Goal: Task Accomplishment & Management: Use online tool/utility

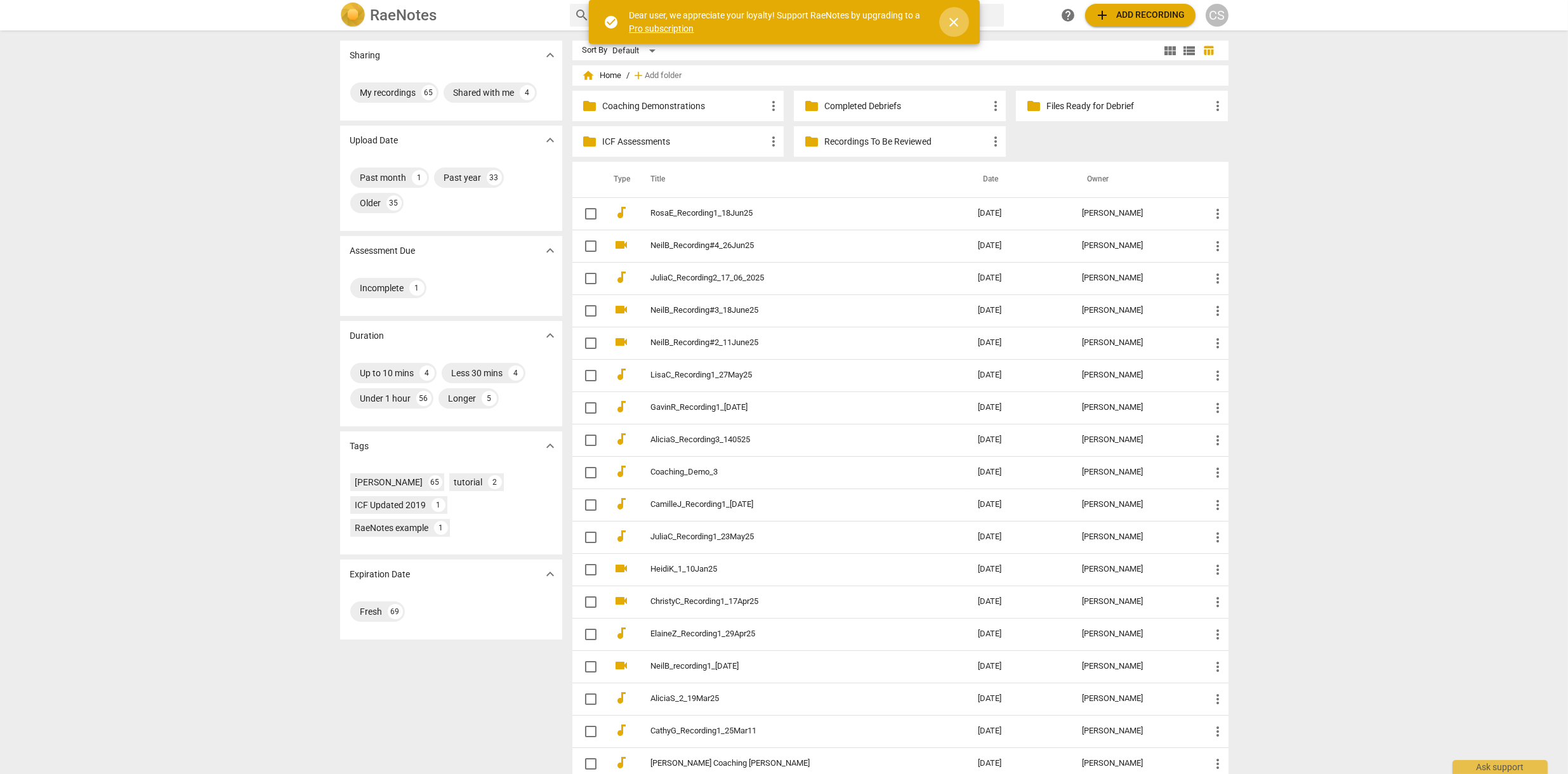
click at [954, 24] on span "close" at bounding box center [954, 22] width 16 height 16
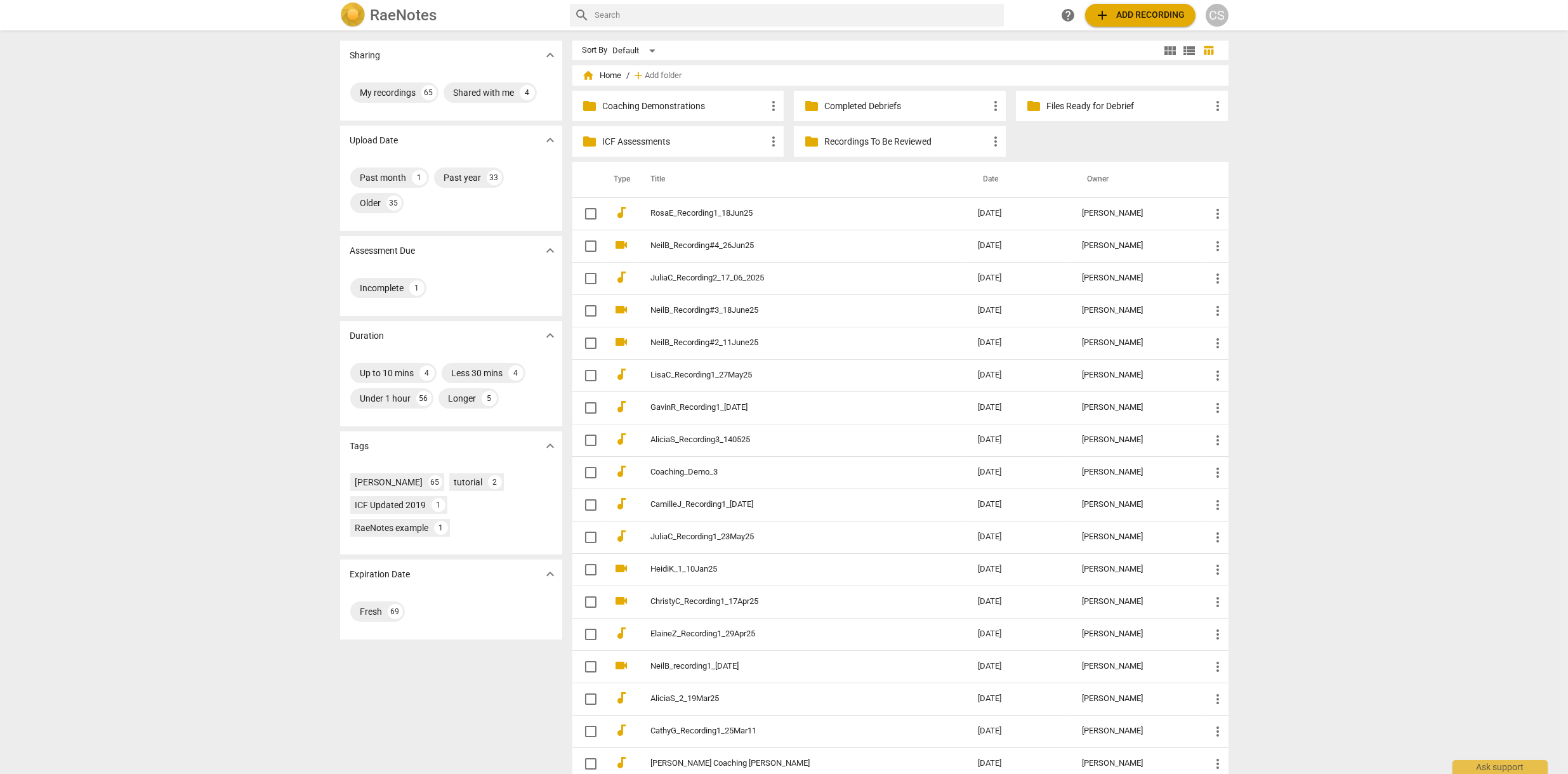
click at [891, 12] on input "text" at bounding box center [797, 15] width 403 height 20
type input "[PERSON_NAME]"
click at [679, 624] on td "ElaineZ_Recording1_29Apr25" at bounding box center [802, 633] width 332 height 32
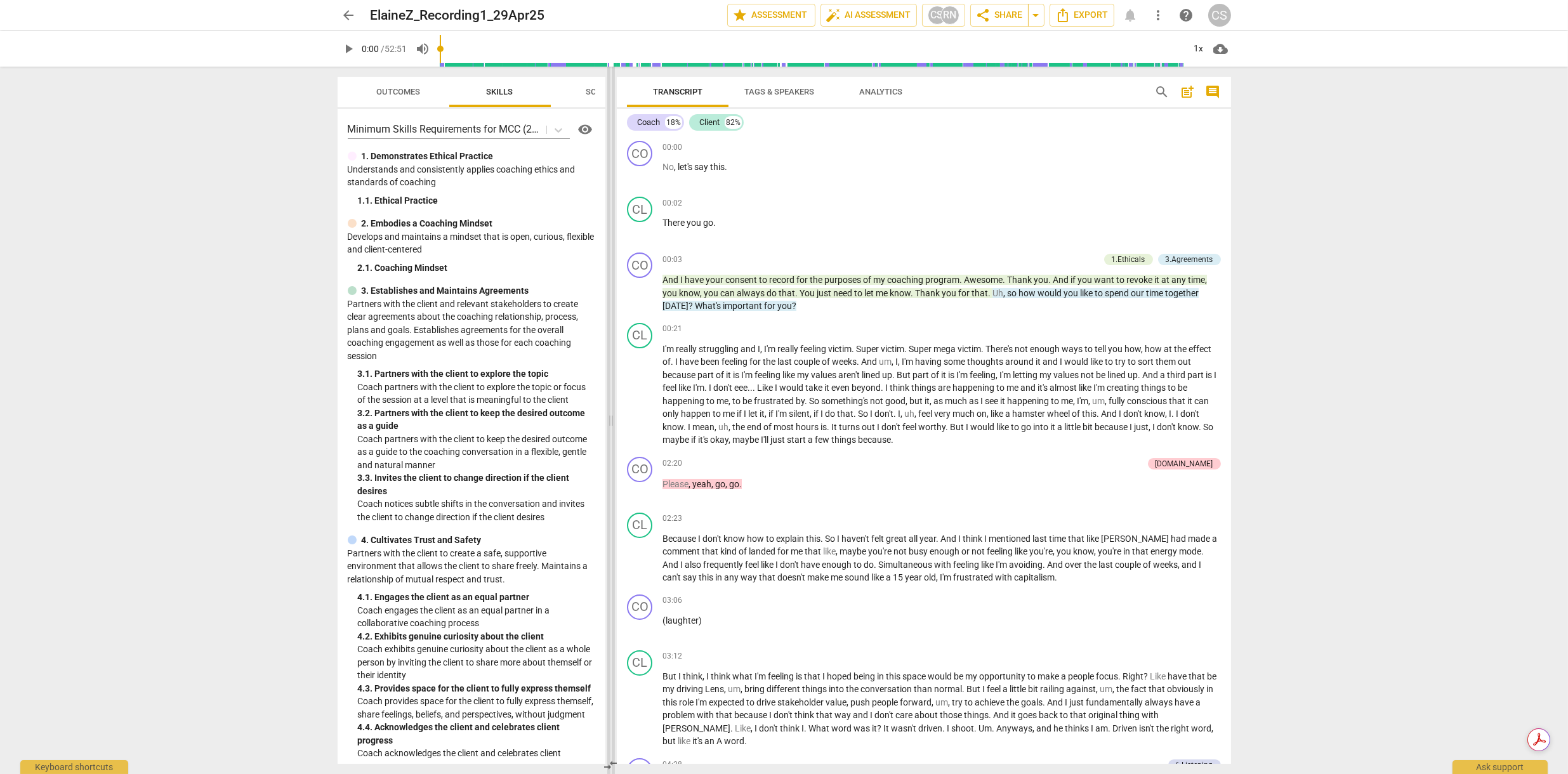
drag, startPoint x: 785, startPoint y: 420, endPoint x: 612, endPoint y: 392, distance: 175.3
click at [612, 392] on span at bounding box center [611, 420] width 8 height 707
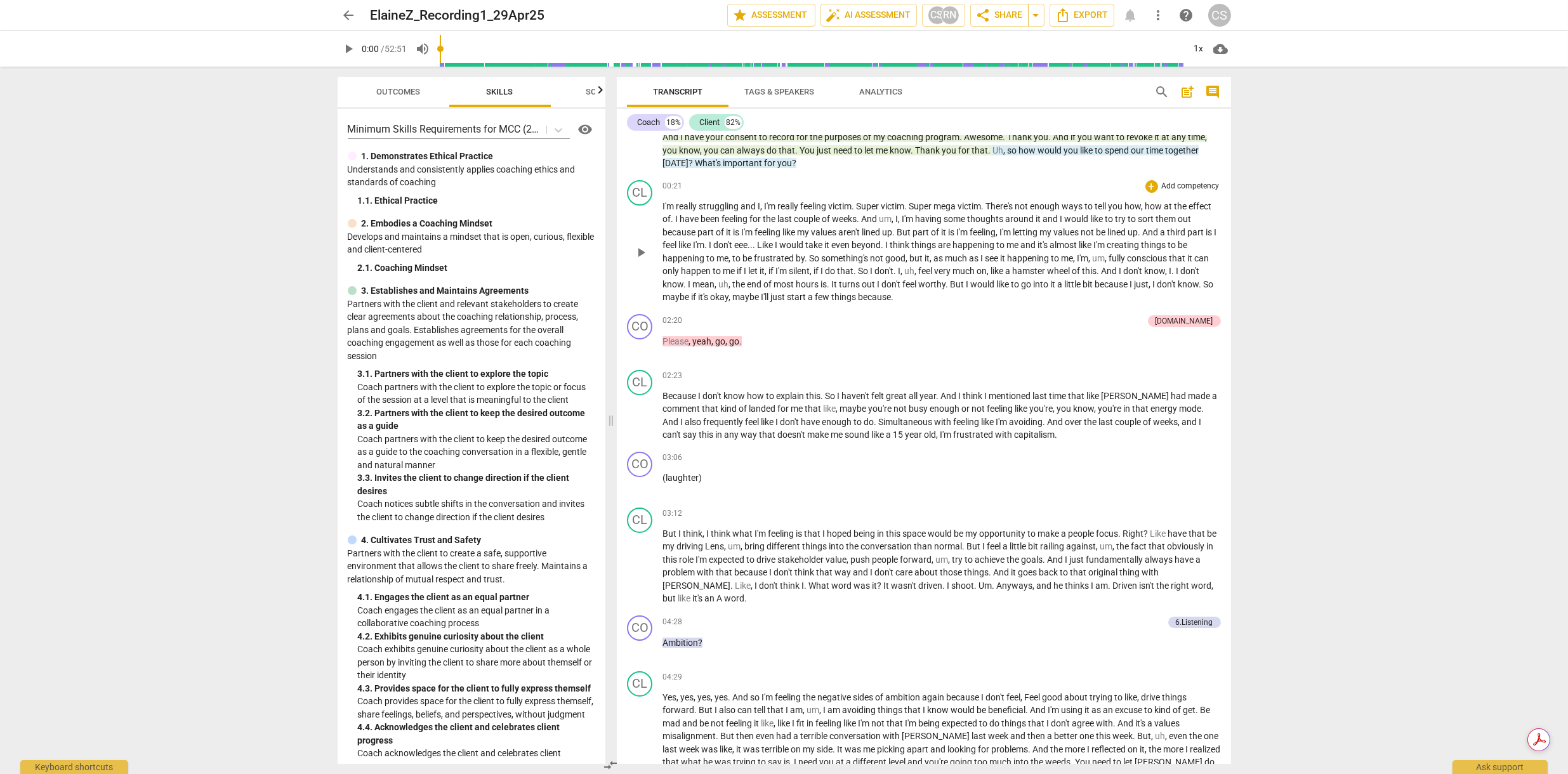
scroll to position [210, 0]
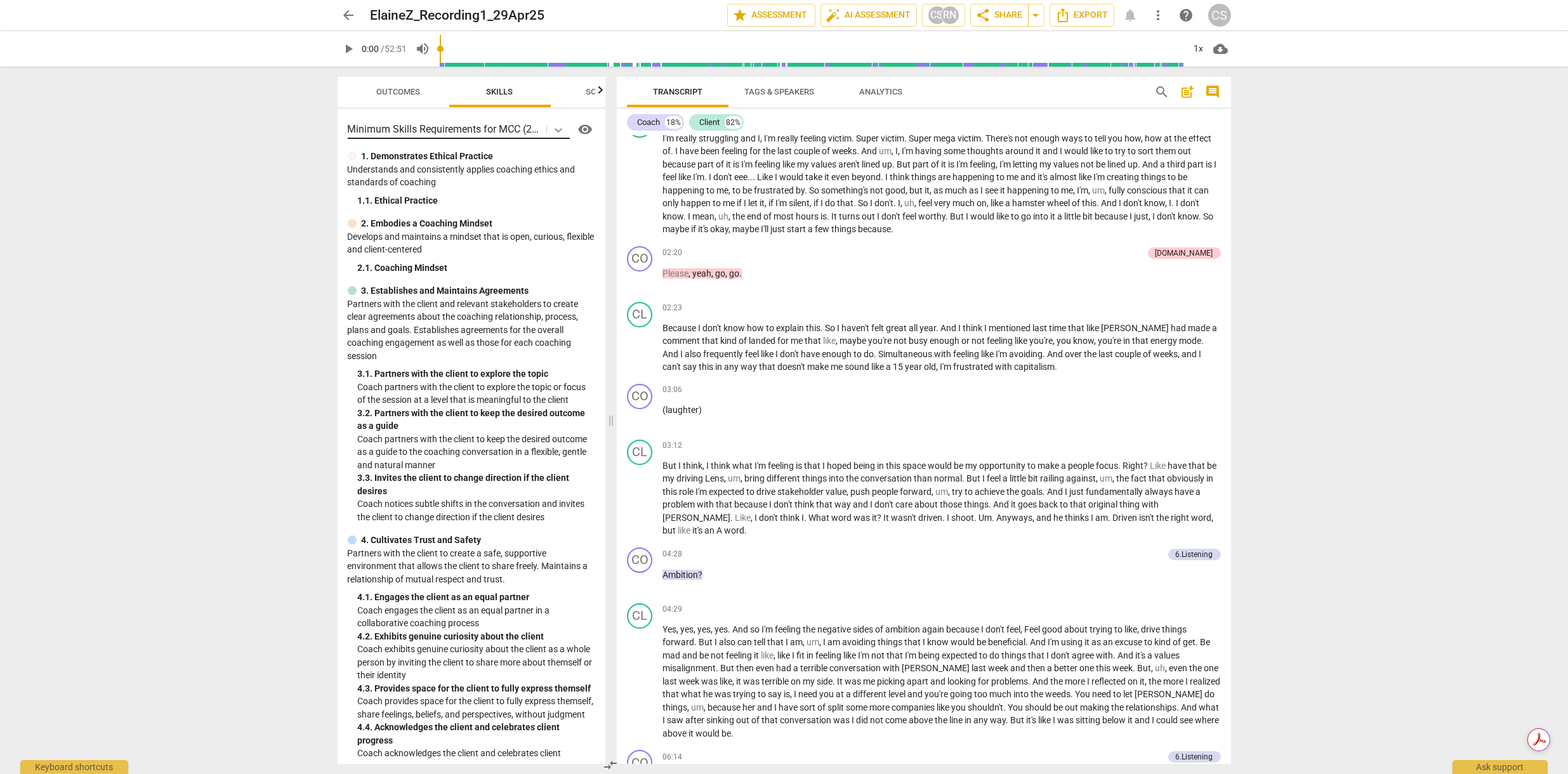
click at [552, 129] on icon at bounding box center [558, 130] width 13 height 13
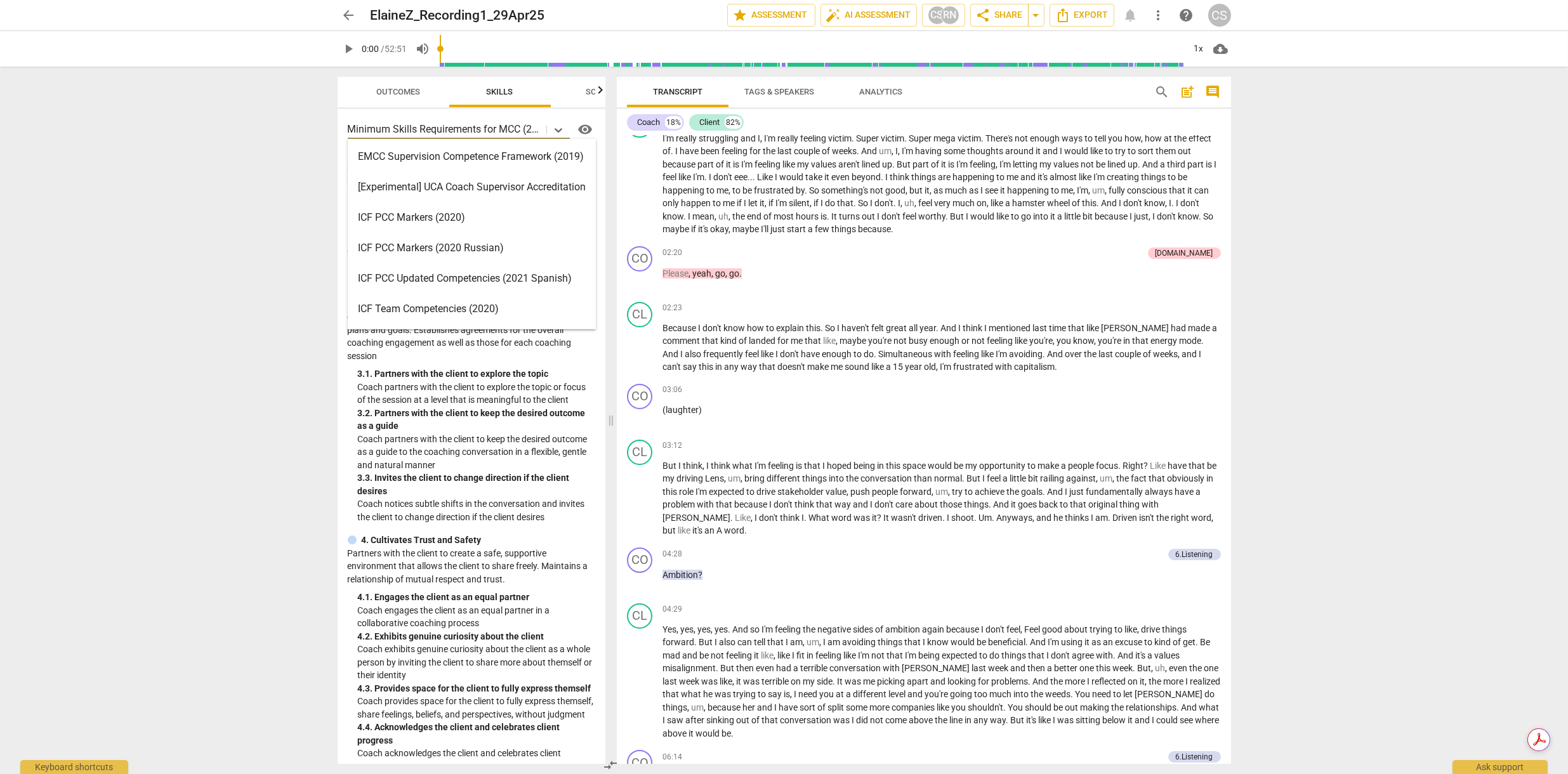
click at [434, 215] on div "ICF PCC Markers (2020)" at bounding box center [472, 217] width 248 height 30
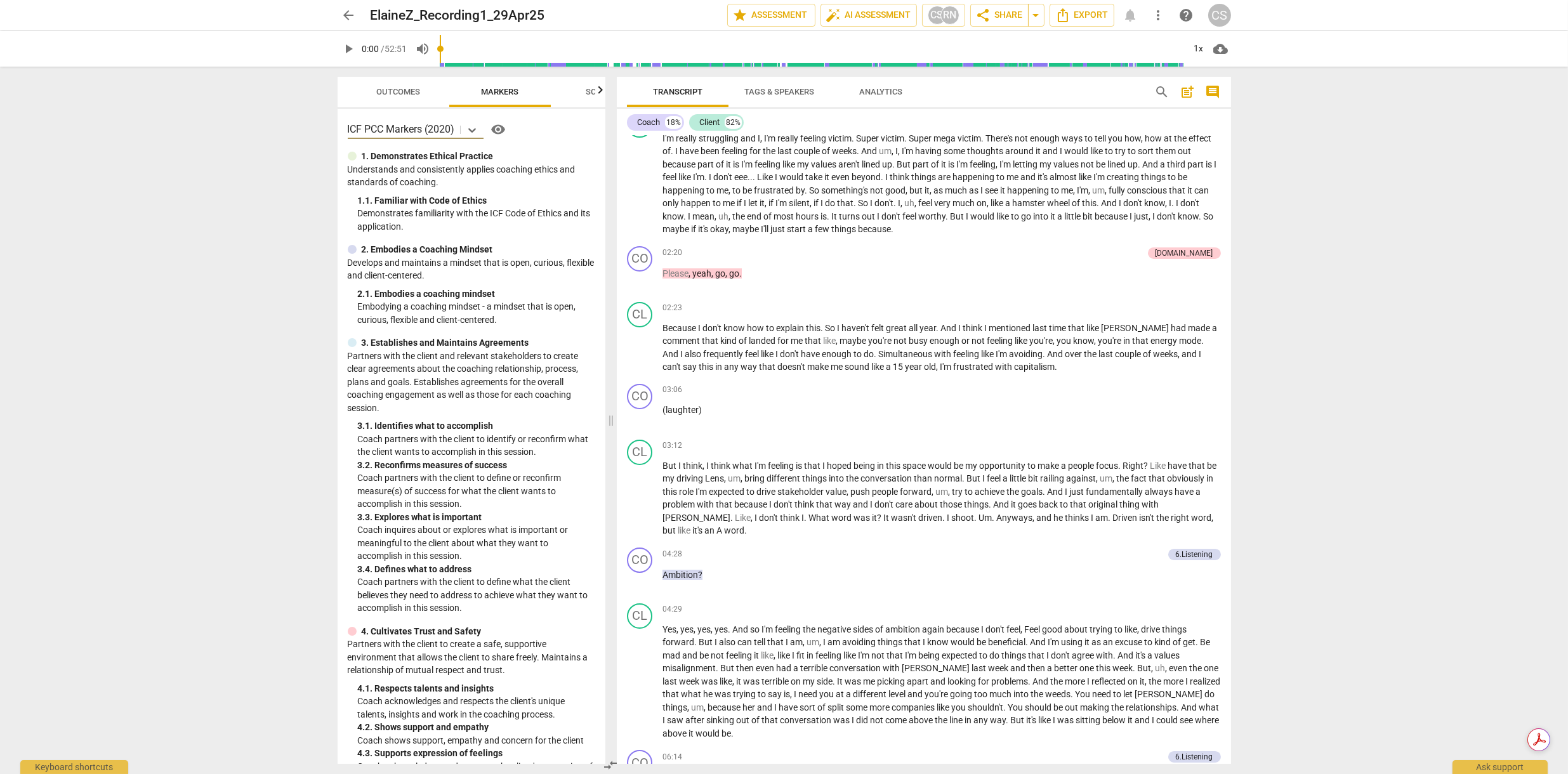
click at [384, 94] on span "Outcomes" at bounding box center [398, 91] width 44 height 10
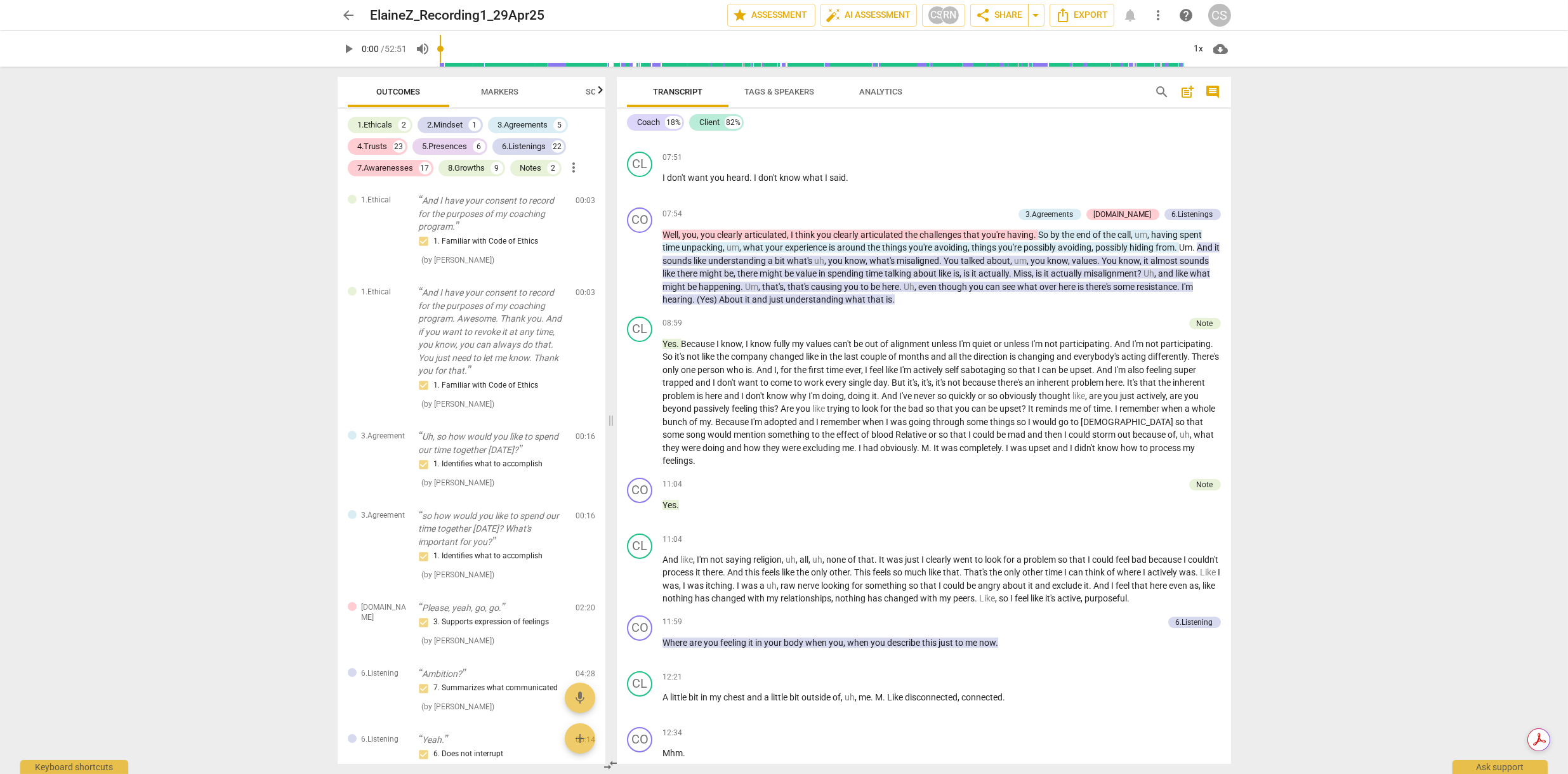
scroll to position [1132, 0]
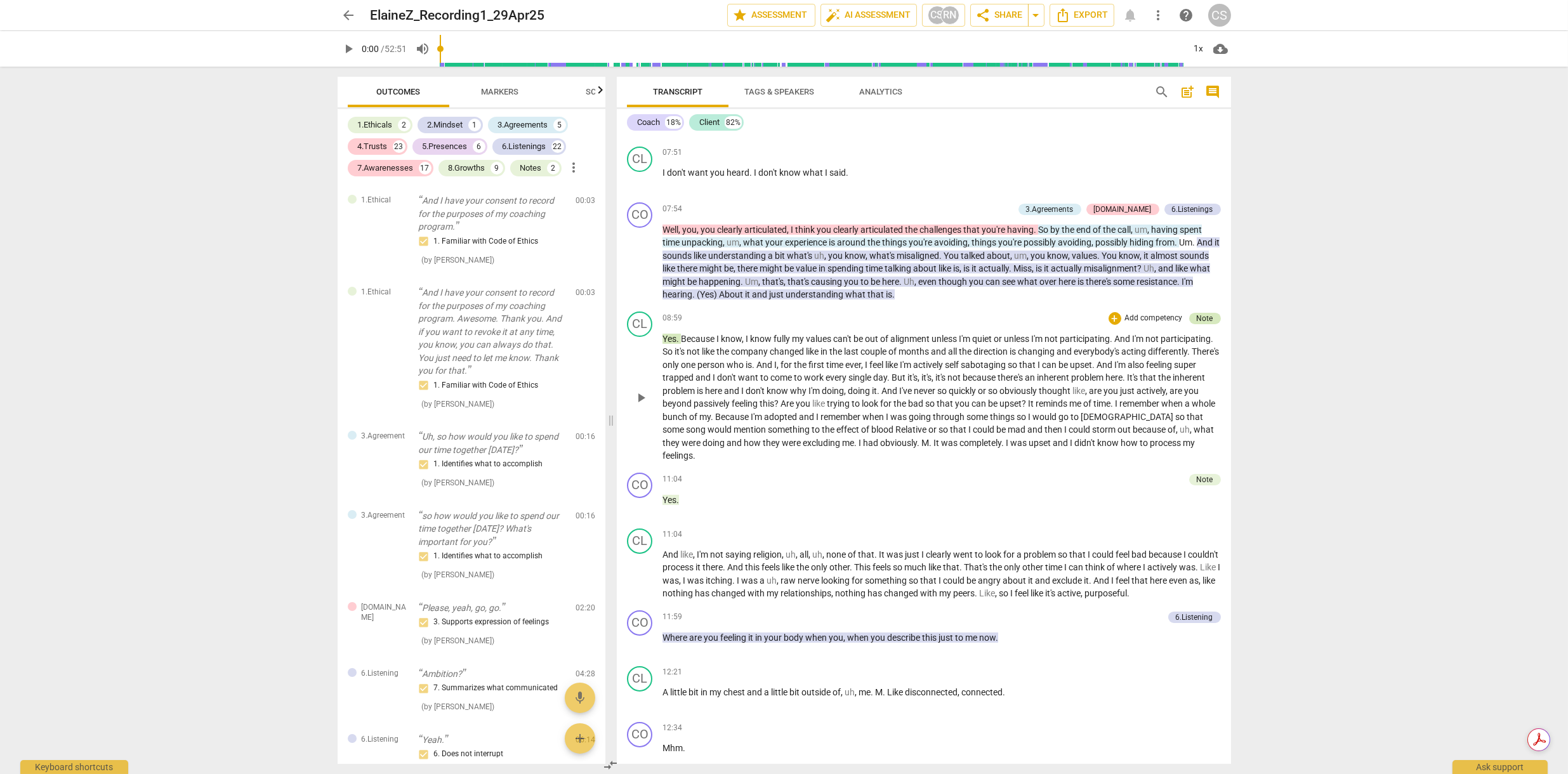
click at [1206, 316] on div "Note" at bounding box center [1205, 318] width 16 height 11
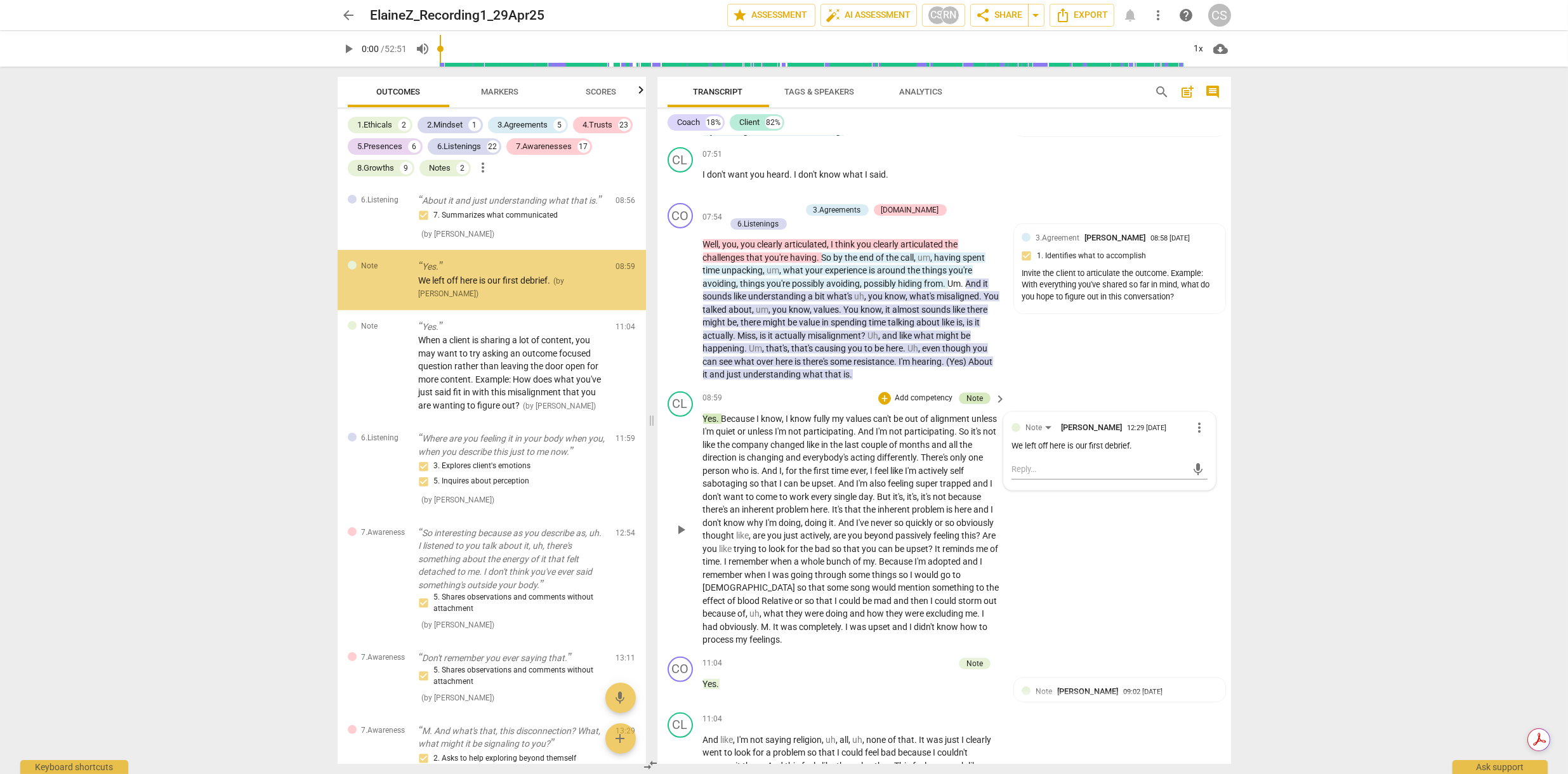
scroll to position [1301, 0]
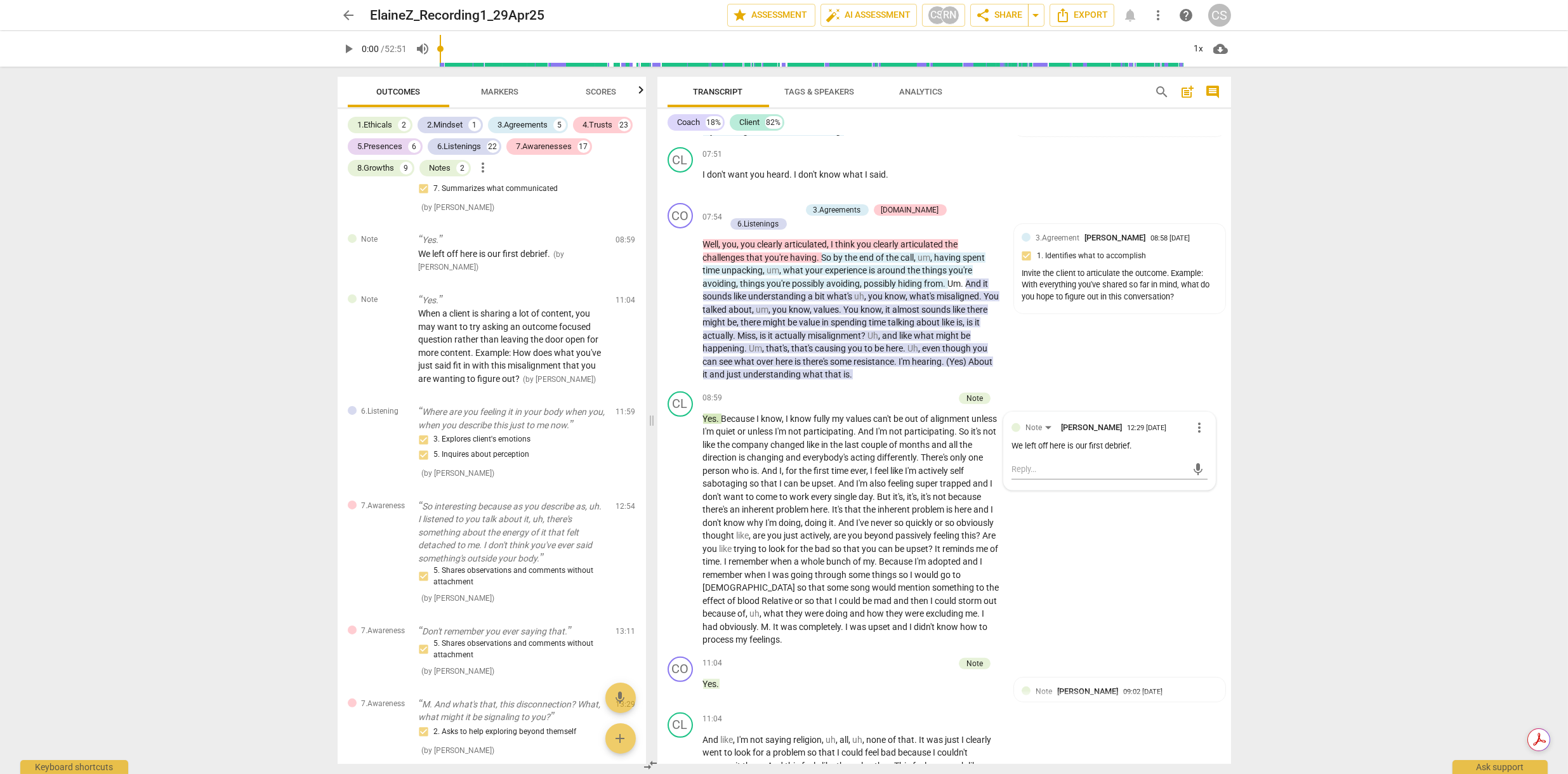
click at [1273, 287] on div "arrow_back ElaineZ_Recording1_29Apr25 edit star Assessment auto_fix_high AI Ass…" at bounding box center [784, 387] width 1568 height 774
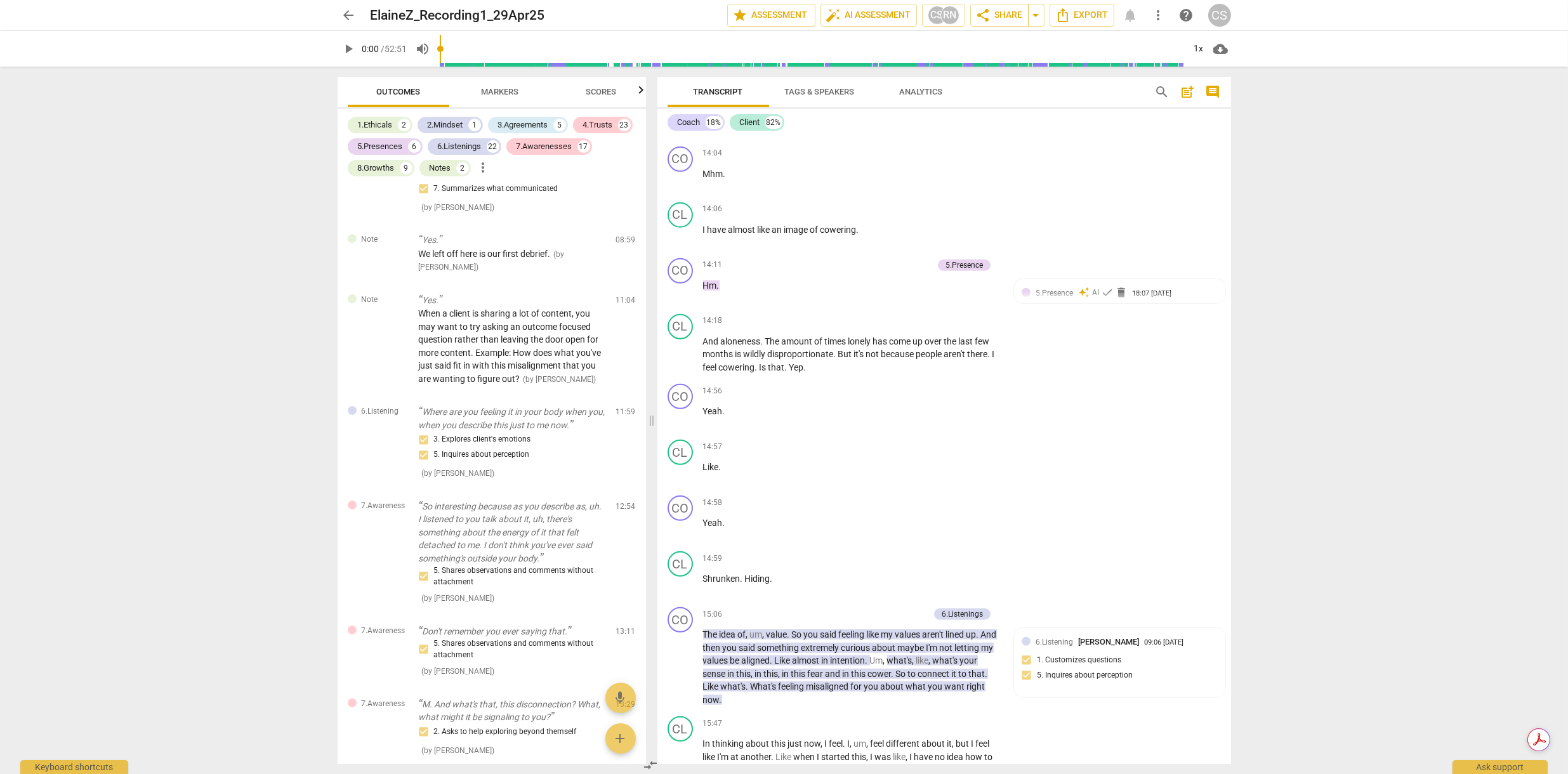
scroll to position [2766, 0]
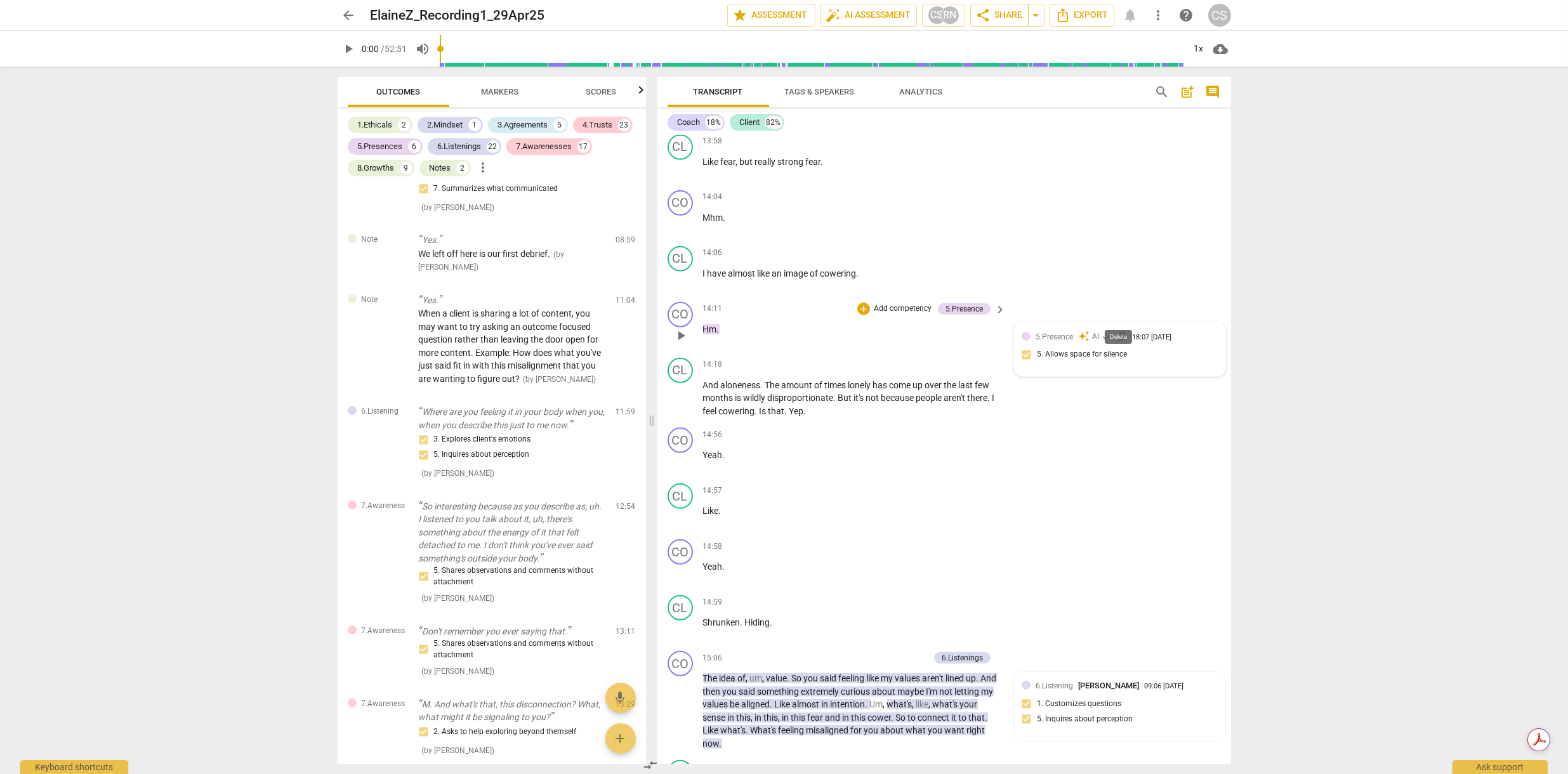
click at [1121, 329] on span "delete" at bounding box center [1121, 336] width 13 height 13
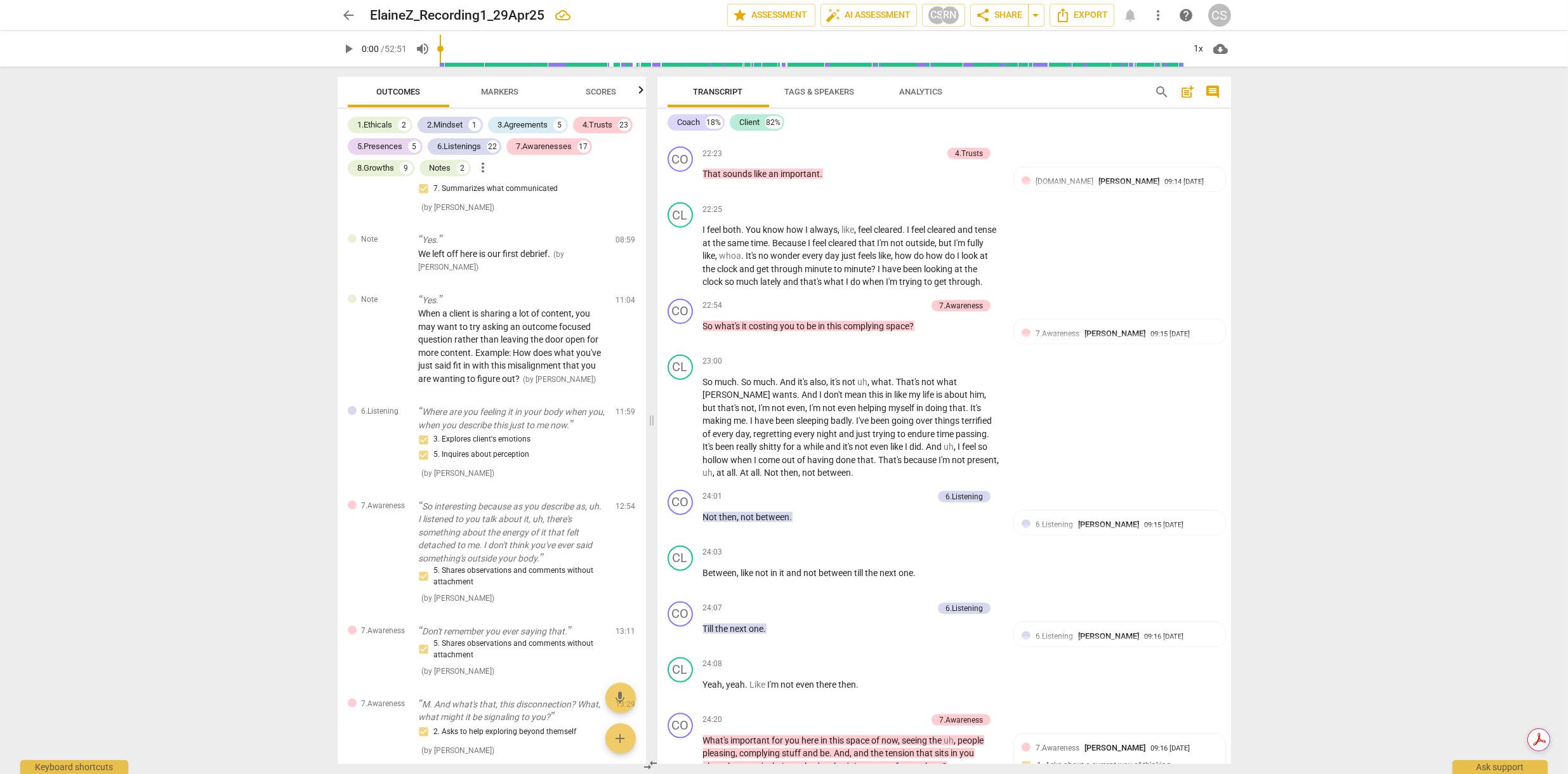
scroll to position [4771, 0]
click at [440, 168] on div "Notes" at bounding box center [440, 168] width 22 height 13
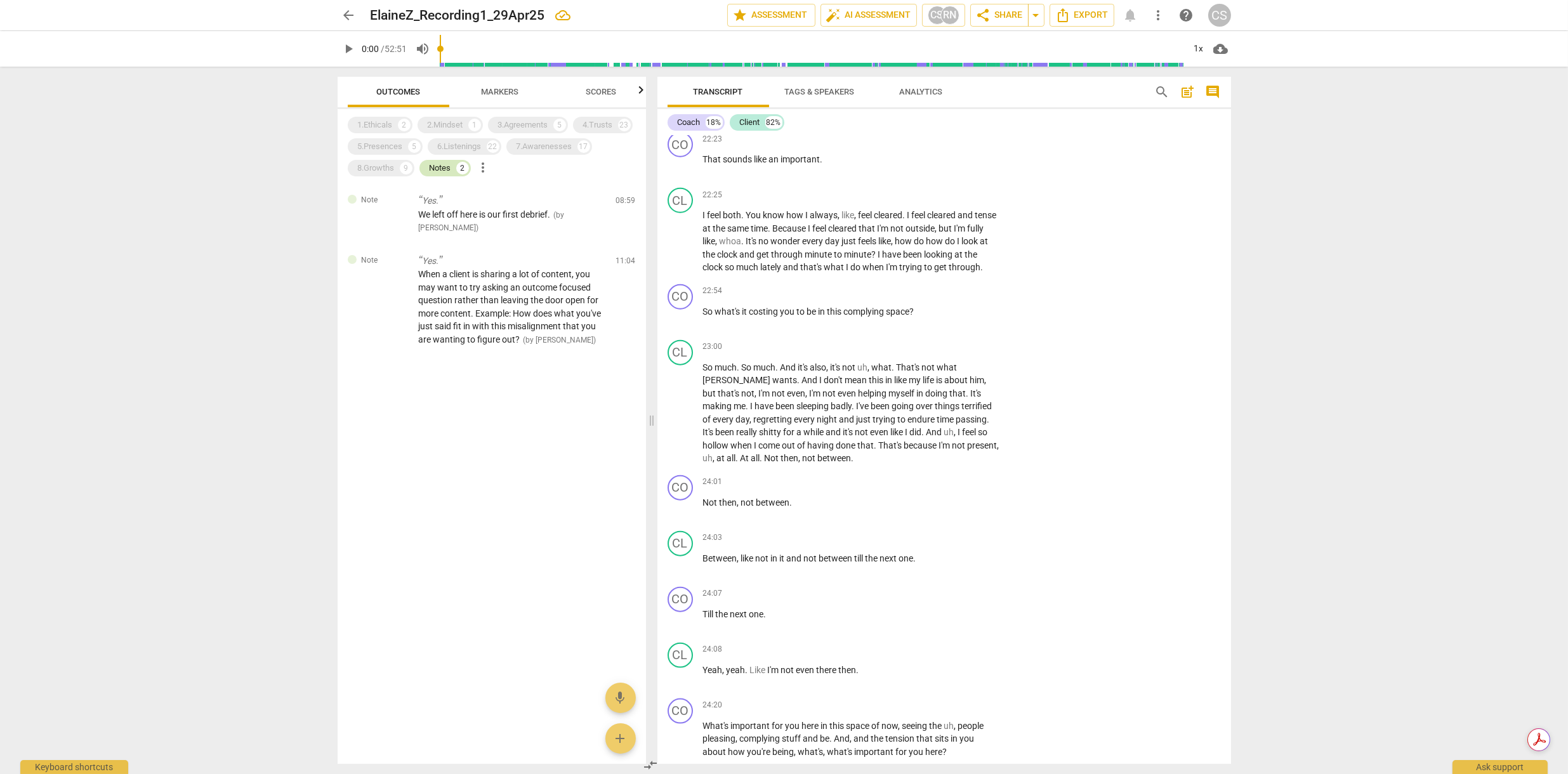
scroll to position [0, 0]
click at [451, 212] on span "We left off here is our first debrief." at bounding box center [485, 214] width 132 height 10
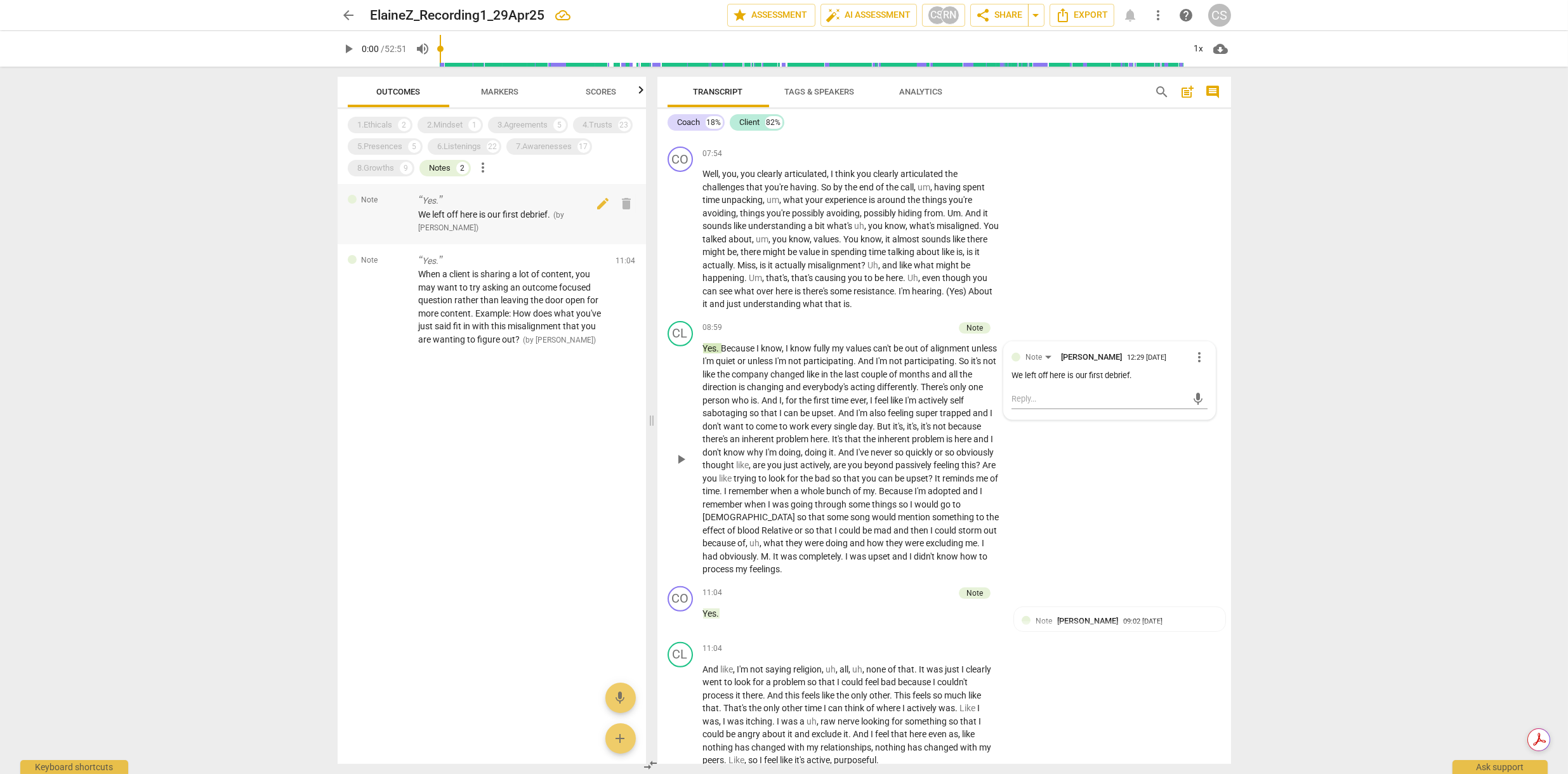
scroll to position [1569, 0]
click at [678, 461] on span "play_arrow" at bounding box center [681, 464] width 16 height 16
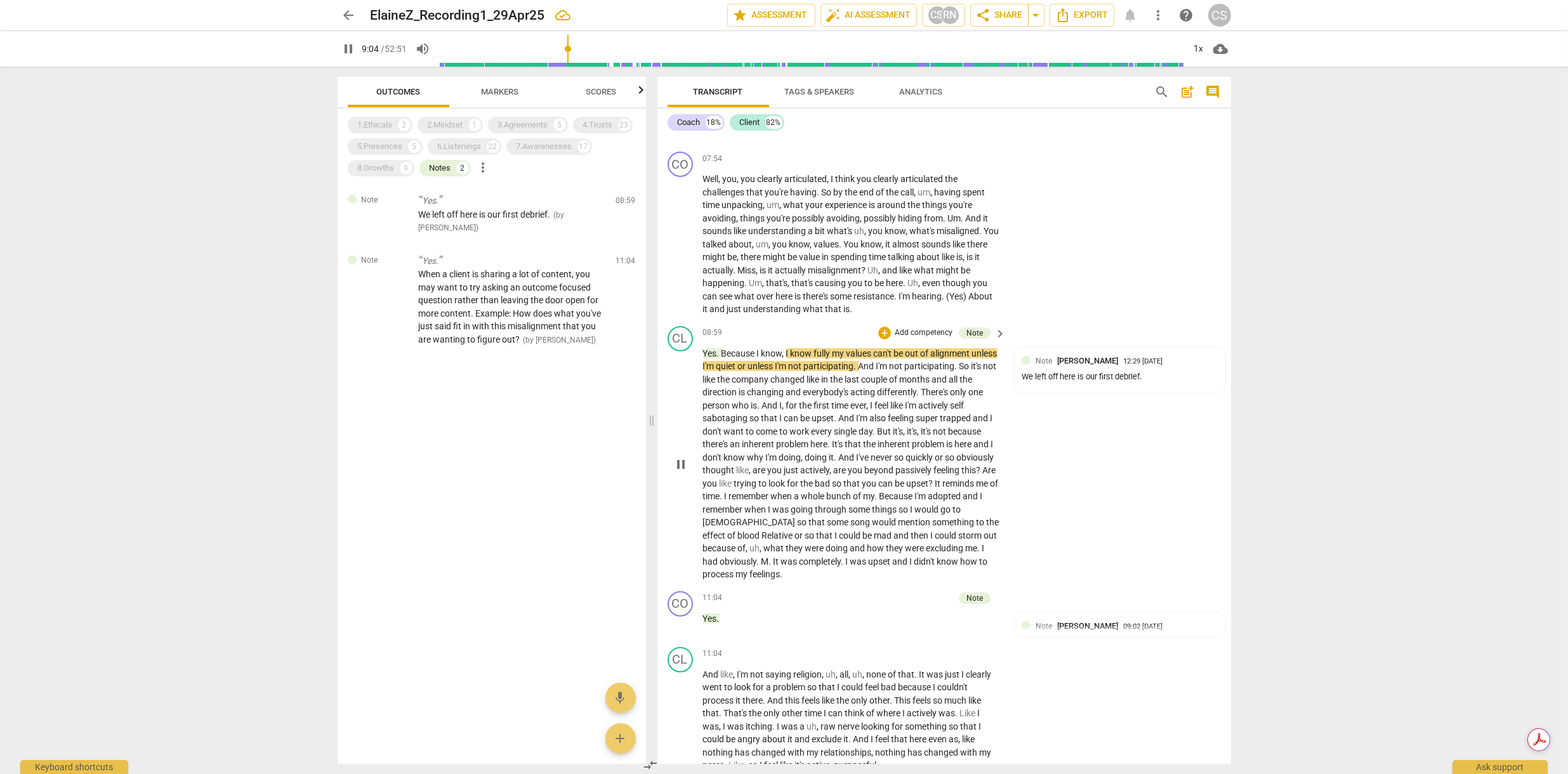
click at [678, 461] on span "pause" at bounding box center [681, 464] width 16 height 16
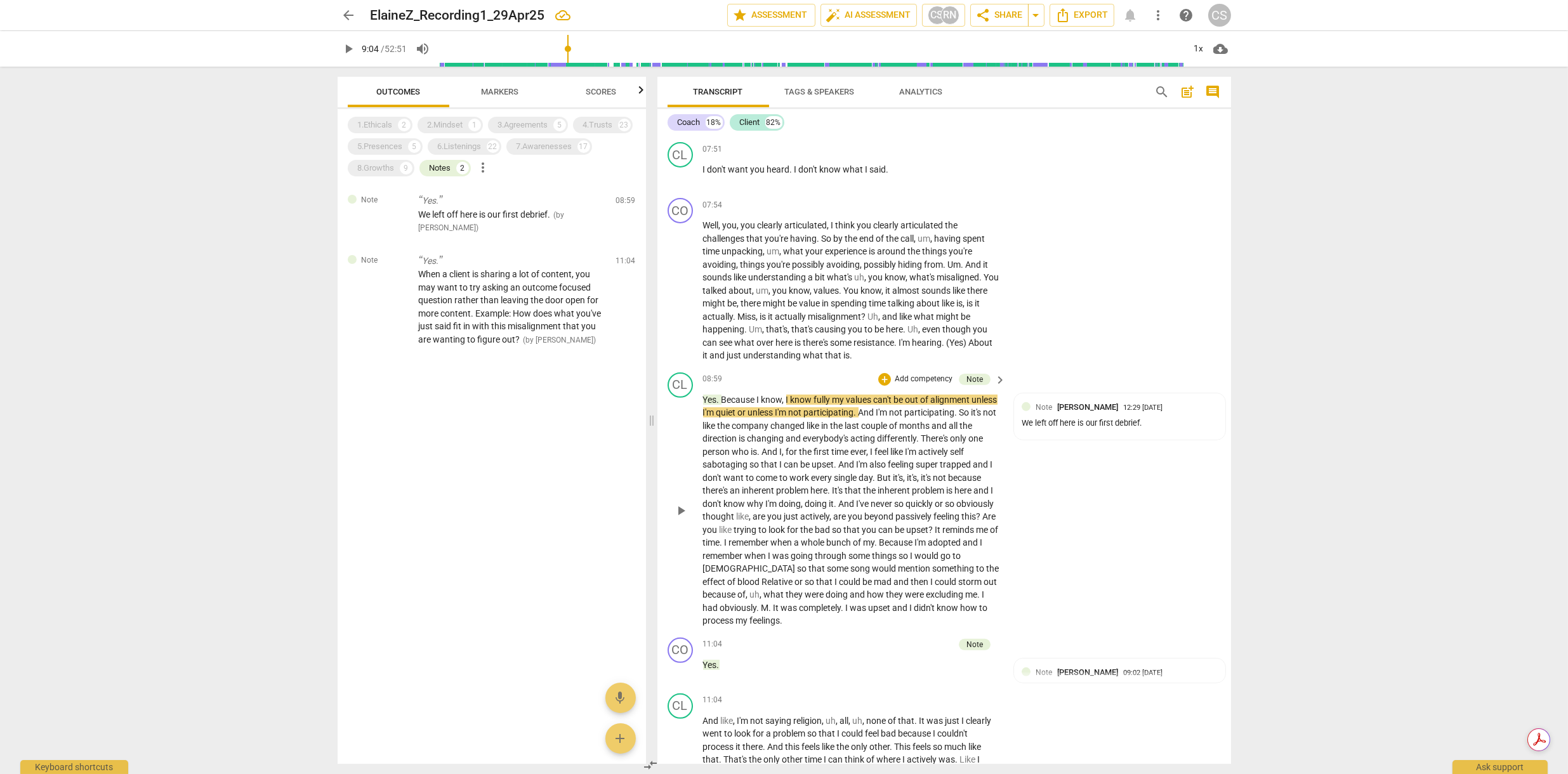
scroll to position [1524, 0]
click at [682, 506] on span "play_arrow" at bounding box center [681, 509] width 16 height 16
click at [682, 506] on span "pause" at bounding box center [681, 509] width 16 height 16
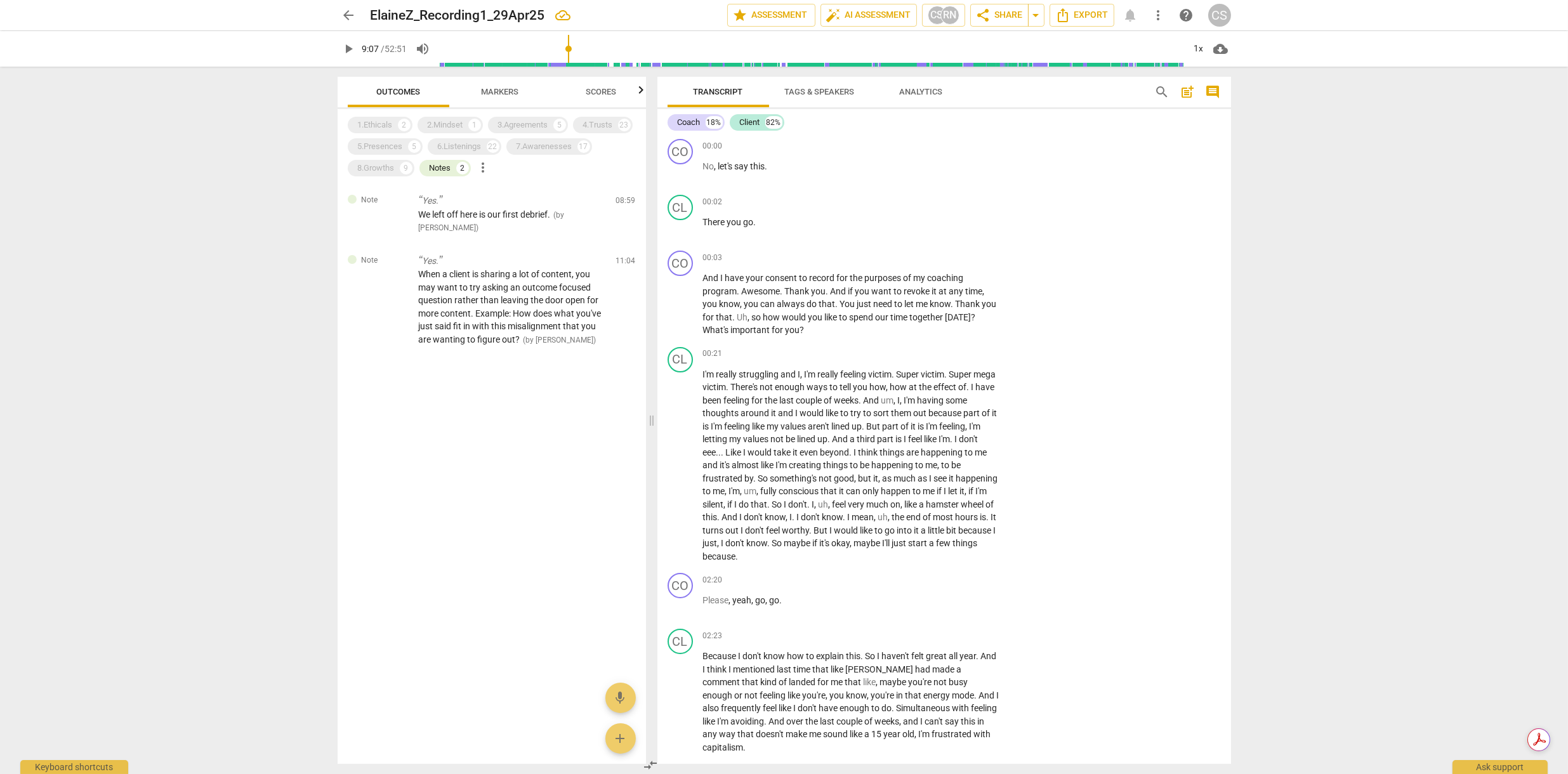
scroll to position [0, 0]
click at [386, 120] on div "1.Ethicals" at bounding box center [376, 125] width 35 height 13
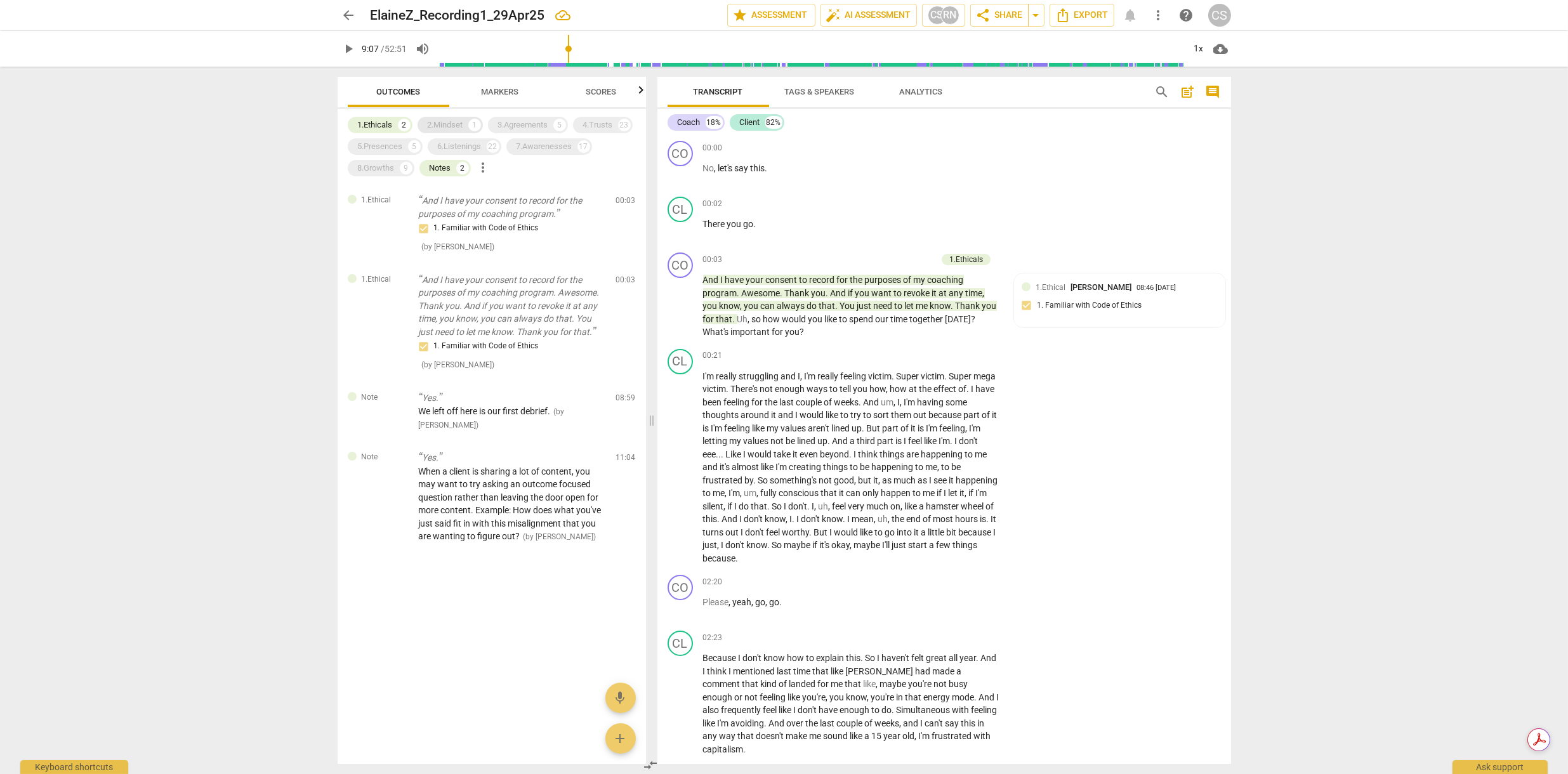
click at [455, 127] on div "2.Mindset" at bounding box center [445, 125] width 35 height 13
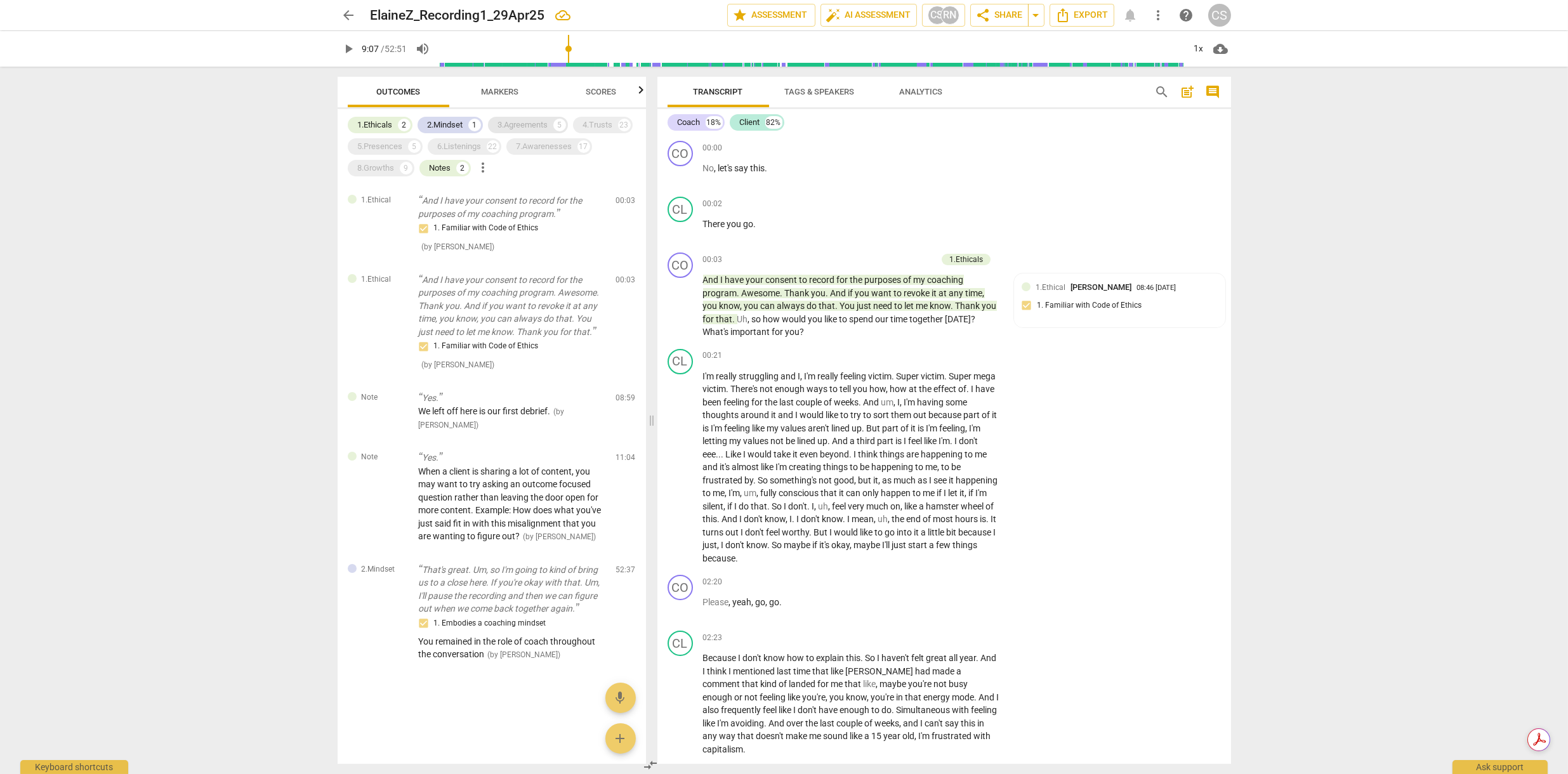
click at [501, 125] on div "3.Agreements" at bounding box center [524, 125] width 50 height 13
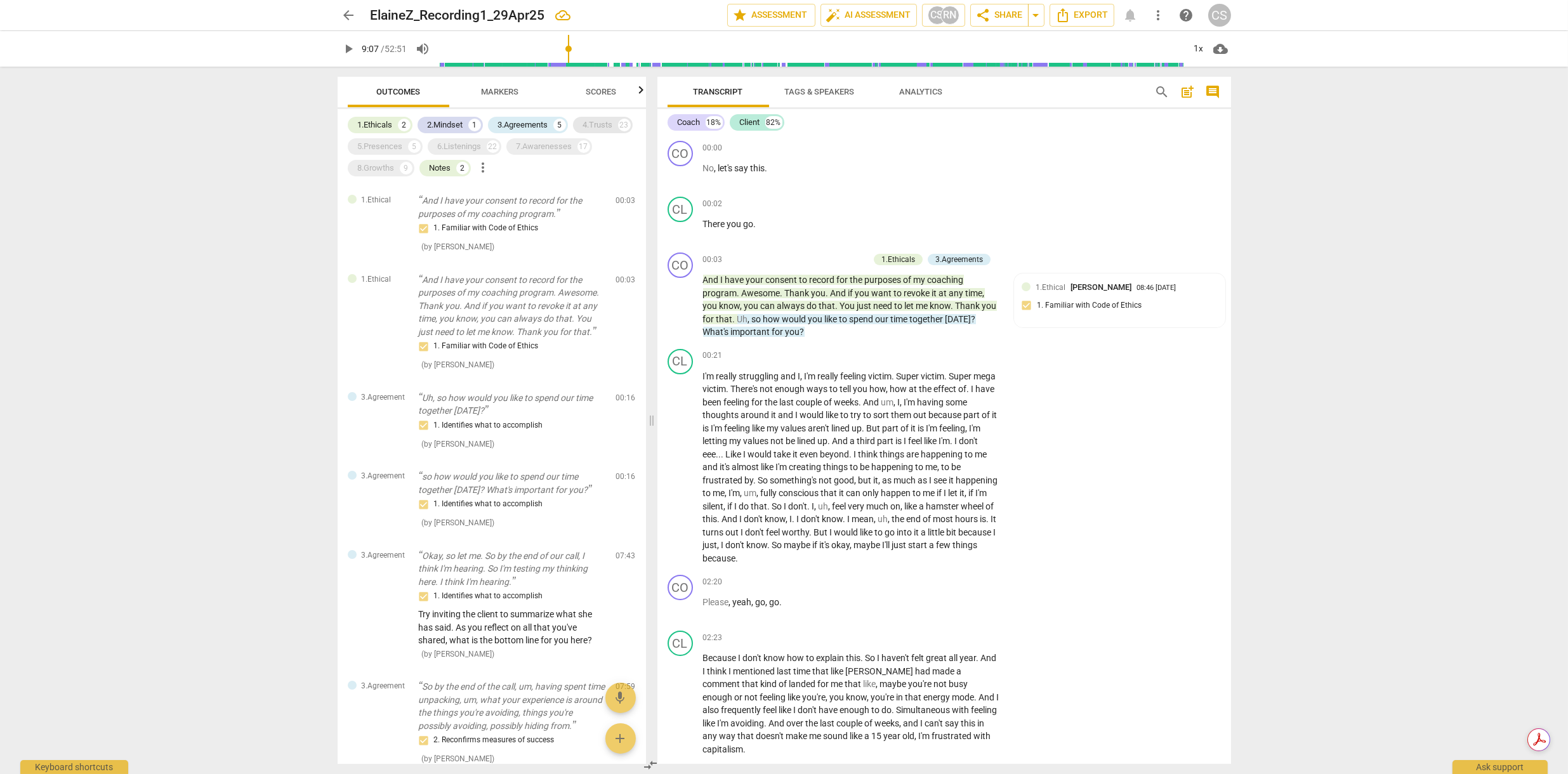
click at [600, 125] on div "4.Trusts" at bounding box center [598, 125] width 29 height 13
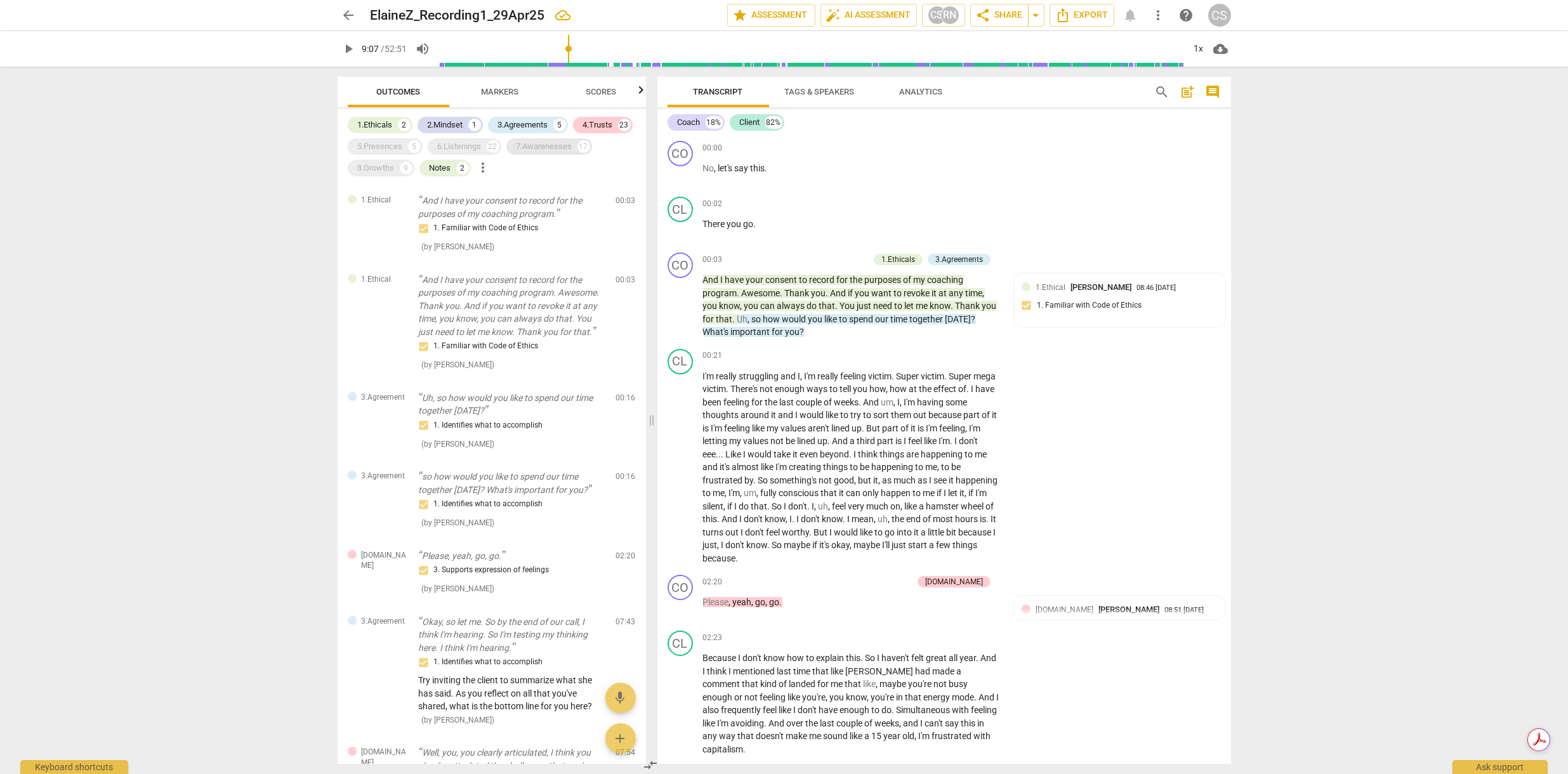
drag, startPoint x: 540, startPoint y: 149, endPoint x: 425, endPoint y: 159, distance: 115.4
click at [537, 149] on div "7.Awarenesses" at bounding box center [544, 146] width 56 height 13
click at [449, 143] on div "6.Listenings" at bounding box center [459, 146] width 44 height 13
click at [382, 150] on div "5.Presences" at bounding box center [381, 146] width 45 height 13
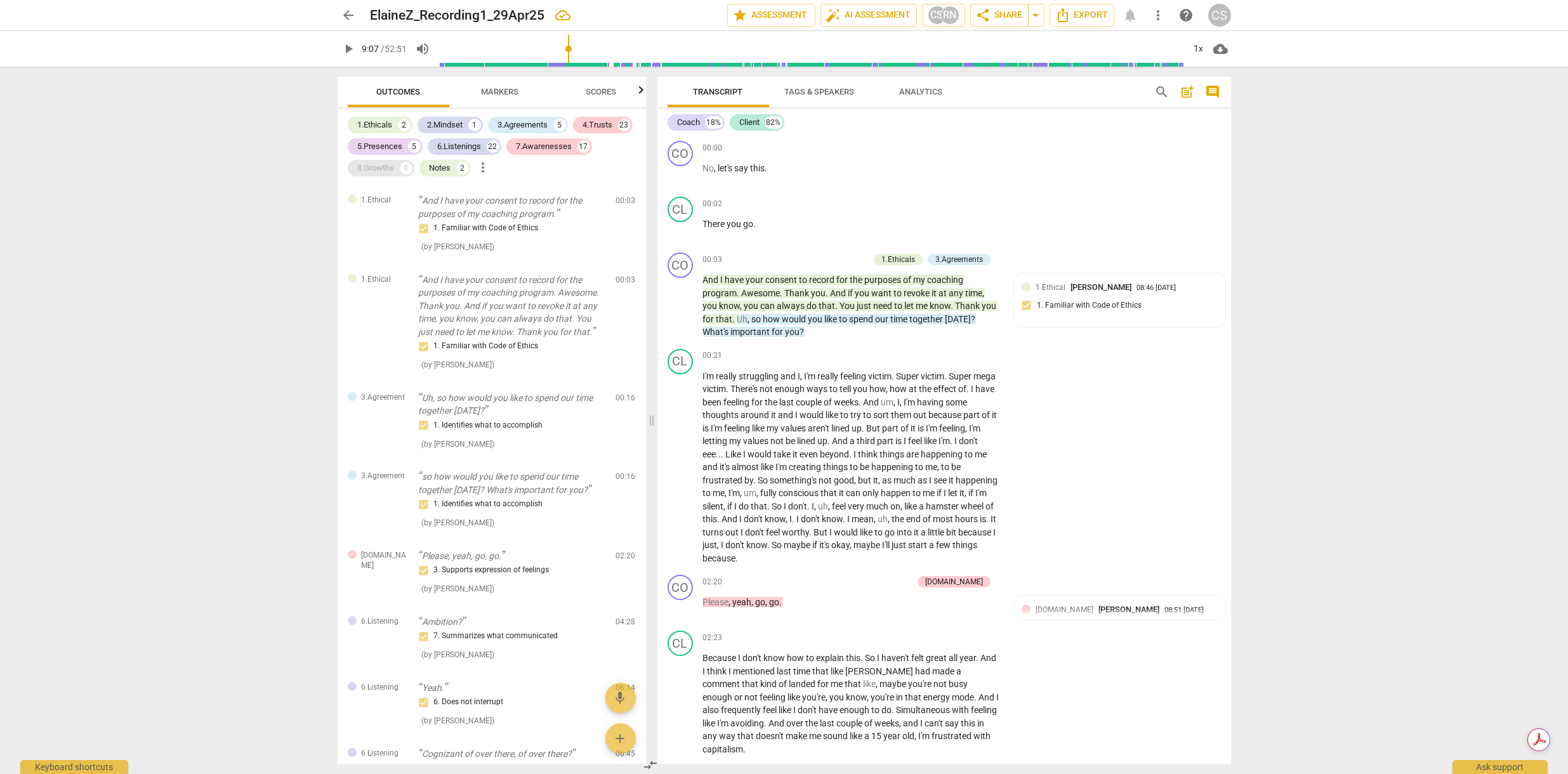
click at [376, 164] on div "8.Growths" at bounding box center [376, 168] width 37 height 13
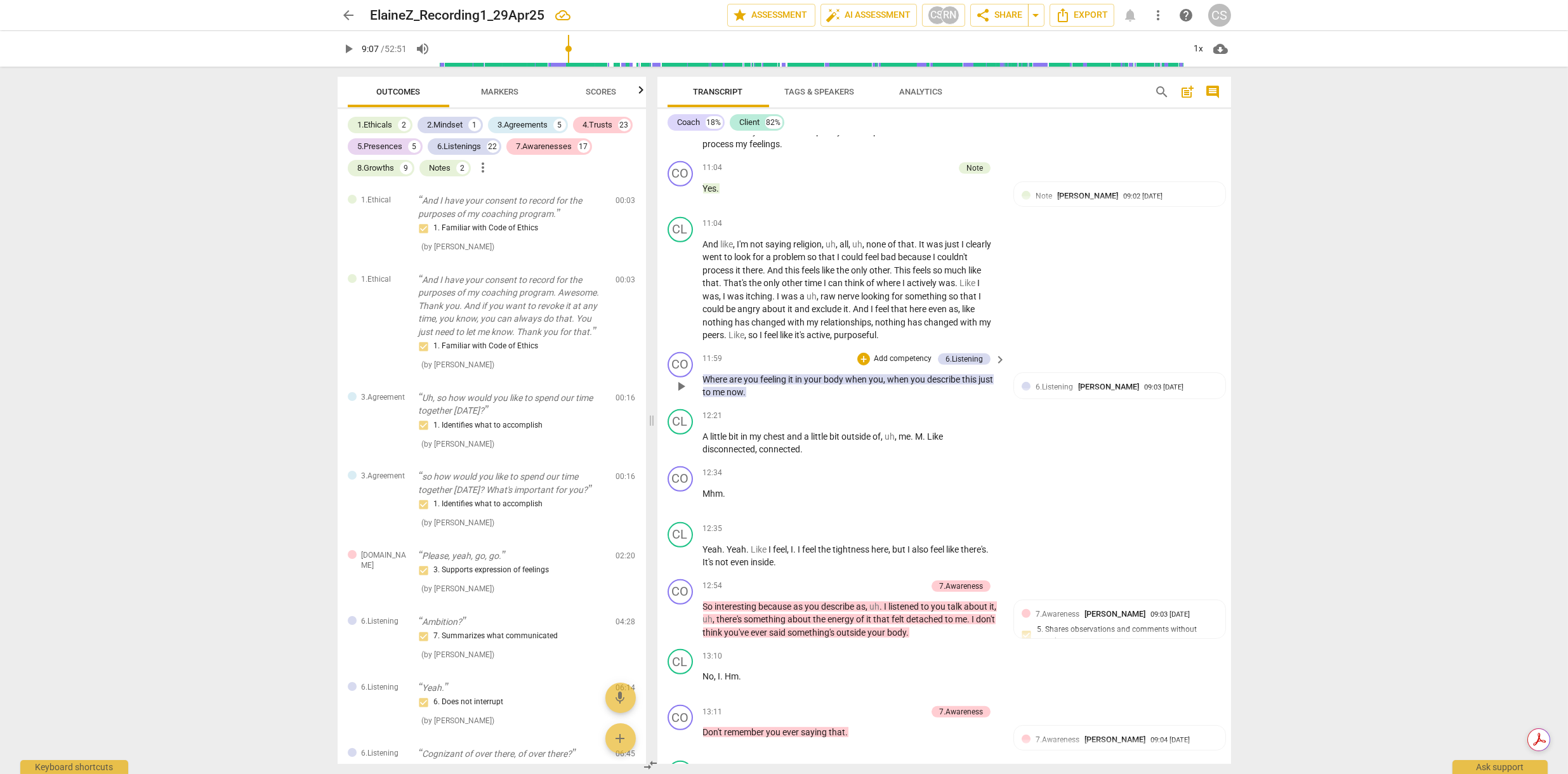
scroll to position [2014, 0]
click at [684, 377] on span "play_arrow" at bounding box center [681, 385] width 16 height 16
click at [684, 377] on span "pause" at bounding box center [681, 385] width 16 height 16
click at [680, 281] on span "play_arrow" at bounding box center [681, 289] width 16 height 16
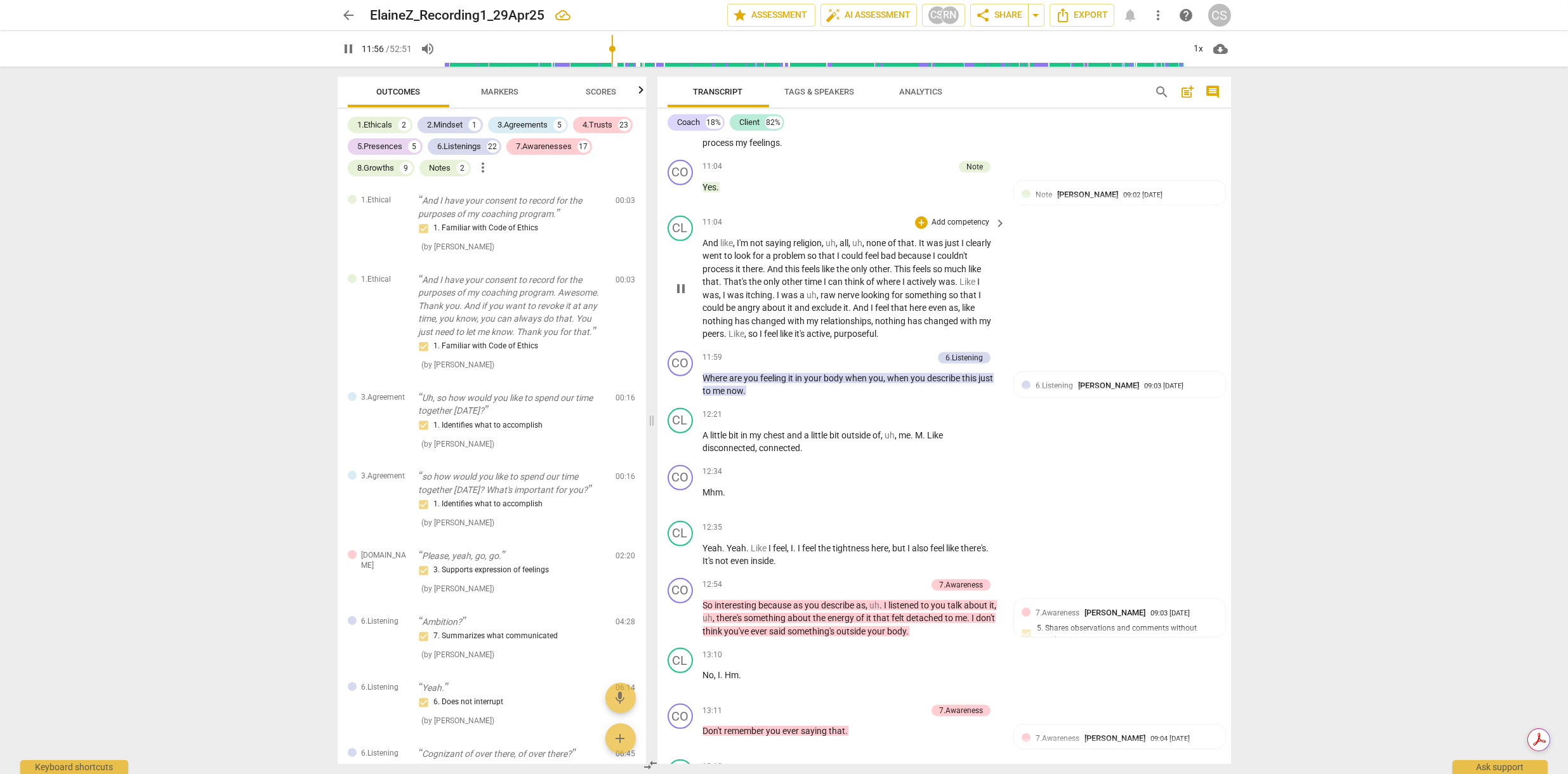
click at [680, 281] on span "pause" at bounding box center [681, 289] width 16 height 16
type input "717"
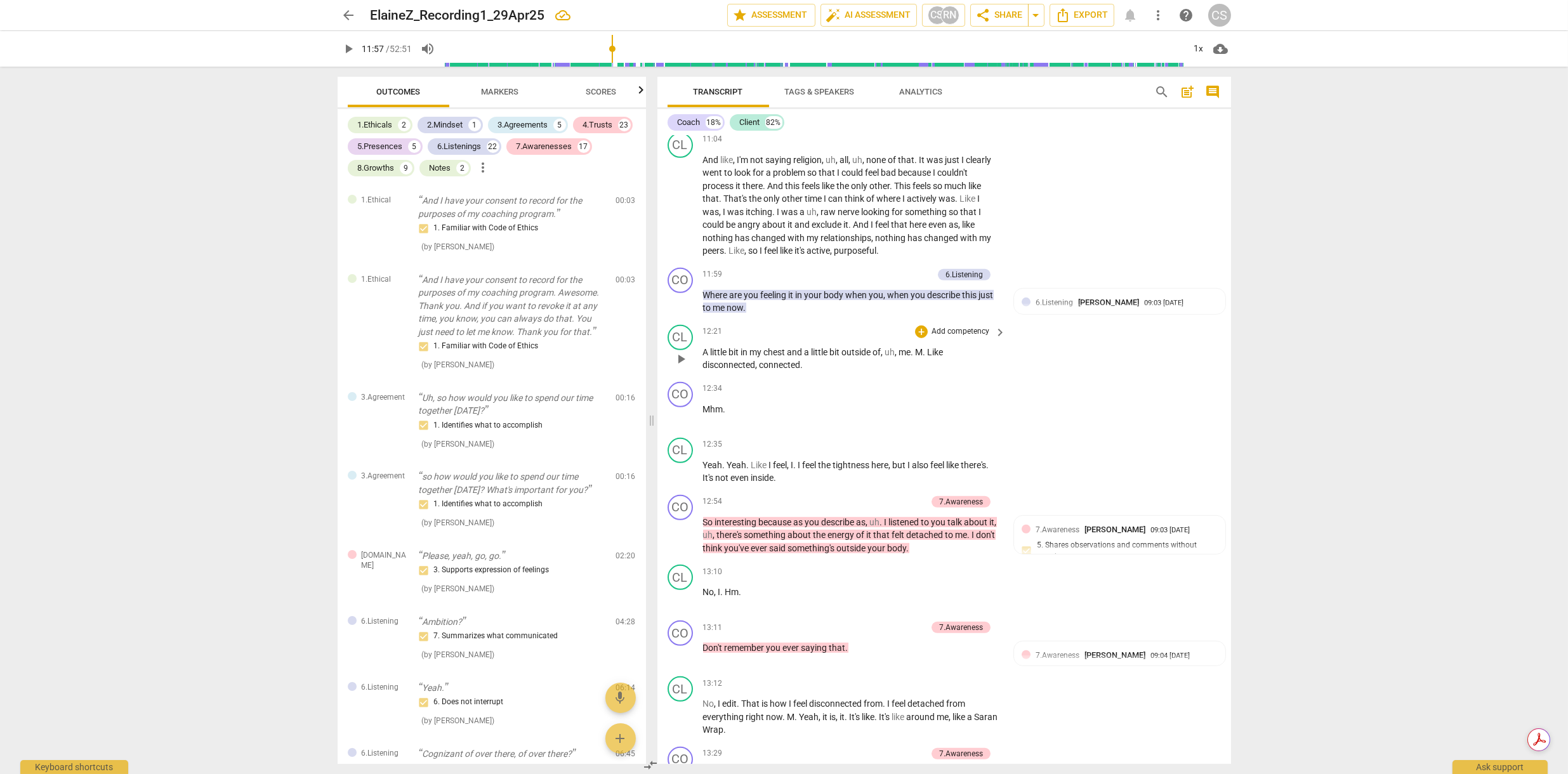
scroll to position [2096, 0]
click at [1078, 298] on span "[PERSON_NAME]" at bounding box center [1109, 303] width 61 height 10
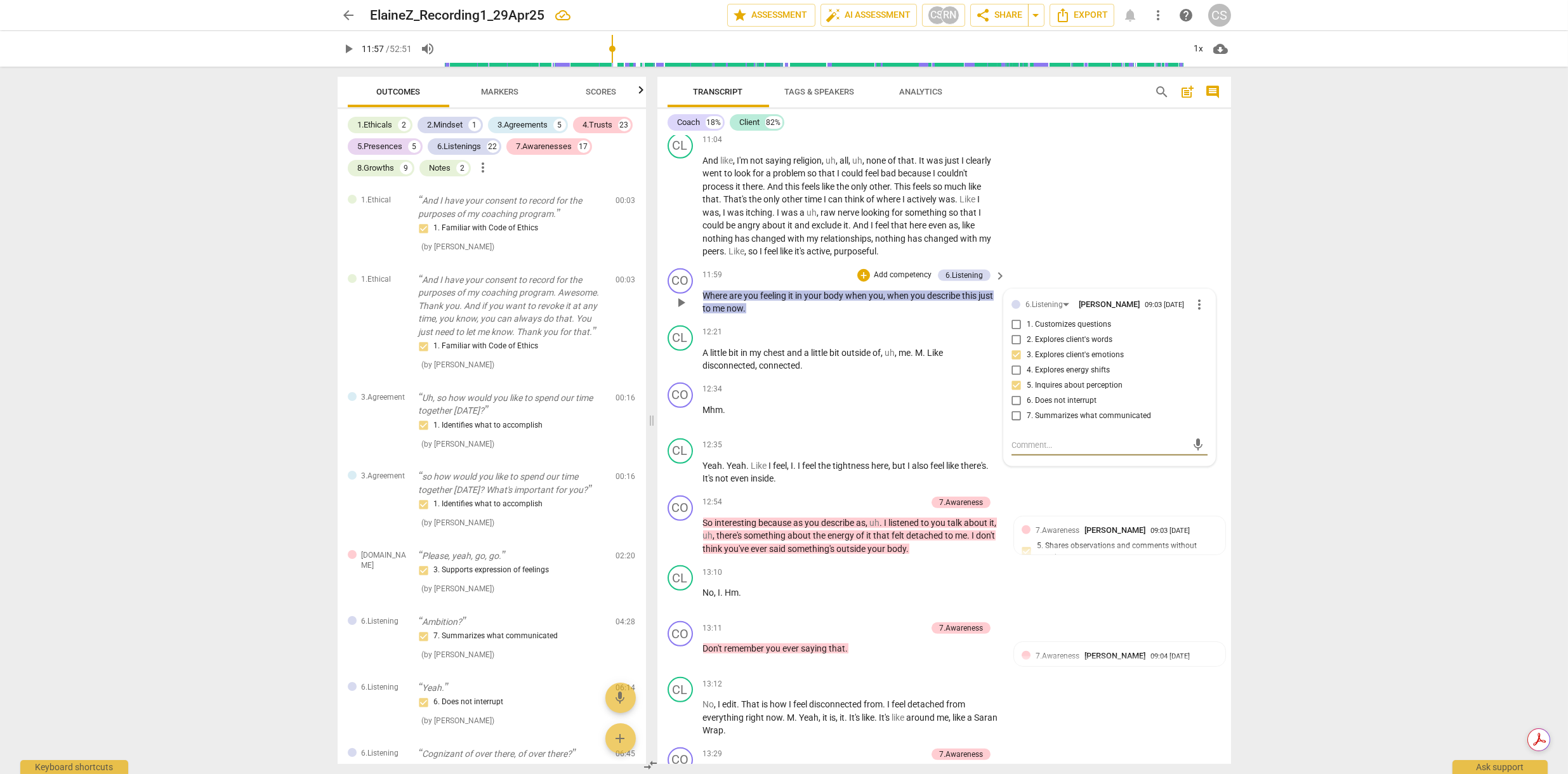
type textarea "Y"
type textarea "Yo"
type textarea "You"
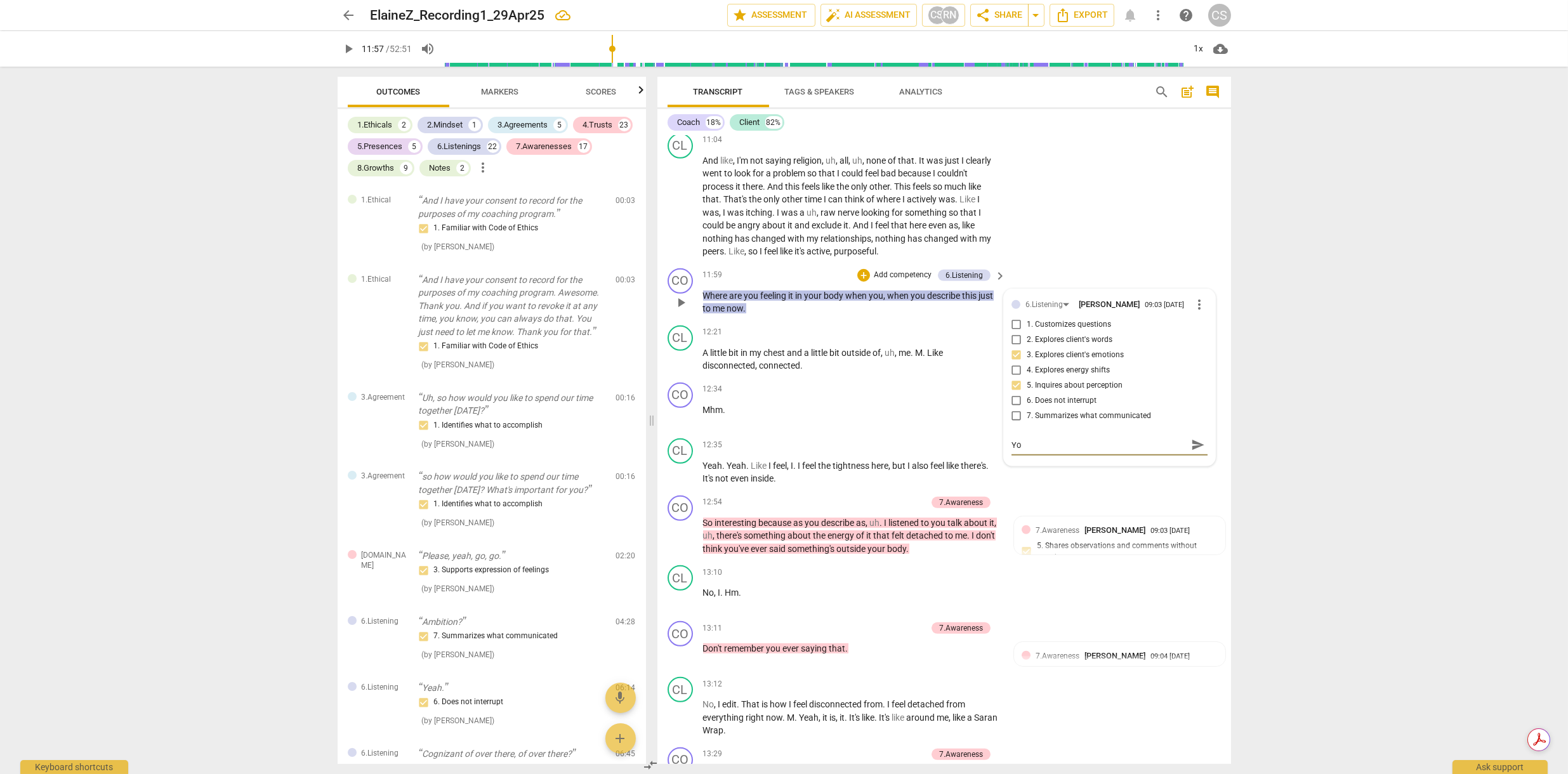
type textarea "You"
type textarea "You m"
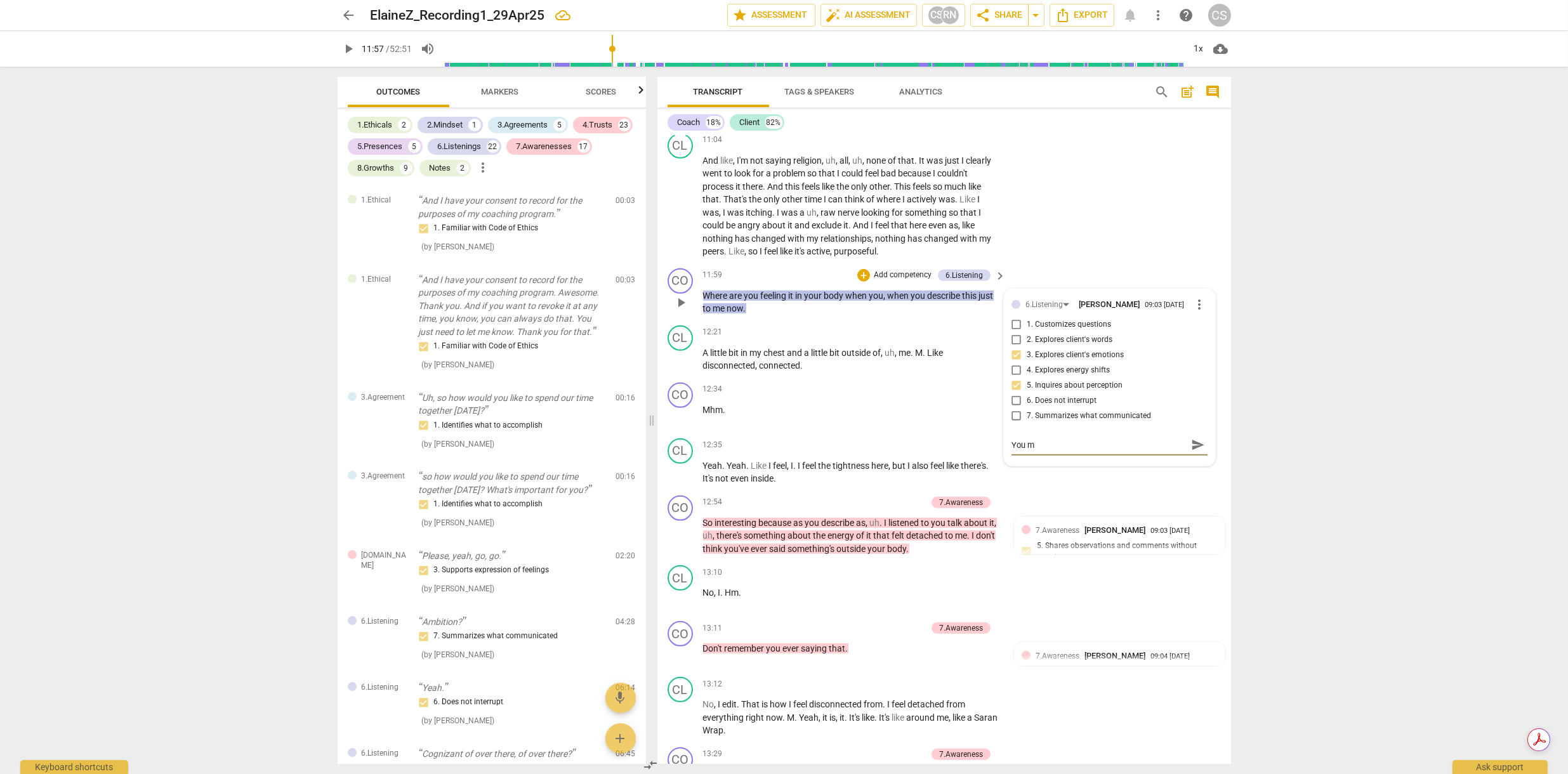
type textarea "You mi"
type textarea "You mig"
type textarea "You migh"
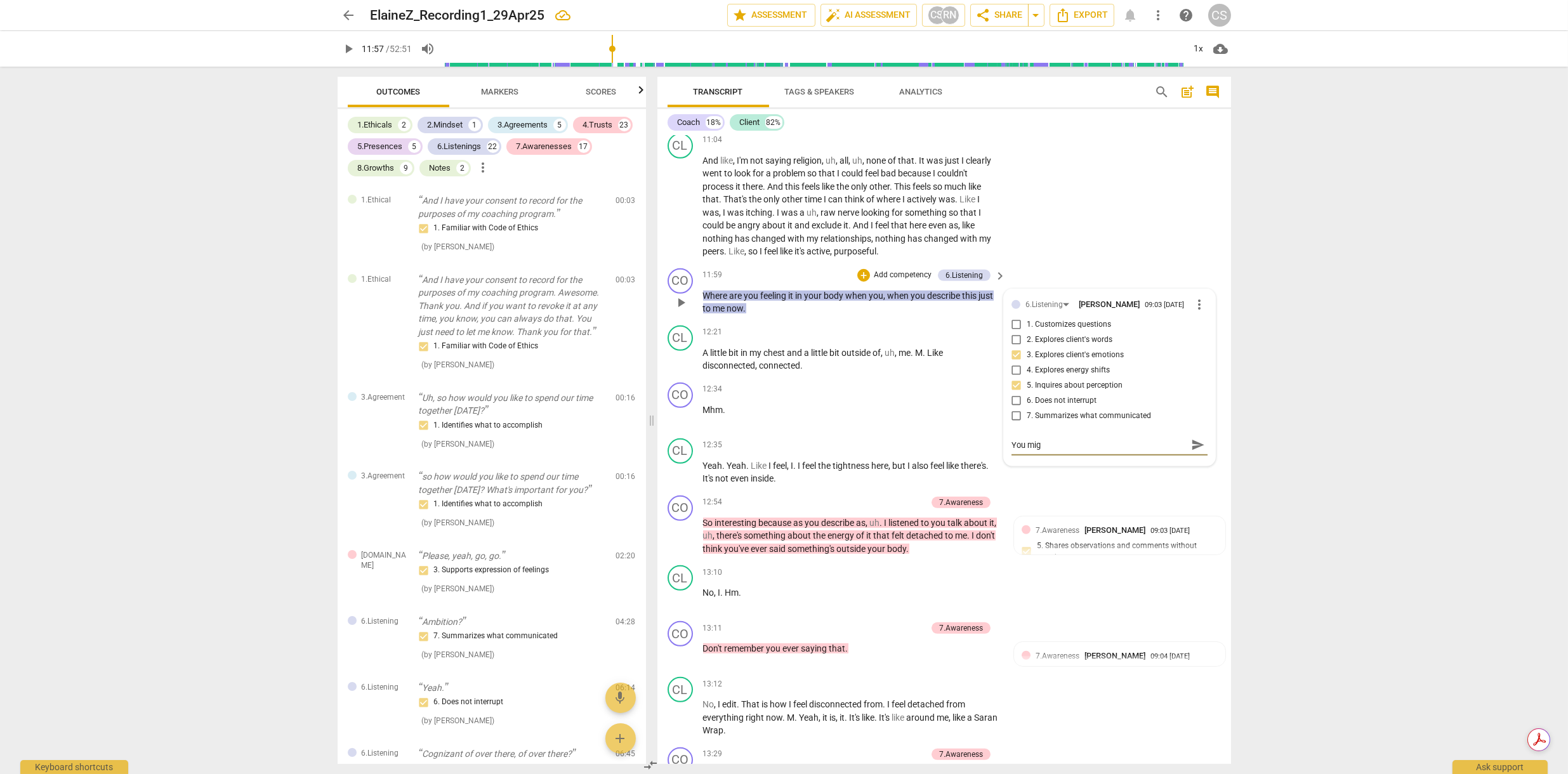
type textarea "You migh"
type textarea "You might"
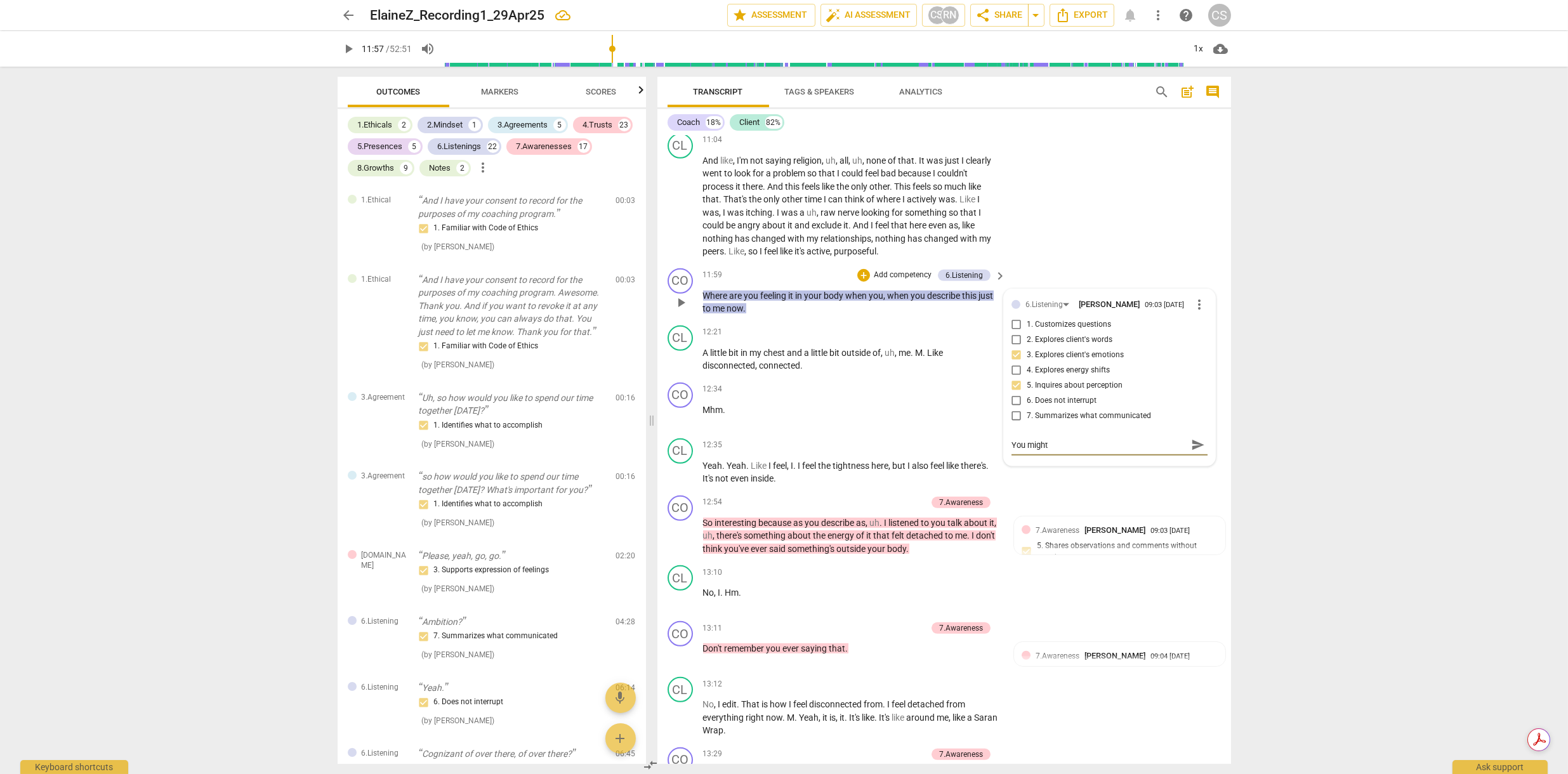
type textarea "You might t"
type textarea "You might tr"
type textarea "You might try"
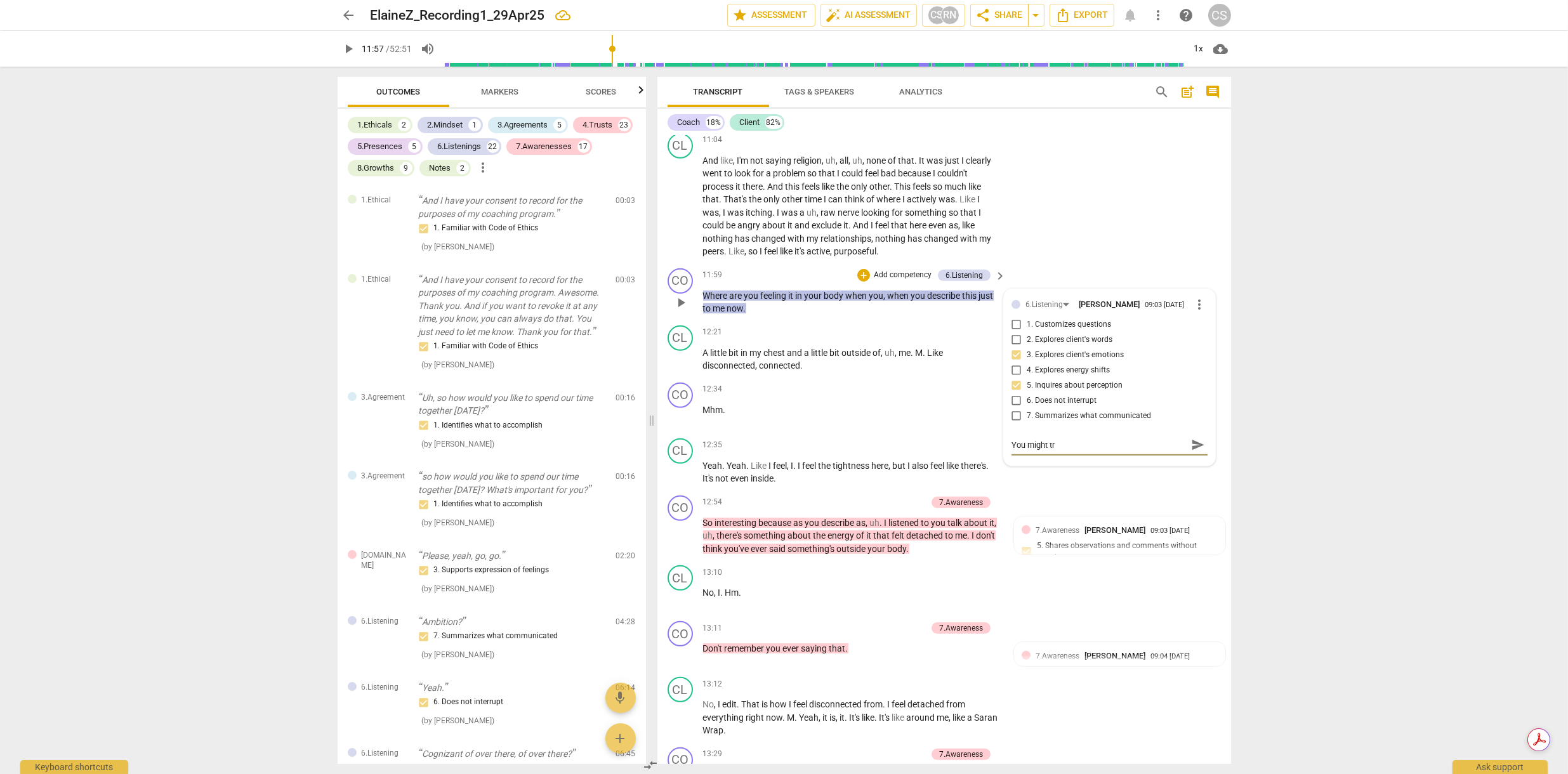
type textarea "You might try"
type textarea "You might try c"
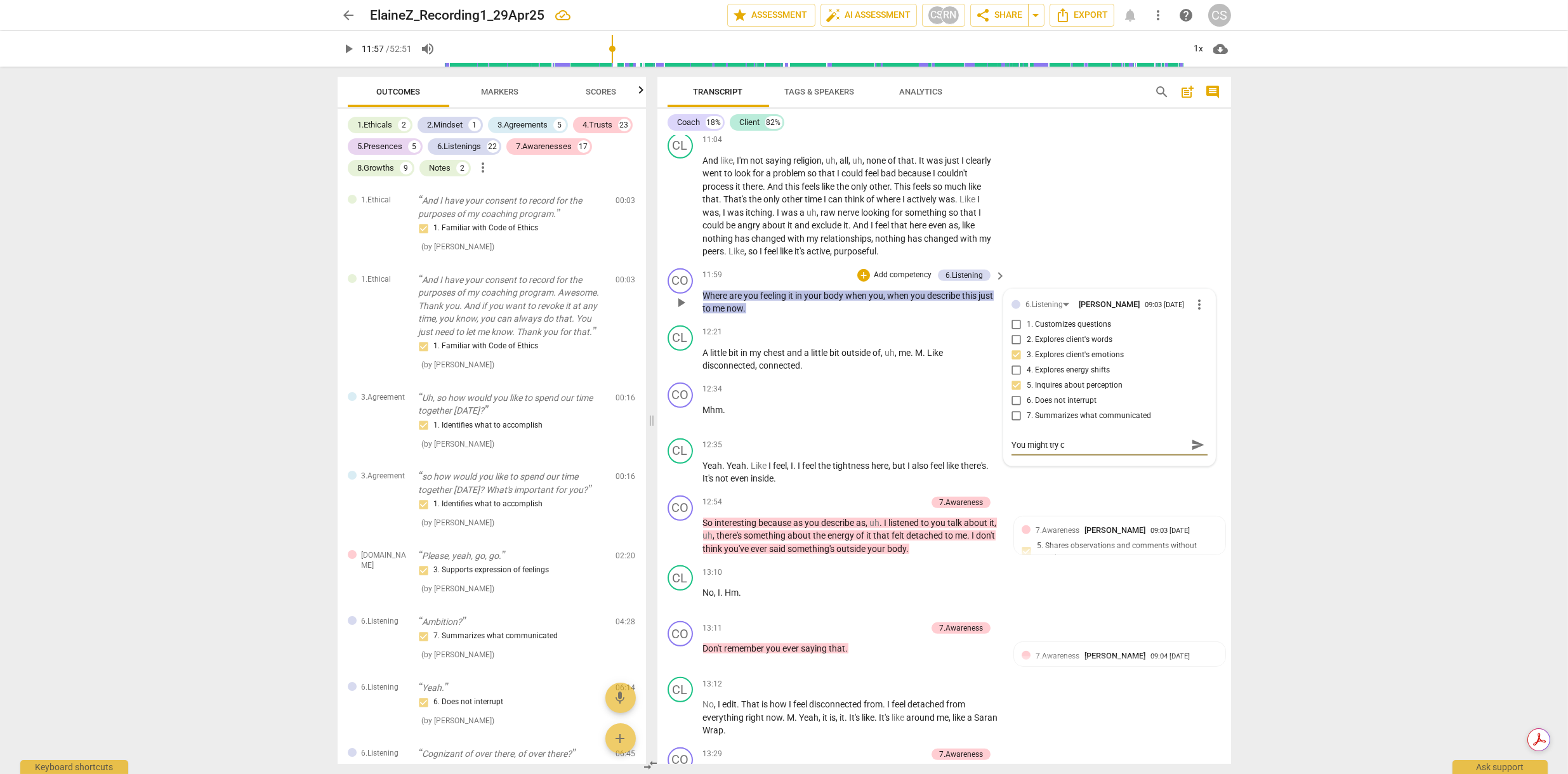
type textarea "You might try co"
type textarea "You might try con"
type textarea "You might try conn"
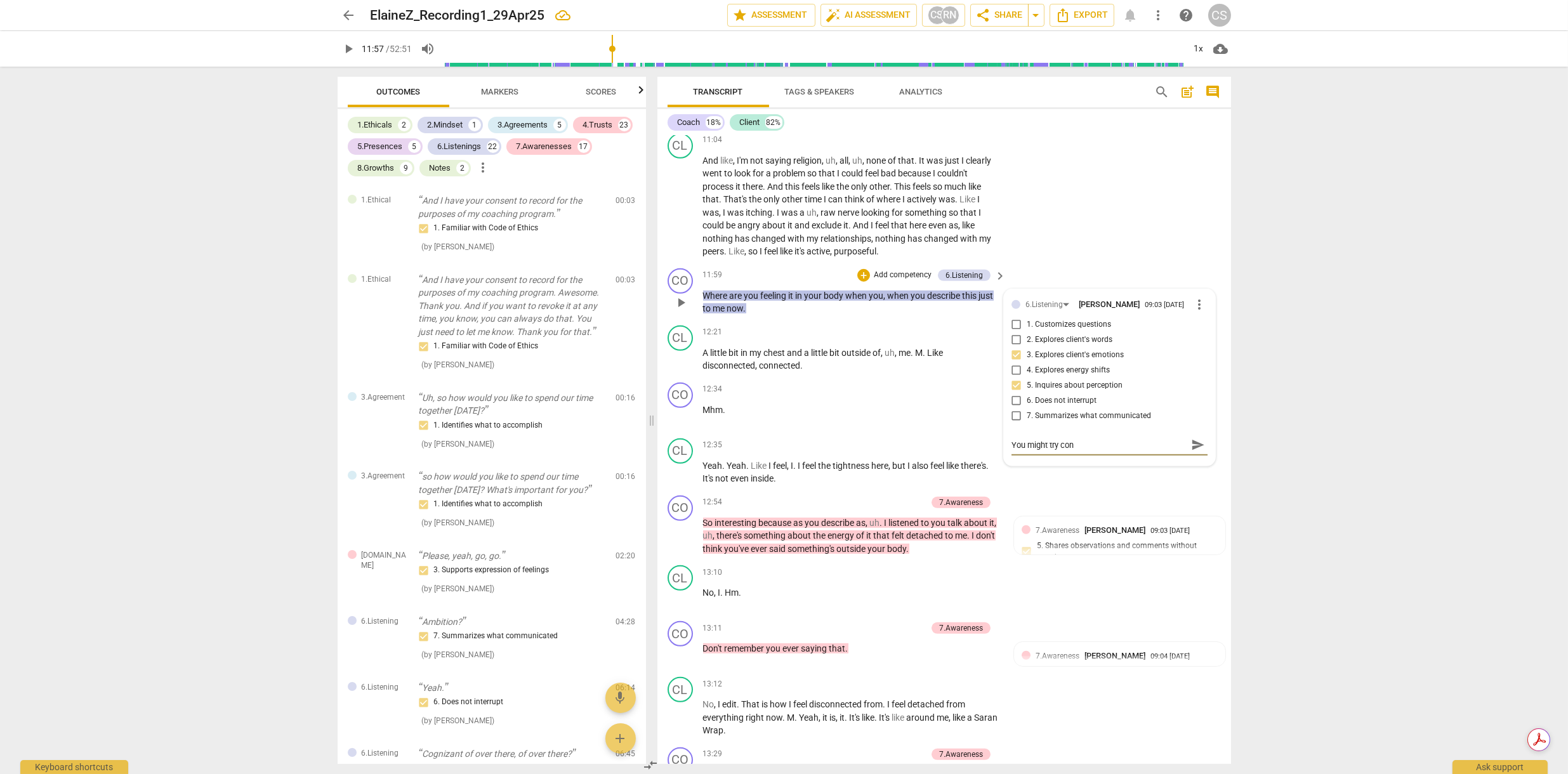
type textarea "You might try conn"
type textarea "You might try conne"
type textarea "You might try connec"
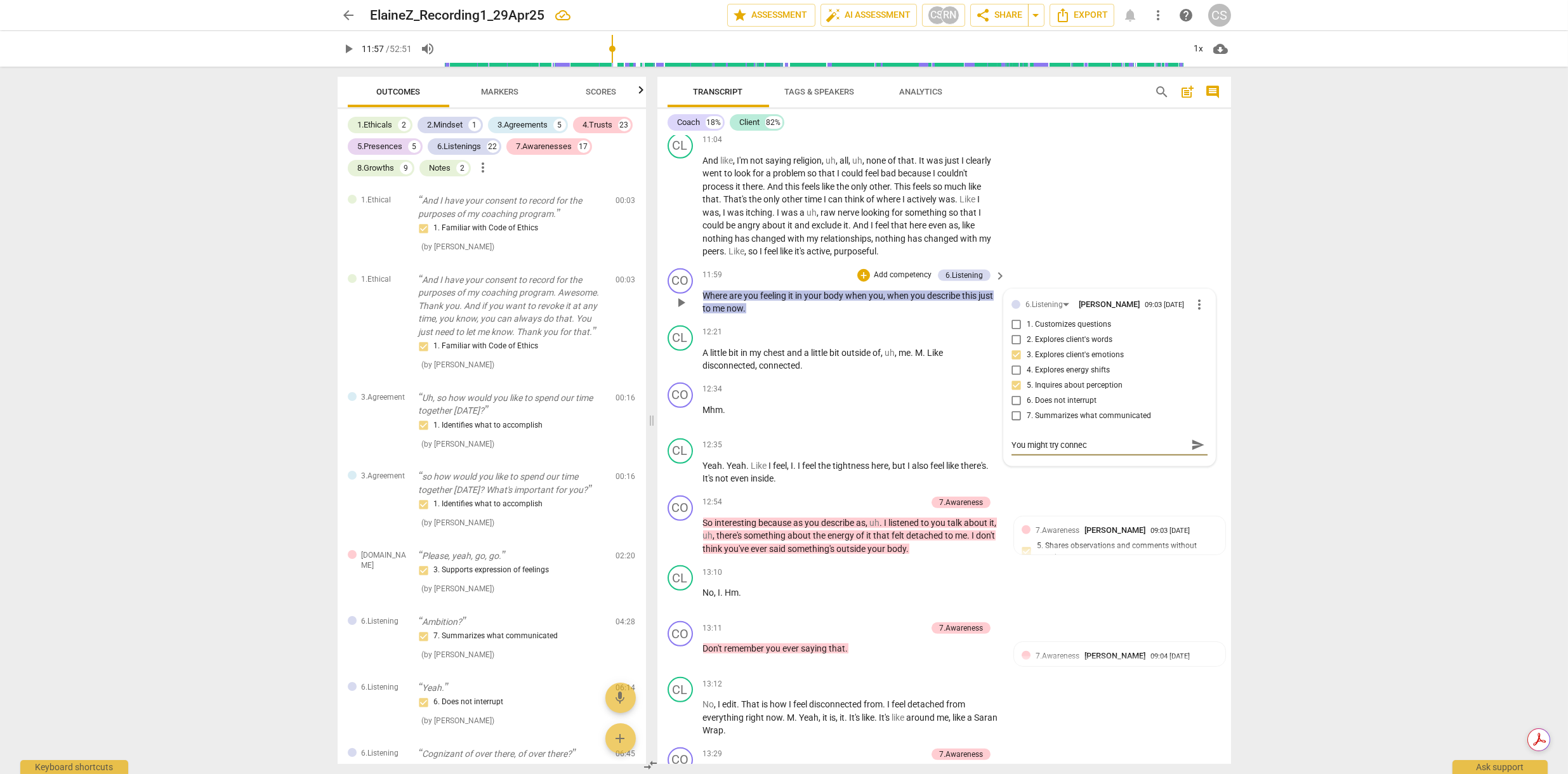
type textarea "You might try connect"
type textarea "You might try connecti"
type textarea "You might try connectin"
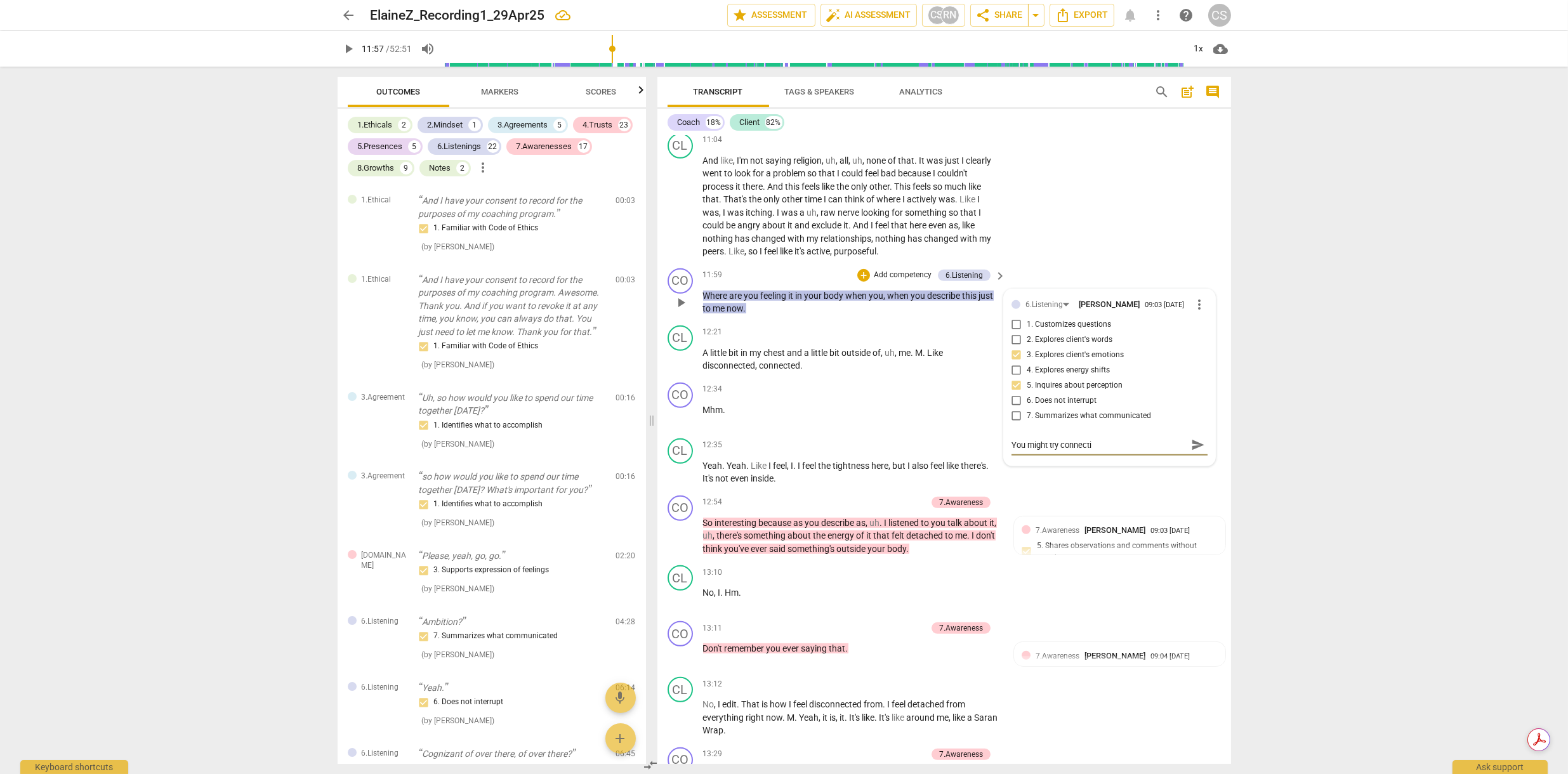
type textarea "You might try connectin"
type textarea "You might try connecting"
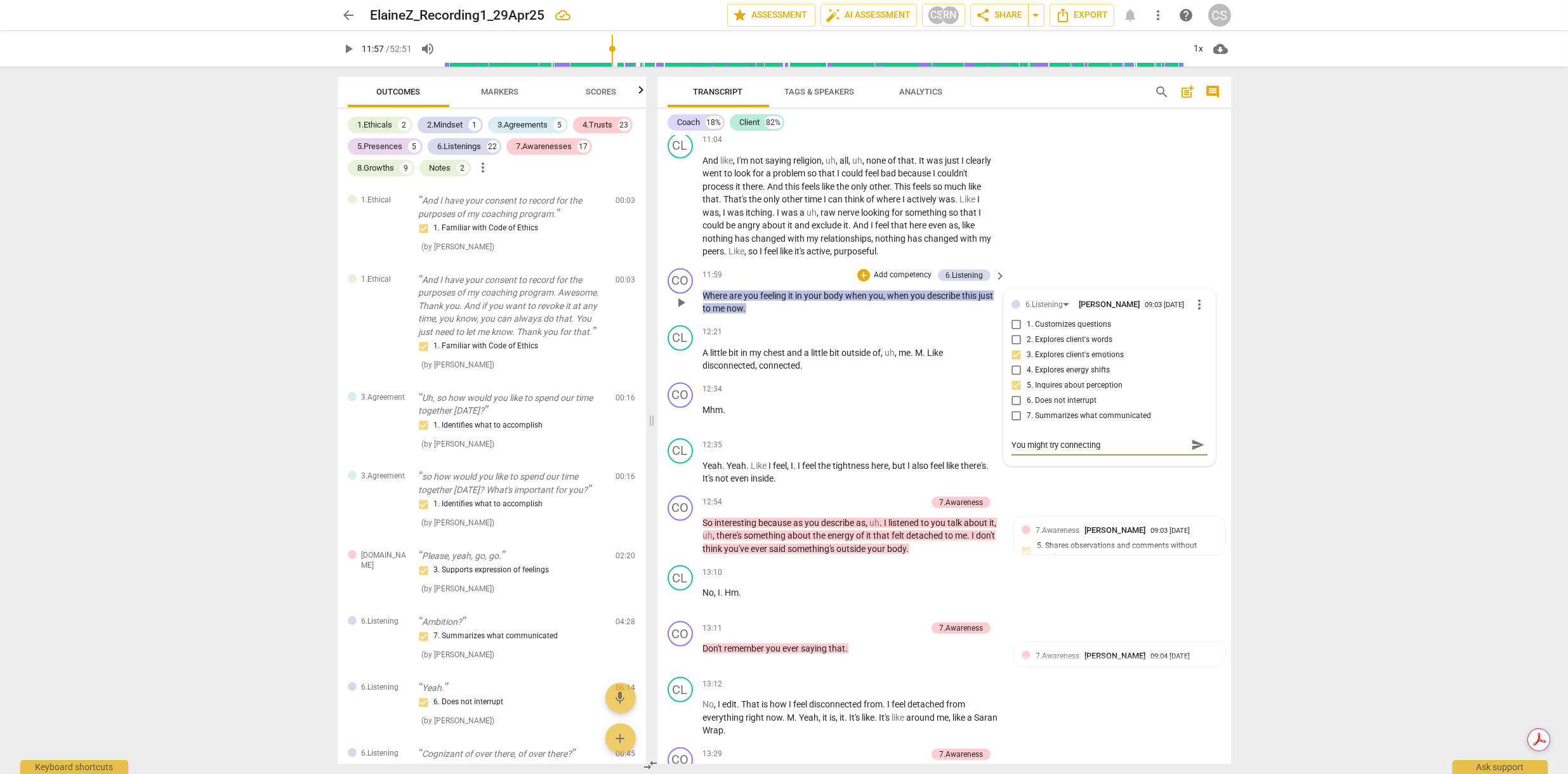
type textarea "You might try connecting t"
type textarea "You might try connecting th"
type textarea "You might try connecting the"
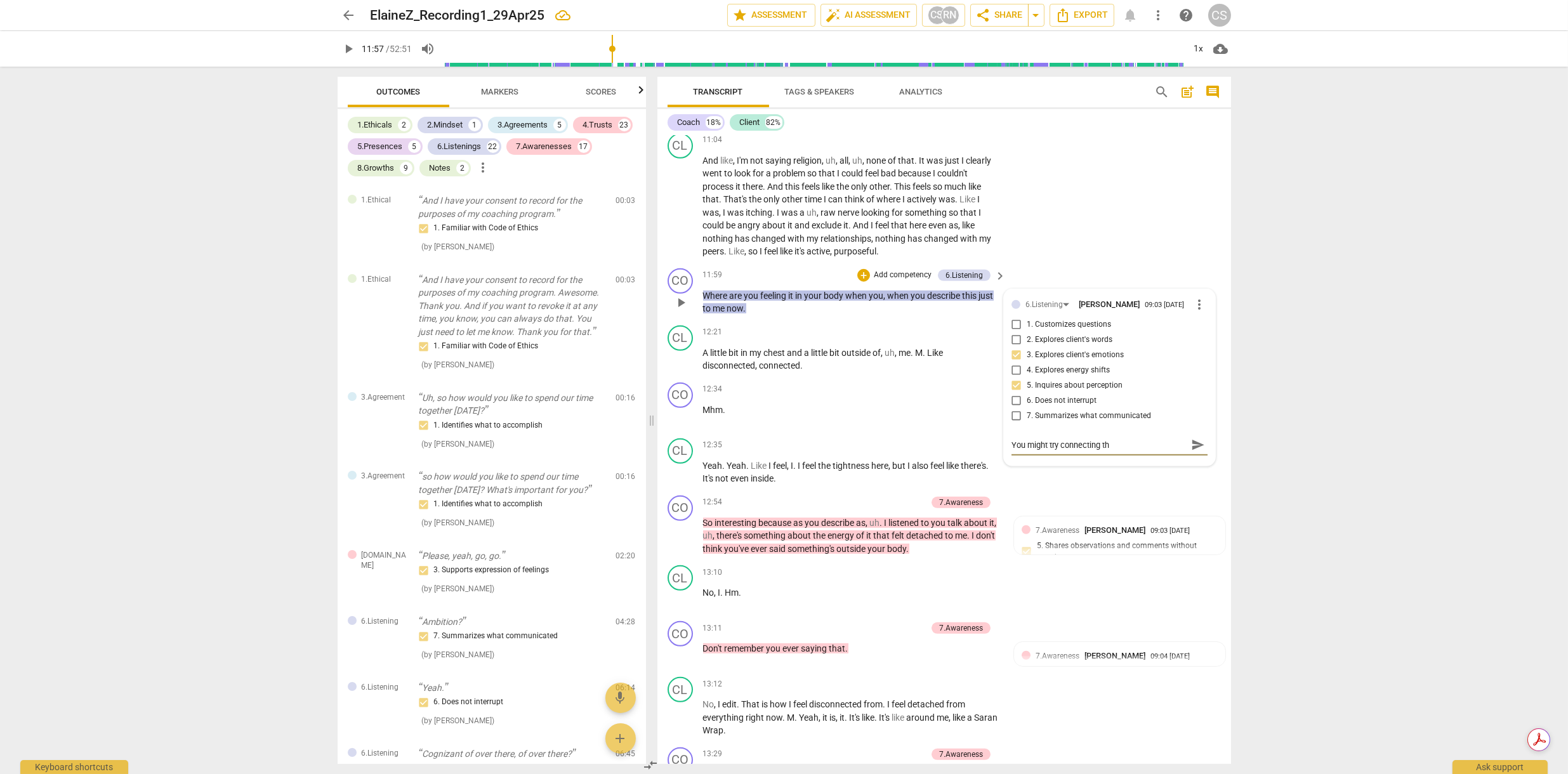
type textarea "You might try connecting the"
type textarea "You might try connecting the w"
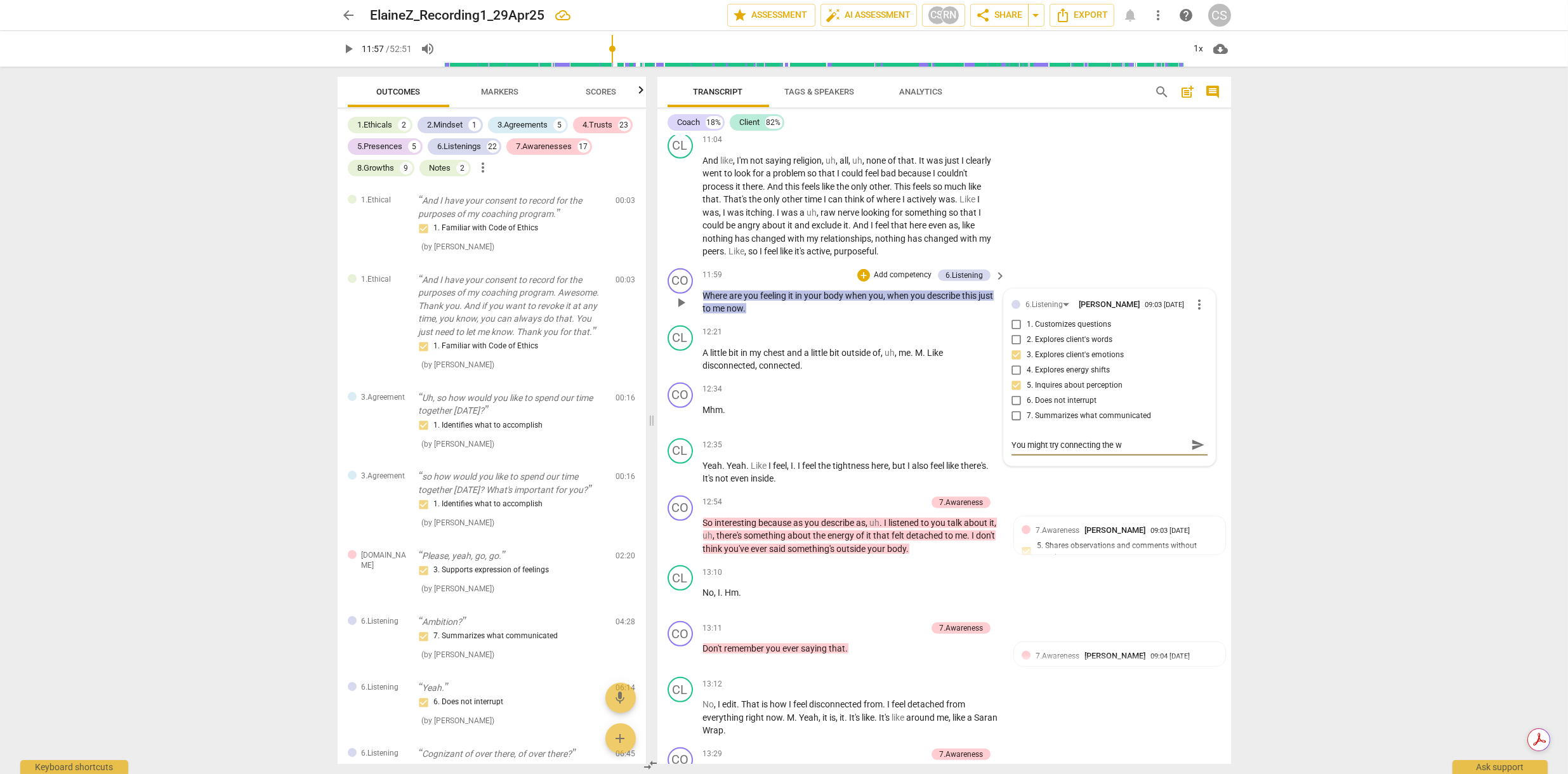
type textarea "You might try connecting the wo"
type textarea "You might try connecting the wor"
type textarea "You might try connecting the word"
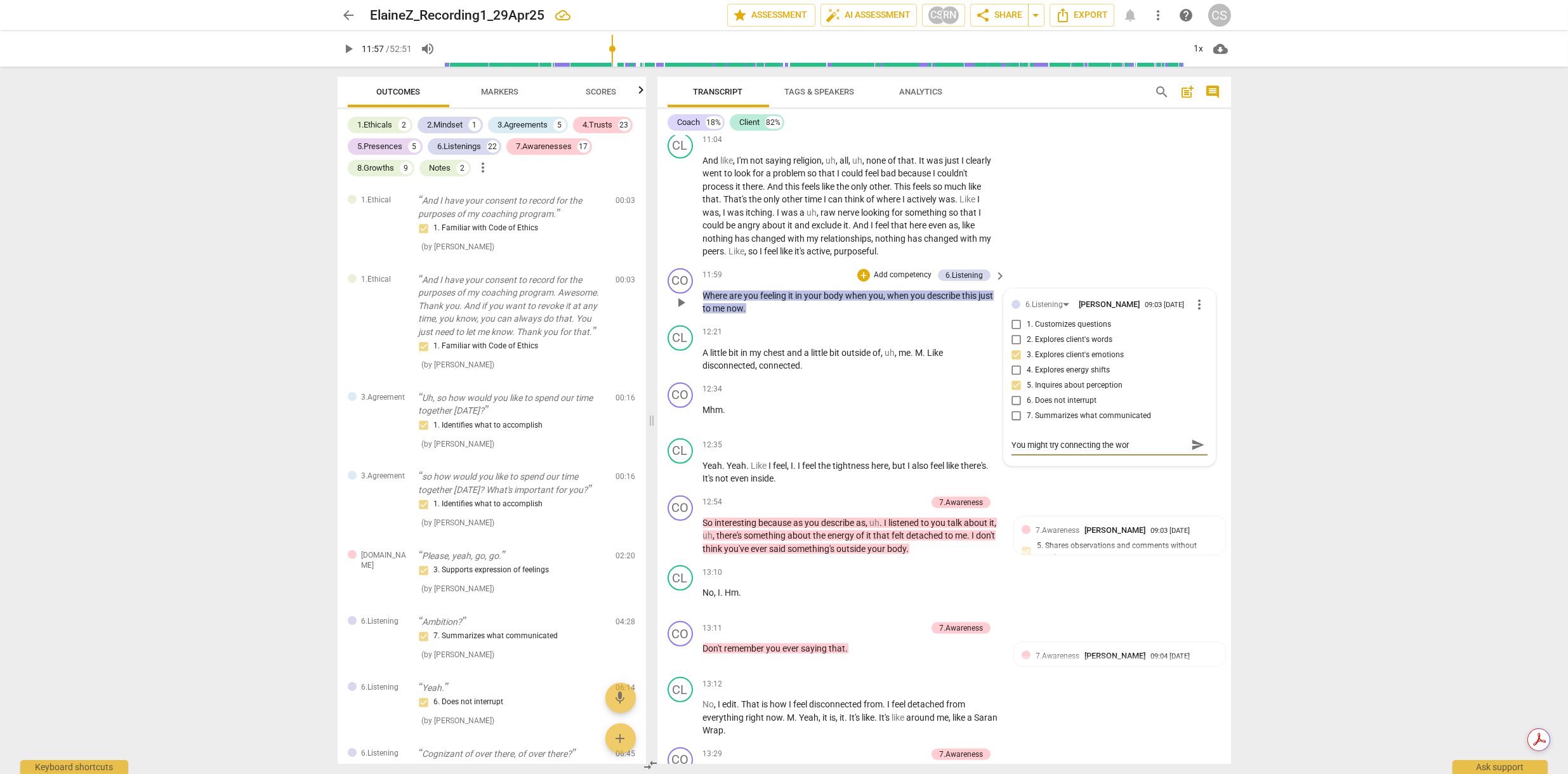
type textarea "You might try connecting the word"
type textarea "You might try connecting the words"
type textarea "You might try connecting the words t"
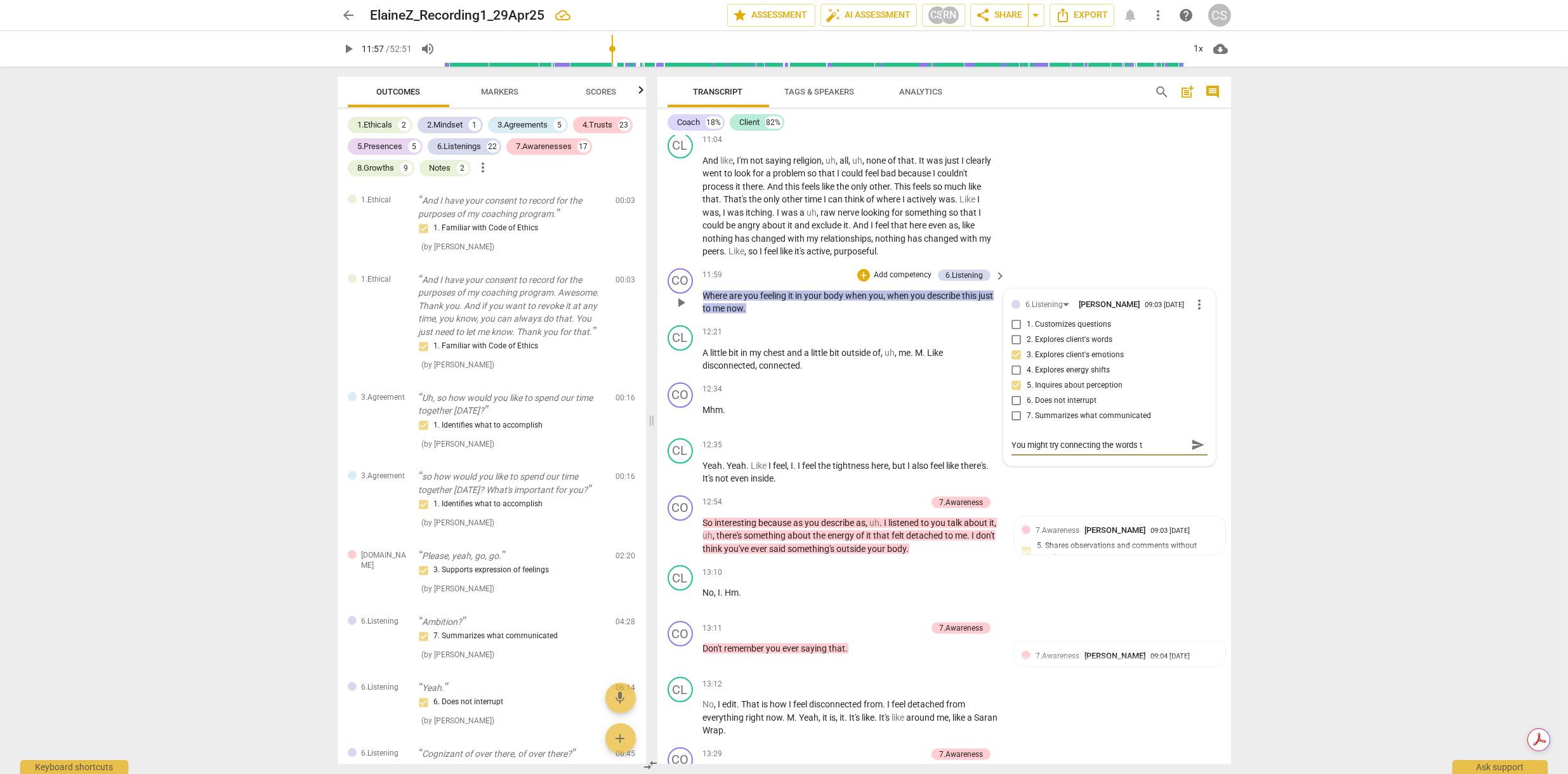
type textarea "You might try connecting the words th"
type textarea "You might try connecting the words tha"
type textarea "You might try connecting the words that"
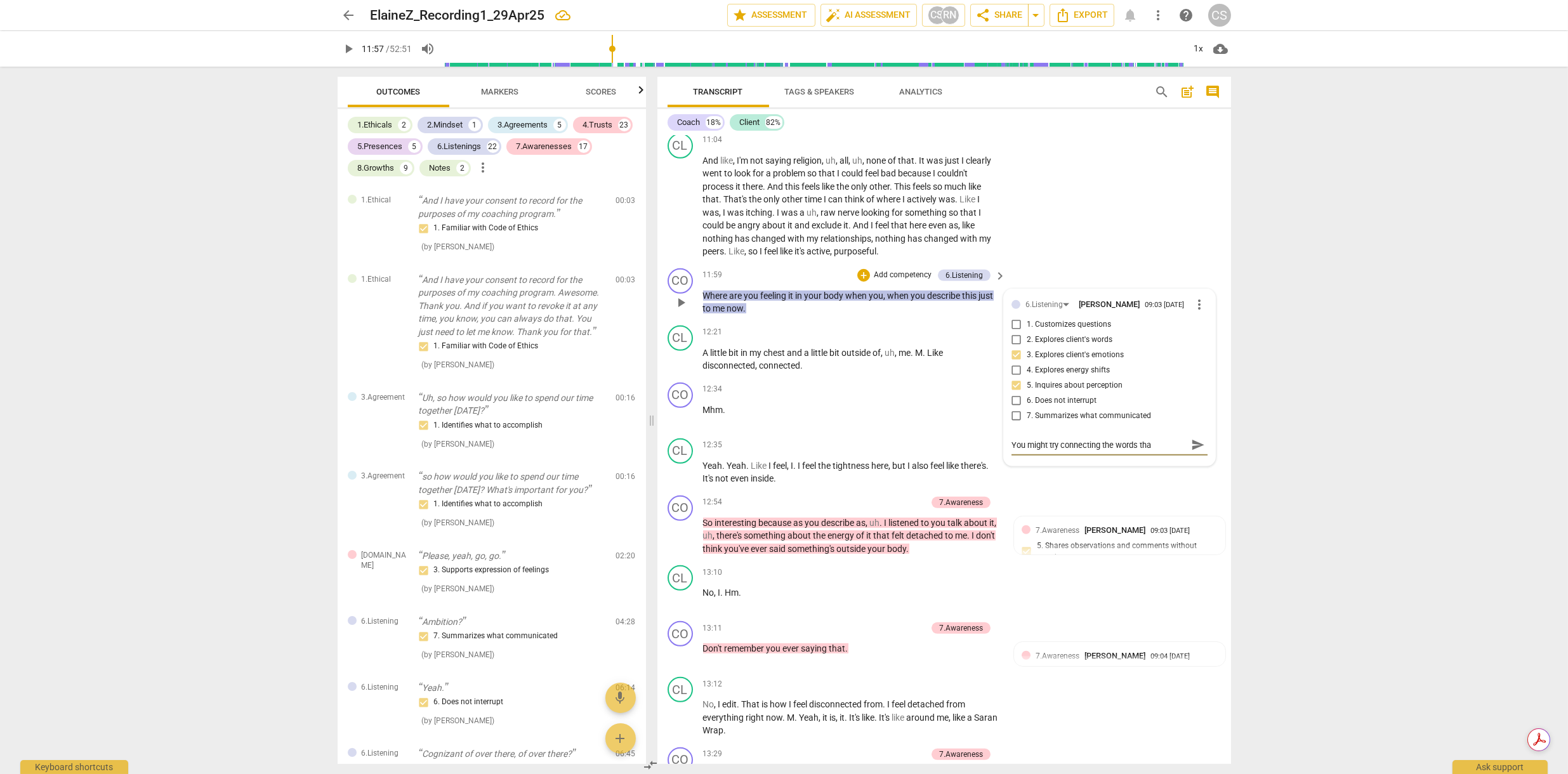
type textarea "You might try connecting the words that"
type textarea "You might try connecting the words that t"
type textarea "You might try connecting the words that th"
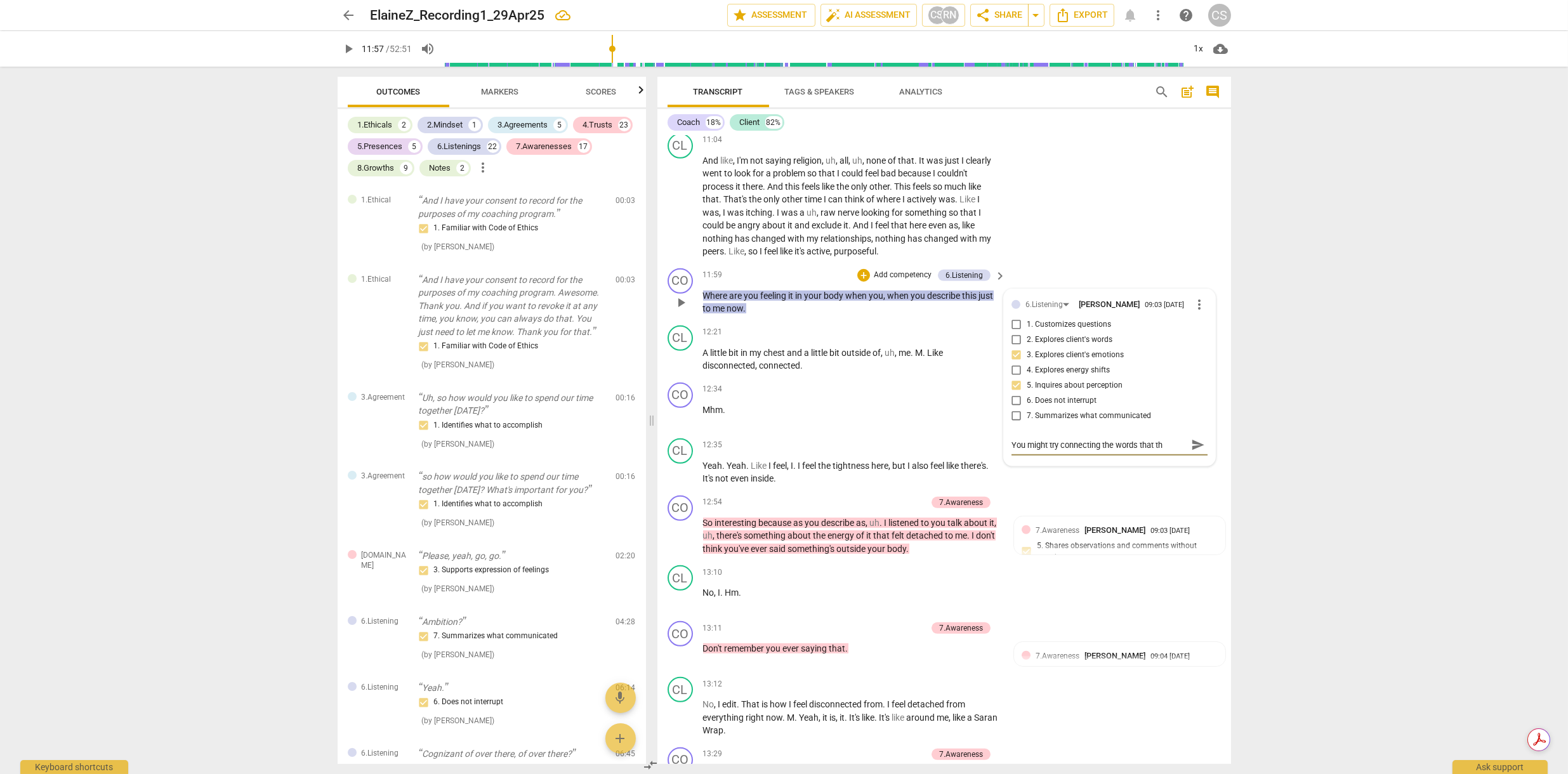
type textarea "You might try connecting the words that th"
type textarea "You might try connecting the words that the"
type textarea "You might try connecting the words that the c"
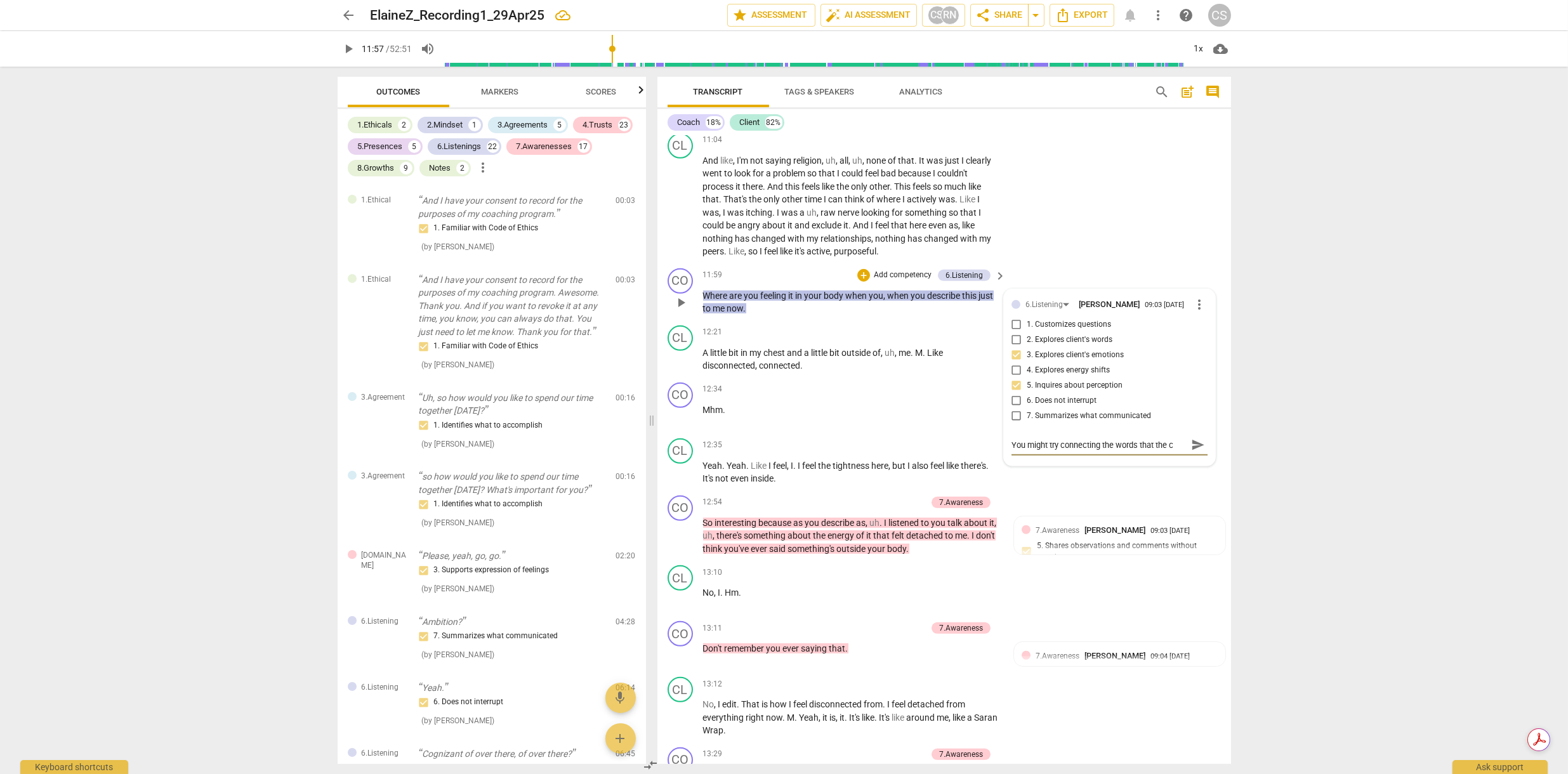
type textarea "You might try connecting the words that the cl"
type textarea "You might try connecting the words that the cli"
type textarea "You might try connecting the words that the clie"
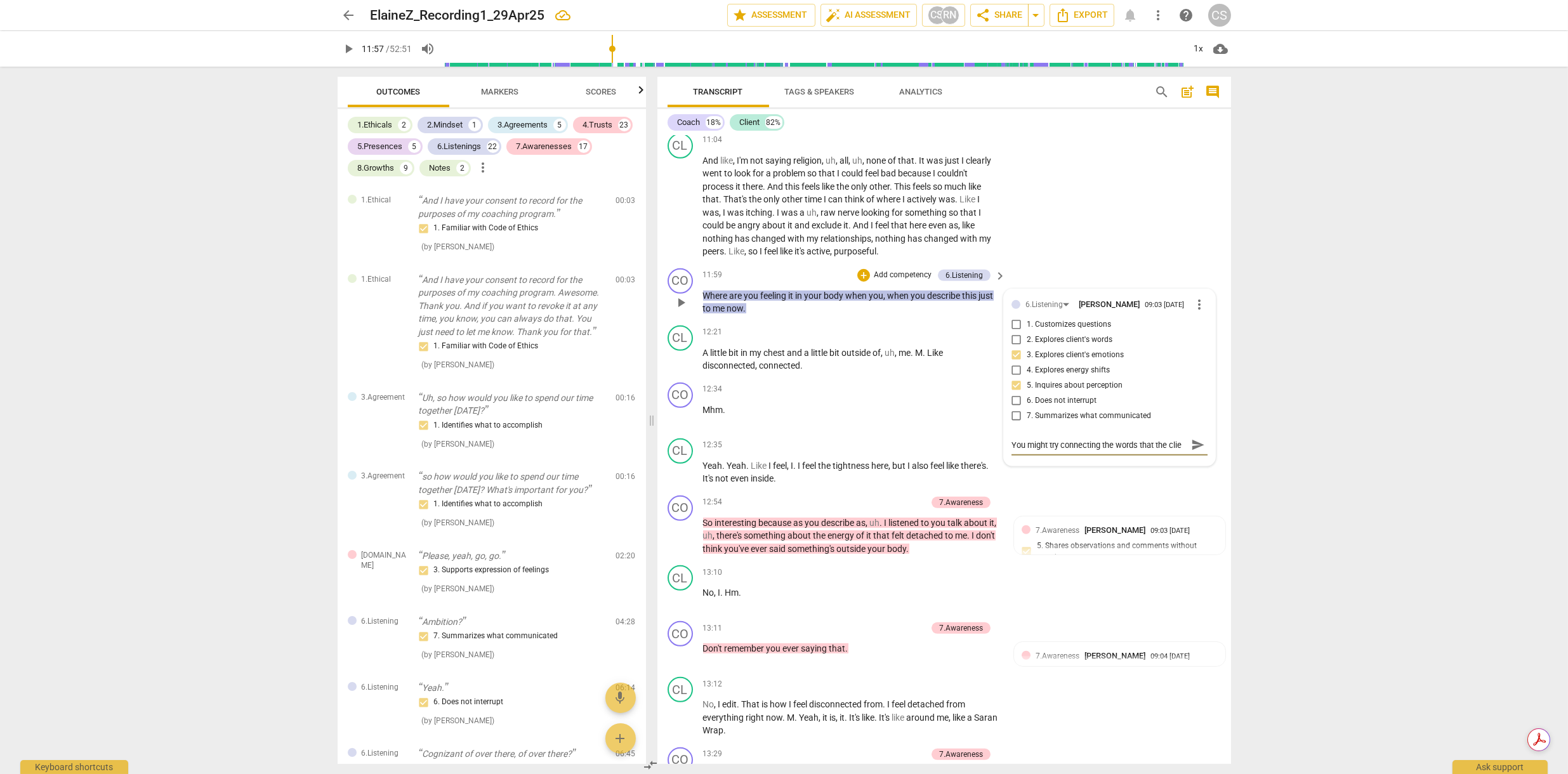
type textarea "You might try connecting the words that the clien"
type textarea "You might try connecting the words that the client"
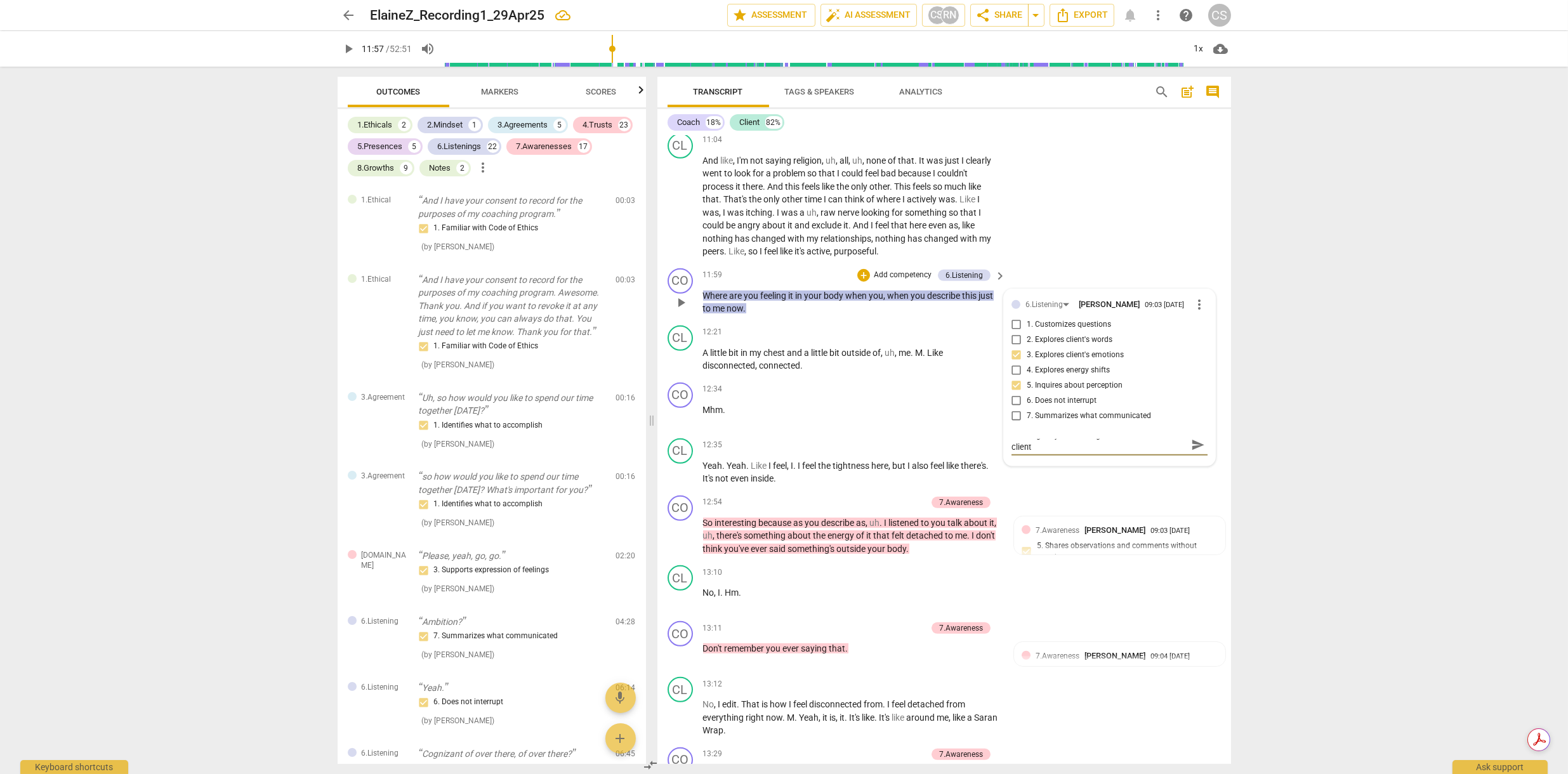
type textarea "You might try connecting the words that the client h"
type textarea "You might try connecting the words that the client ha"
type textarea "You might try connecting the words that the client has"
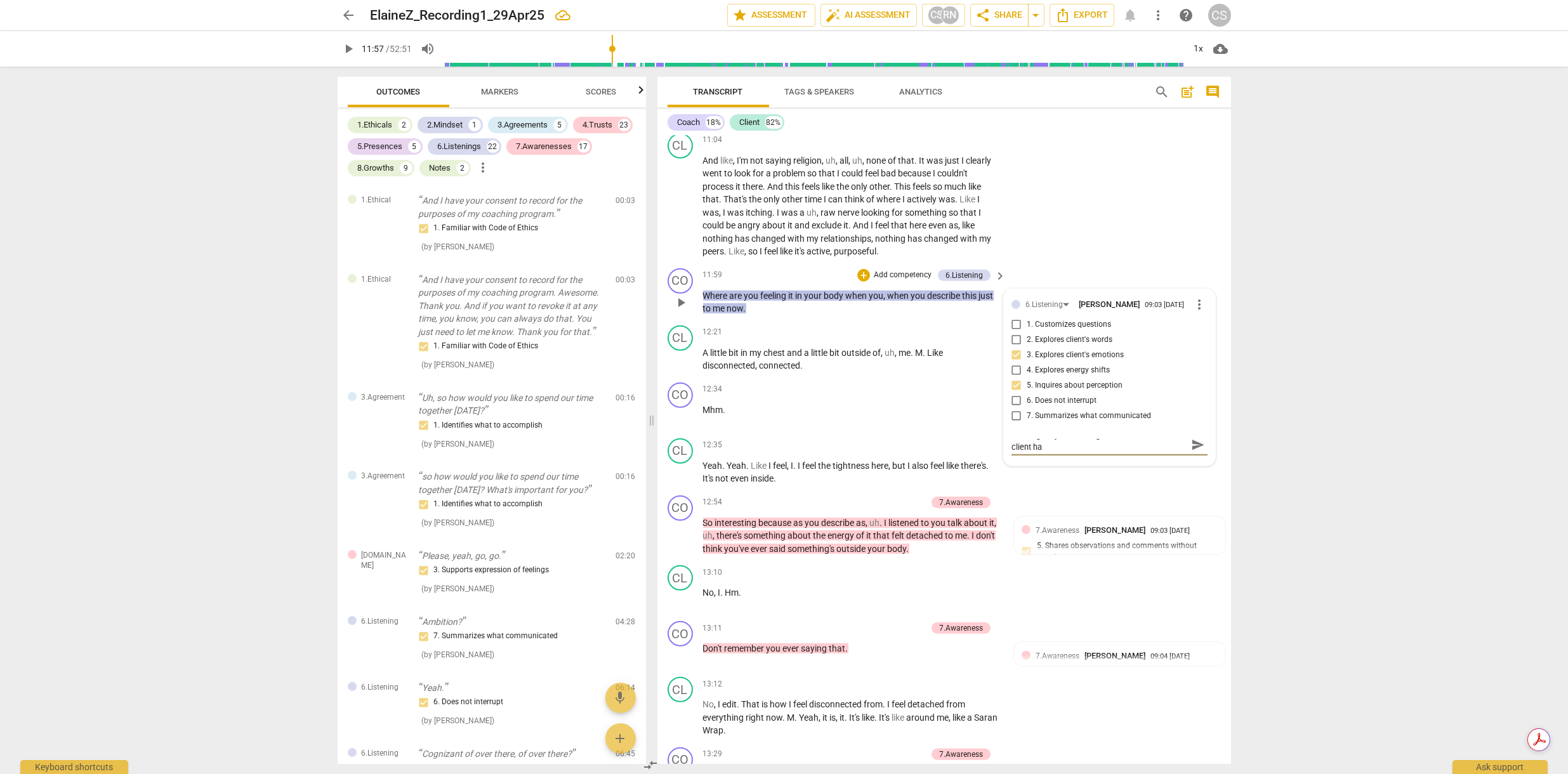
type textarea "You might try connecting the words that the client has"
type textarea "You might try connecting the words that the client has h"
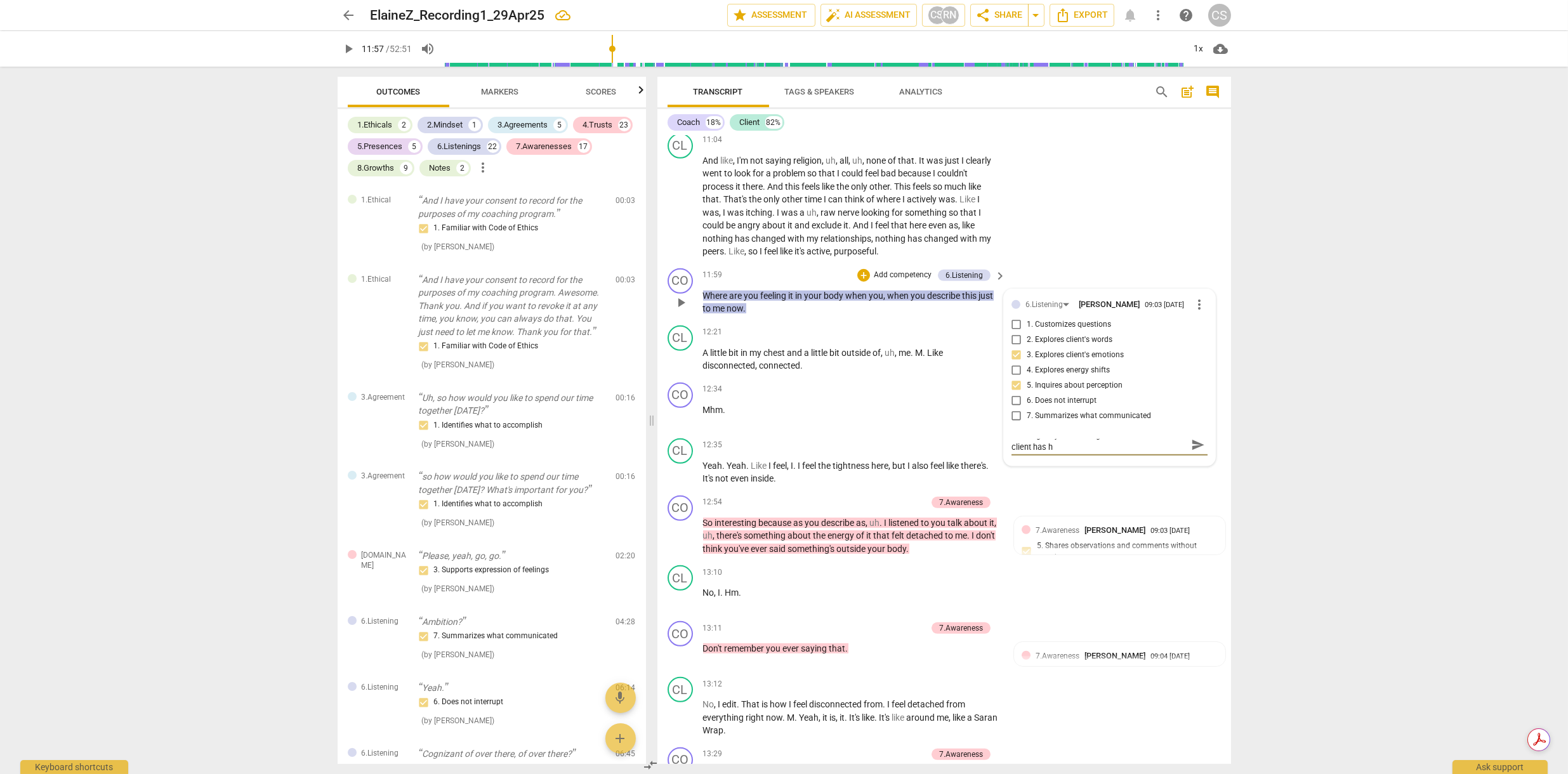
scroll to position [0, 0]
type textarea "You might try connecting the words that the client has"
type textarea "You might try connecting the words that the client has s"
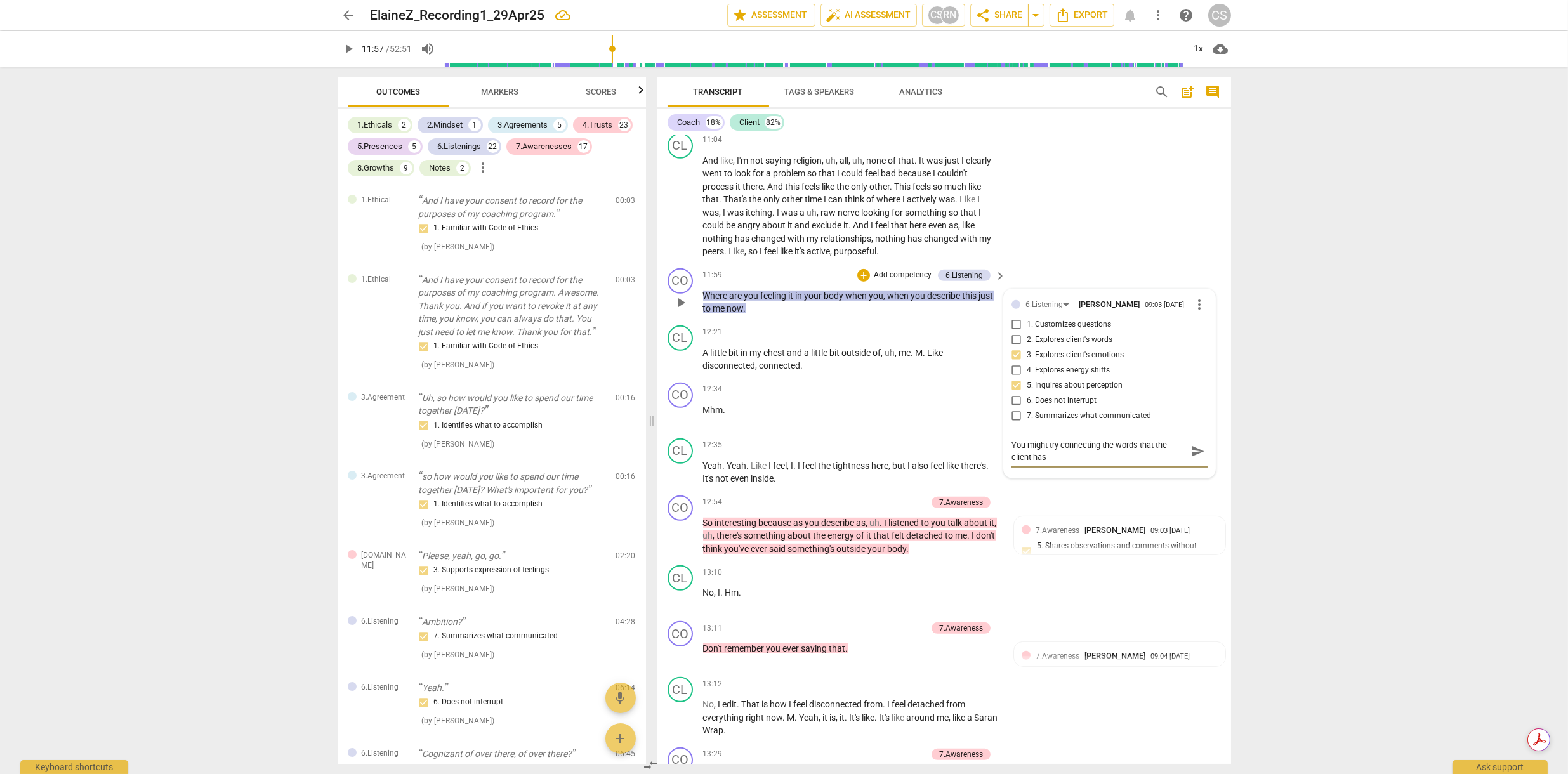
type textarea "You might try connecting the words that the client has s"
type textarea "You might try connecting the words that the client has sa"
type textarea "You might try connecting the words that the client has sai"
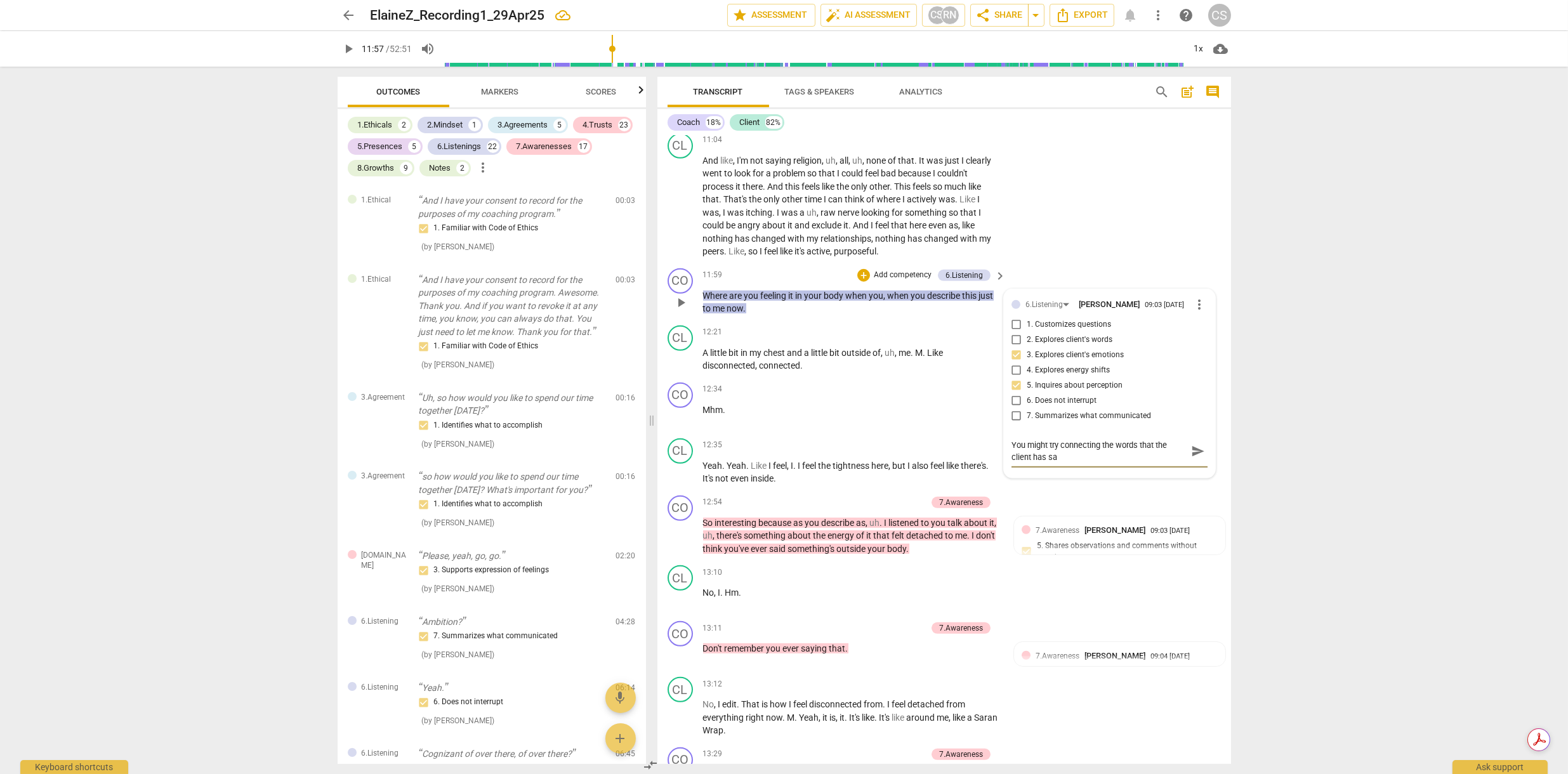
type textarea "You might try connecting the words that the client has sai"
type textarea "You might try connecting the words that the client has said"
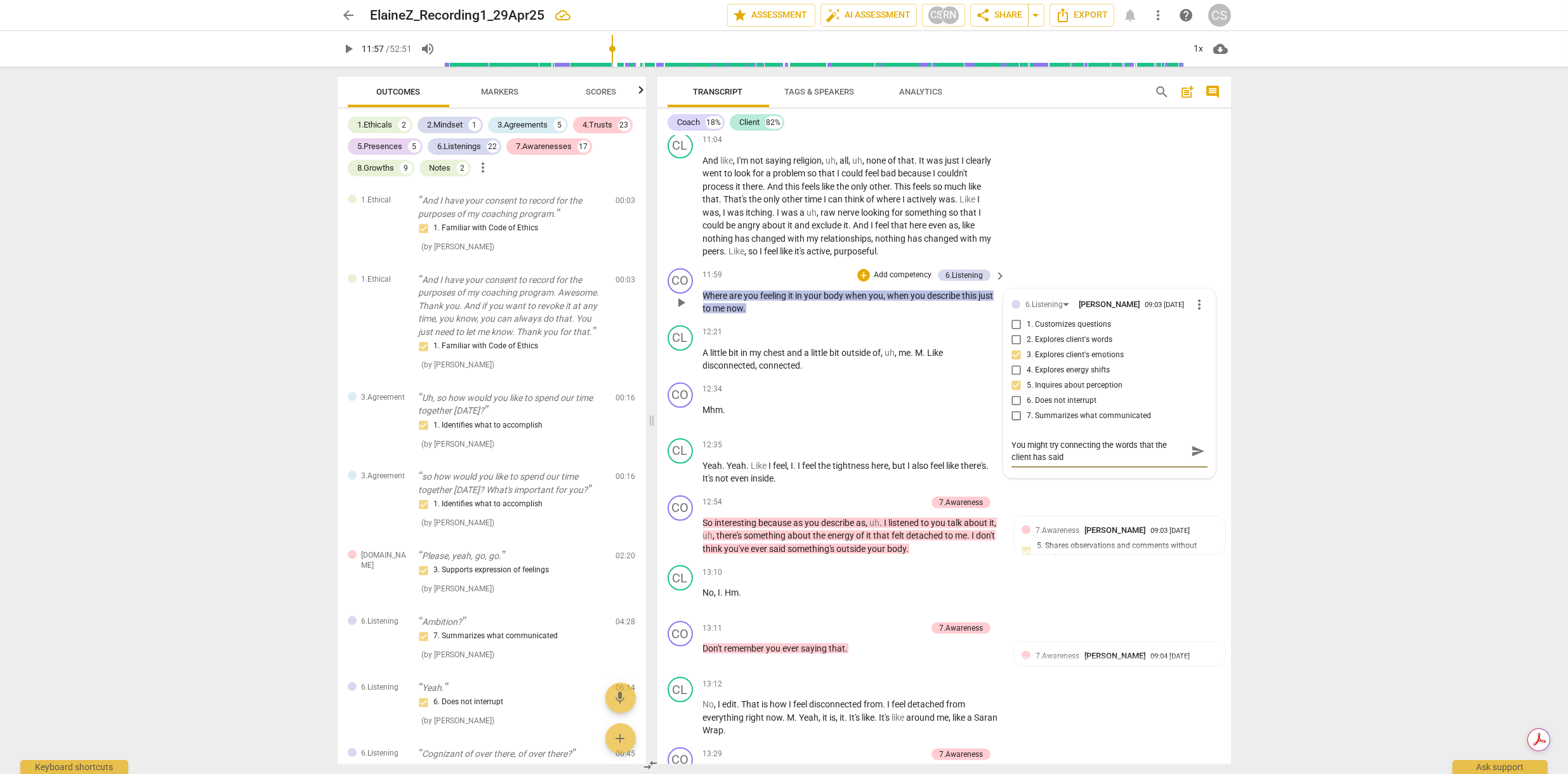
type textarea "You might try connecting the words that the client has said w"
type textarea "You might try connecting the words that the client has said wi"
type textarea "You might try connecting the words that the client has said wit"
type textarea "You might try connecting the words that the client has said with"
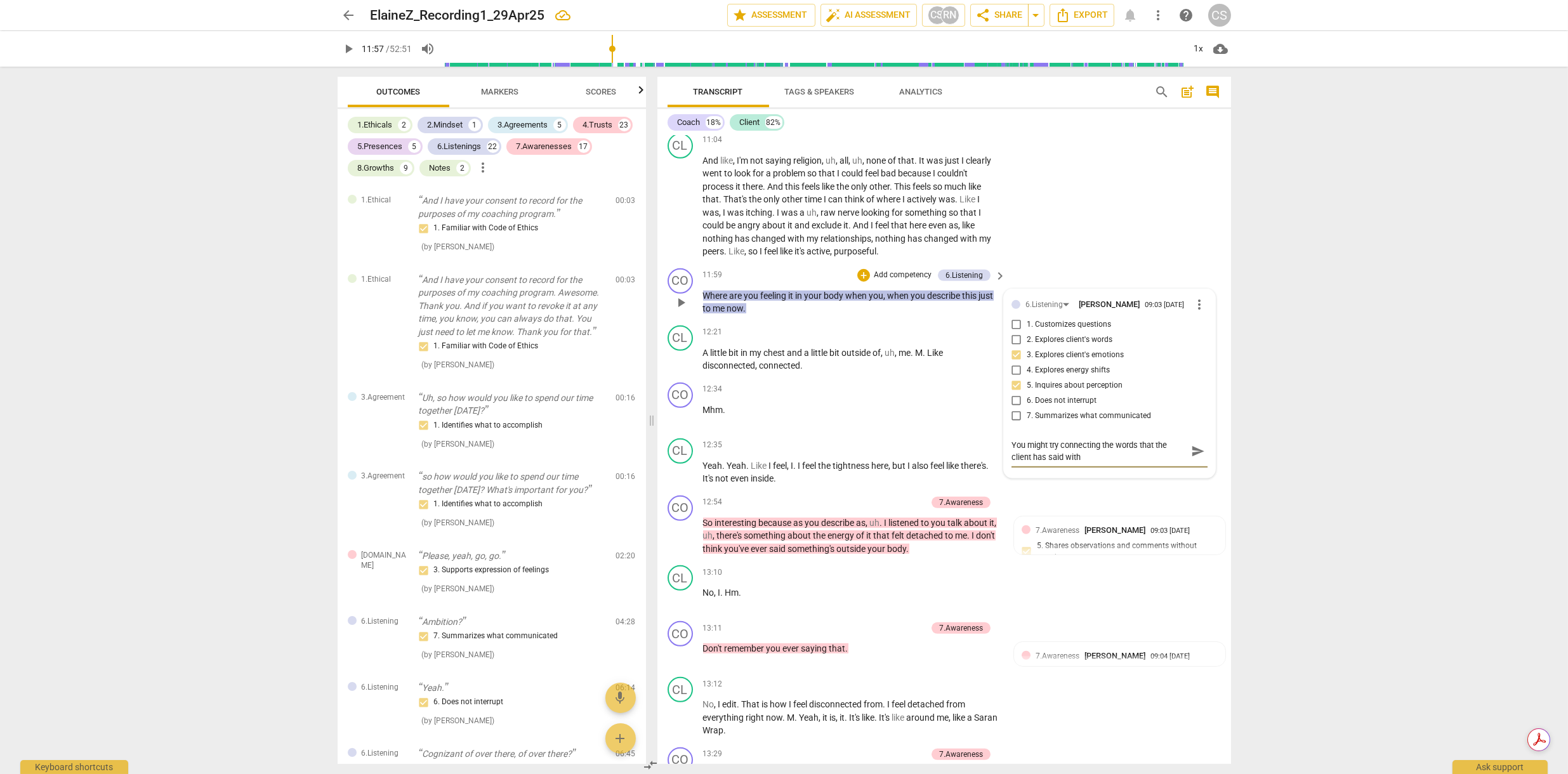
type textarea "You might try connecting the words that the client has said with"
type textarea "You might try connecting the words that the client has said with t"
type textarea "You might try connecting the words that the client has said with th"
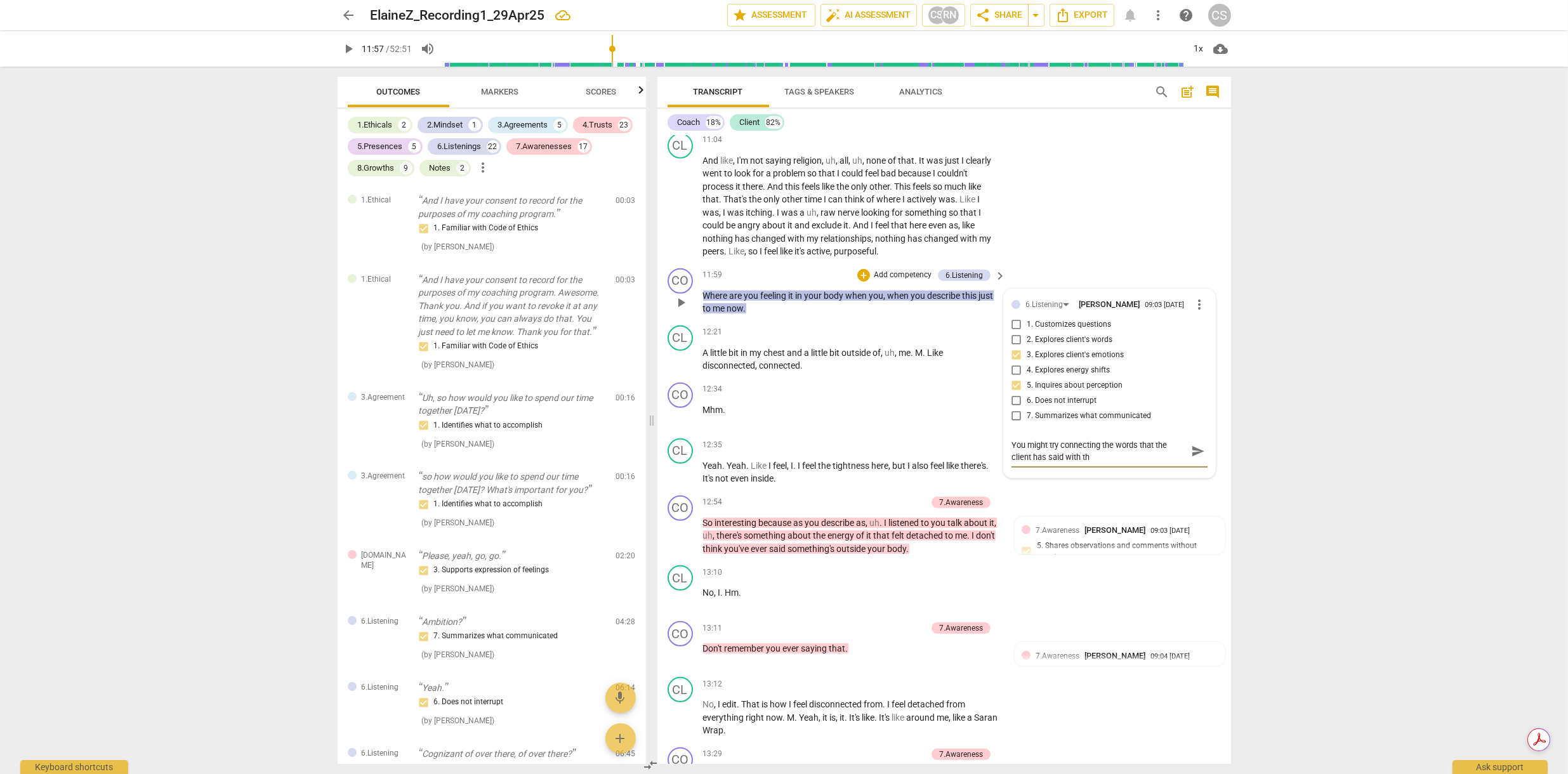
type textarea "You might try connecting the words that the client has said with the"
type textarea "You might try connecting the words that the client has said with the q"
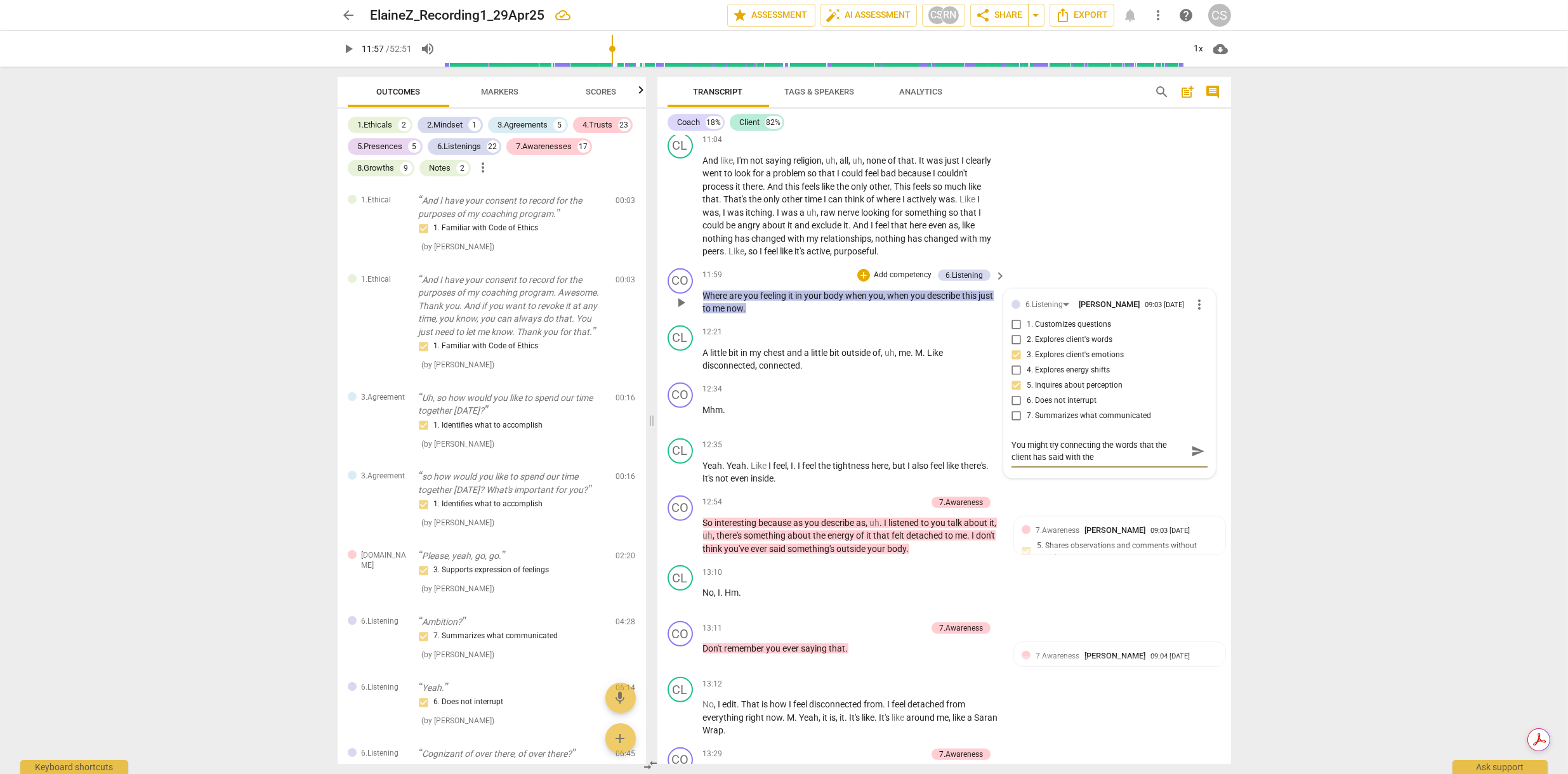
type textarea "You might try connecting the words that the client has said with the q"
type textarea "You might try connecting the words that the client has said with the qu"
type textarea "You might try connecting the words that the client has said with the que"
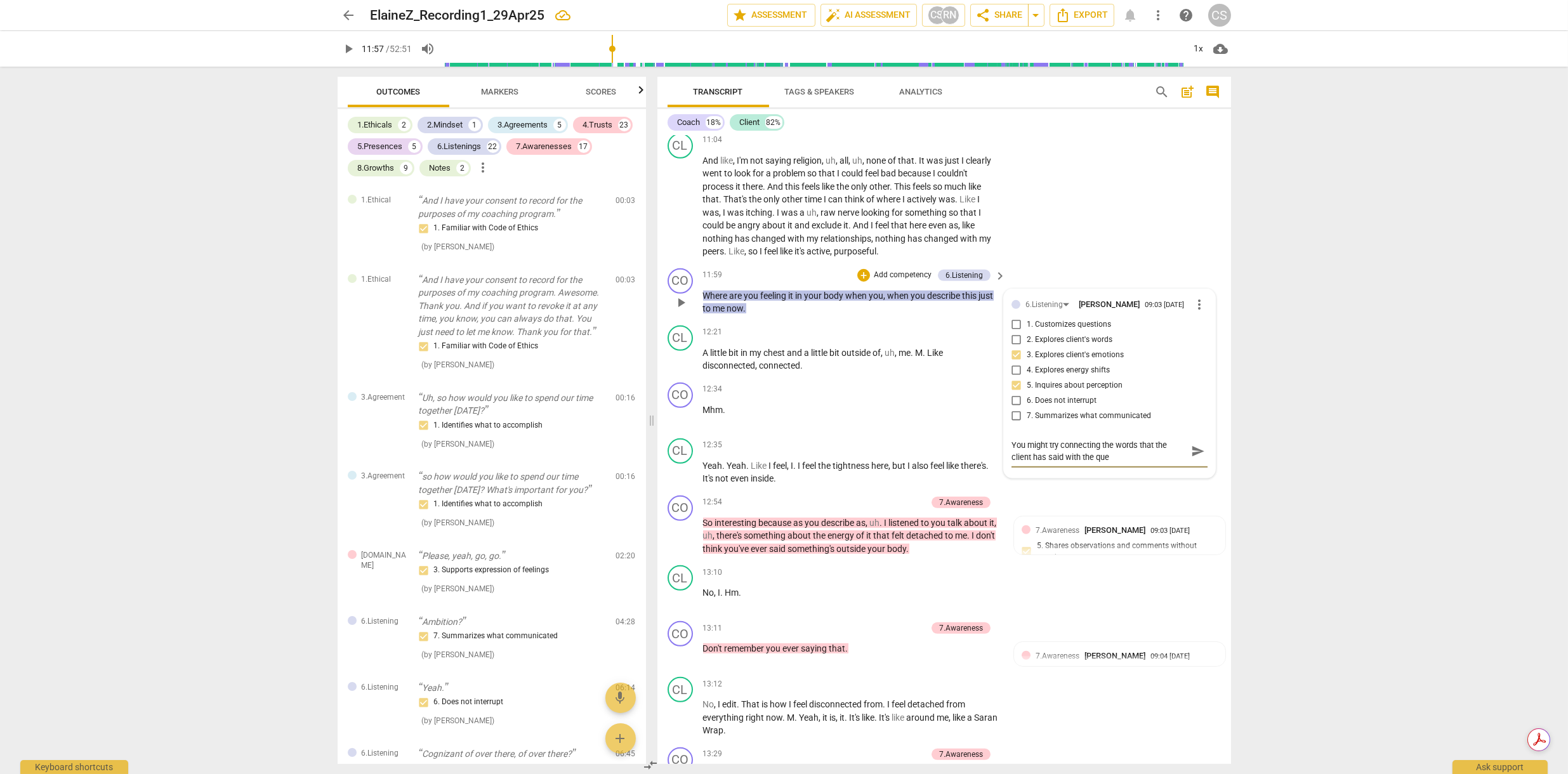
type textarea "You might try connecting the words that the client has said with the ques"
type textarea "You might try connecting the words that the client has said with the quest"
type textarea "You might try connecting the words that the client has said with the questi"
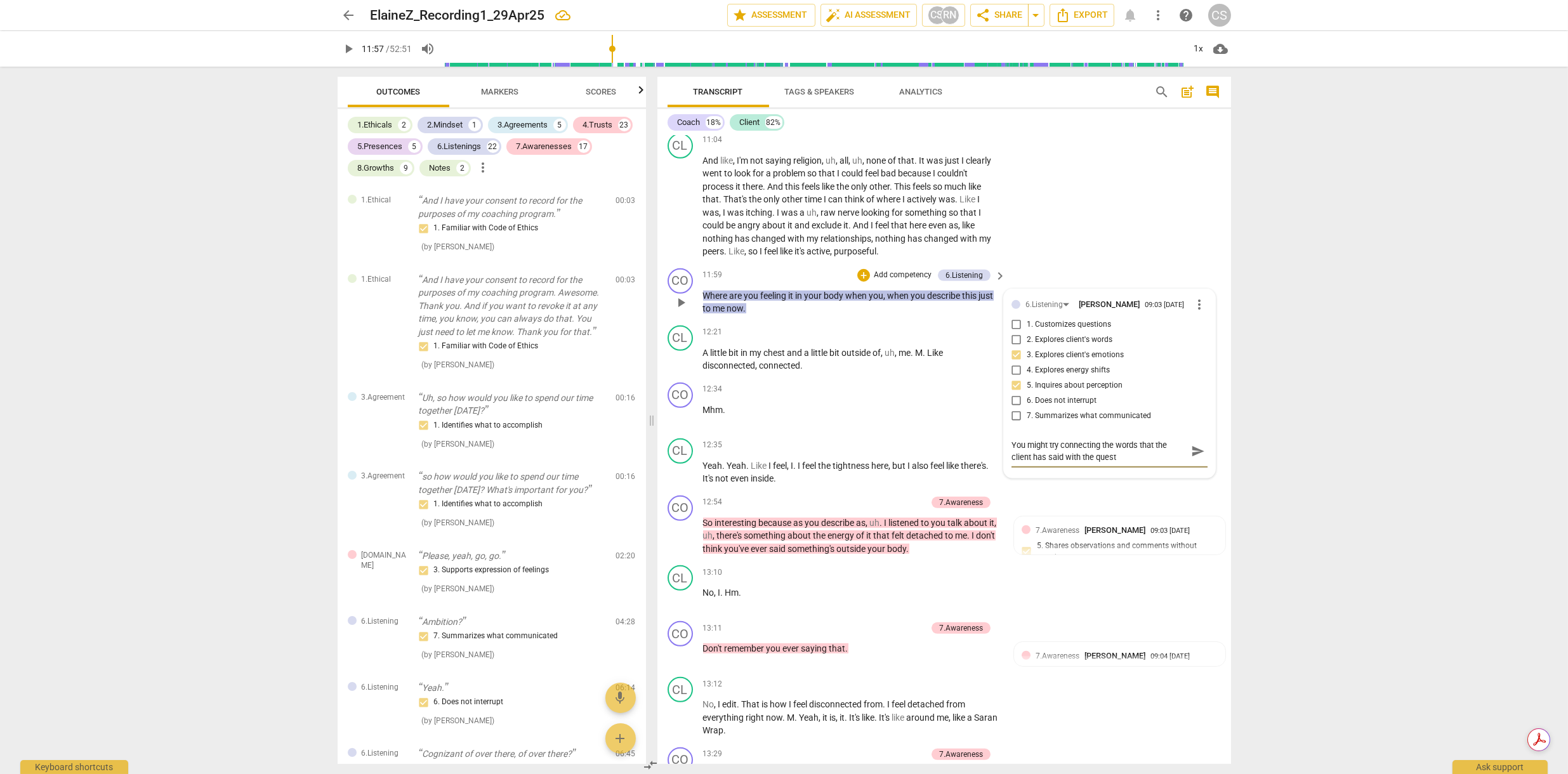
type textarea "You might try connecting the words that the client has said with the questi"
type textarea "You might try connecting the words that the client has said with the questio"
type textarea "You might try connecting the words that the client has said with the question"
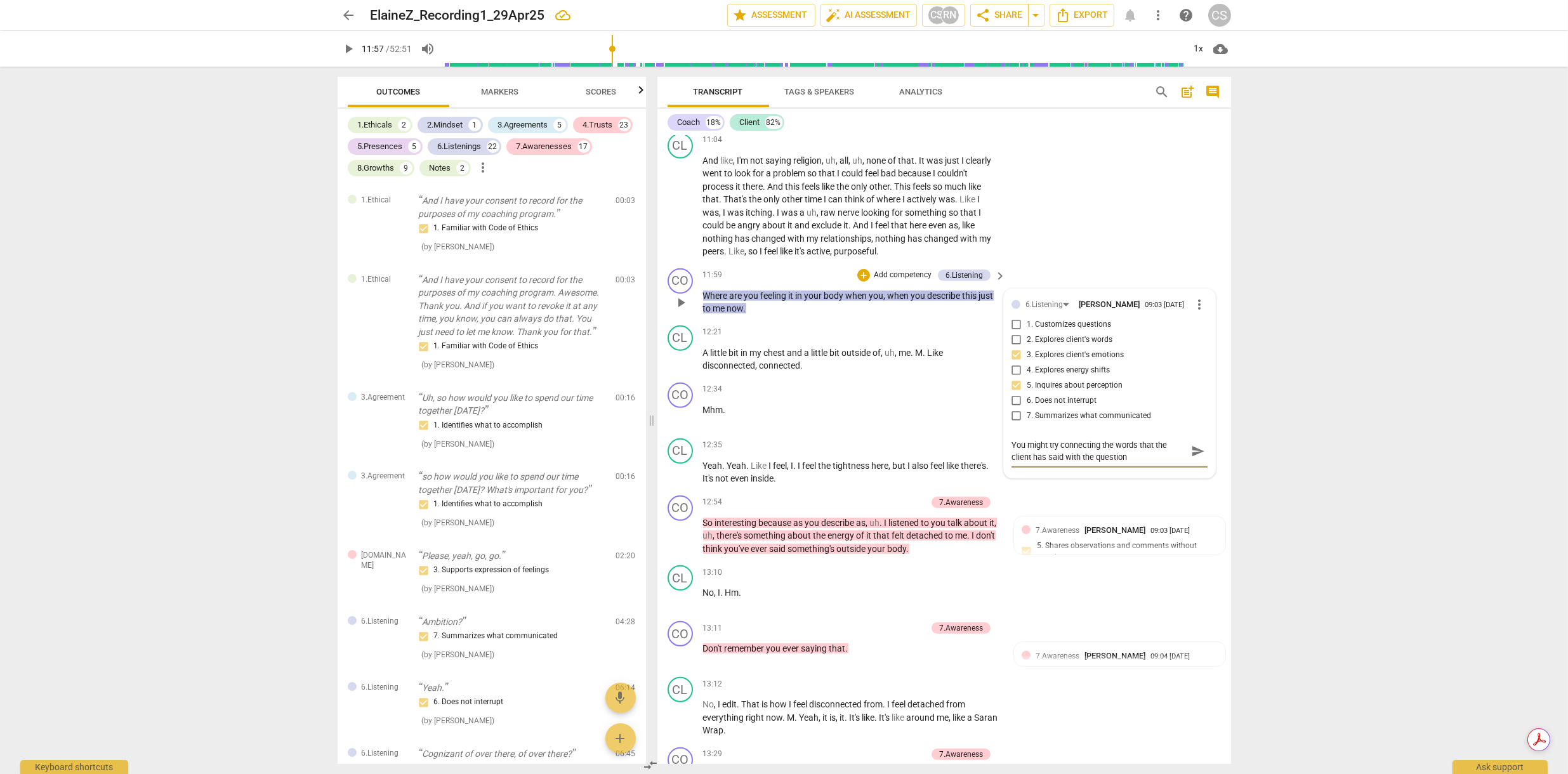
type textarea "You might try connecting the words that the client has said with the question."
type textarea "You might try connecting the words that the client has said with the question.."
type textarea "You might try connecting the words that the client has said with the question..."
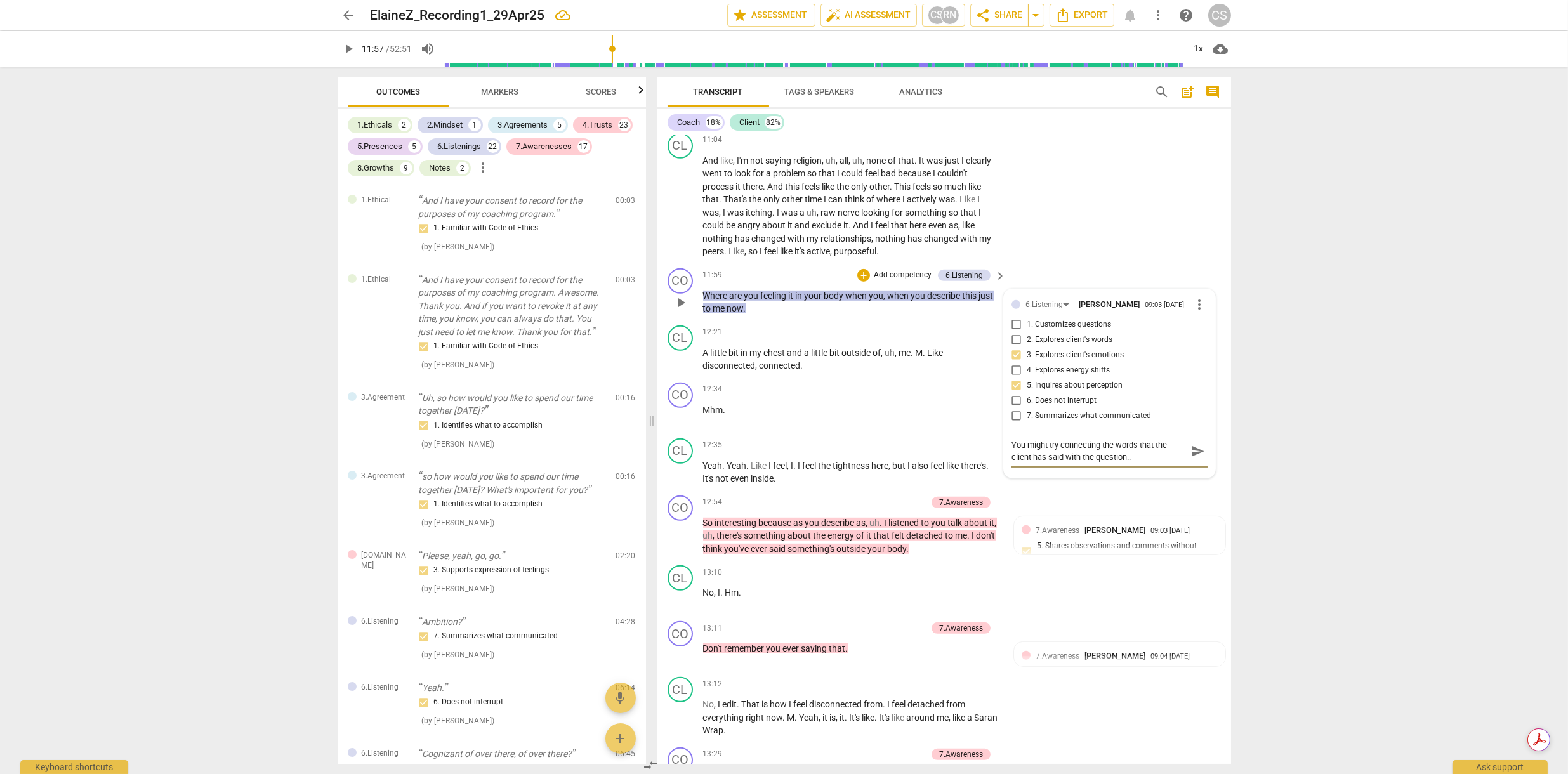
type textarea "You might try connecting the words that the client has said with the question..."
type textarea "You might try connecting the words that the client has said with the question..…"
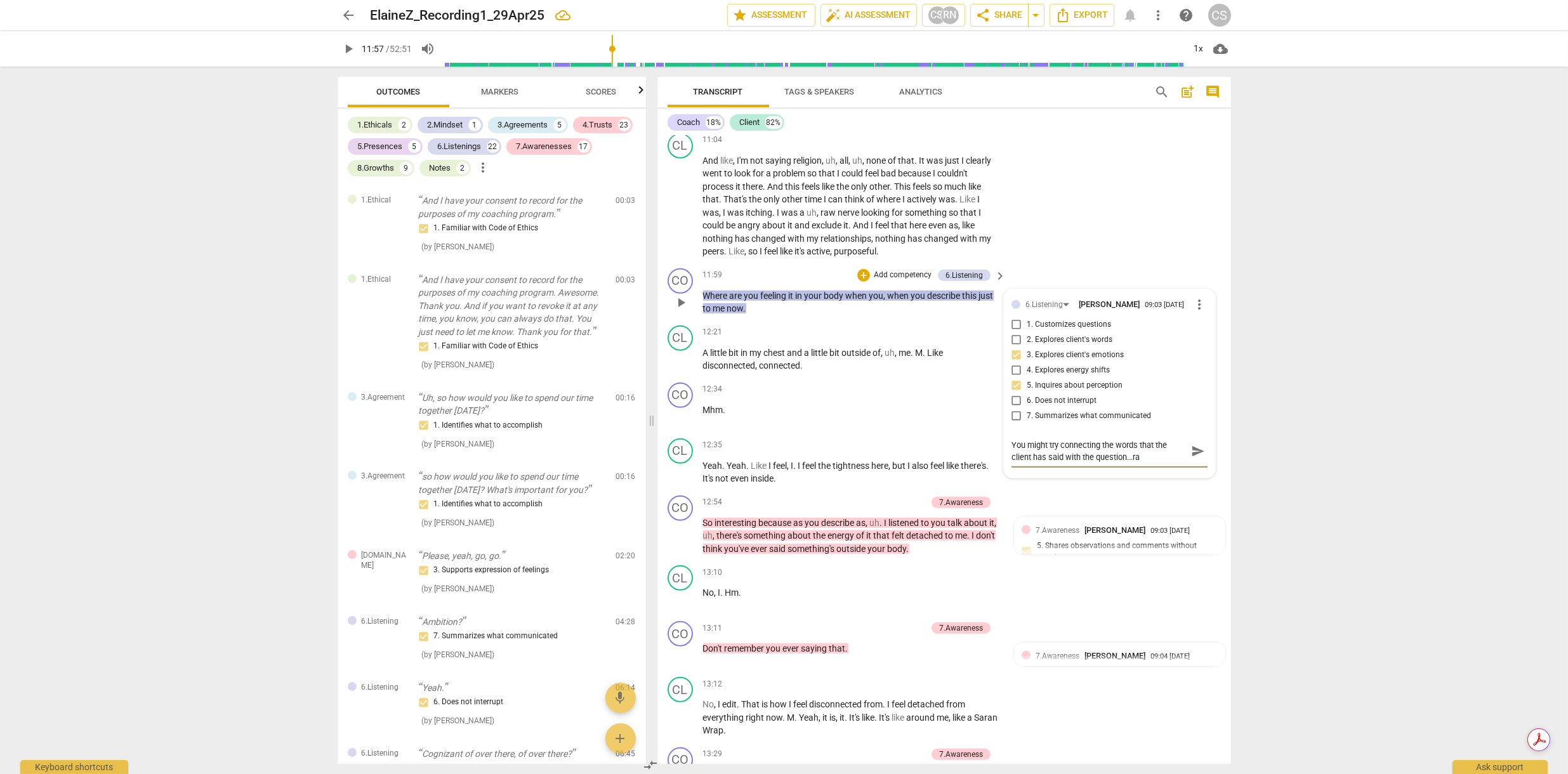
type textarea "You might try connecting the words that the client has said with the question..…"
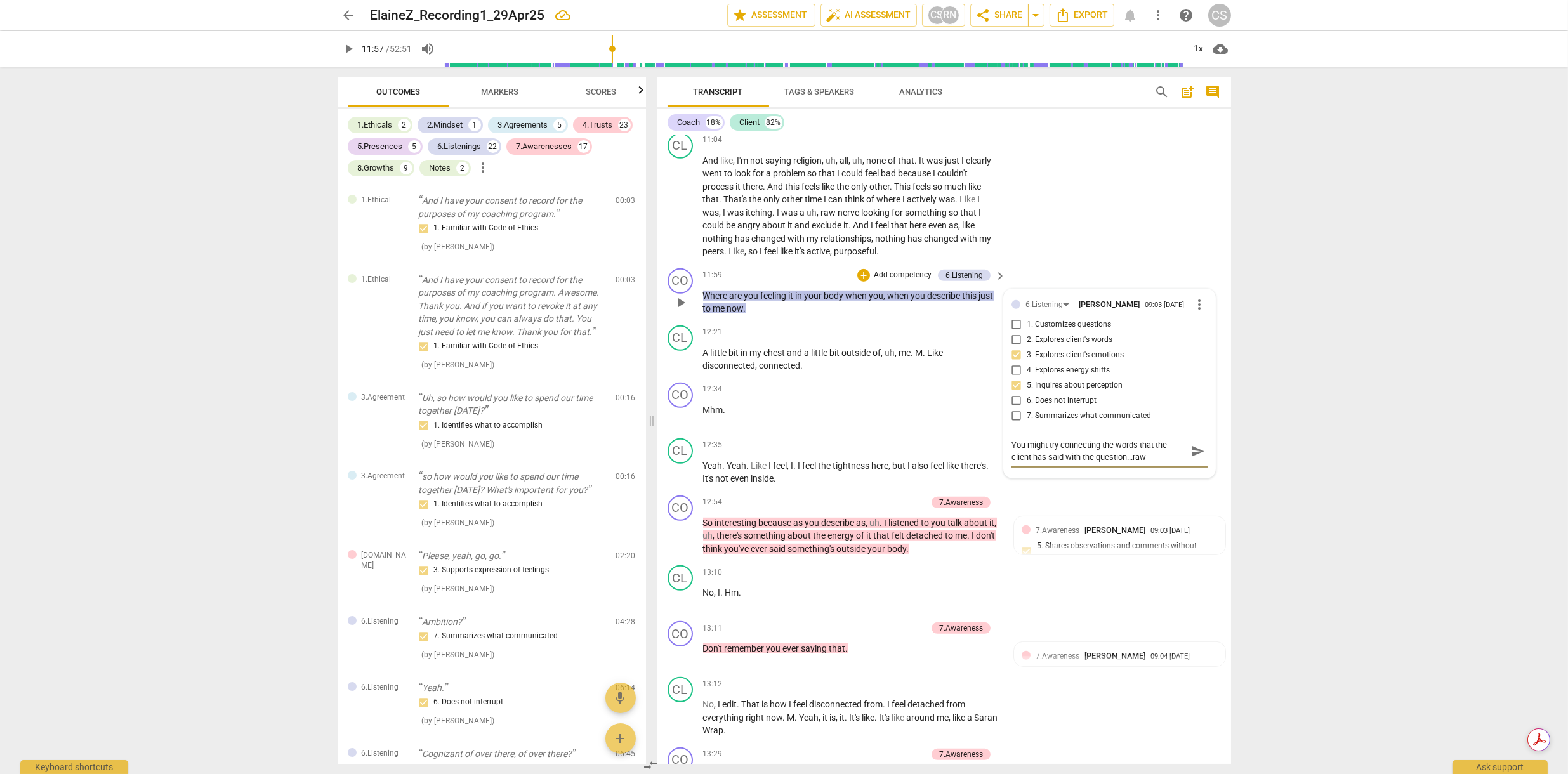
type textarea "You might try connecting the words that the client has said with the question..…"
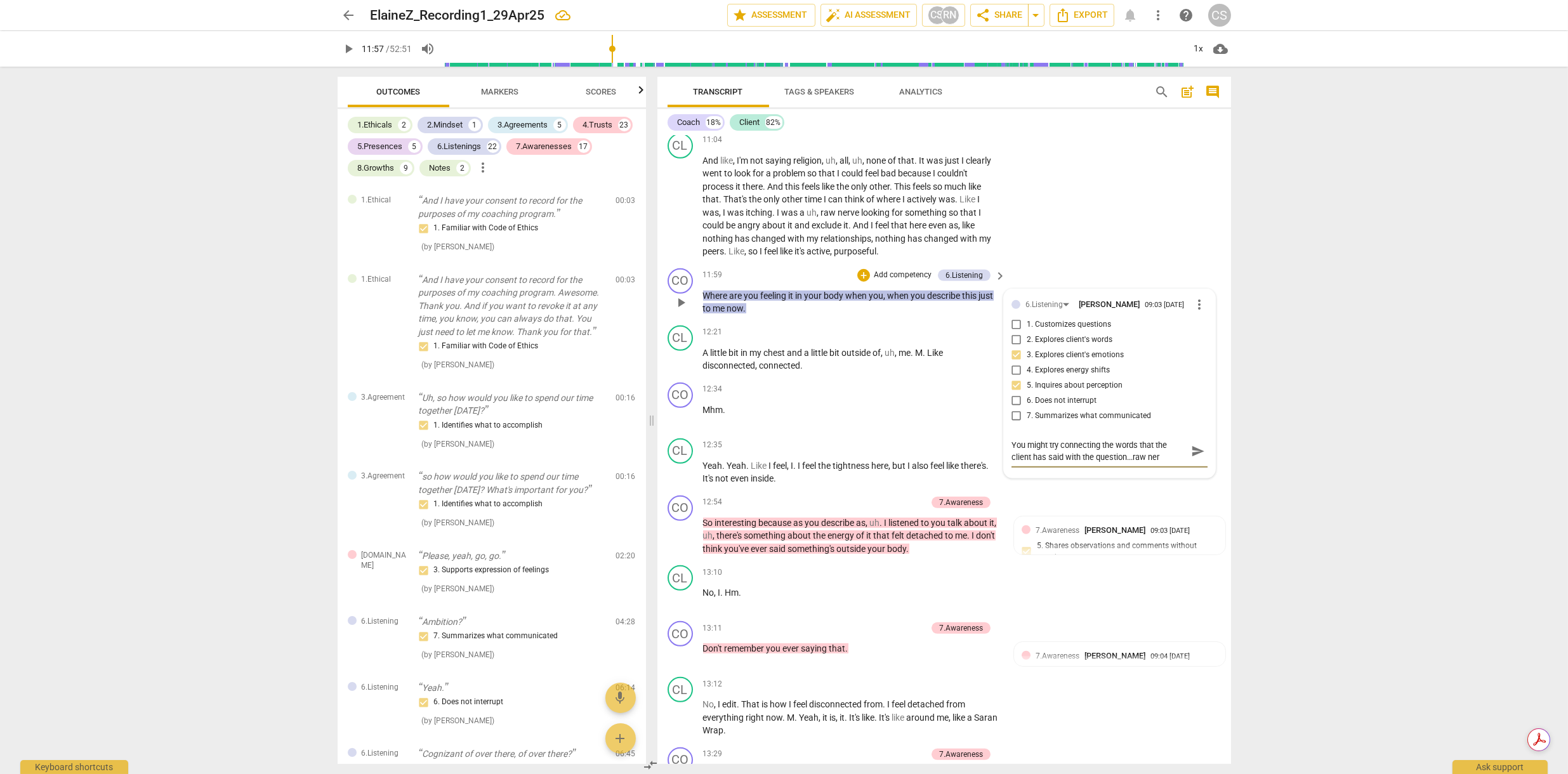
type textarea "You might try connecting the words that the client has said with the question..…"
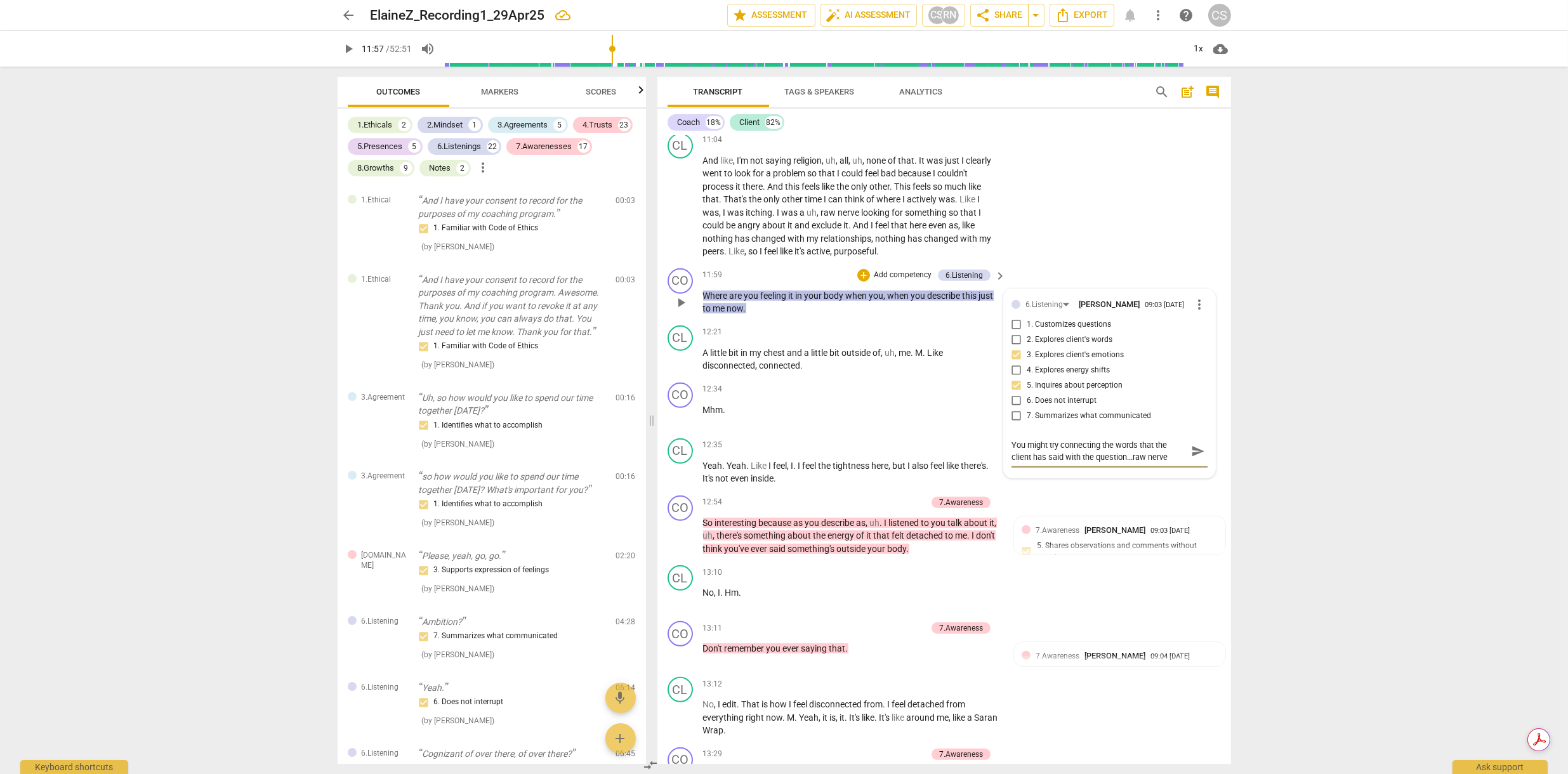
type textarea "You might try connecting the words that the client has said with the question..…"
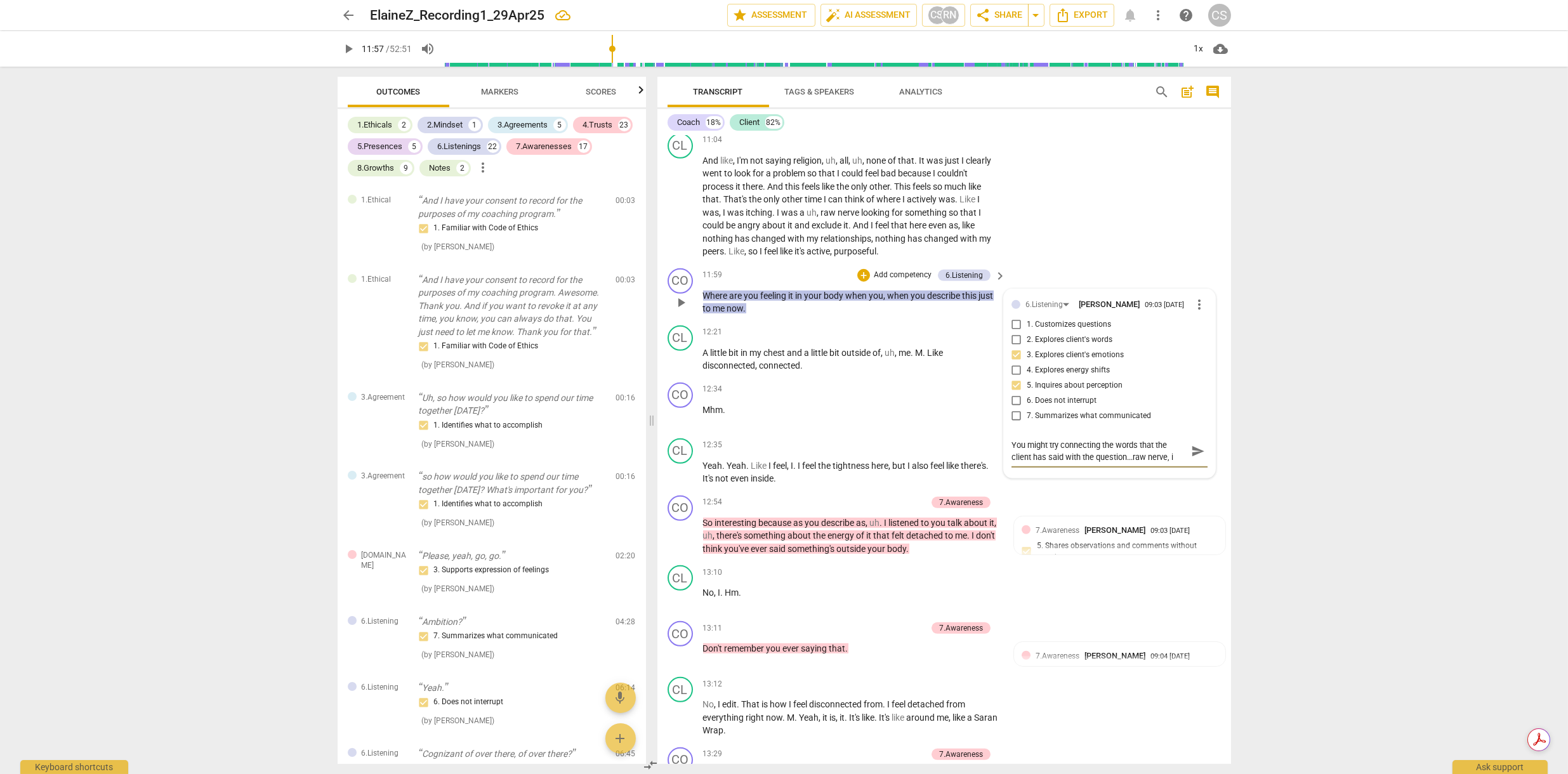
type textarea "You might try connecting the words that the client has said with the question..…"
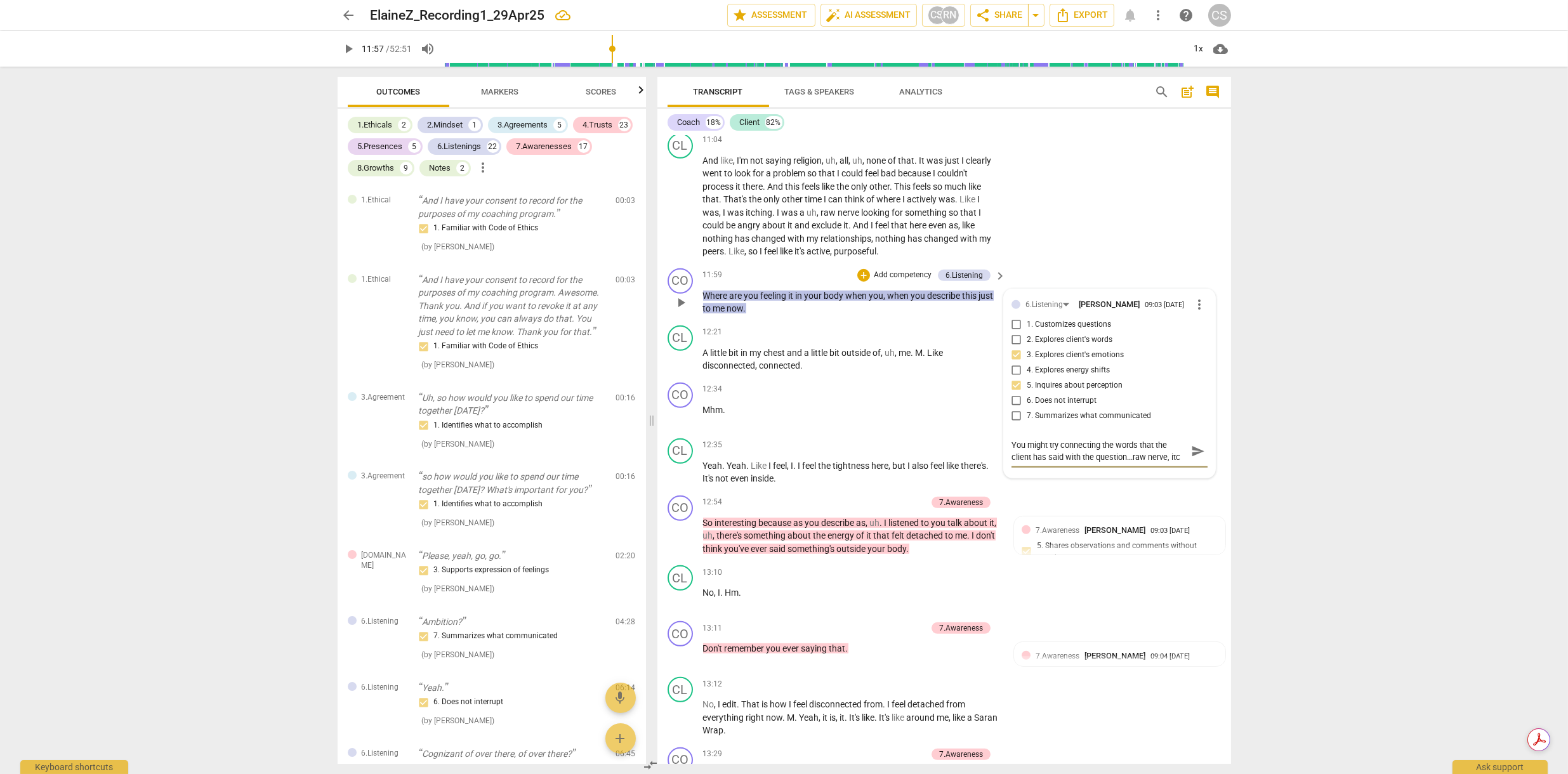
type textarea "You might try connecting the words that the client has said with the question..…"
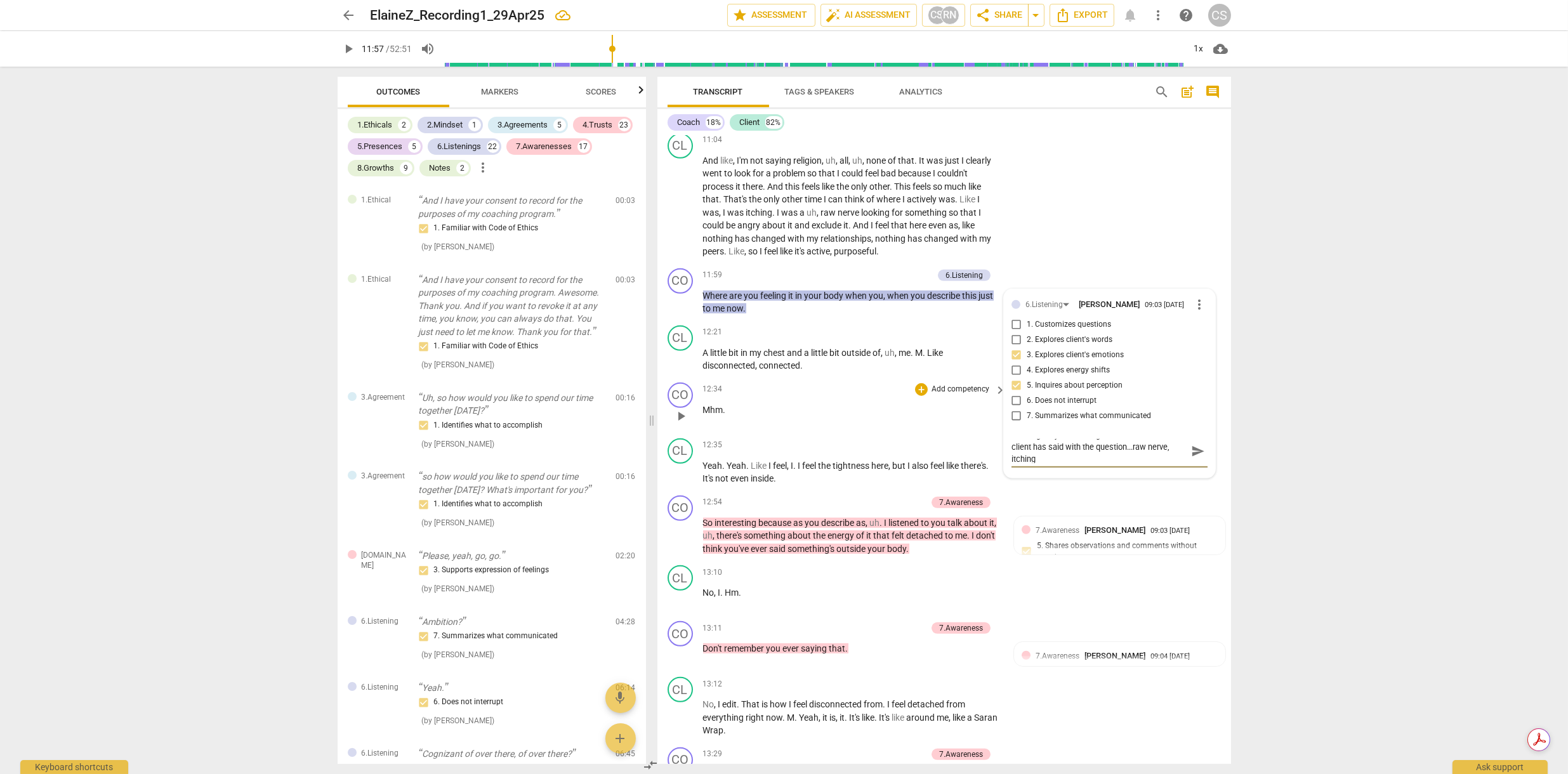
type textarea "You might try connecting the words that the client has said with the question..…"
click at [894, 382] on div "12:34 + Add competency keyboard_arrow_right" at bounding box center [856, 389] width 305 height 14
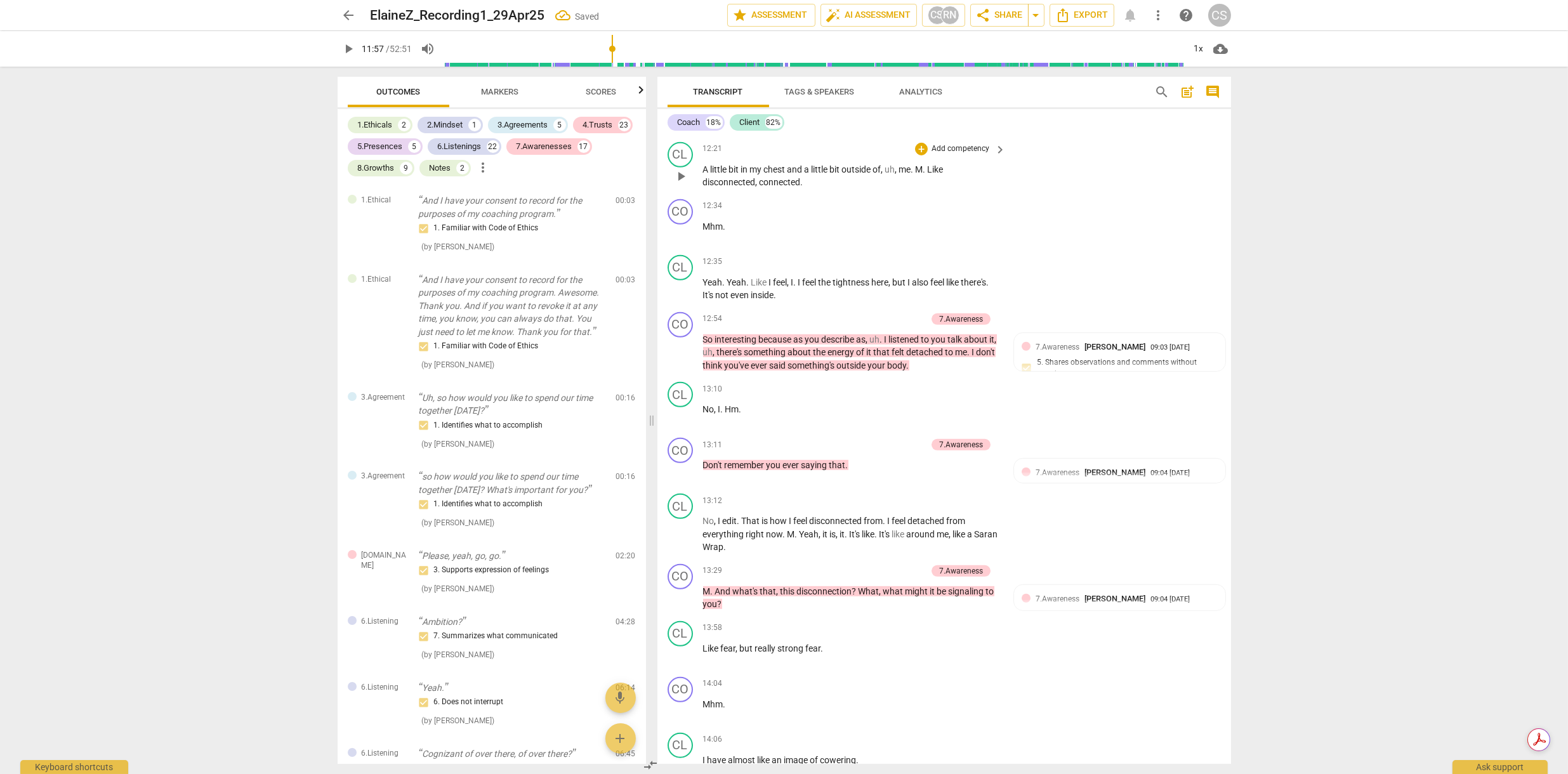
scroll to position [2282, 0]
click at [680, 342] on span "play_arrow" at bounding box center [681, 350] width 16 height 16
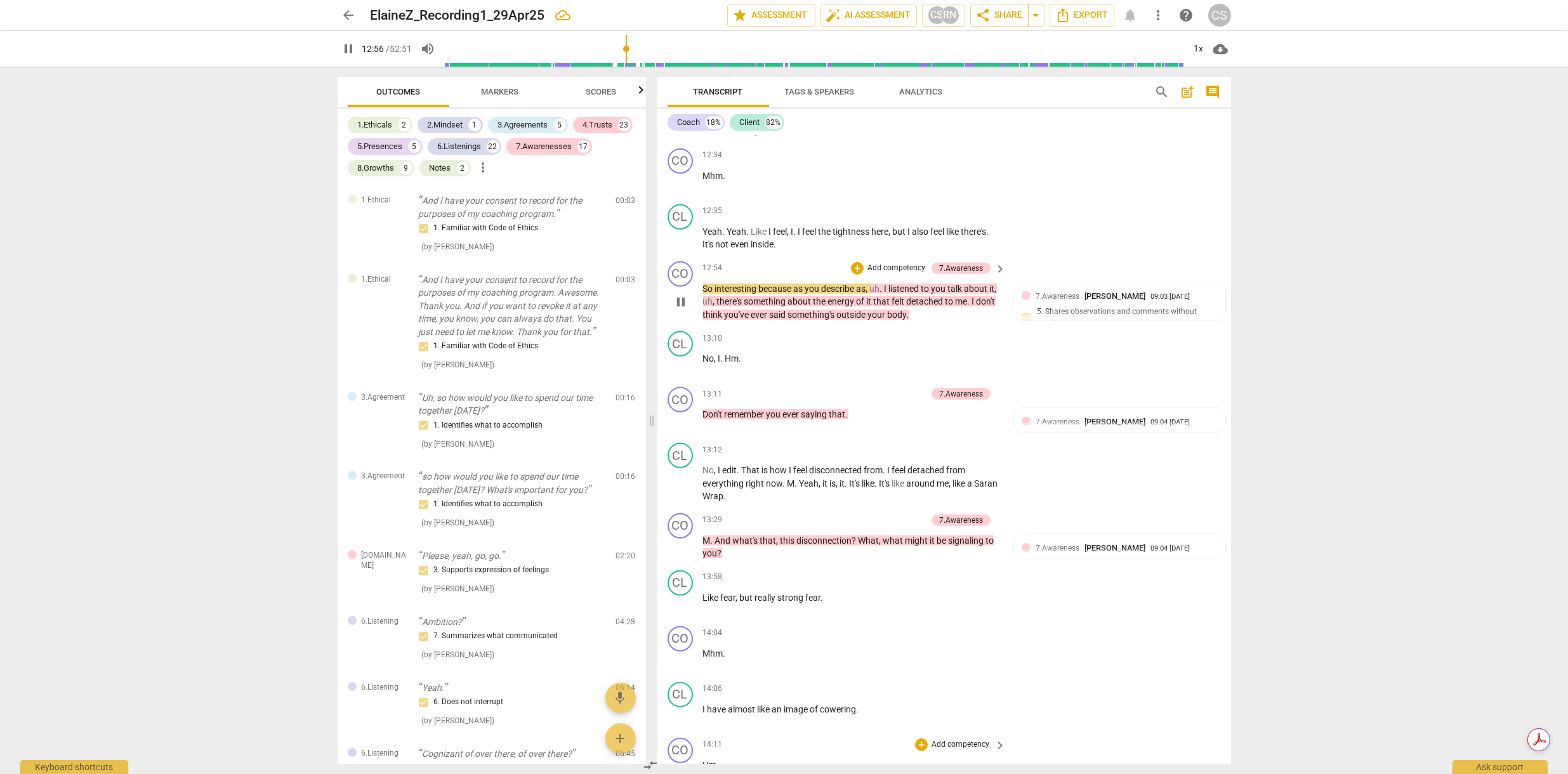
scroll to position [2335, 0]
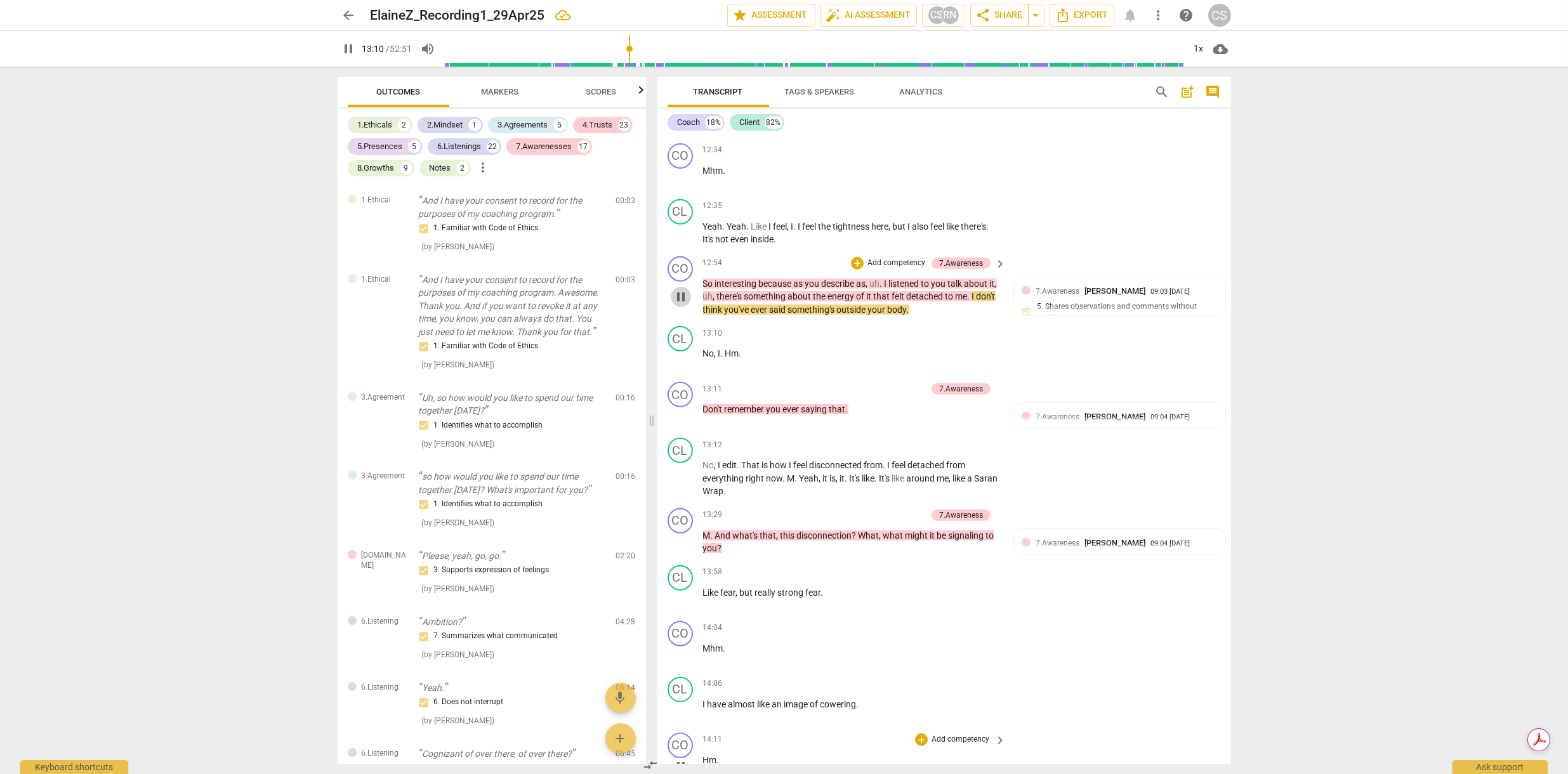
click at [678, 289] on span "pause" at bounding box center [681, 297] width 16 height 16
click at [679, 408] on span "play_arrow" at bounding box center [681, 416] width 16 height 16
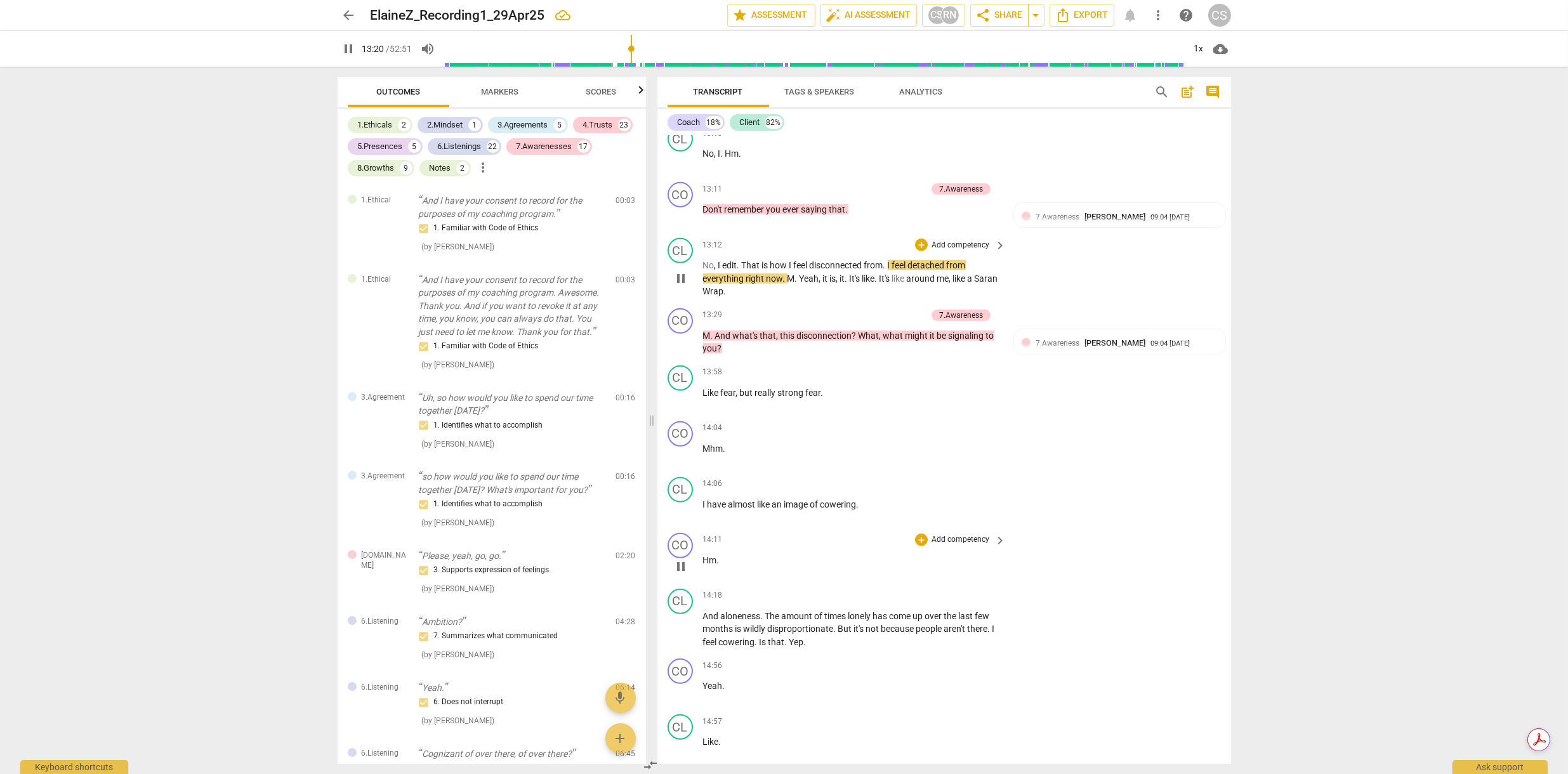
scroll to position [2553, 0]
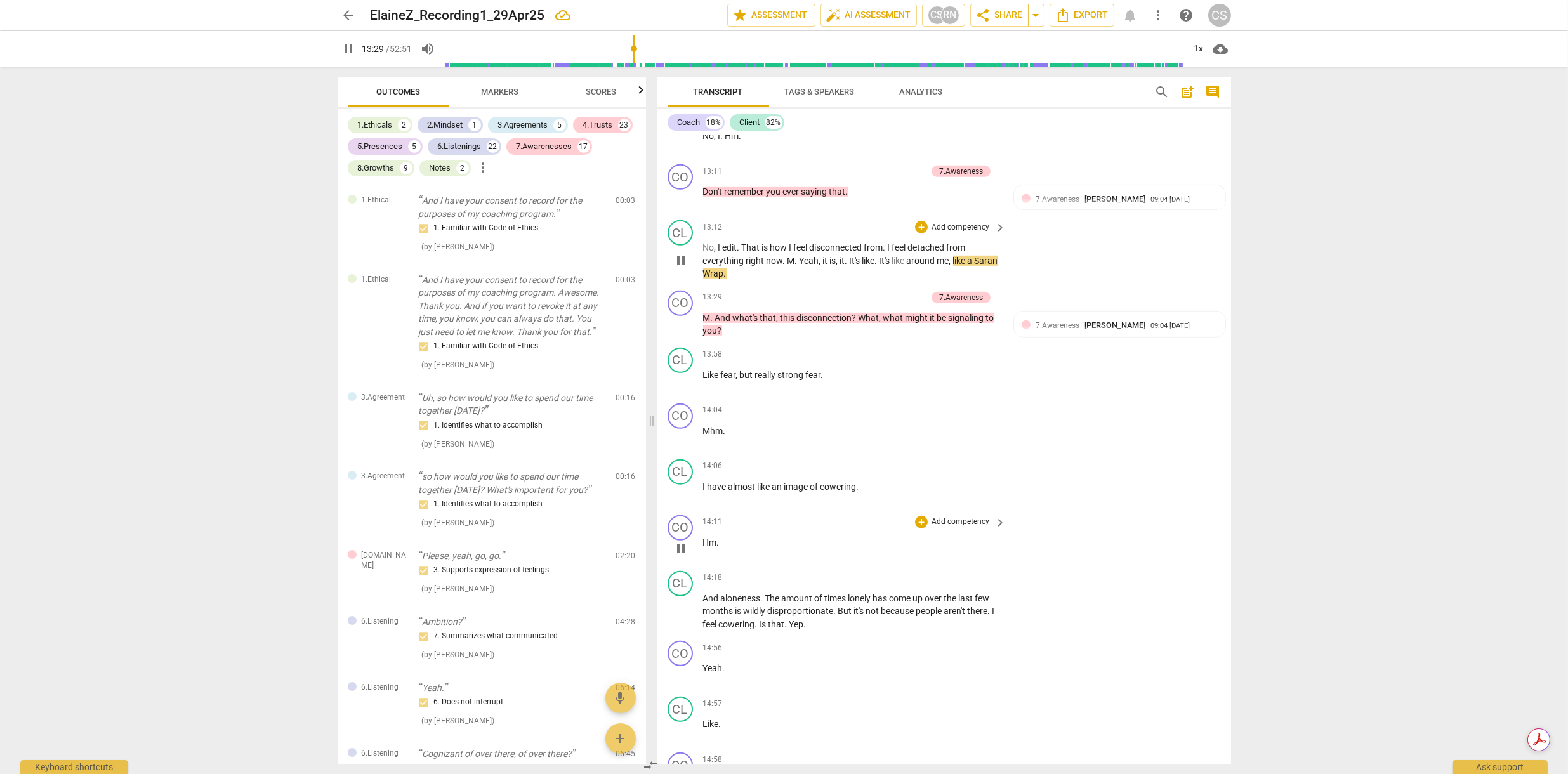
click at [684, 317] on span "pause" at bounding box center [681, 325] width 16 height 16
click at [680, 317] on span "play_arrow" at bounding box center [681, 325] width 16 height 16
click at [682, 317] on span "pause" at bounding box center [681, 325] width 16 height 16
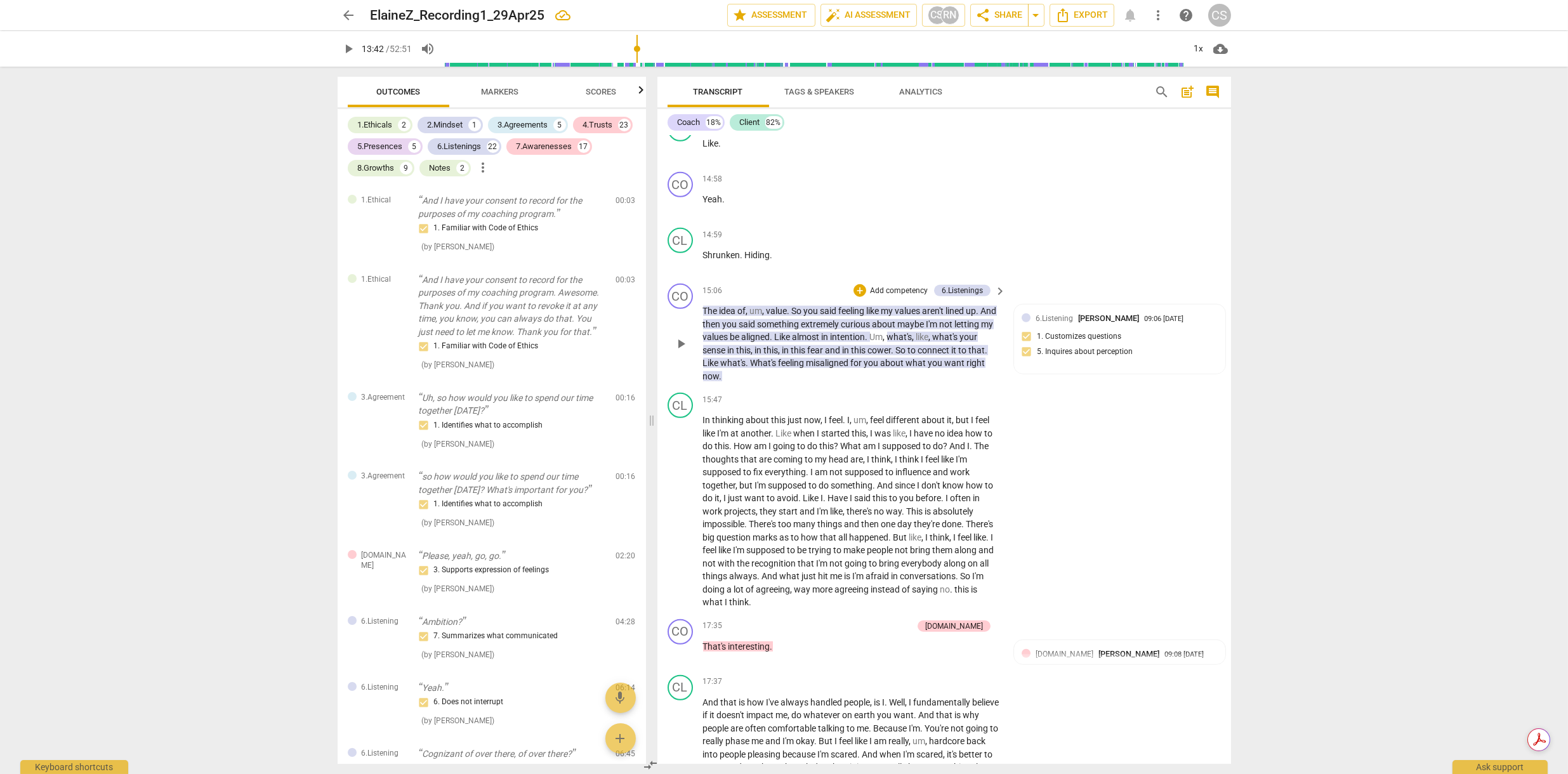
scroll to position [3132, 0]
click at [680, 337] on span "play_arrow" at bounding box center [681, 345] width 16 height 16
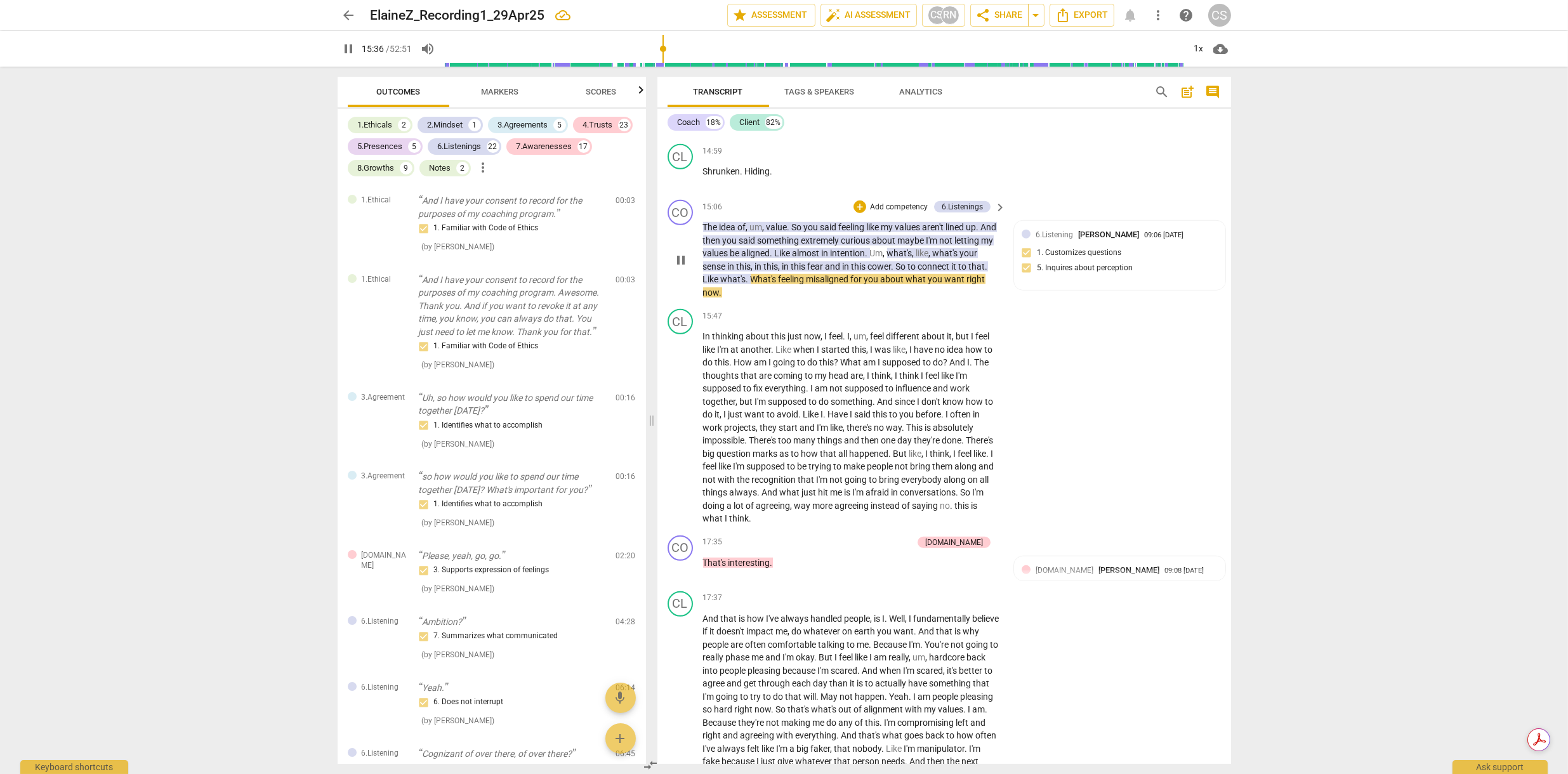
scroll to position [3222, 0]
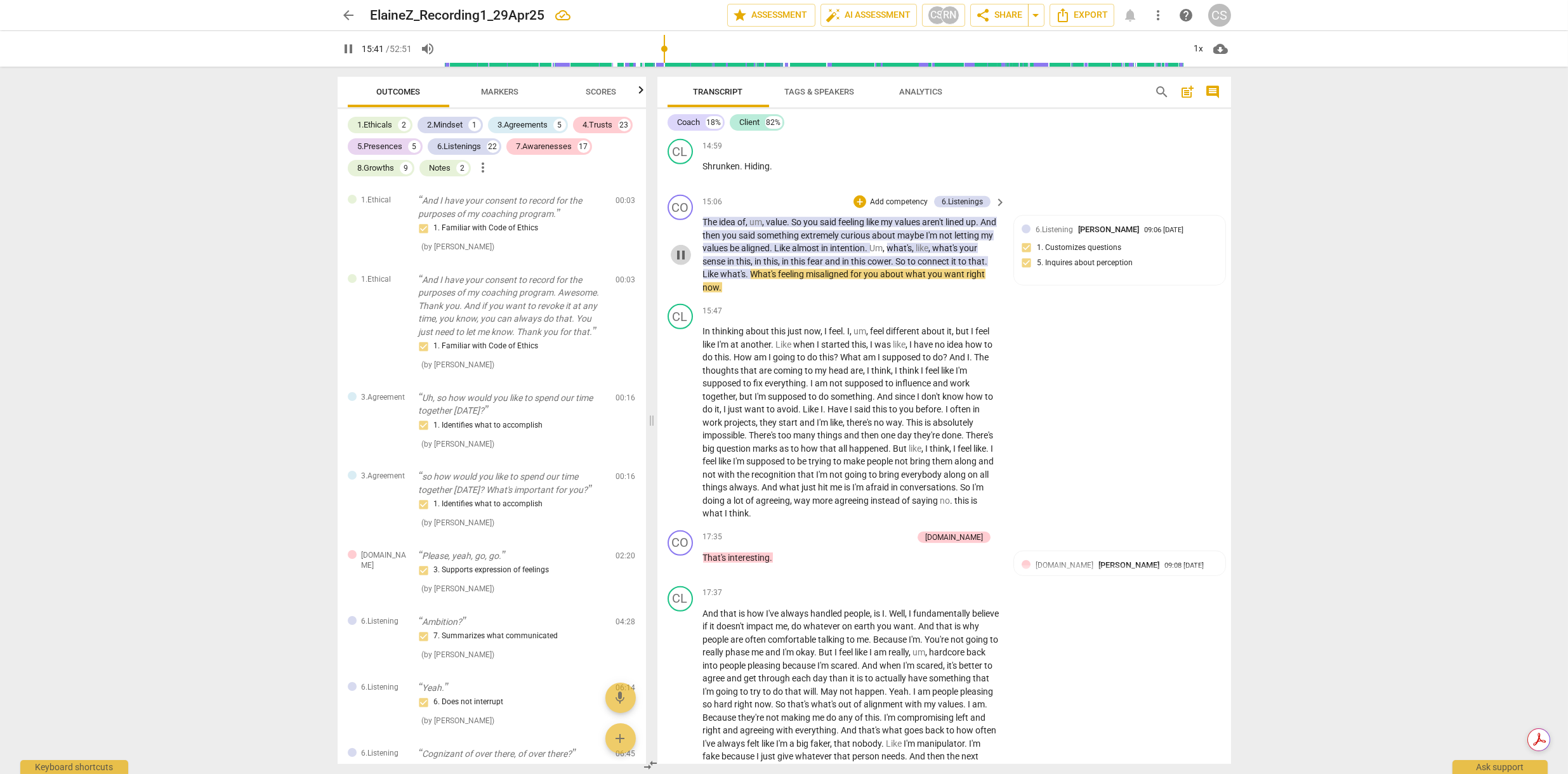
click at [679, 247] on span "pause" at bounding box center [681, 255] width 16 height 16
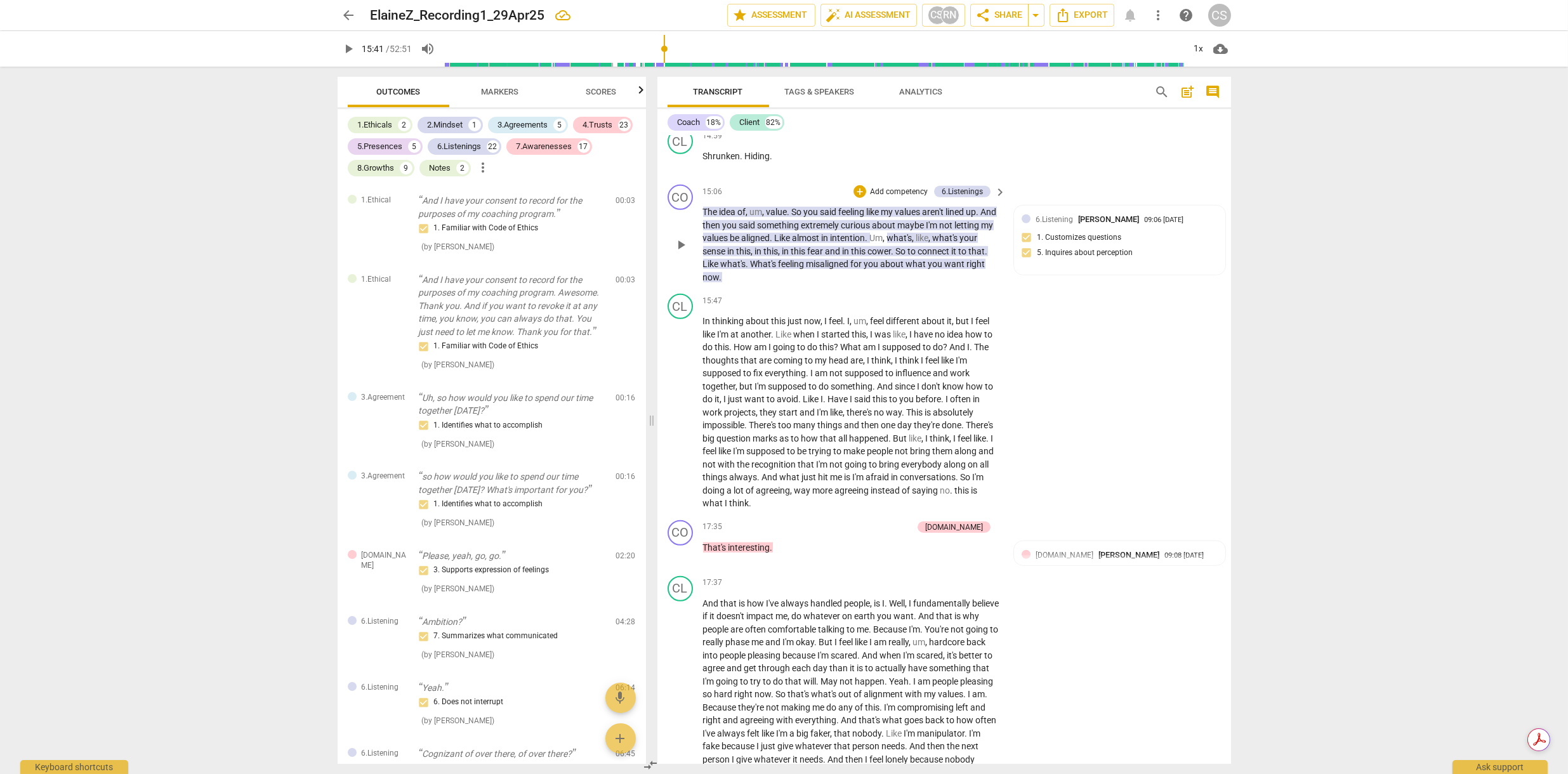
scroll to position [3223, 0]
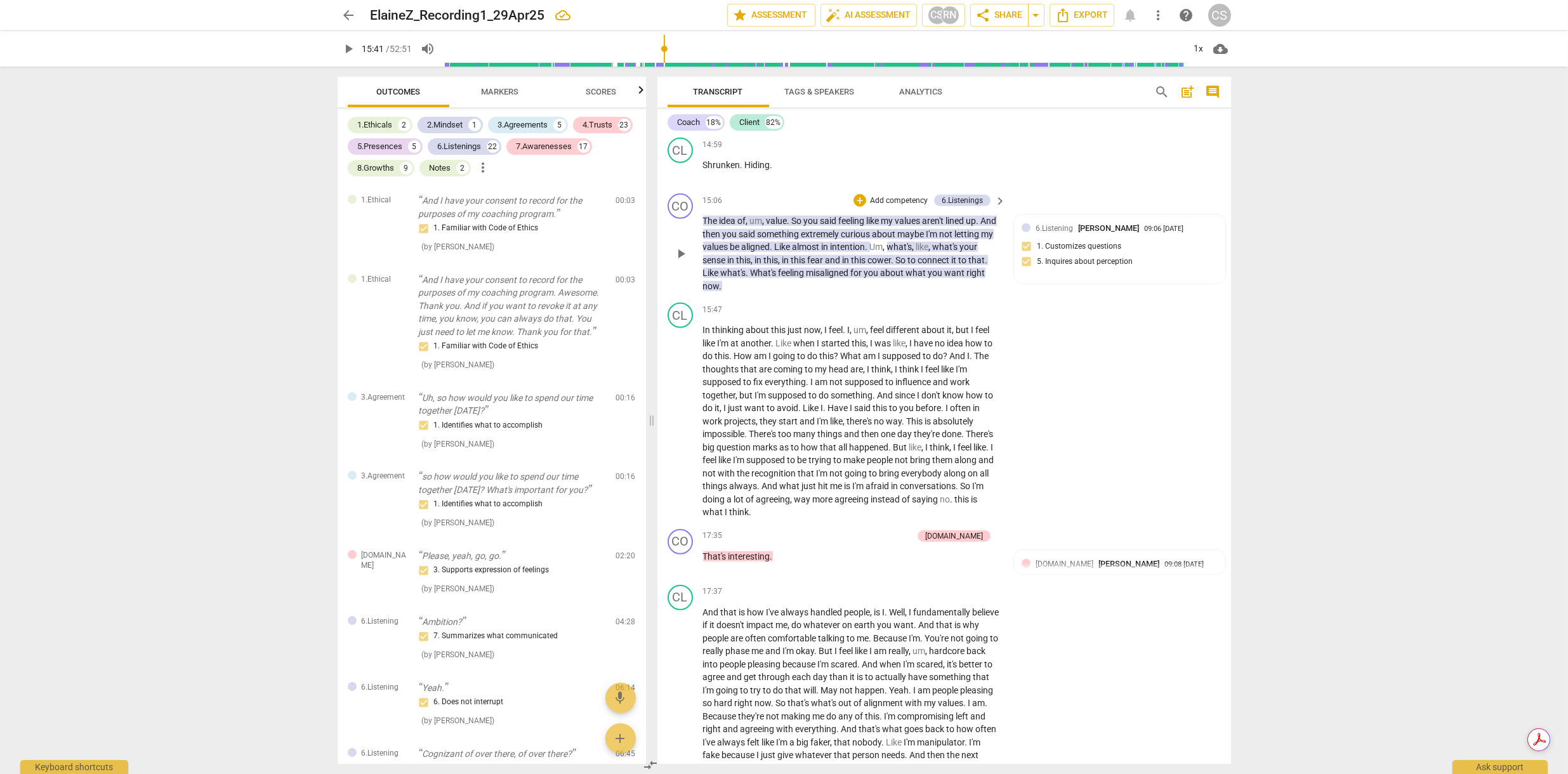
click at [793, 241] on span "Like" at bounding box center [784, 246] width 18 height 10
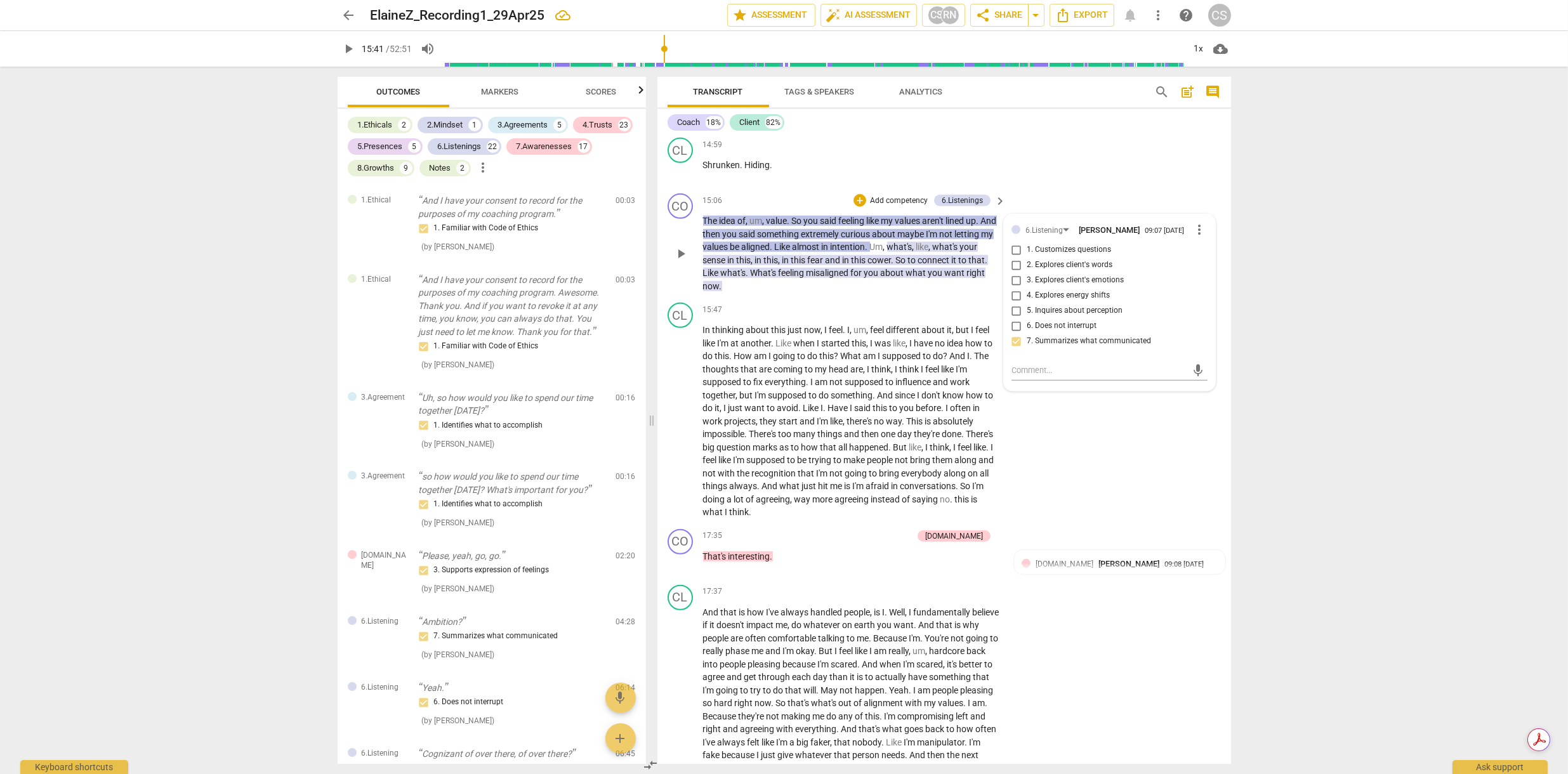
click at [793, 241] on span "Like" at bounding box center [784, 246] width 18 height 10
click at [680, 246] on span "pause" at bounding box center [681, 254] width 16 height 16
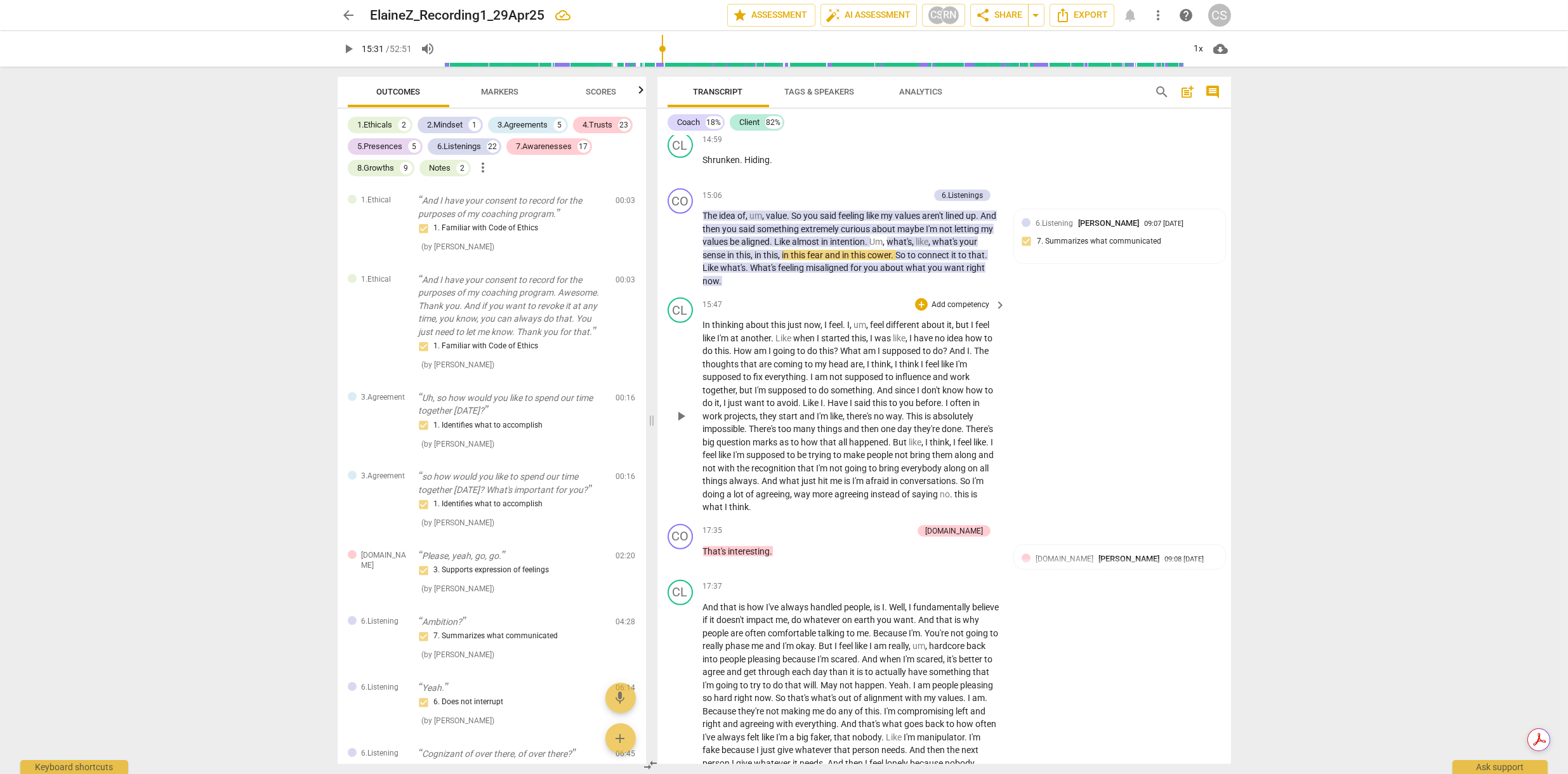
scroll to position [3227, 0]
click at [913, 239] on span "what's" at bounding box center [899, 244] width 25 height 10
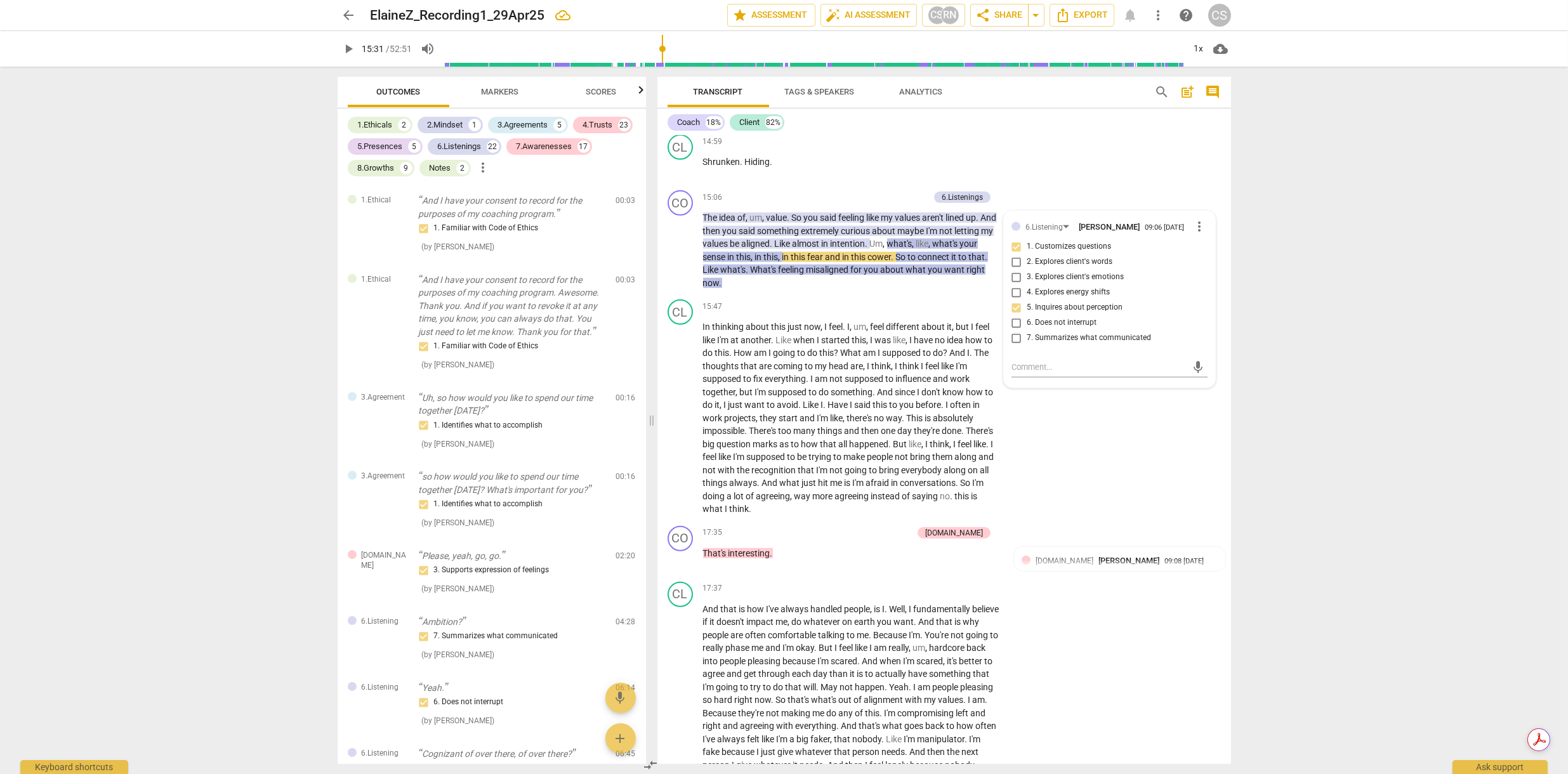
click at [913, 239] on span "what's" at bounding box center [899, 244] width 25 height 10
click at [680, 243] on span "pause" at bounding box center [681, 251] width 16 height 16
type input "942"
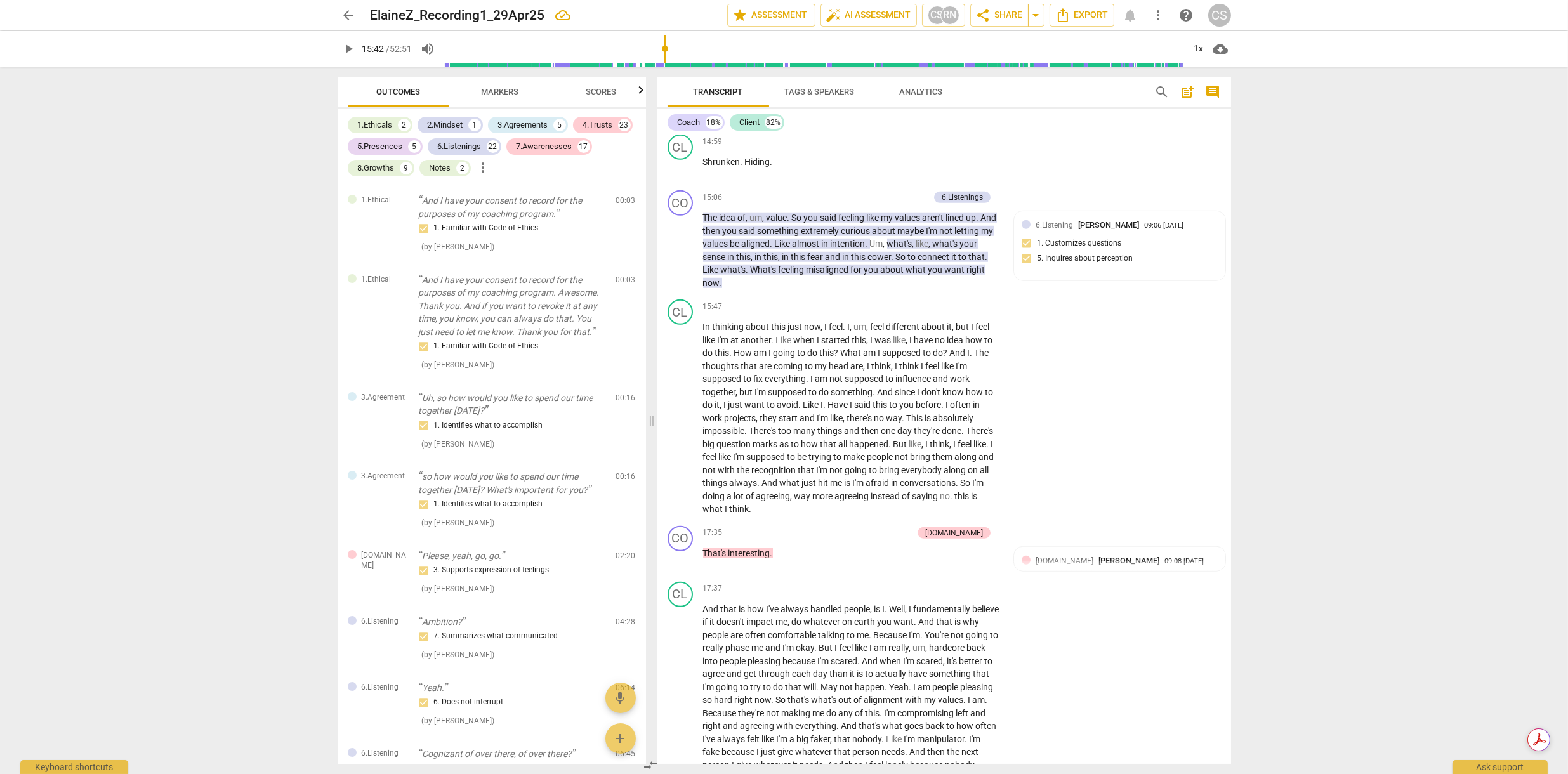
click at [897, 192] on p "Add competency" at bounding box center [899, 197] width 61 height 11
click at [1053, 161] on div at bounding box center [784, 387] width 1568 height 774
click at [1058, 221] on span "6.Listening" at bounding box center [1054, 225] width 37 height 9
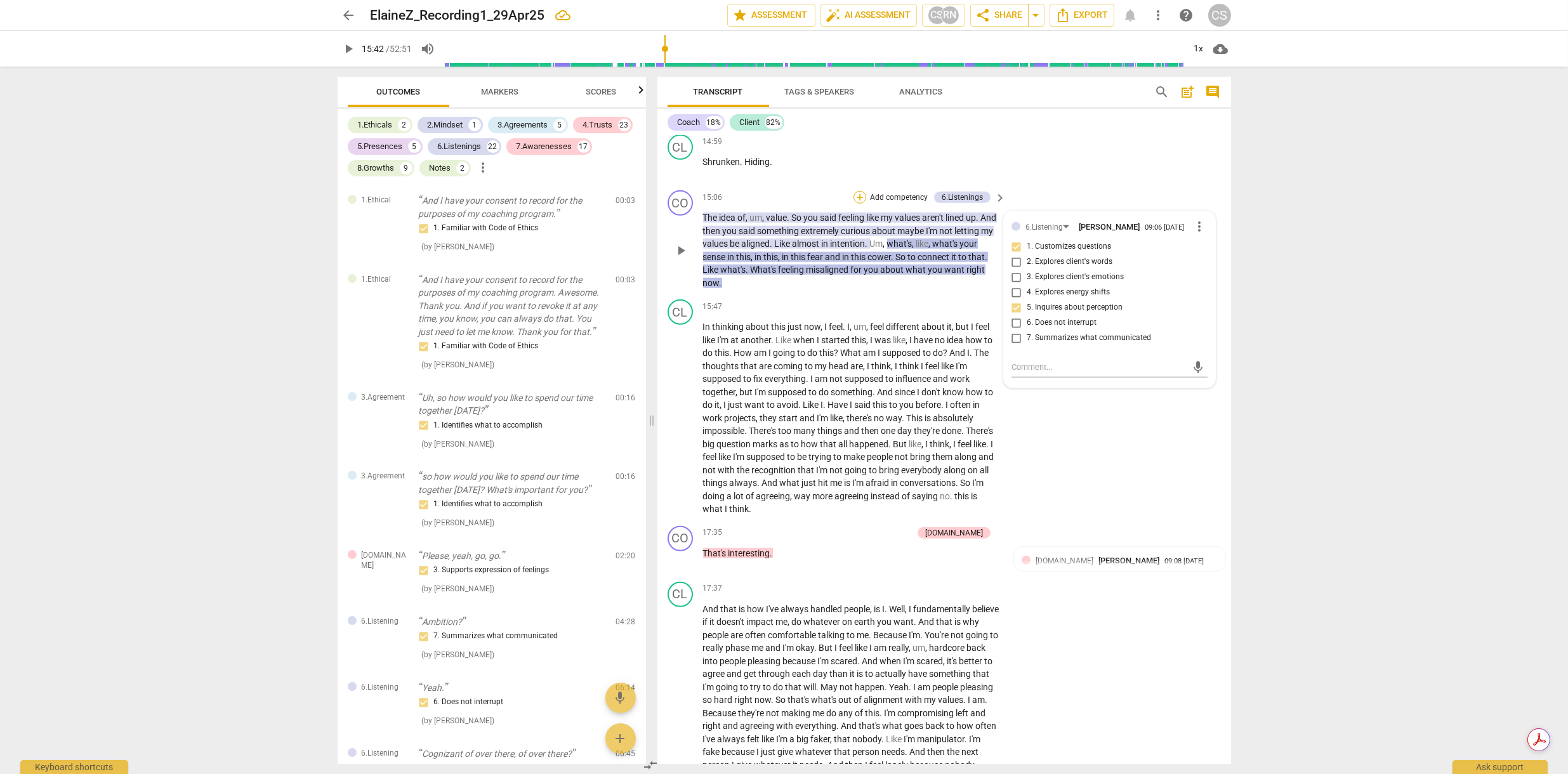
click at [861, 191] on div "+" at bounding box center [859, 197] width 13 height 13
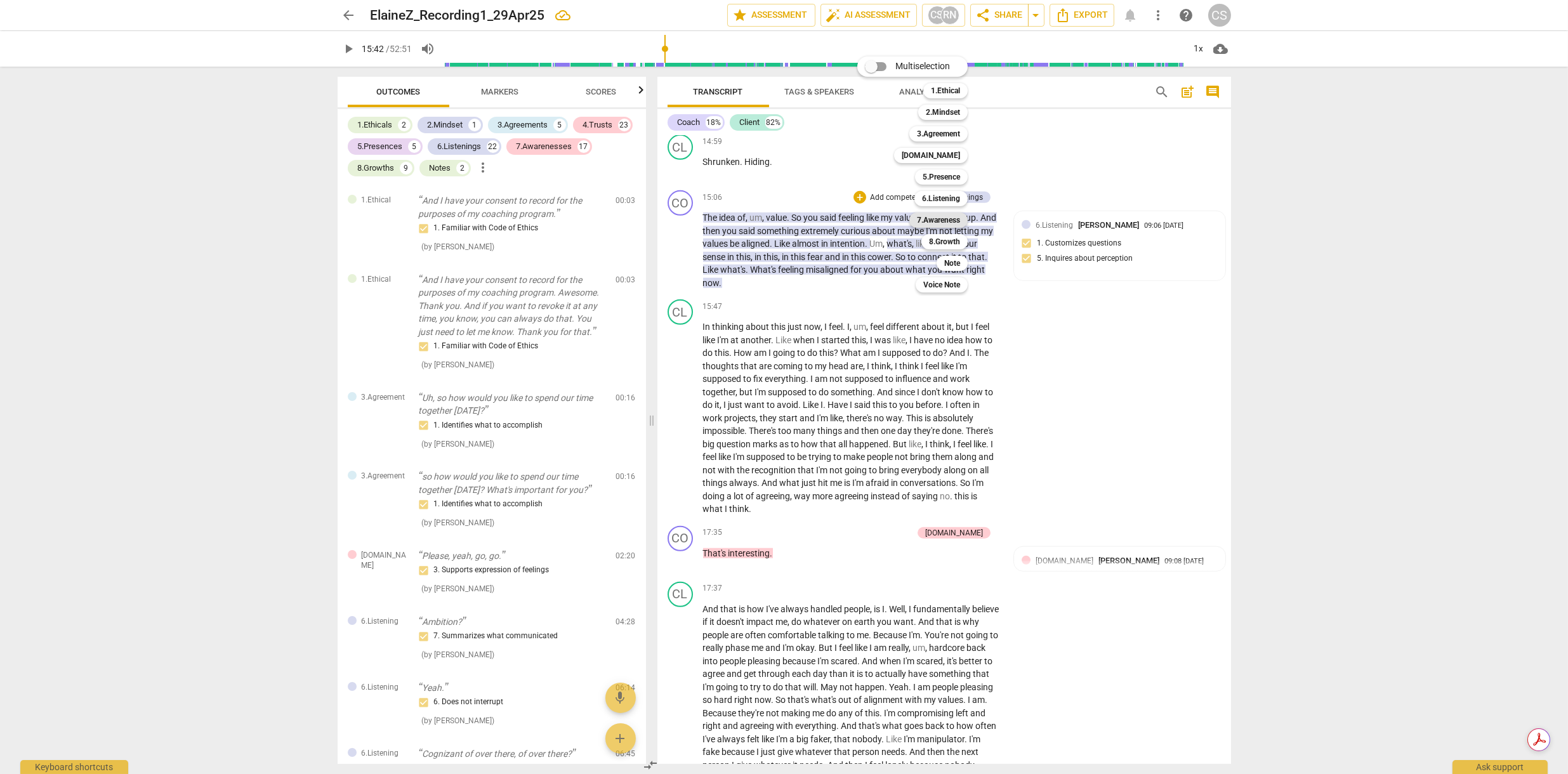
click at [944, 215] on b "7.Awareness" at bounding box center [939, 221] width 43 height 16
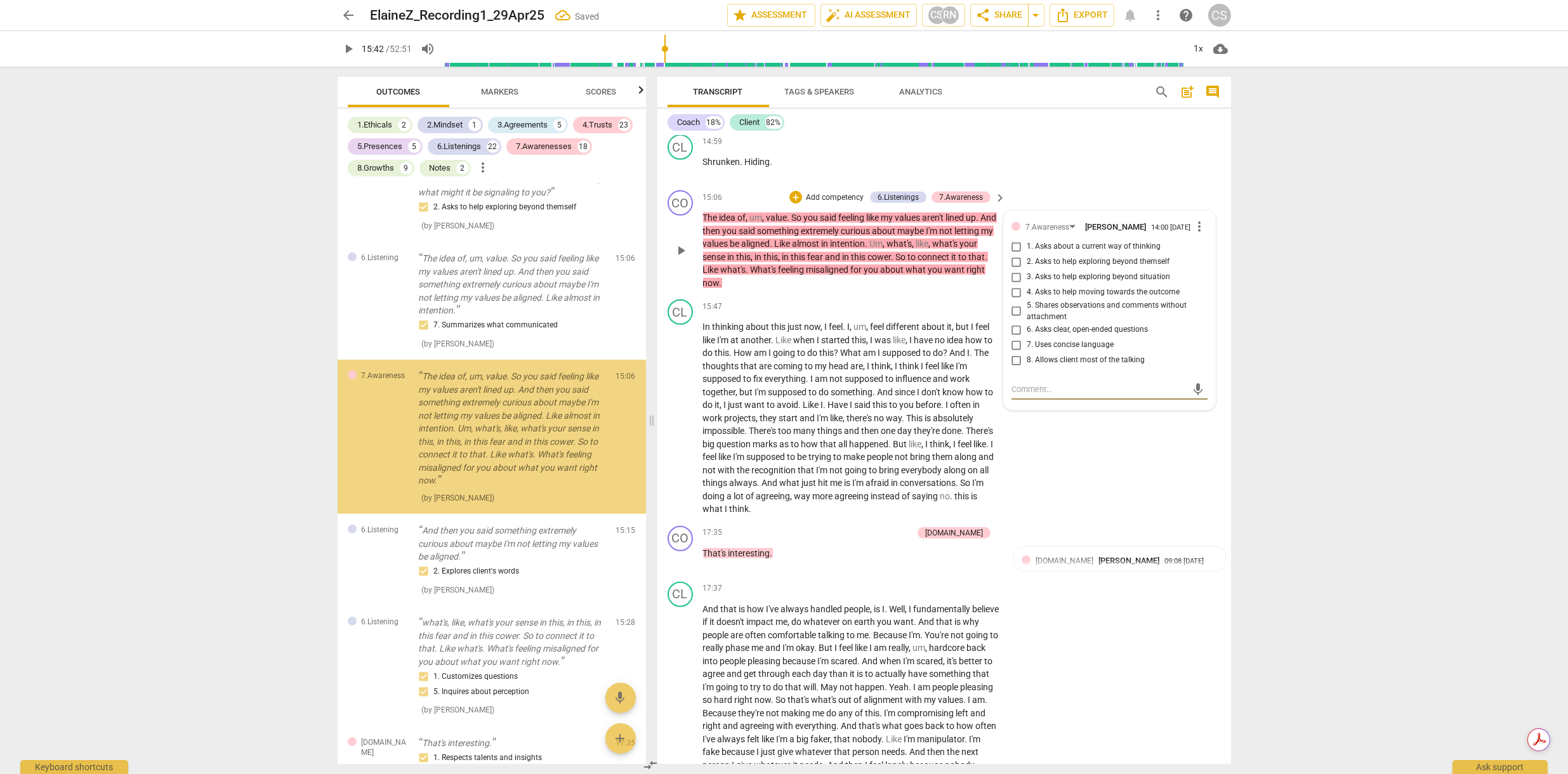
scroll to position [1852, 0]
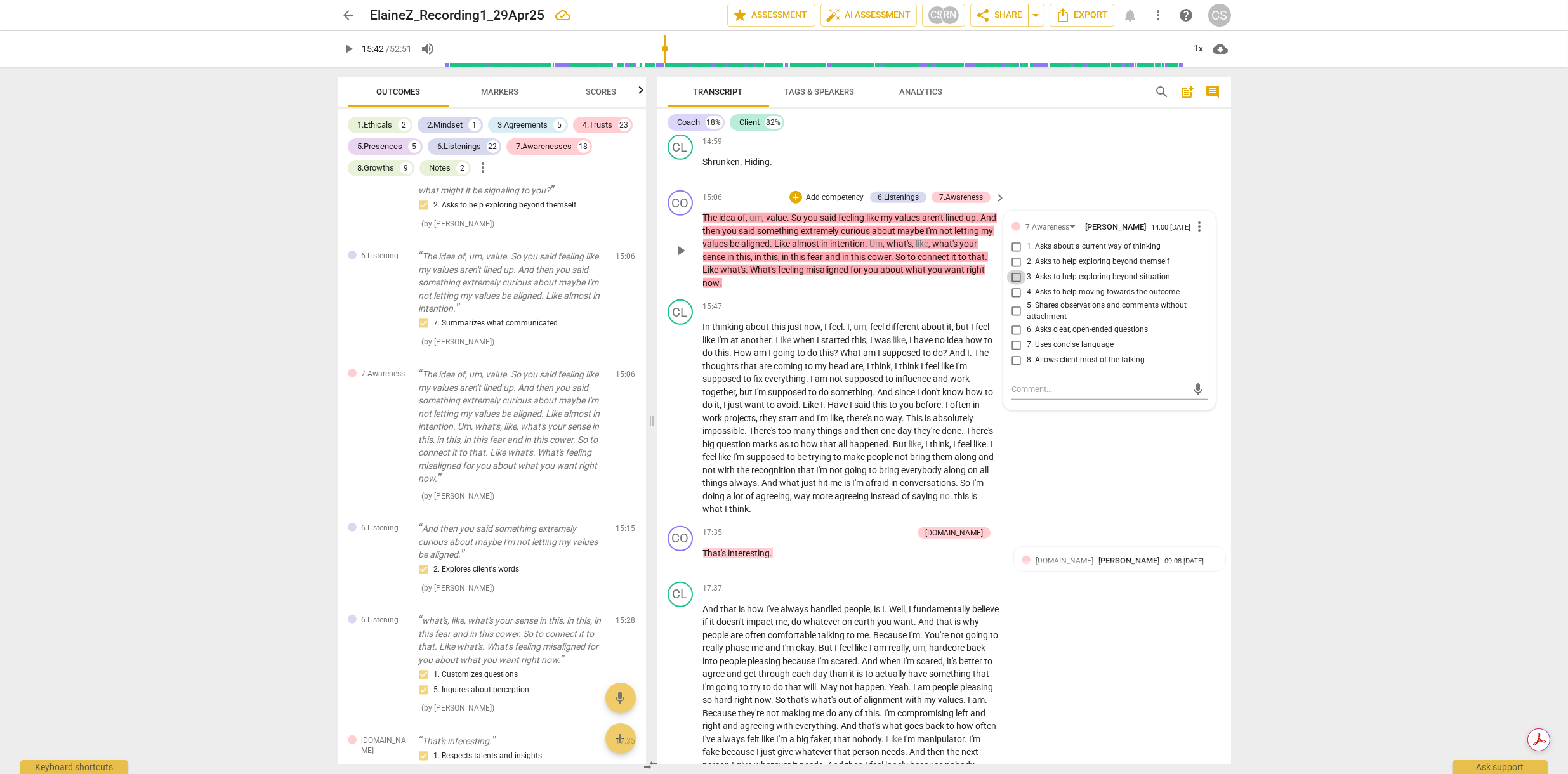
click at [1016, 270] on input "3. Asks to help exploring beyond situation" at bounding box center [1016, 278] width 20 height 16
checkbox input "true"
click at [1017, 254] on input "2. Asks to help exploring beyond themself" at bounding box center [1016, 262] width 20 height 16
checkbox input "true"
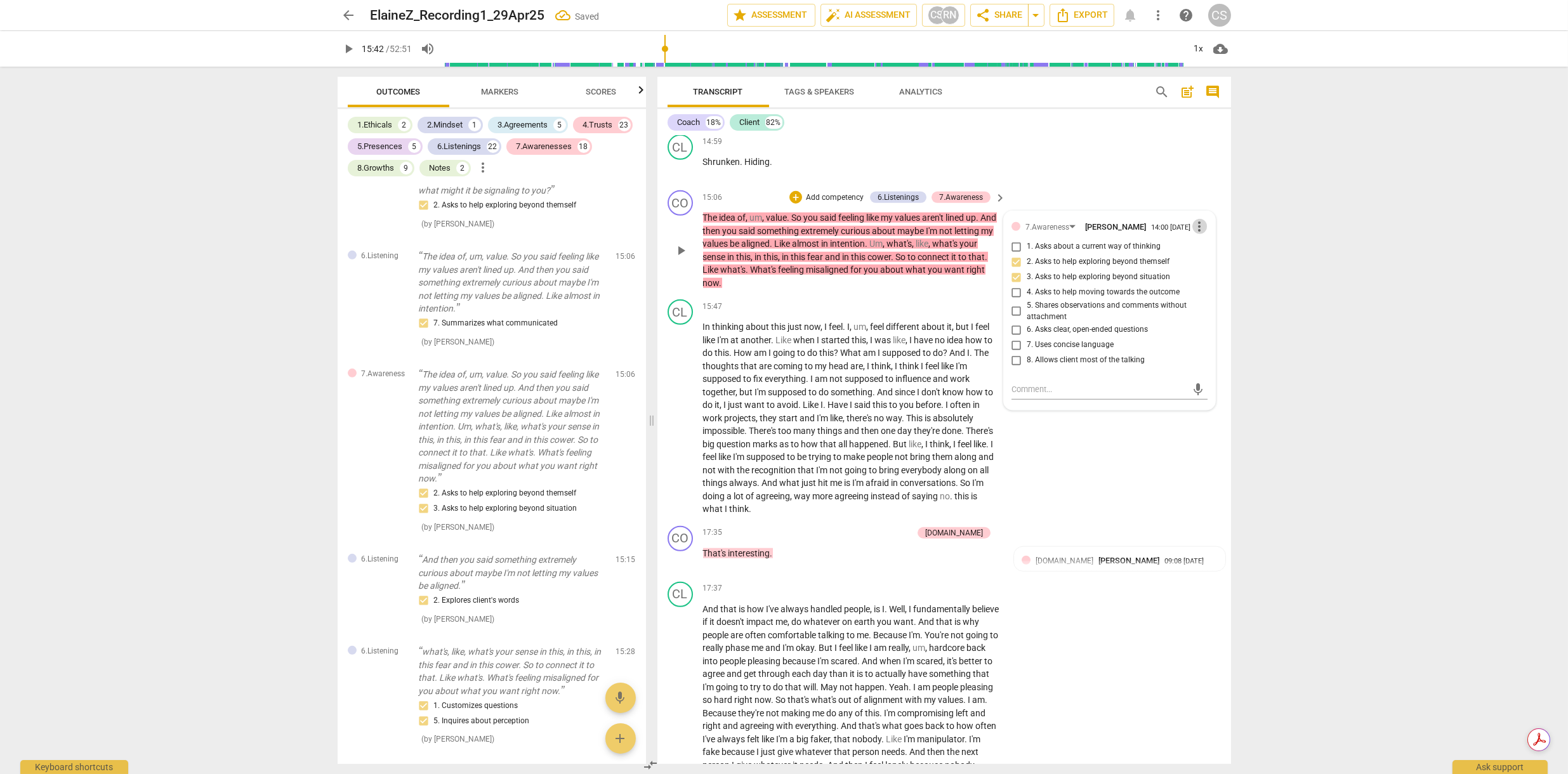
click at [1199, 219] on span "more_vert" at bounding box center [1200, 227] width 16 height 16
click at [1197, 234] on li "Delete" at bounding box center [1210, 229] width 44 height 24
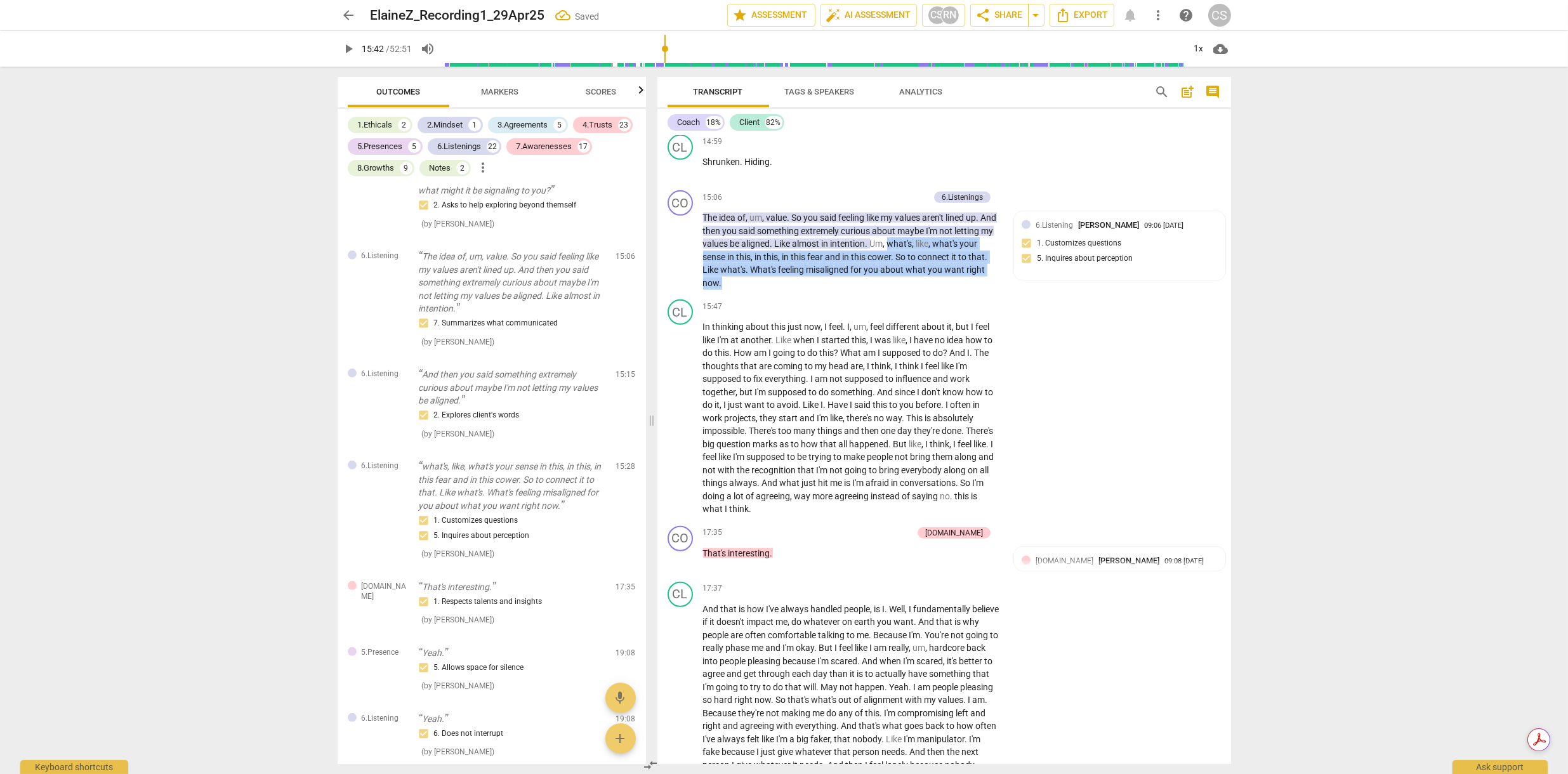
drag, startPoint x: 932, startPoint y: 221, endPoint x: 929, endPoint y: 260, distance: 39.1
click at [929, 260] on p "The idea of , um , value . So you said feeling like my values aren't lined up .…" at bounding box center [851, 250] width 297 height 78
click at [909, 192] on p "Add competency" at bounding box center [899, 197] width 61 height 11
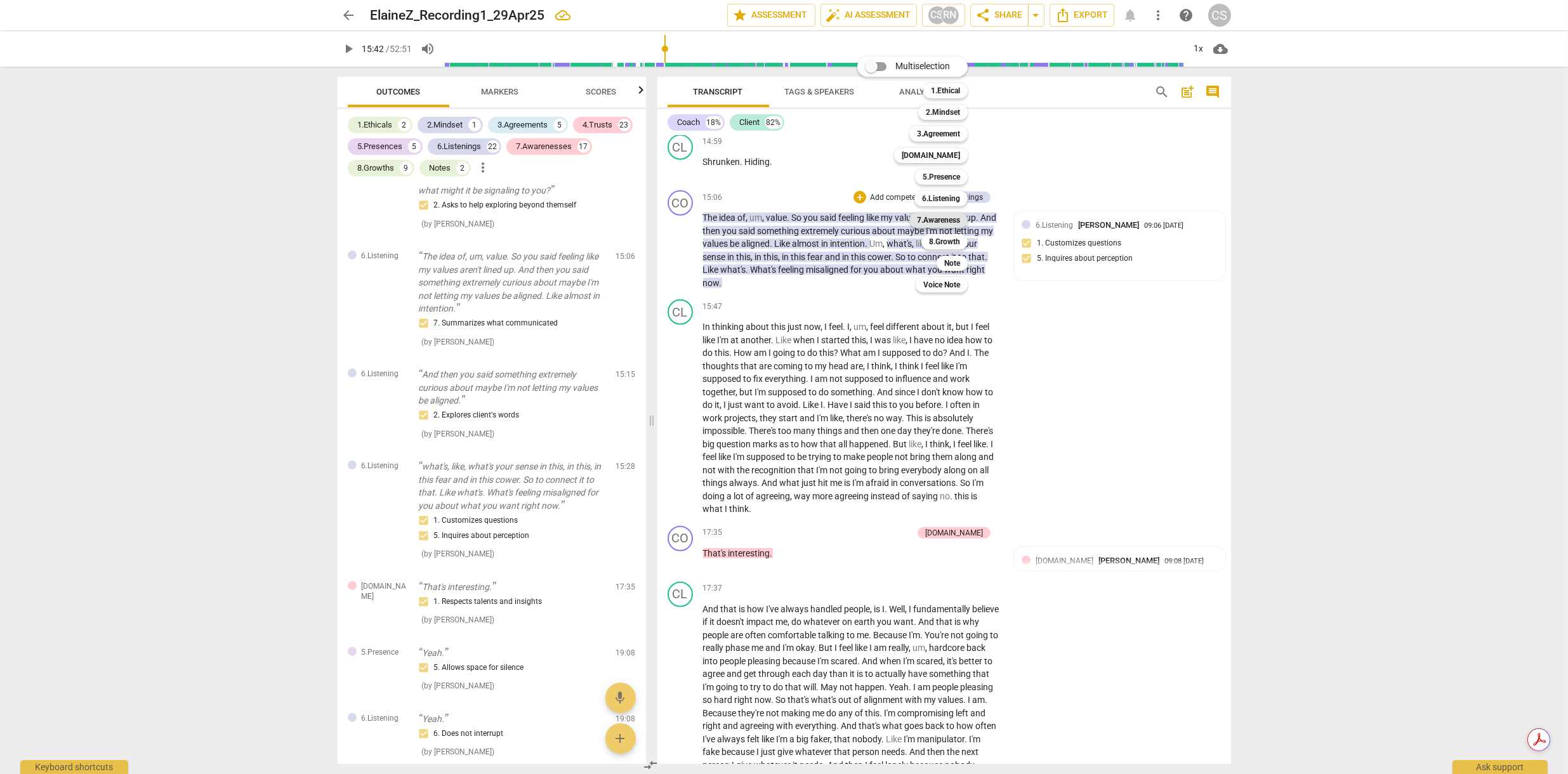
click at [939, 222] on b "7.Awareness" at bounding box center [939, 221] width 43 height 16
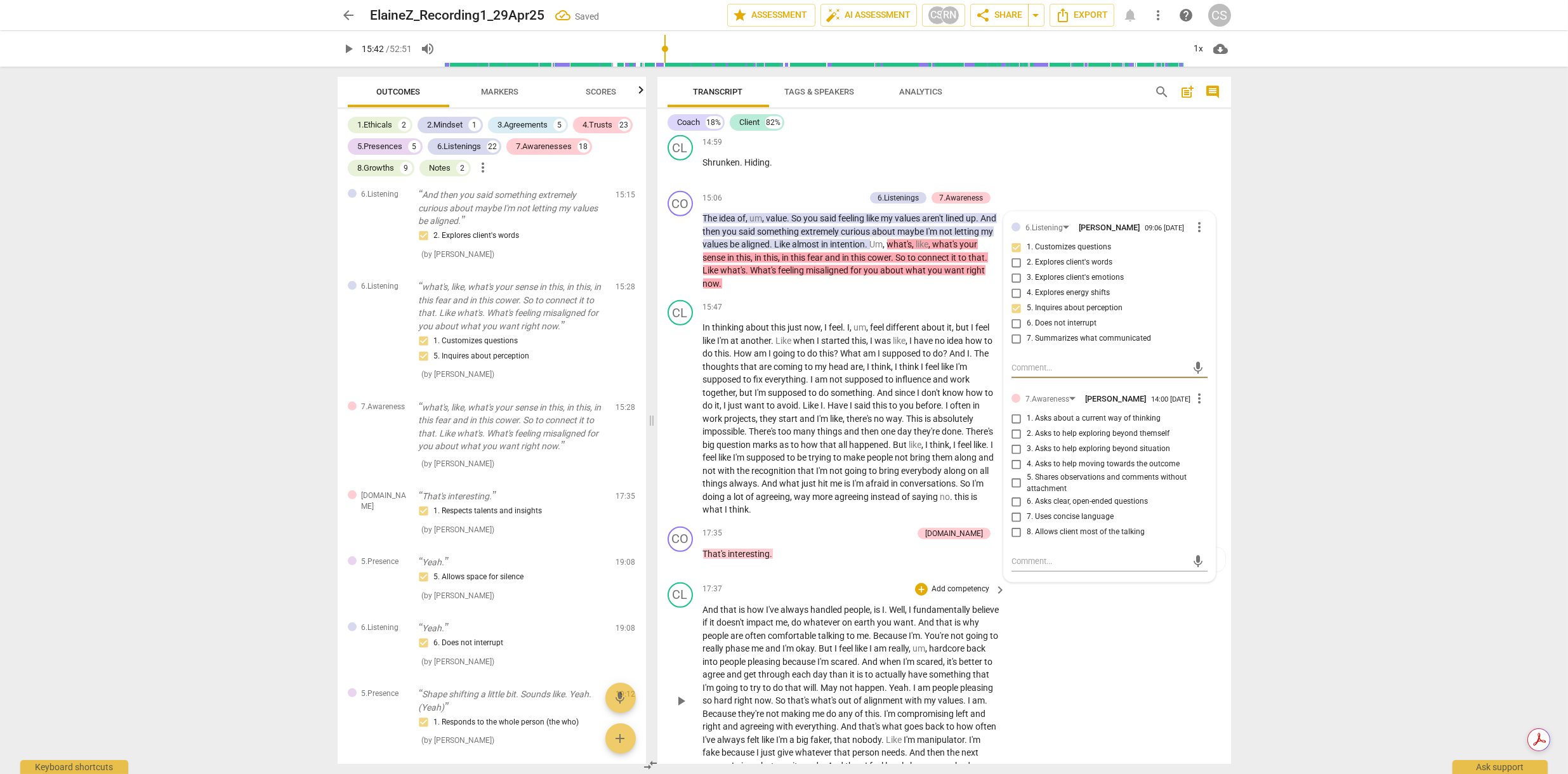
scroll to position [3255, 0]
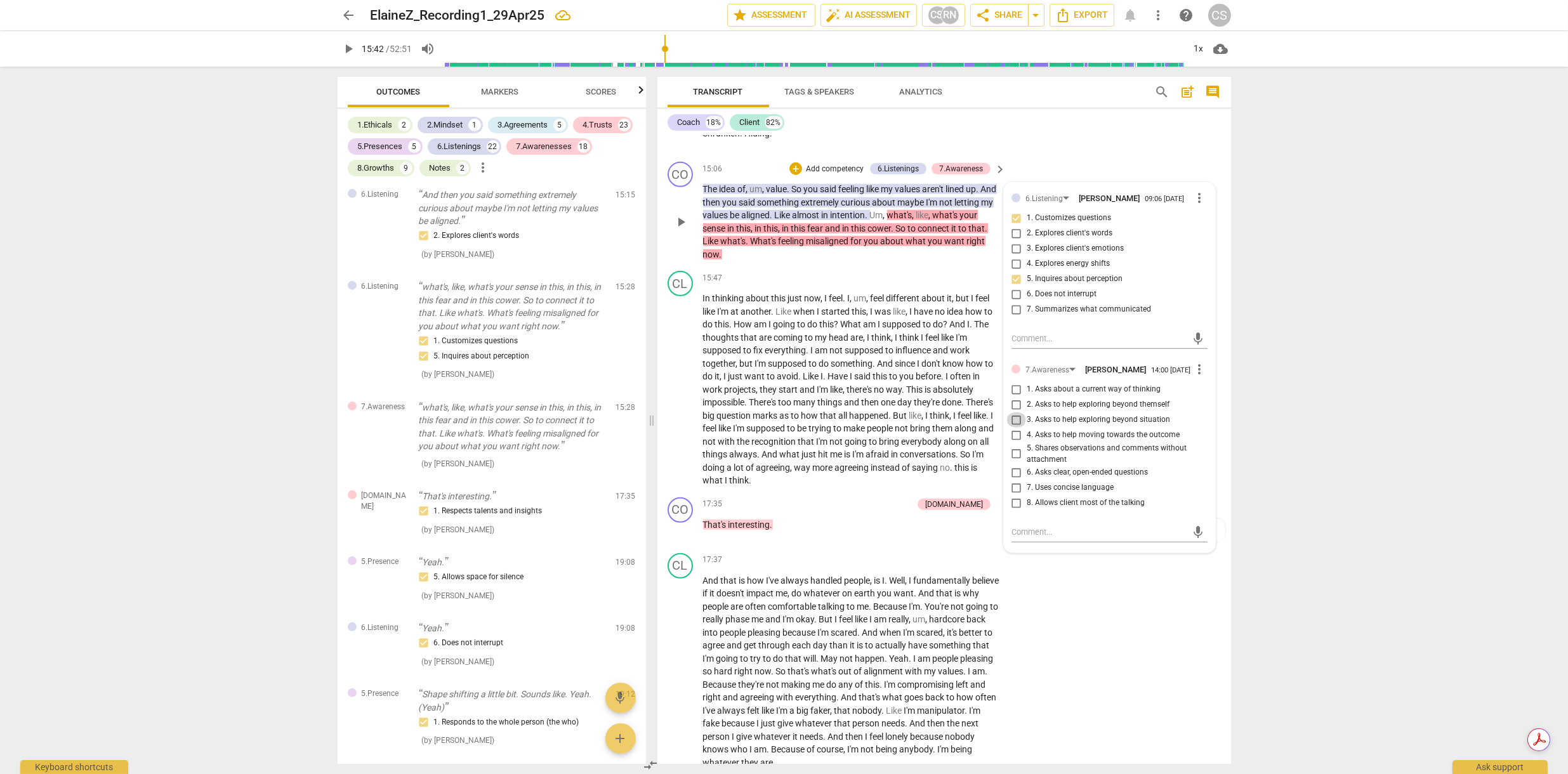
click at [1015, 413] on input "3. Asks to help exploring beyond situation" at bounding box center [1016, 420] width 20 height 16
checkbox input "true"
click at [1012, 397] on input "2. Asks to help exploring beyond themself" at bounding box center [1016, 405] width 20 height 16
checkbox input "true"
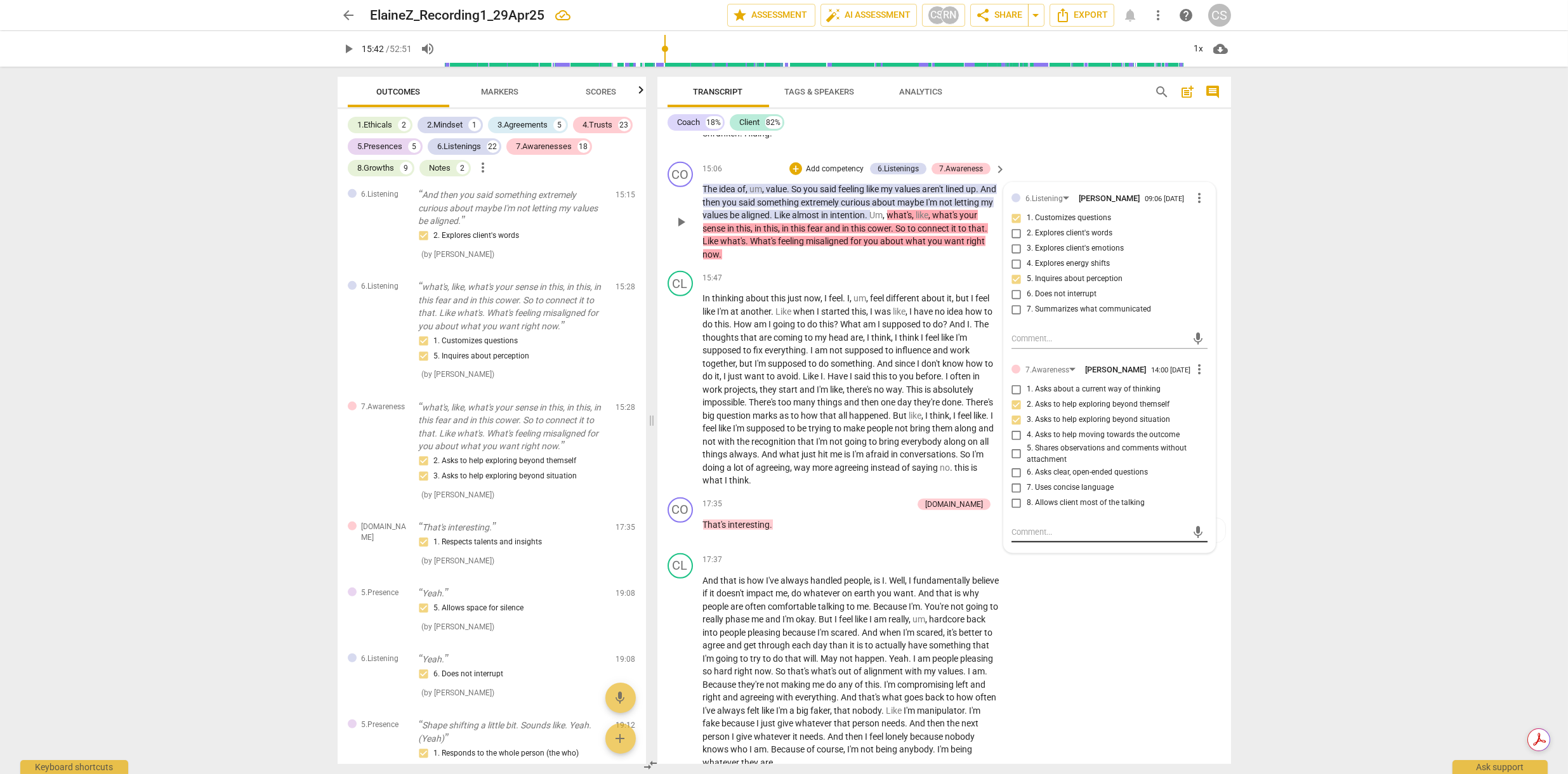
click at [1060, 526] on textarea at bounding box center [1099, 532] width 176 height 12
type textarea "Y"
type textarea "Yo"
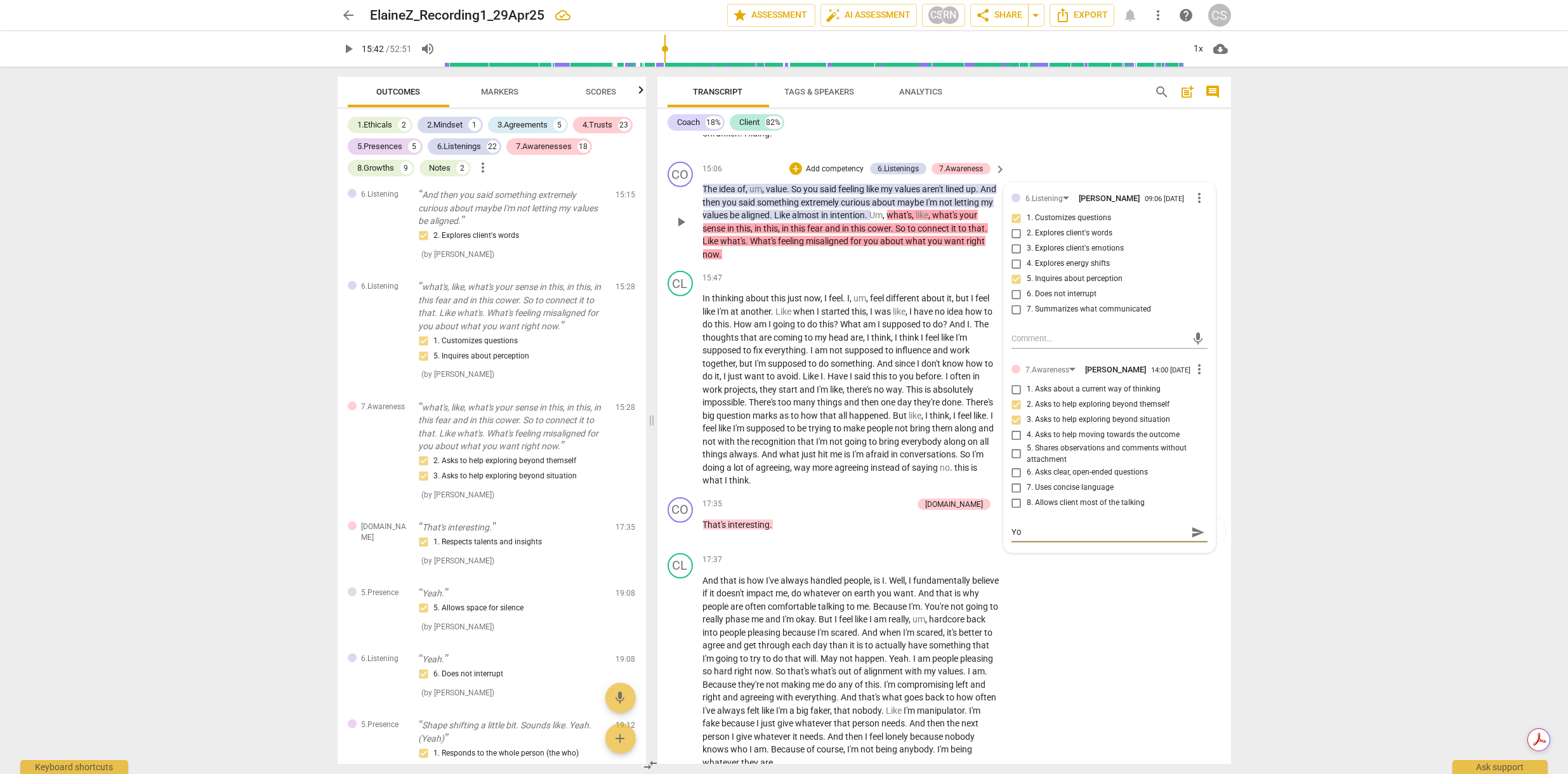
type textarea "You"
click at [832, 273] on div "15:47 + Add competency keyboard_arrow_right In thinking about this just now , I…" at bounding box center [856, 381] width 305 height 216
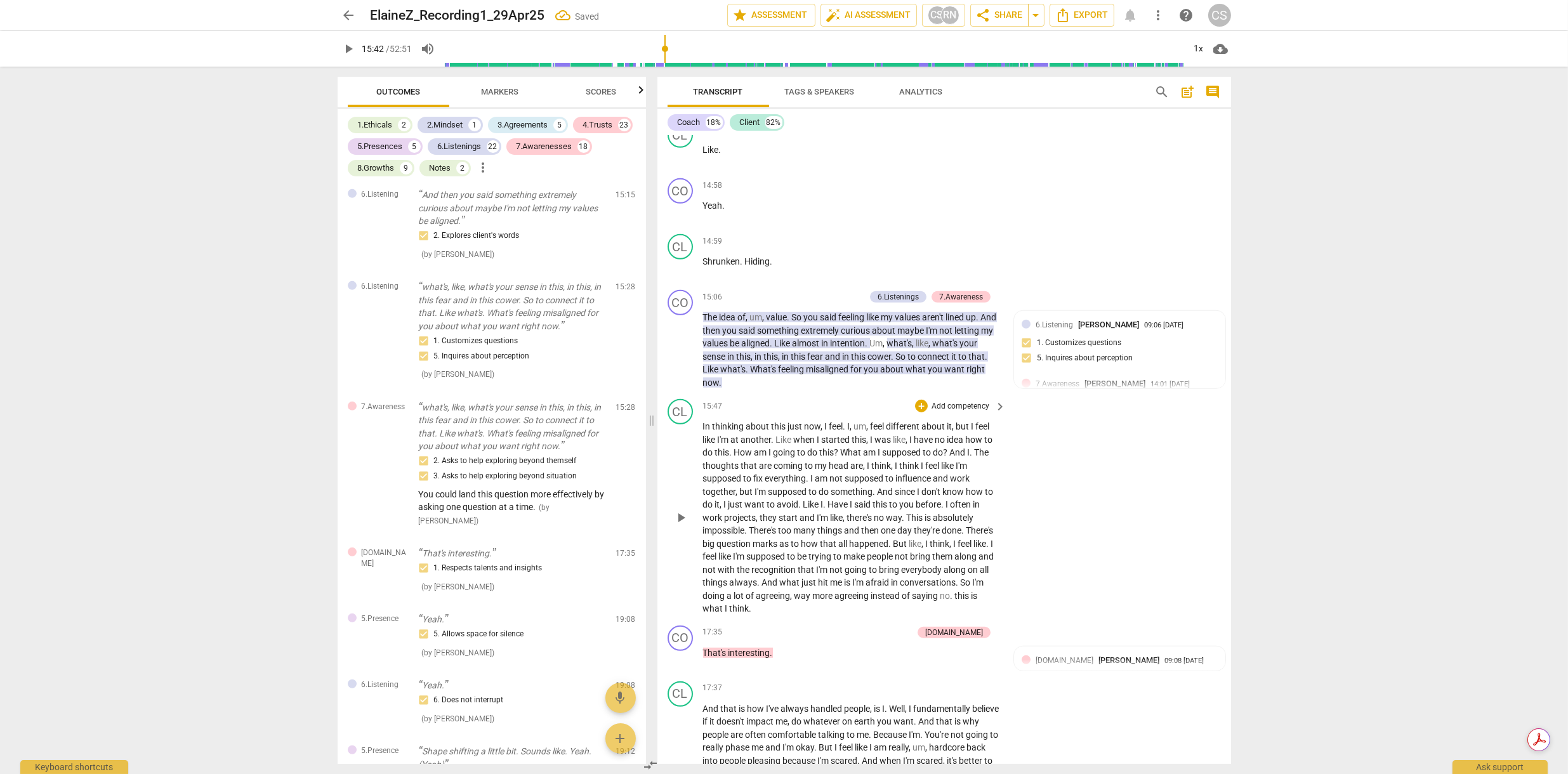
scroll to position [3124, 0]
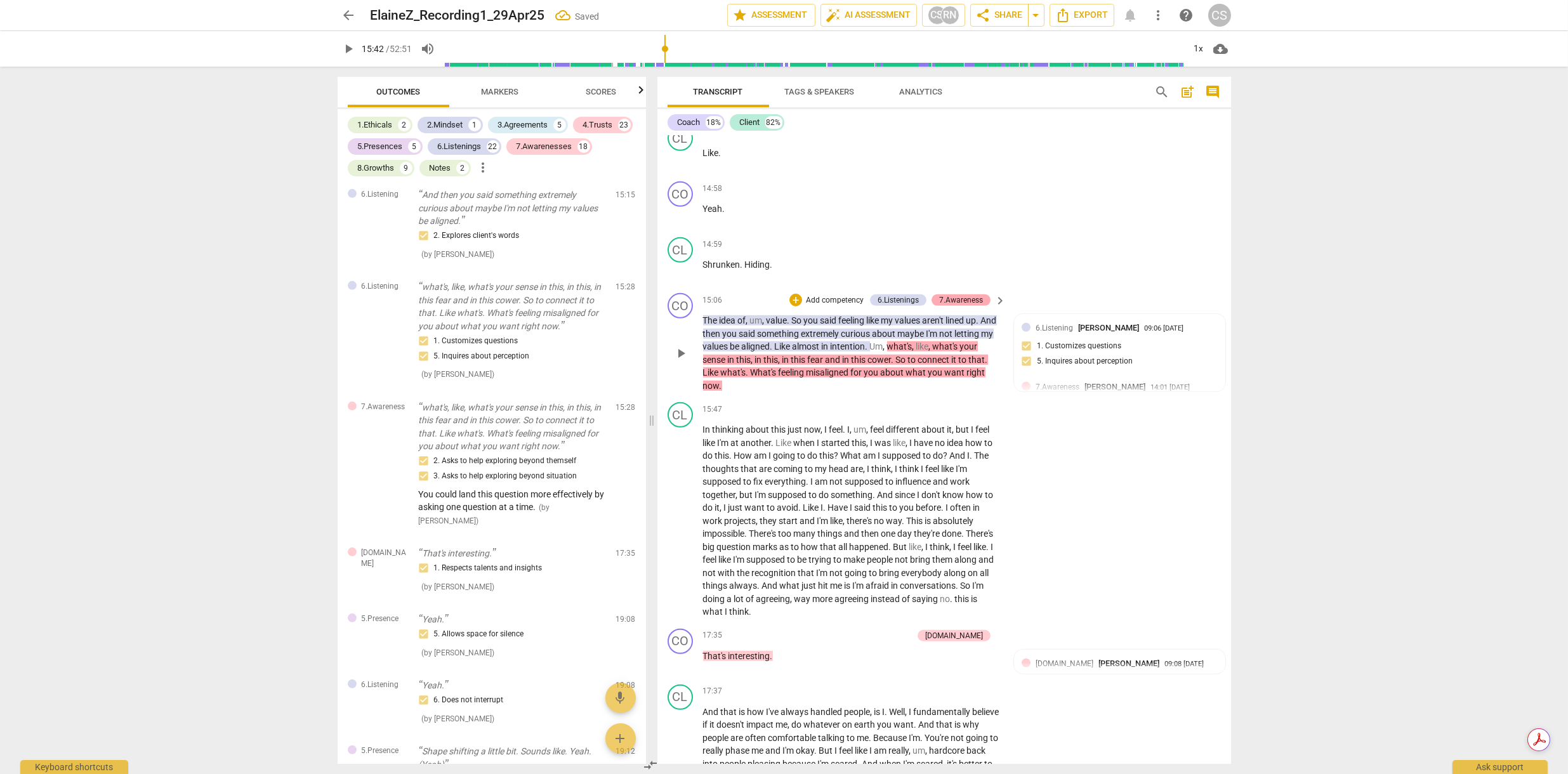
click at [956, 294] on div "7.Awareness" at bounding box center [961, 299] width 44 height 11
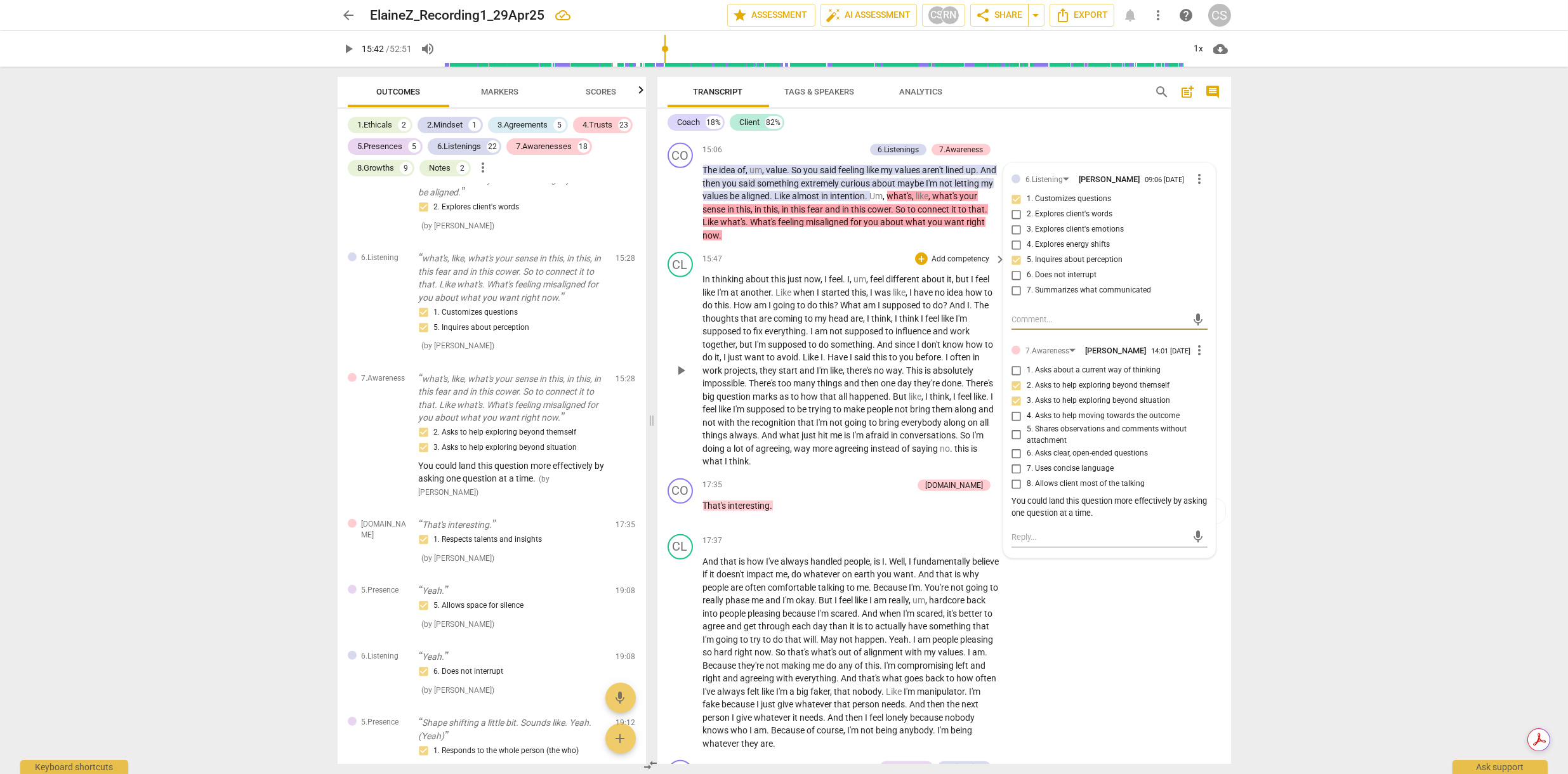
scroll to position [3276, 0]
click at [965, 477] on div "[DOMAIN_NAME]" at bounding box center [954, 483] width 58 height 11
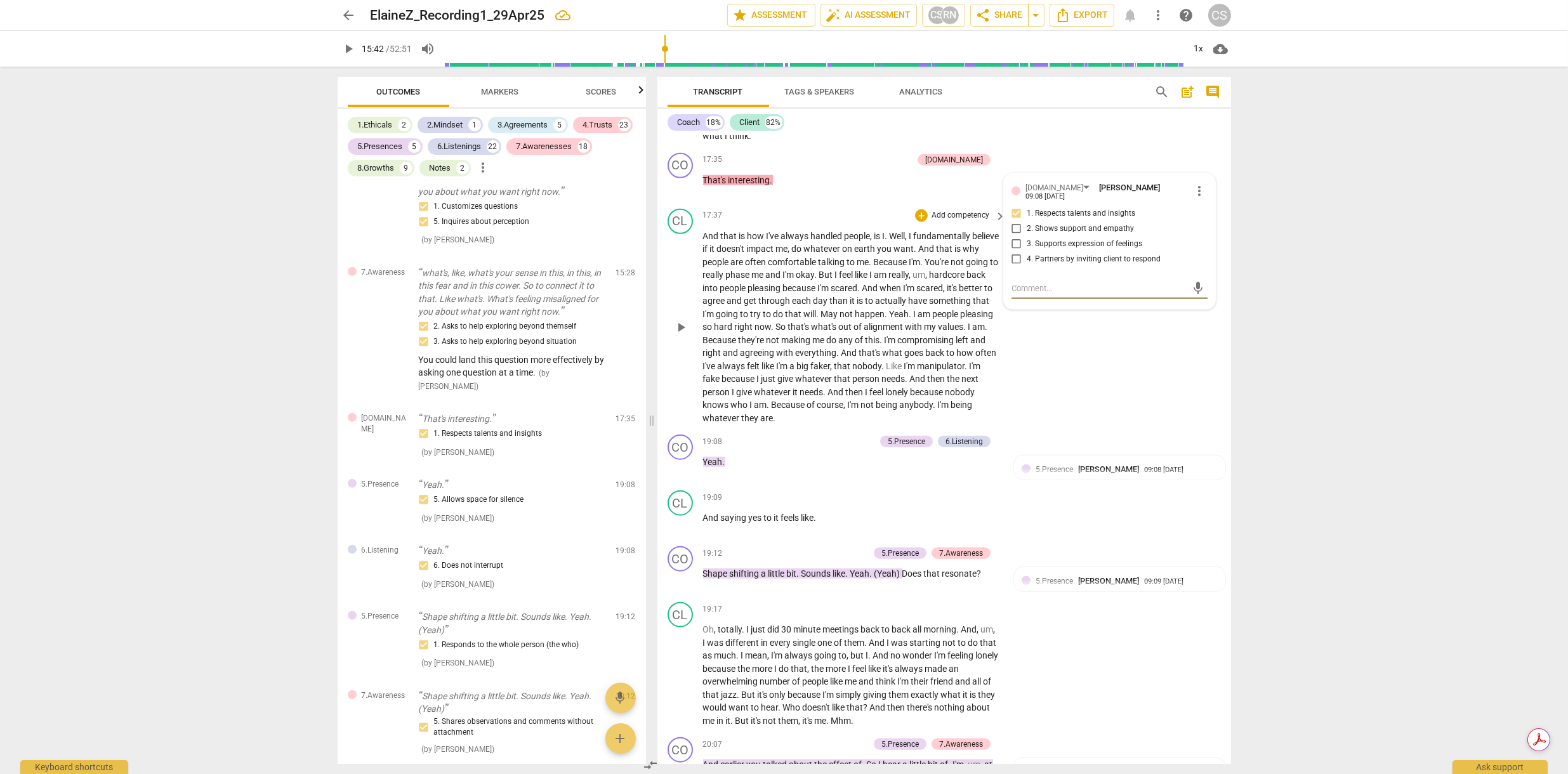
scroll to position [3600, 0]
click at [974, 435] on div "6.Listening" at bounding box center [964, 440] width 37 height 11
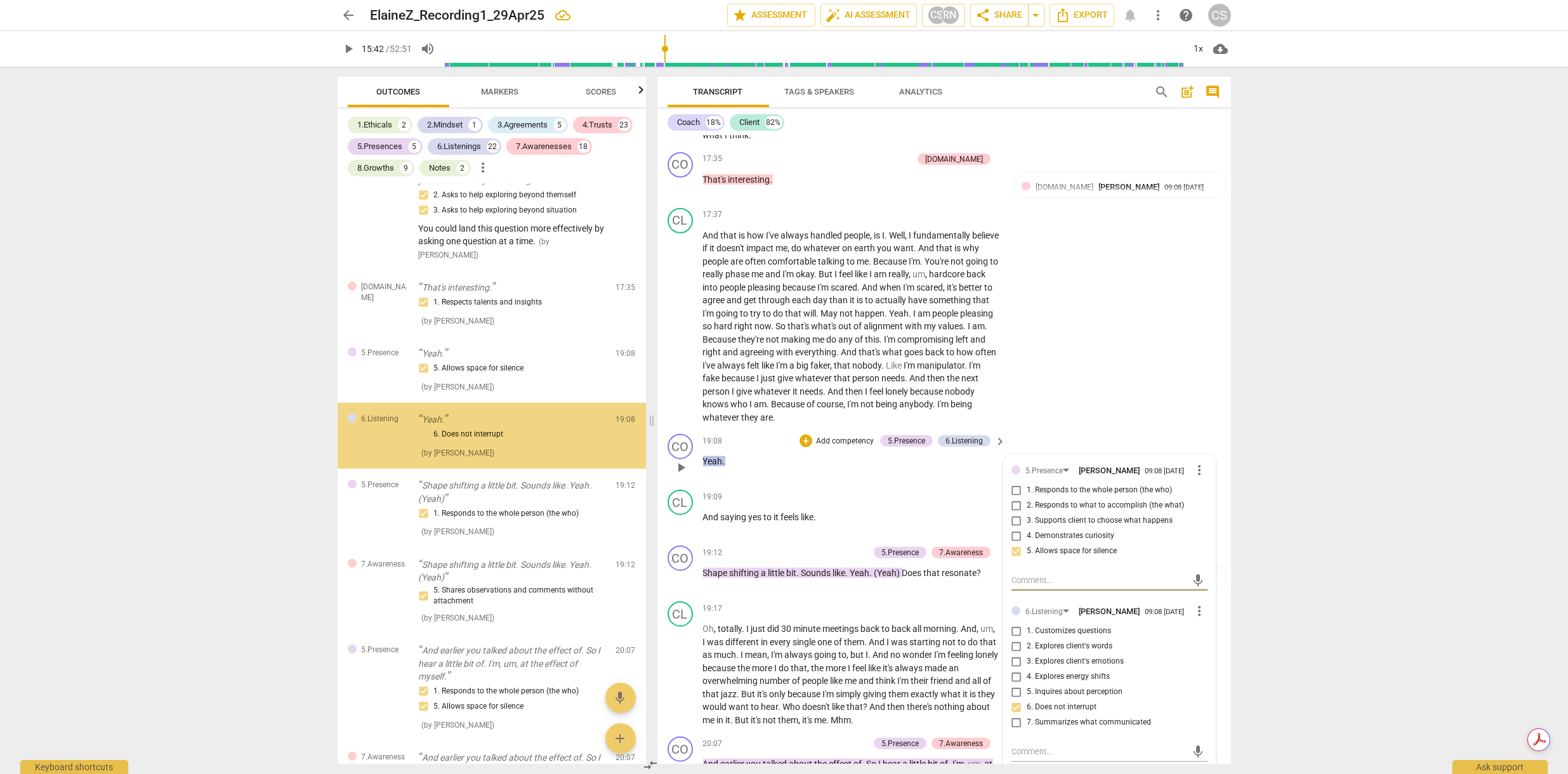
scroll to position [2300, 0]
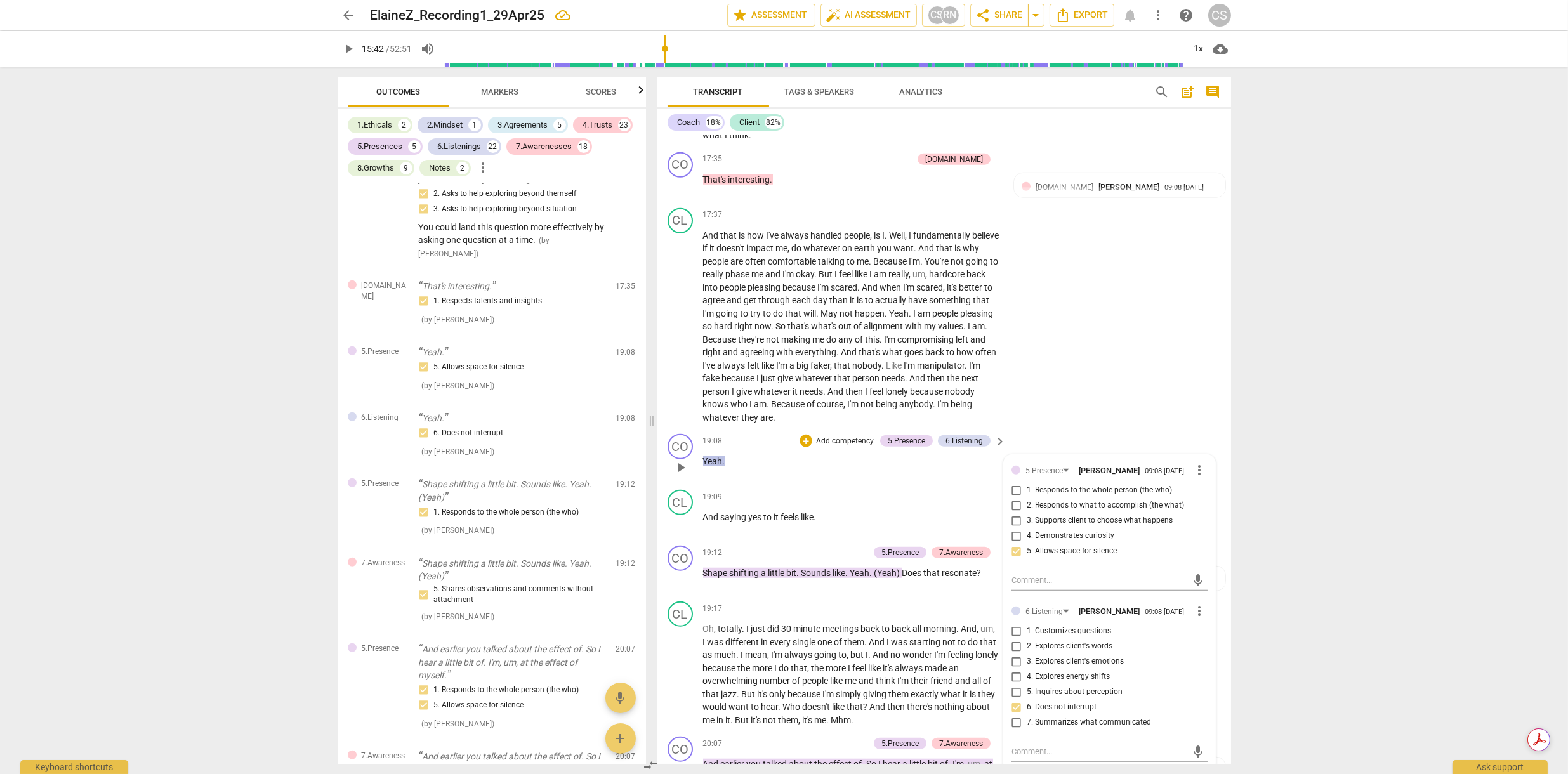
click at [901, 434] on div "+ Add competency 5.Presence 6.Listening" at bounding box center [895, 441] width 191 height 14
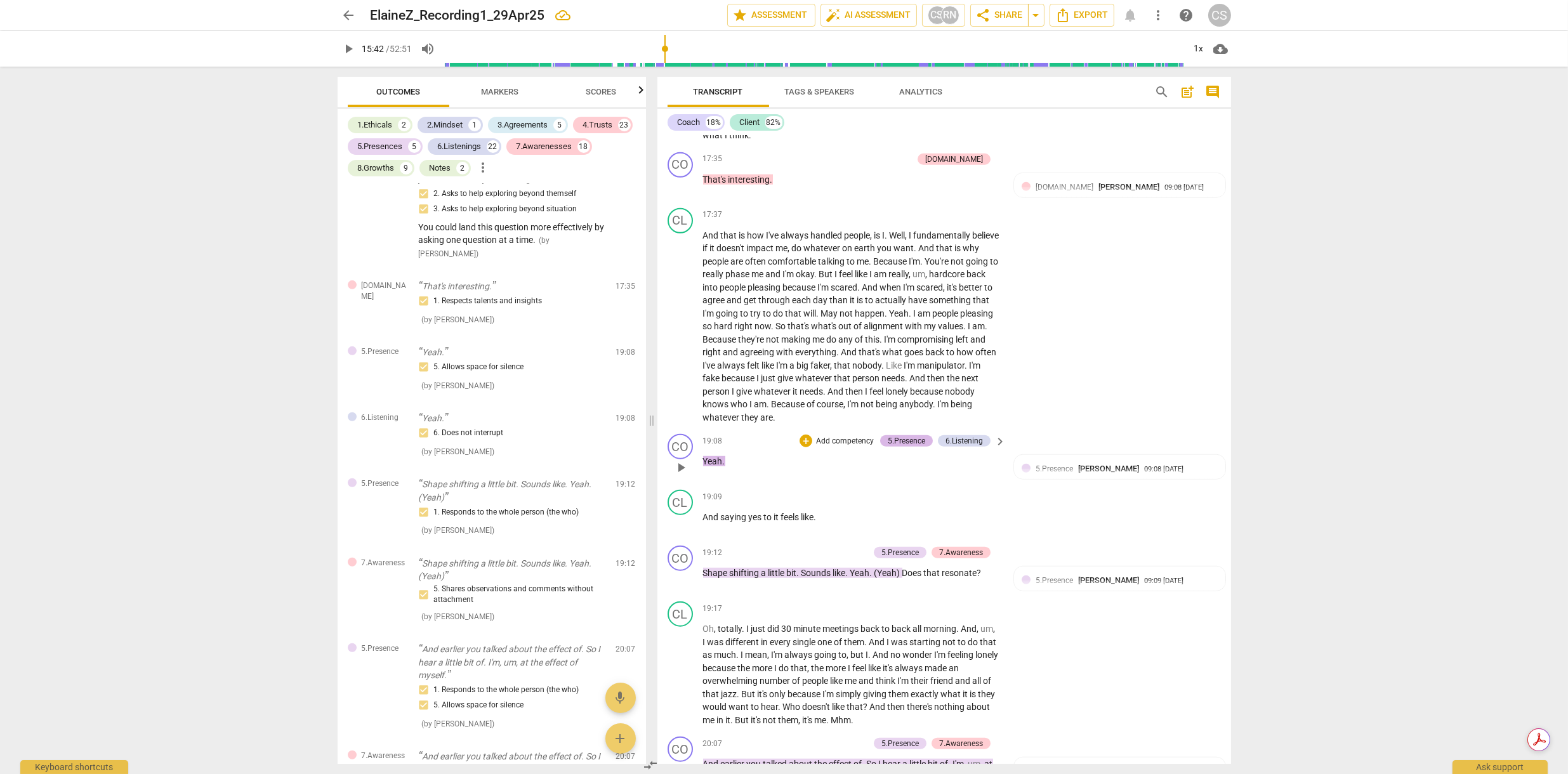
click at [917, 435] on div "5.Presence" at bounding box center [906, 440] width 37 height 11
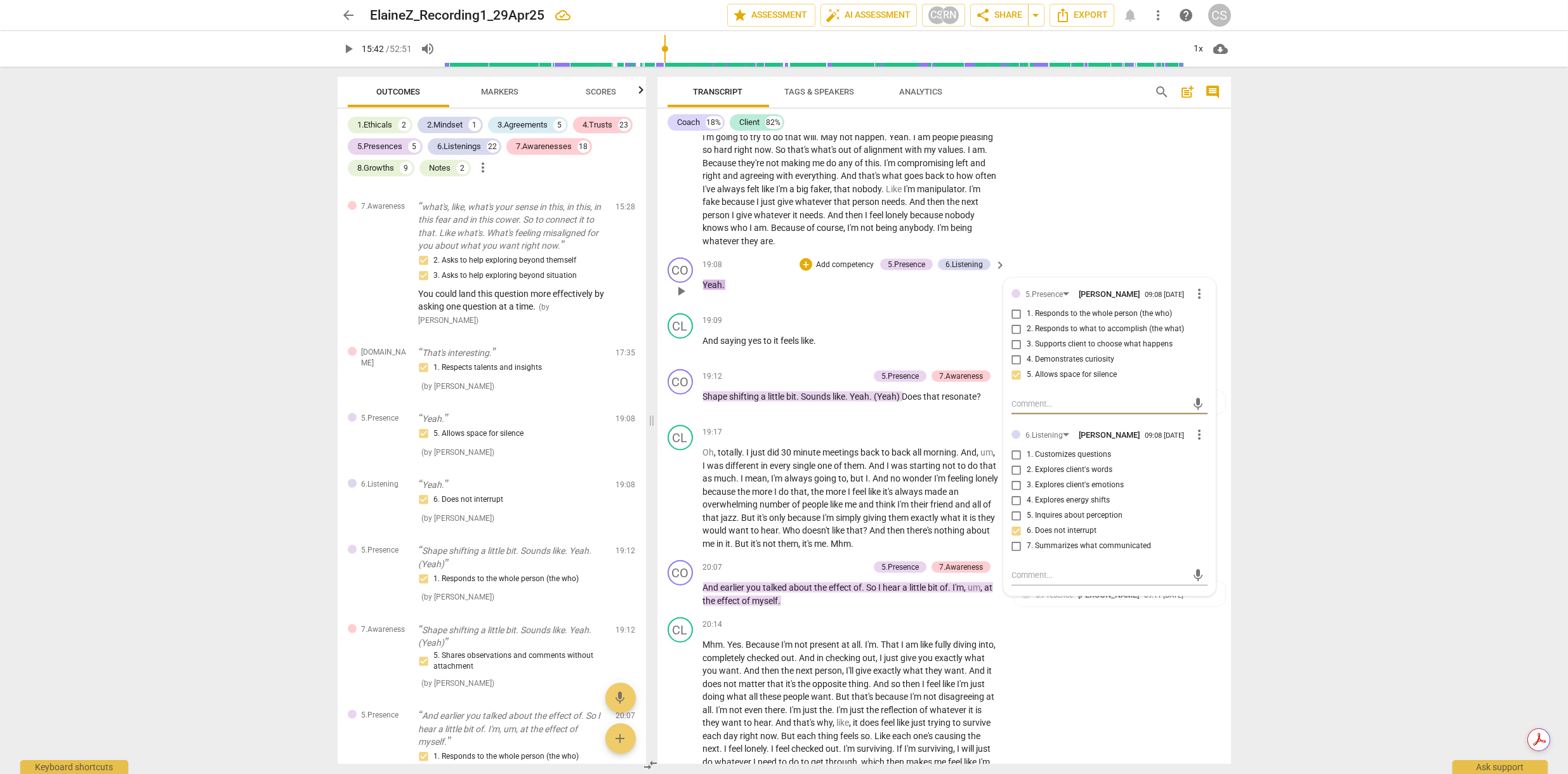
scroll to position [3778, 0]
click at [682, 393] on span "play_arrow" at bounding box center [681, 401] width 16 height 16
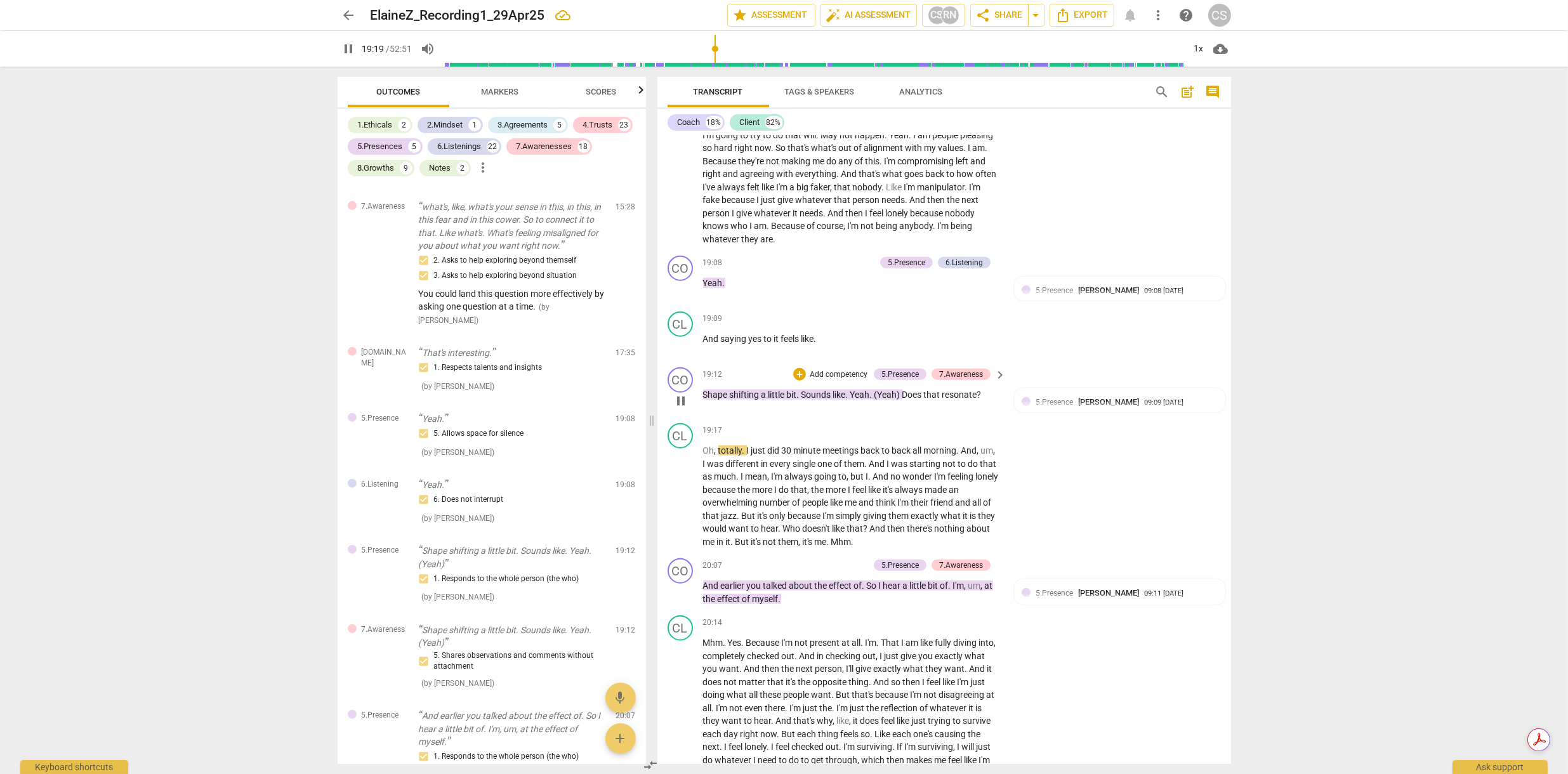
click at [682, 393] on span "pause" at bounding box center [681, 401] width 16 height 16
click at [908, 368] on div "5.Presence" at bounding box center [900, 374] width 37 height 11
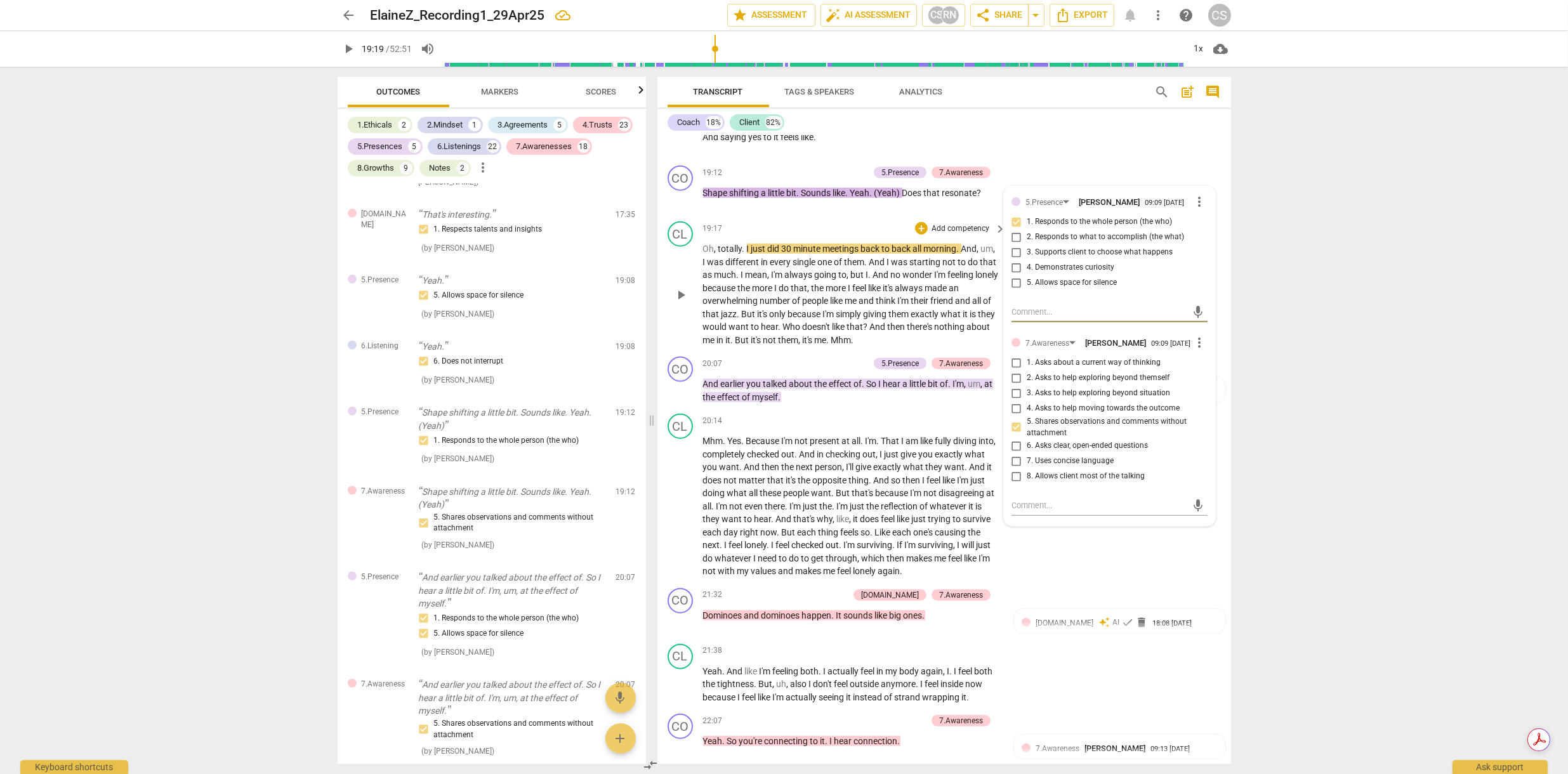
scroll to position [3984, 0]
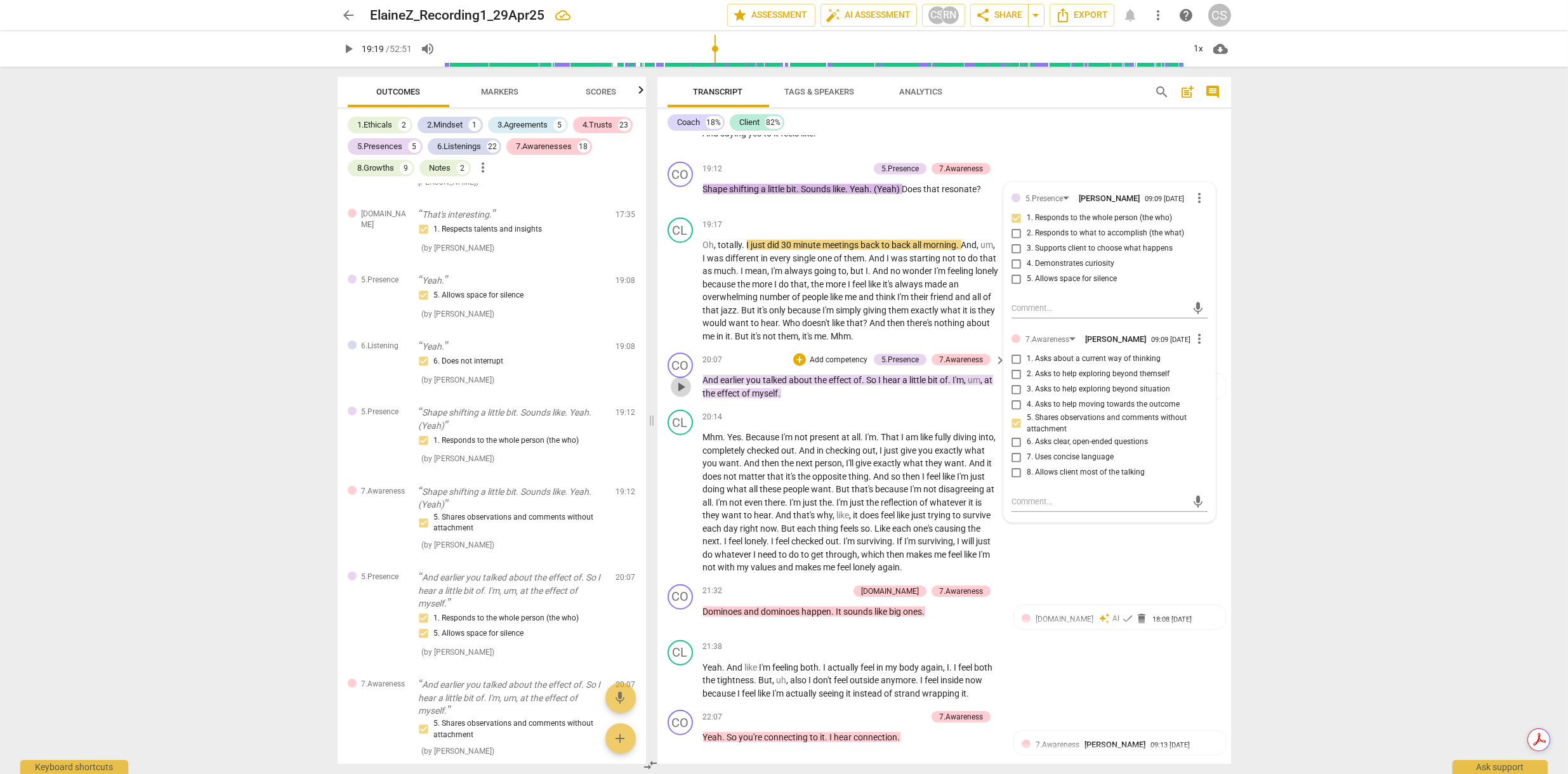
click at [680, 380] on span "play_arrow" at bounding box center [681, 387] width 16 height 16
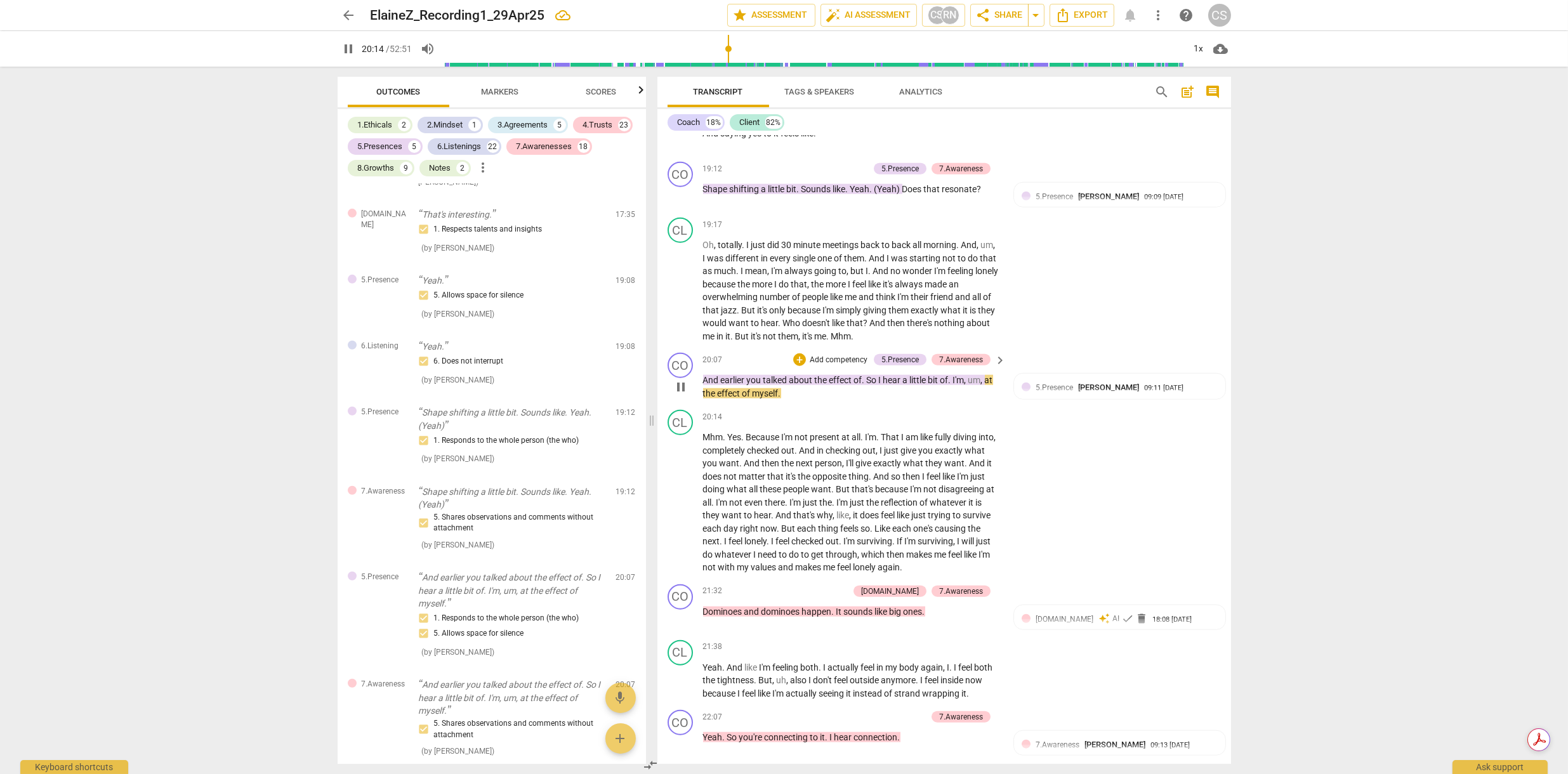
click at [680, 380] on span "pause" at bounding box center [681, 387] width 16 height 16
click at [888, 354] on div "5.Presence" at bounding box center [900, 359] width 37 height 11
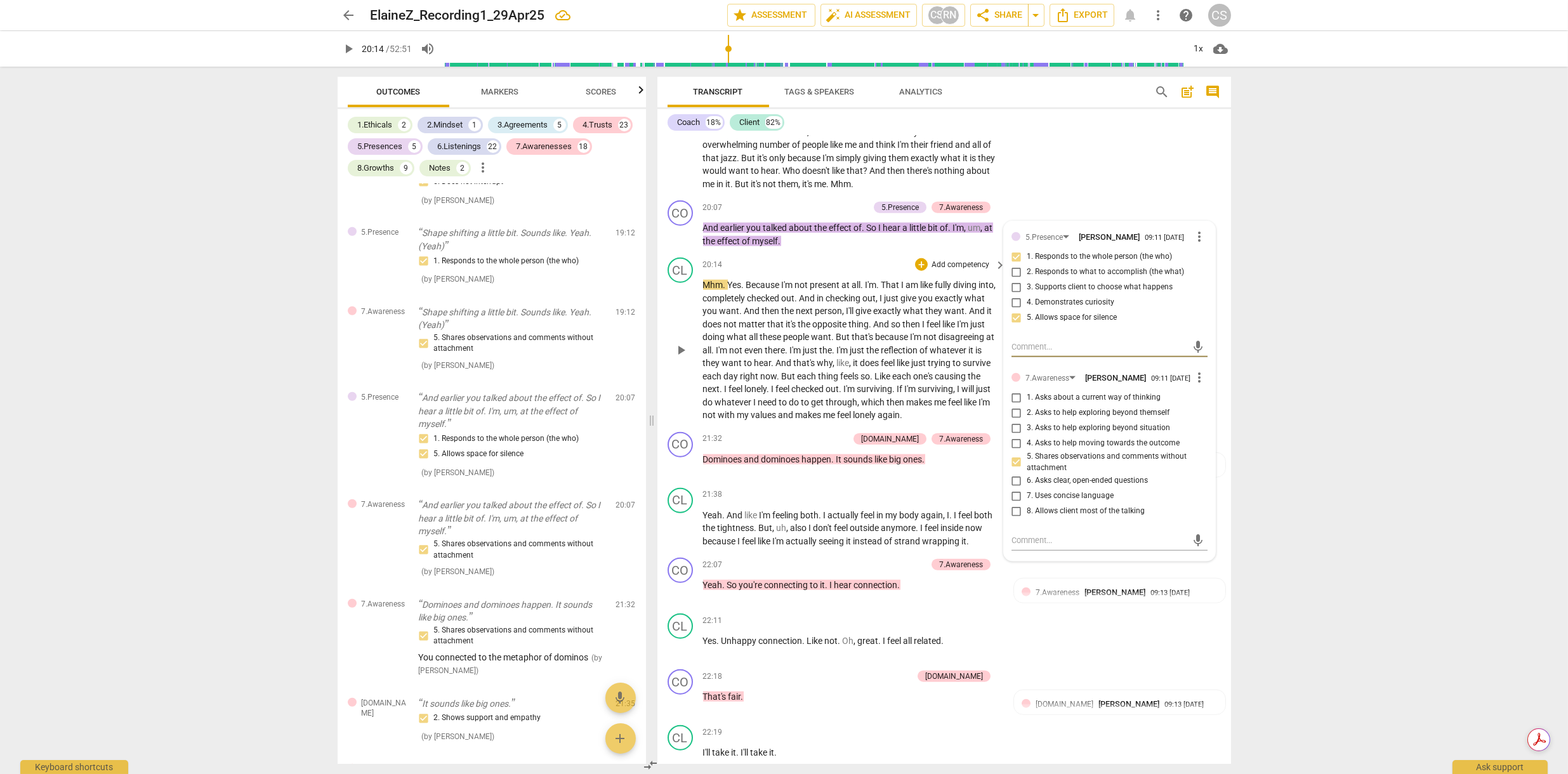
scroll to position [4258, 0]
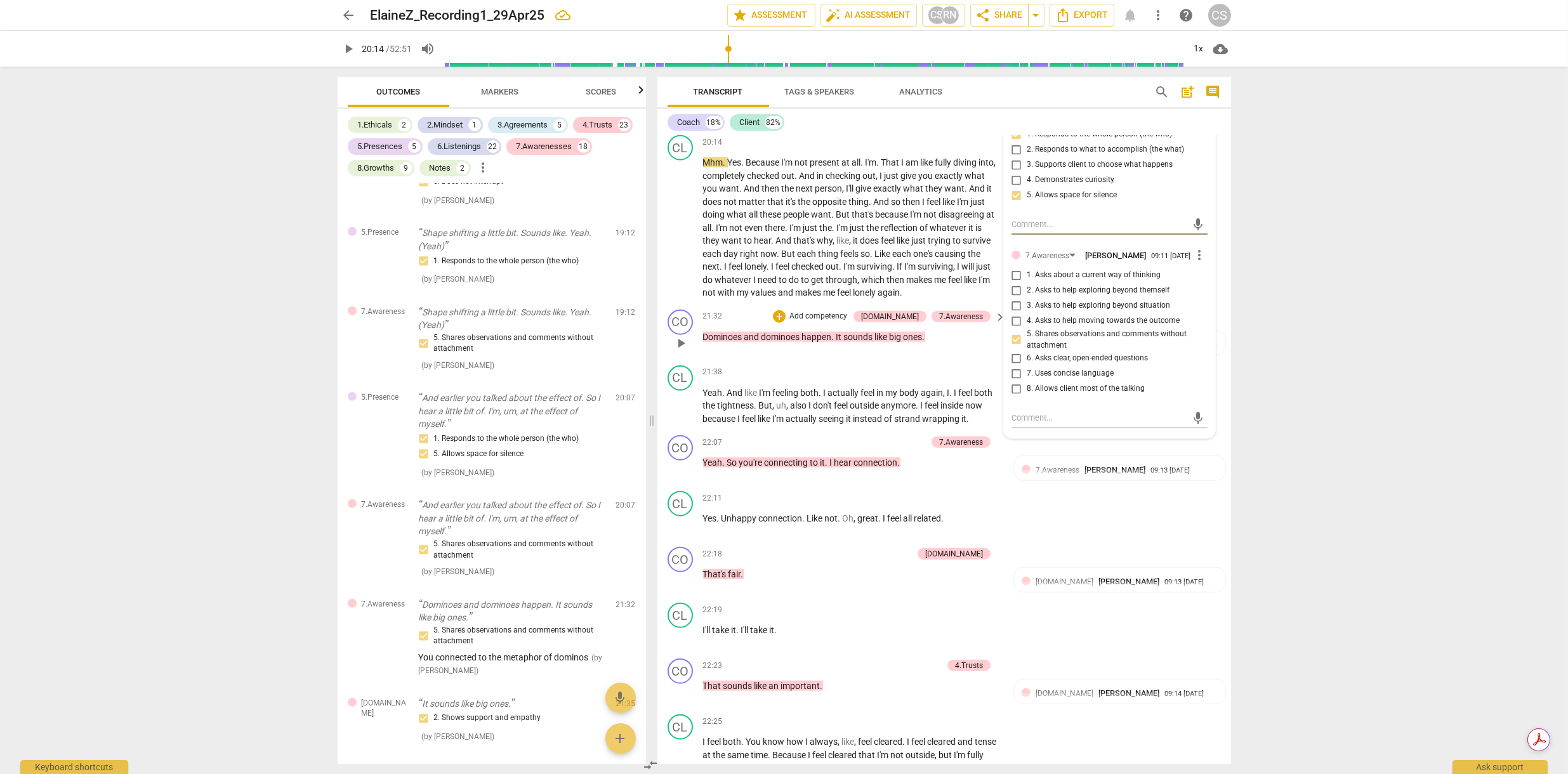
click at [682, 336] on span "play_arrow" at bounding box center [681, 343] width 16 height 16
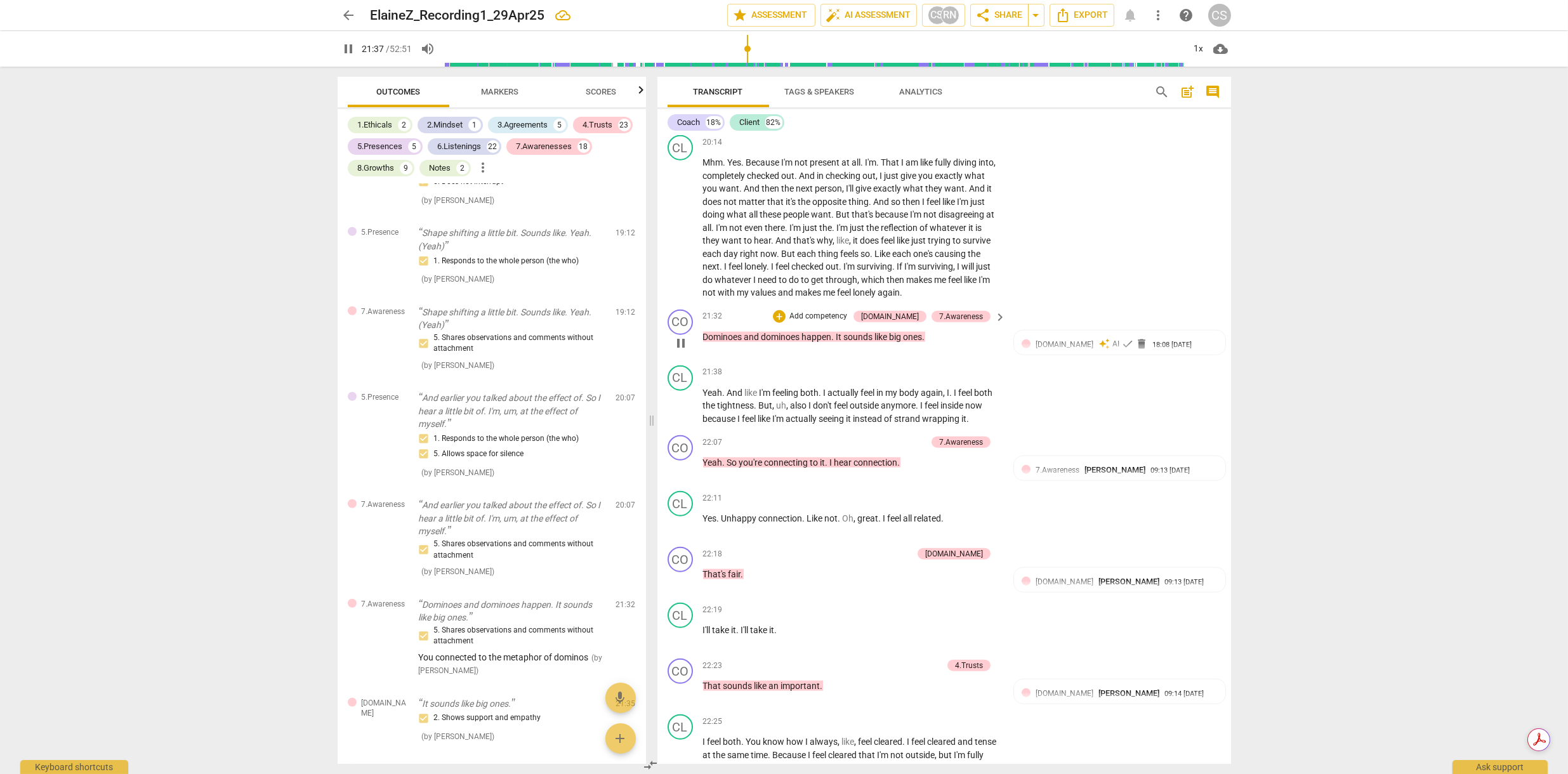
click at [682, 336] on span "pause" at bounding box center [681, 343] width 16 height 16
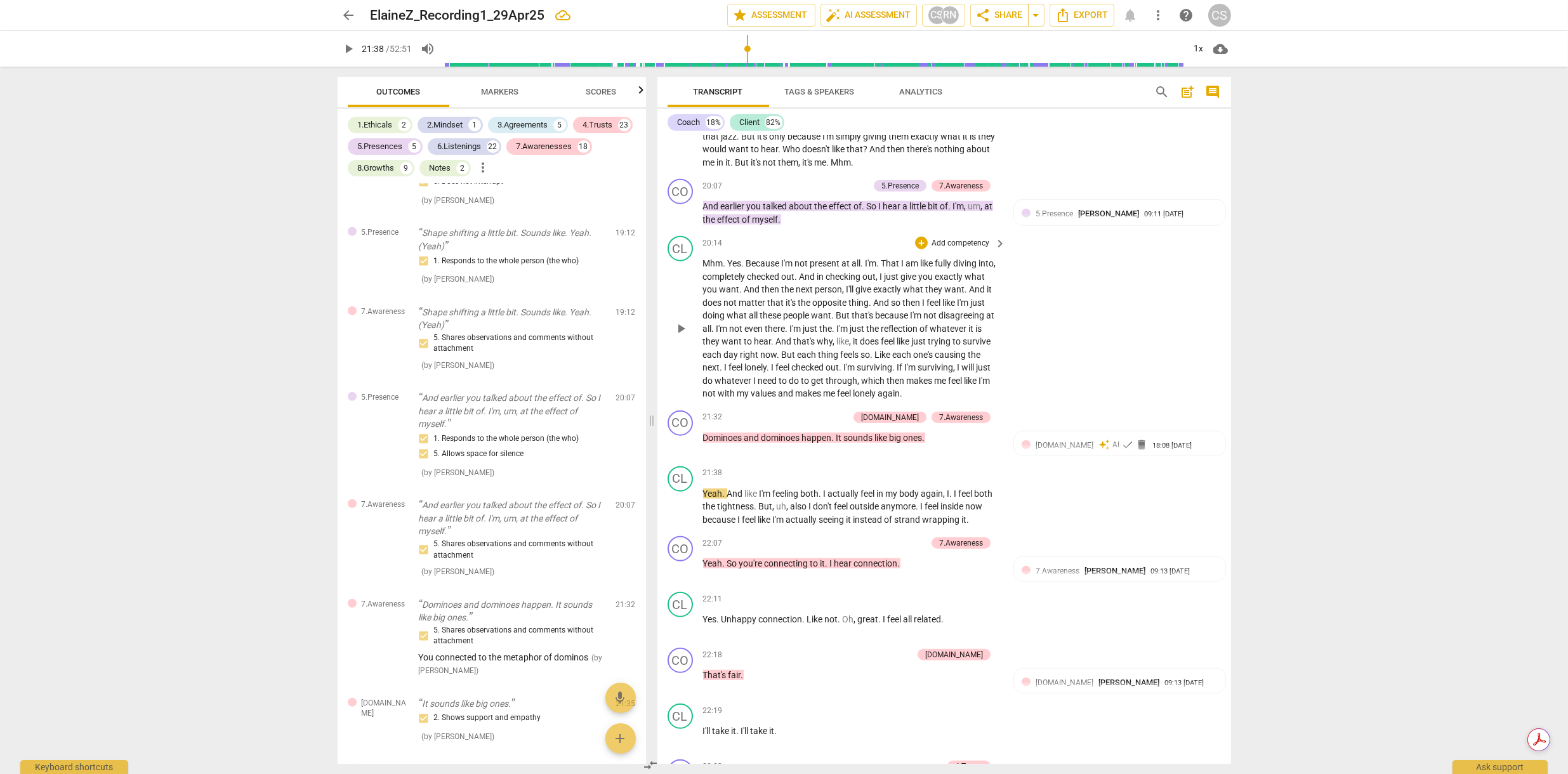
scroll to position [4155, 0]
click at [909, 414] on div "[DOMAIN_NAME]" at bounding box center [890, 419] width 58 height 11
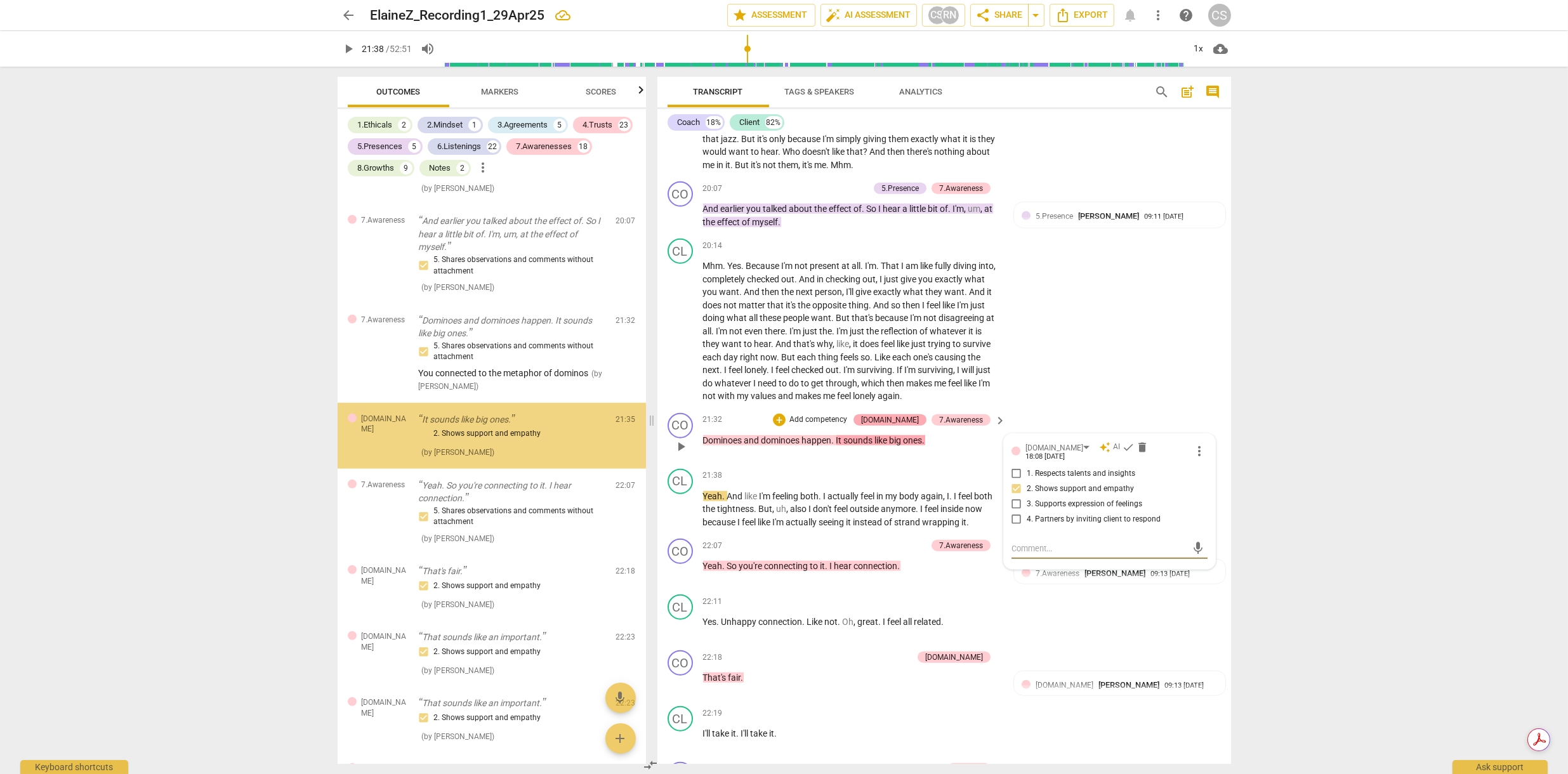
scroll to position [2835, 0]
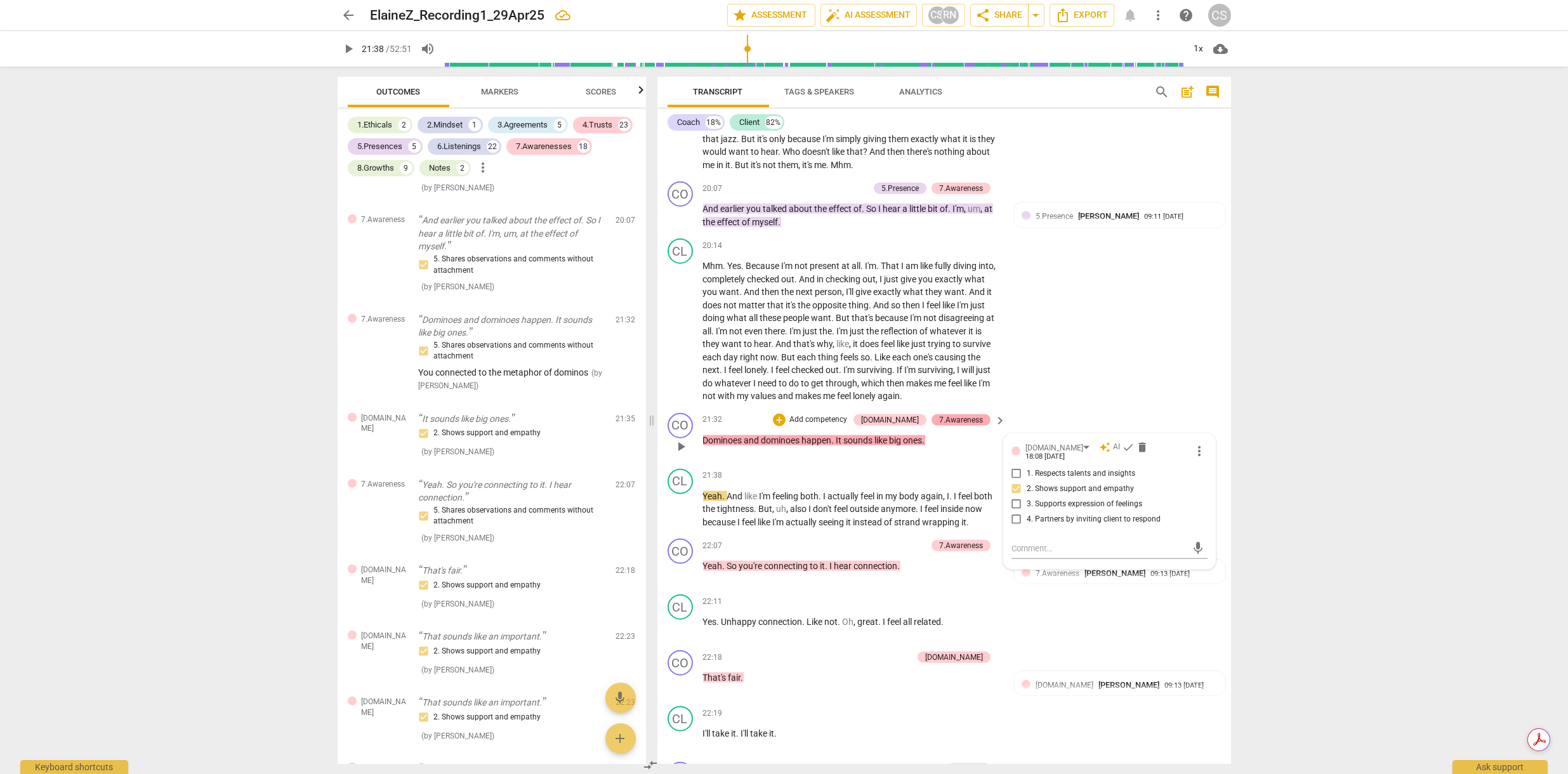
click at [969, 414] on div "7.Awareness" at bounding box center [961, 419] width 44 height 11
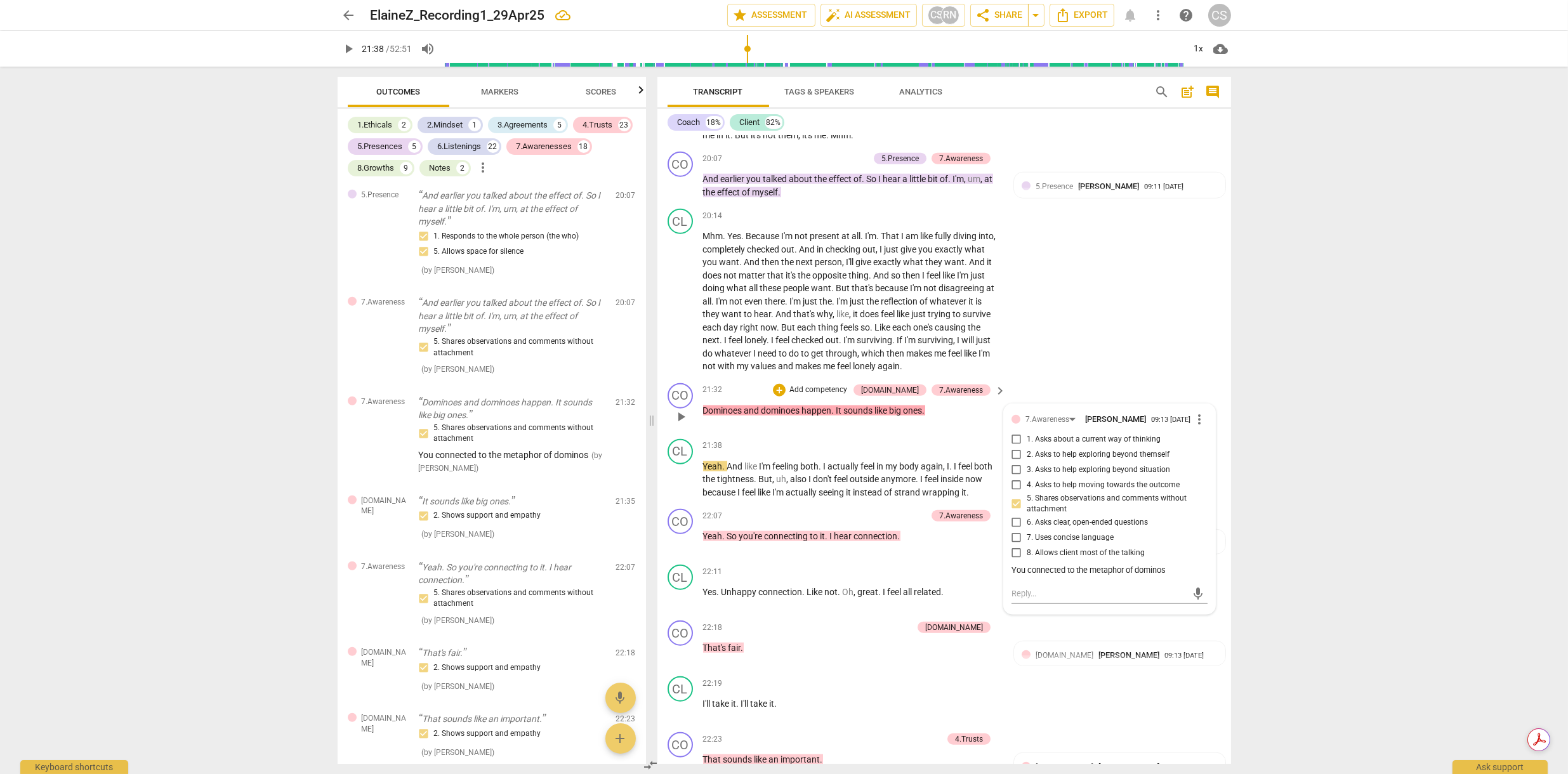
scroll to position [4187, 0]
click at [915, 382] on div "[DOMAIN_NAME]" at bounding box center [890, 387] width 58 height 11
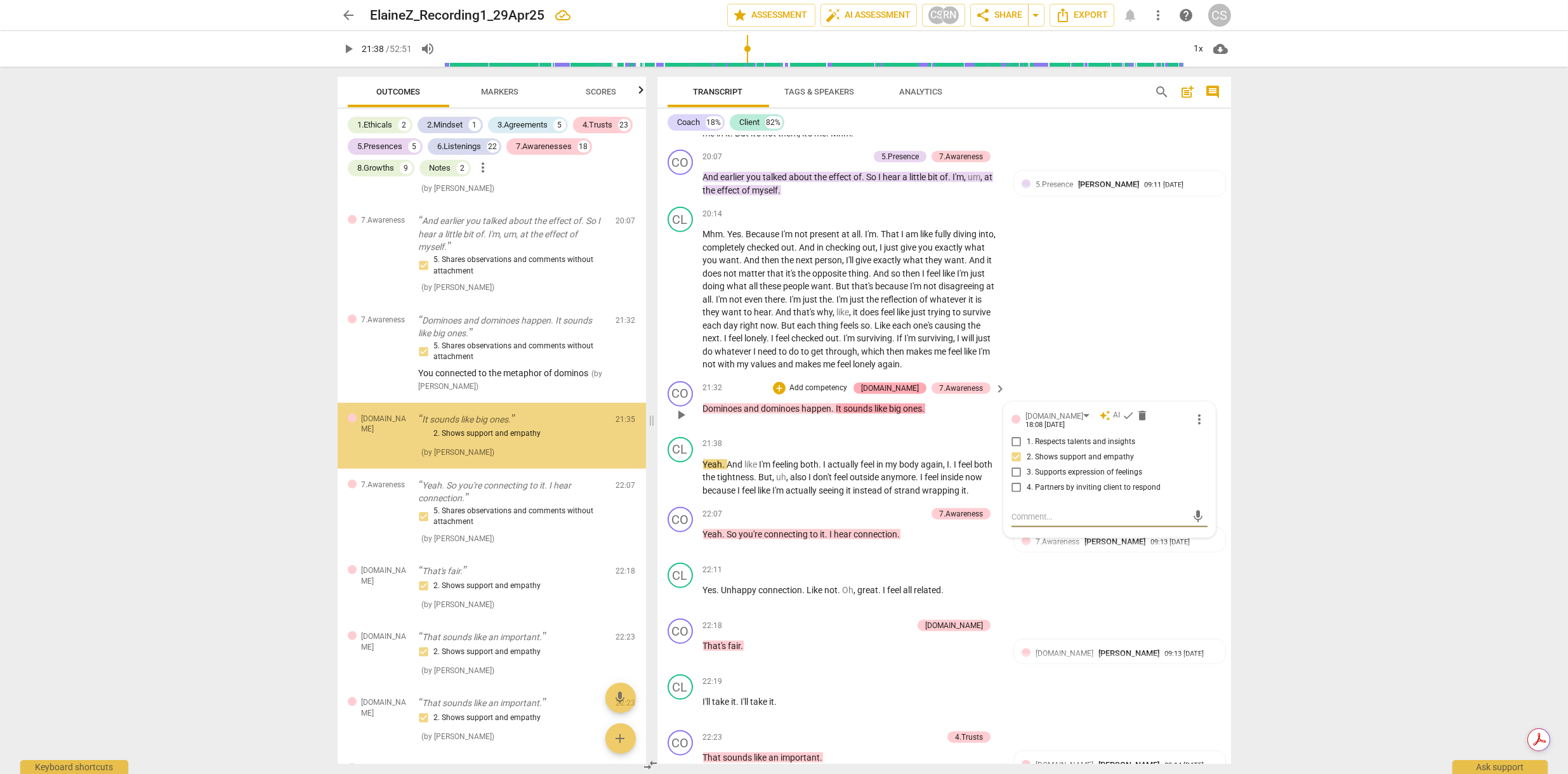
scroll to position [2835, 0]
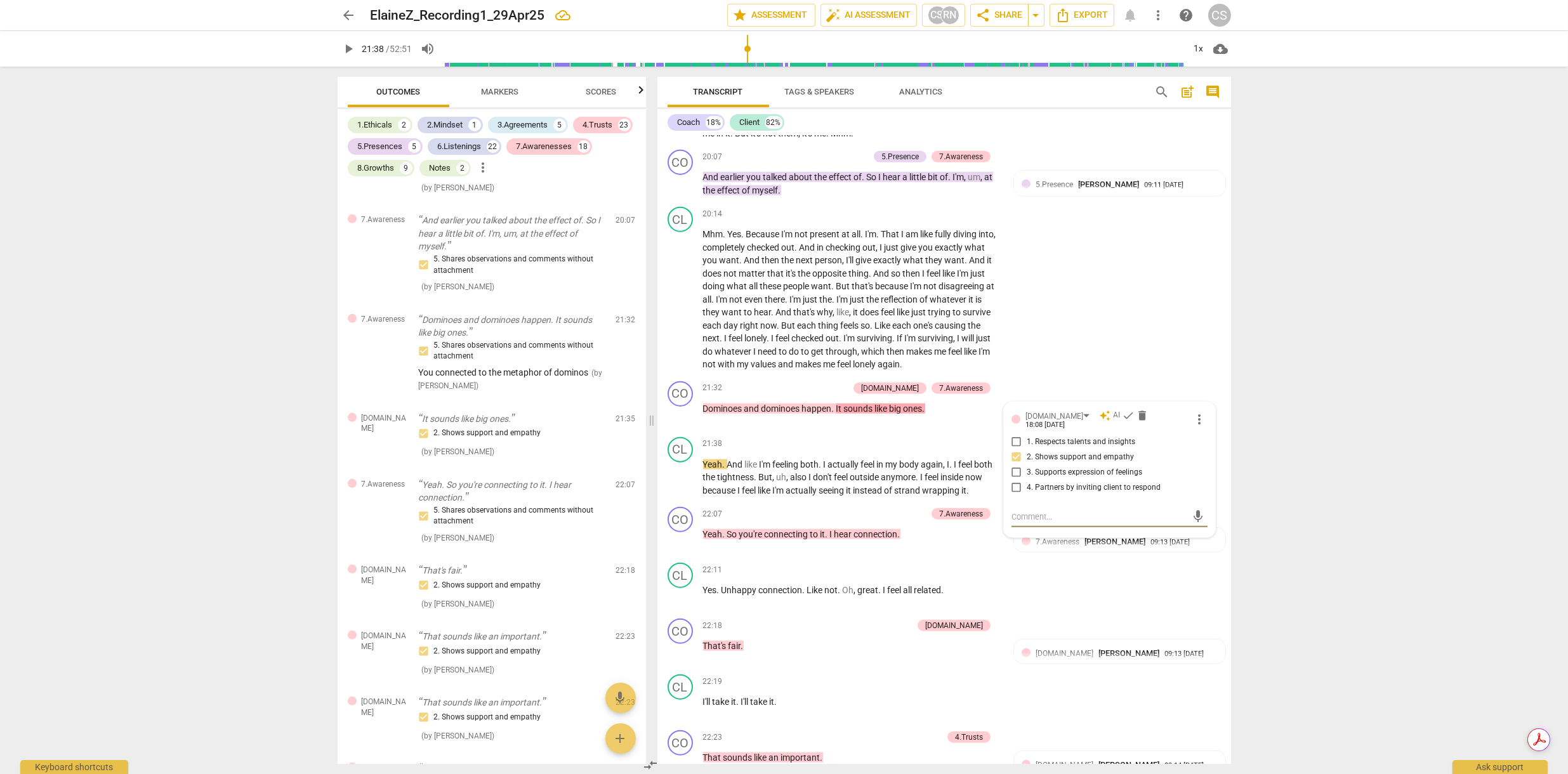
click at [396, 86] on span "Outcomes" at bounding box center [398, 91] width 44 height 10
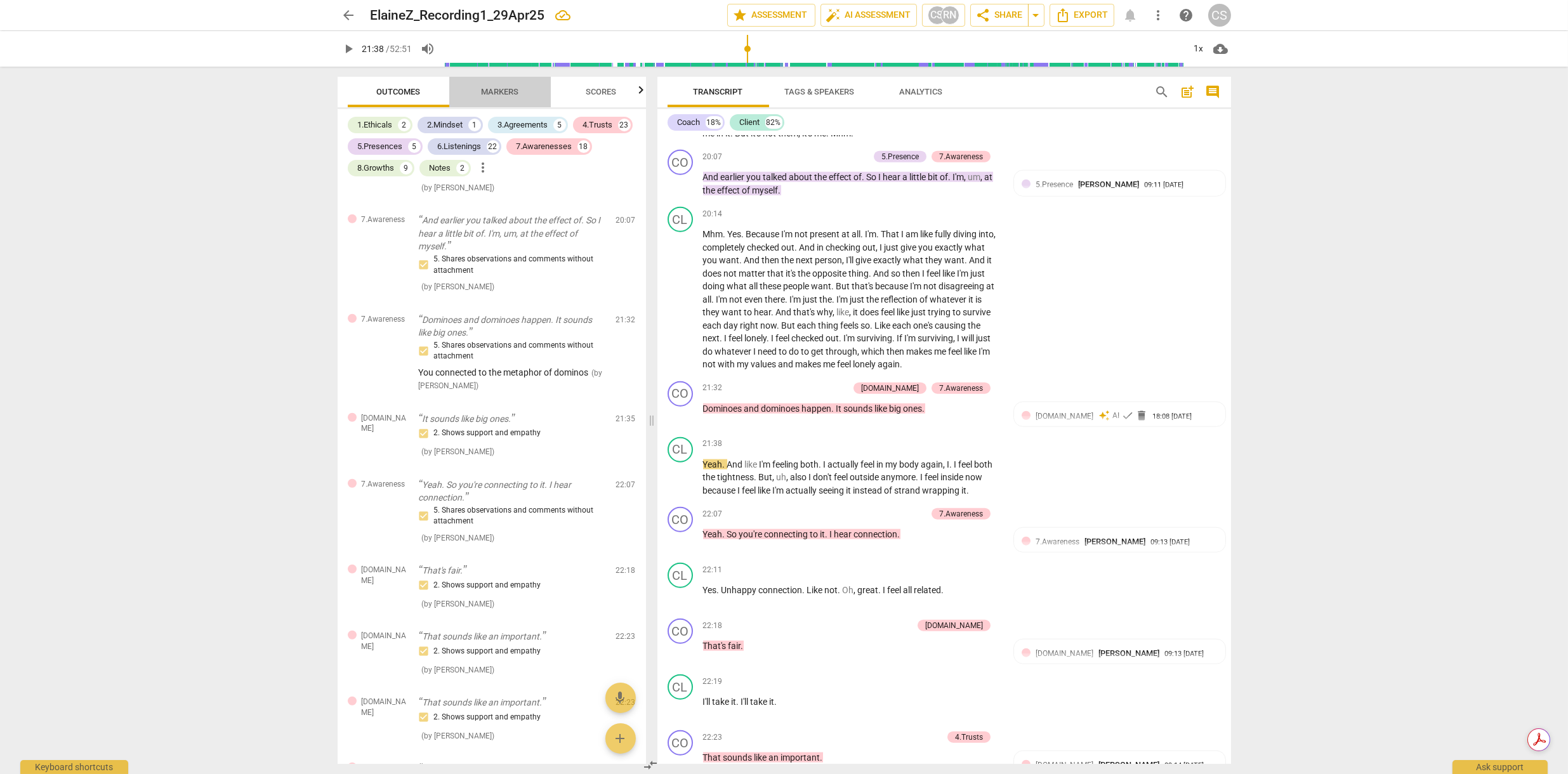
click at [504, 88] on span "Markers" at bounding box center [499, 91] width 37 height 10
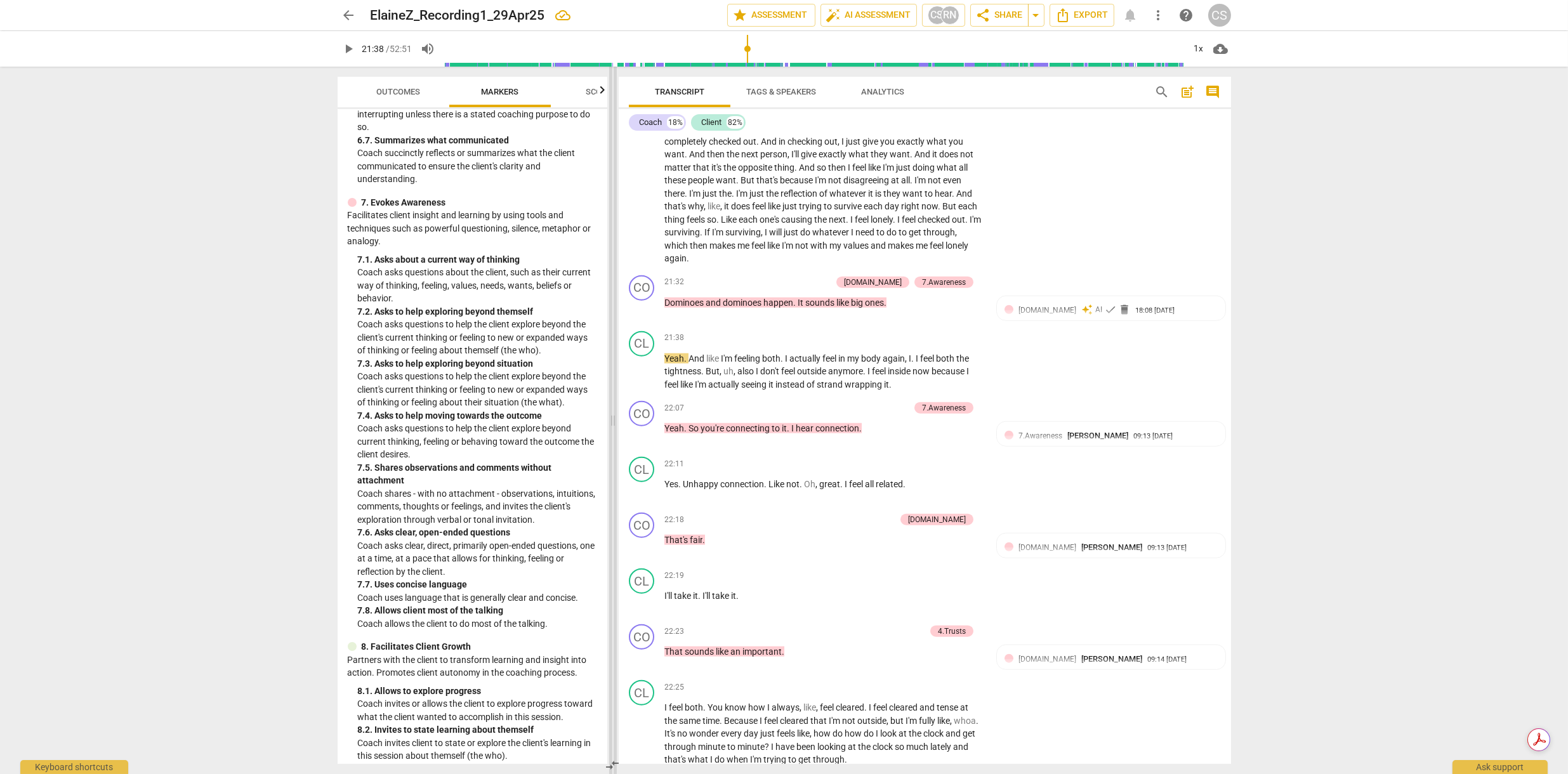
scroll to position [1267, 0]
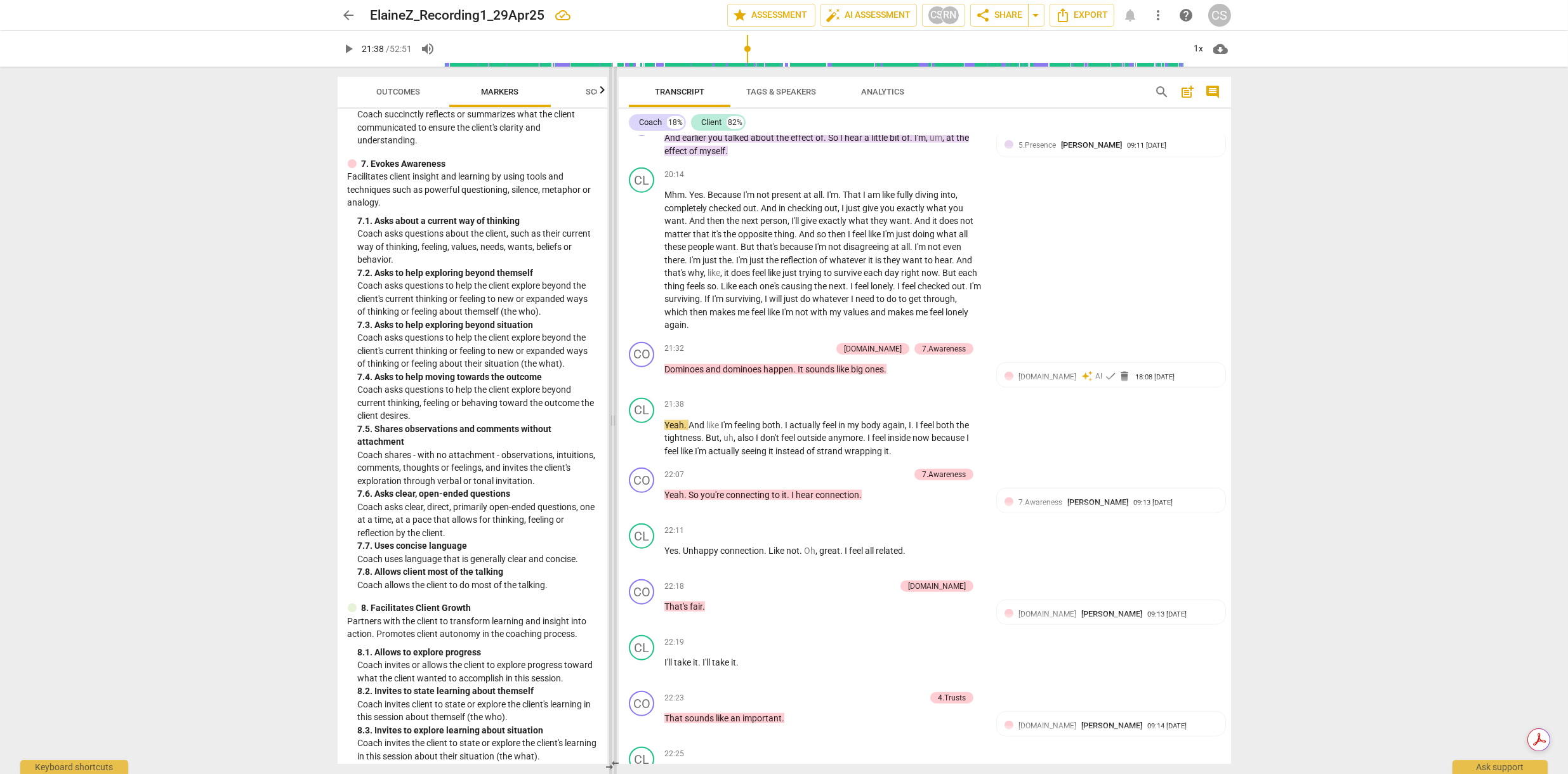
drag, startPoint x: 652, startPoint y: 420, endPoint x: 614, endPoint y: 422, distance: 38.1
click at [614, 422] on span at bounding box center [613, 420] width 8 height 707
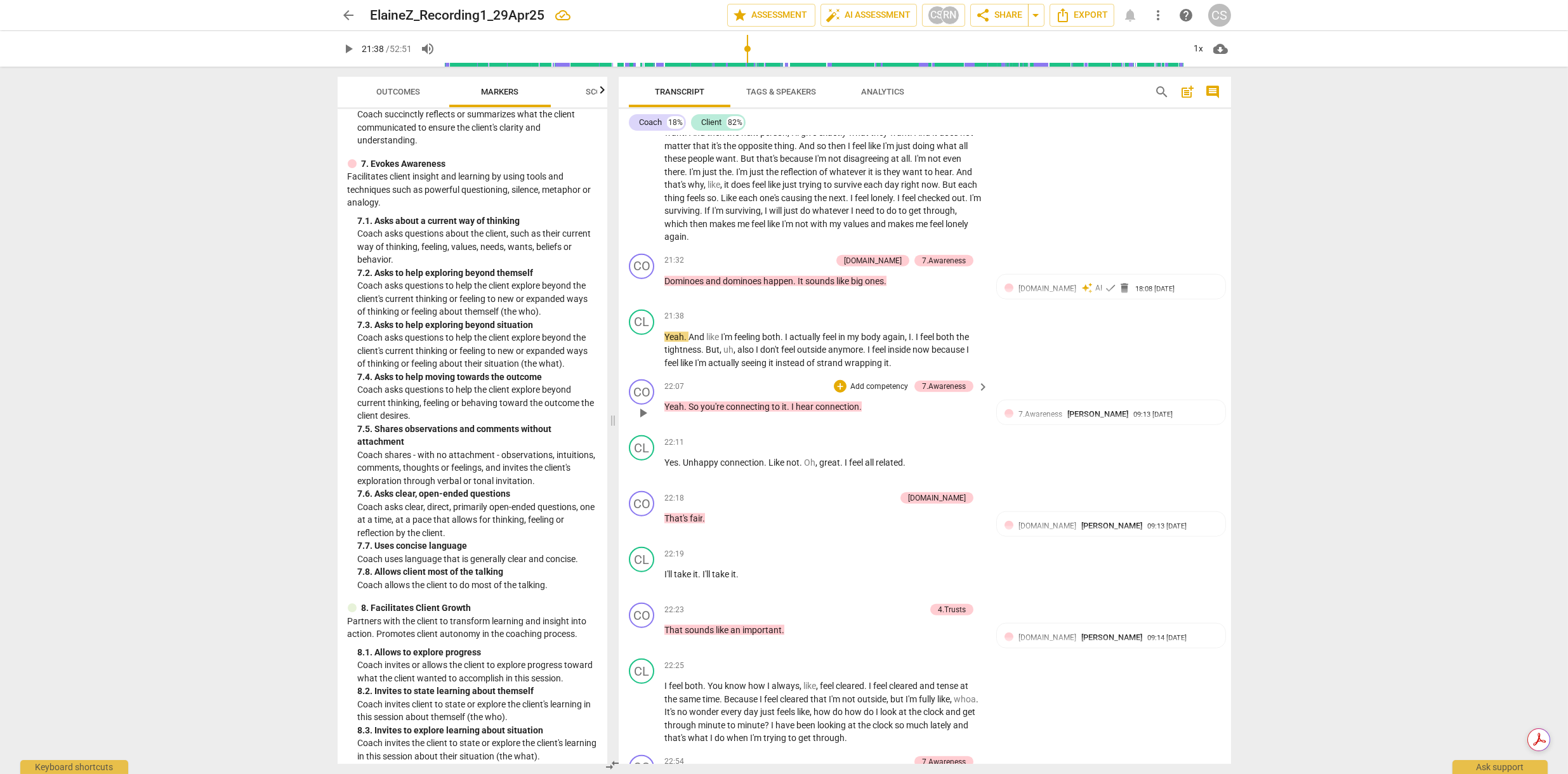
scroll to position [4182, 0]
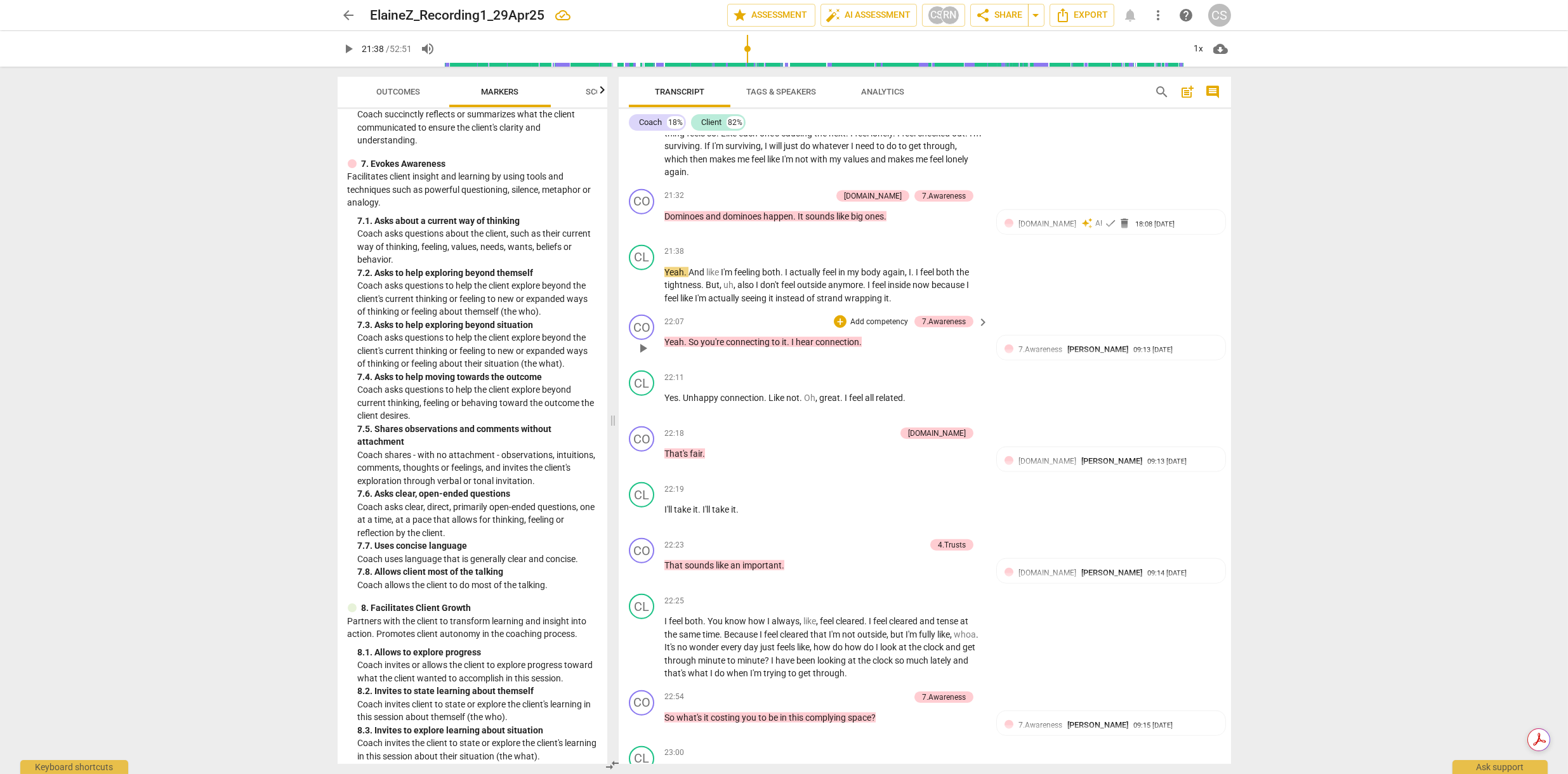
click at [644, 355] on span "play_arrow" at bounding box center [643, 349] width 16 height 16
click at [644, 355] on span "pause" at bounding box center [643, 349] width 16 height 16
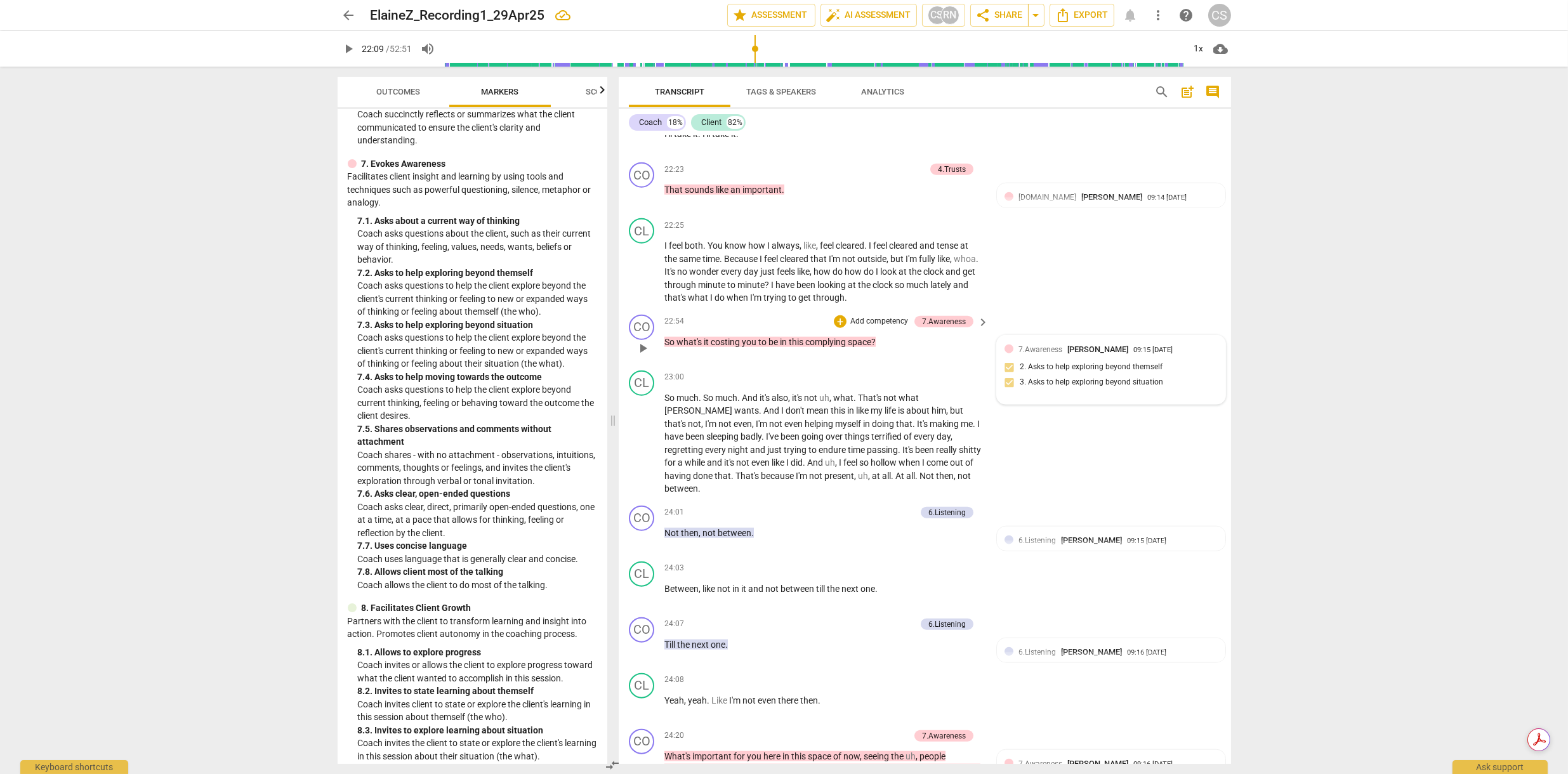
scroll to position [4558, 0]
click at [644, 355] on span "play_arrow" at bounding box center [643, 348] width 16 height 16
click at [644, 355] on span "pause" at bounding box center [643, 348] width 16 height 16
click at [392, 92] on span "Outcomes" at bounding box center [398, 91] width 44 height 10
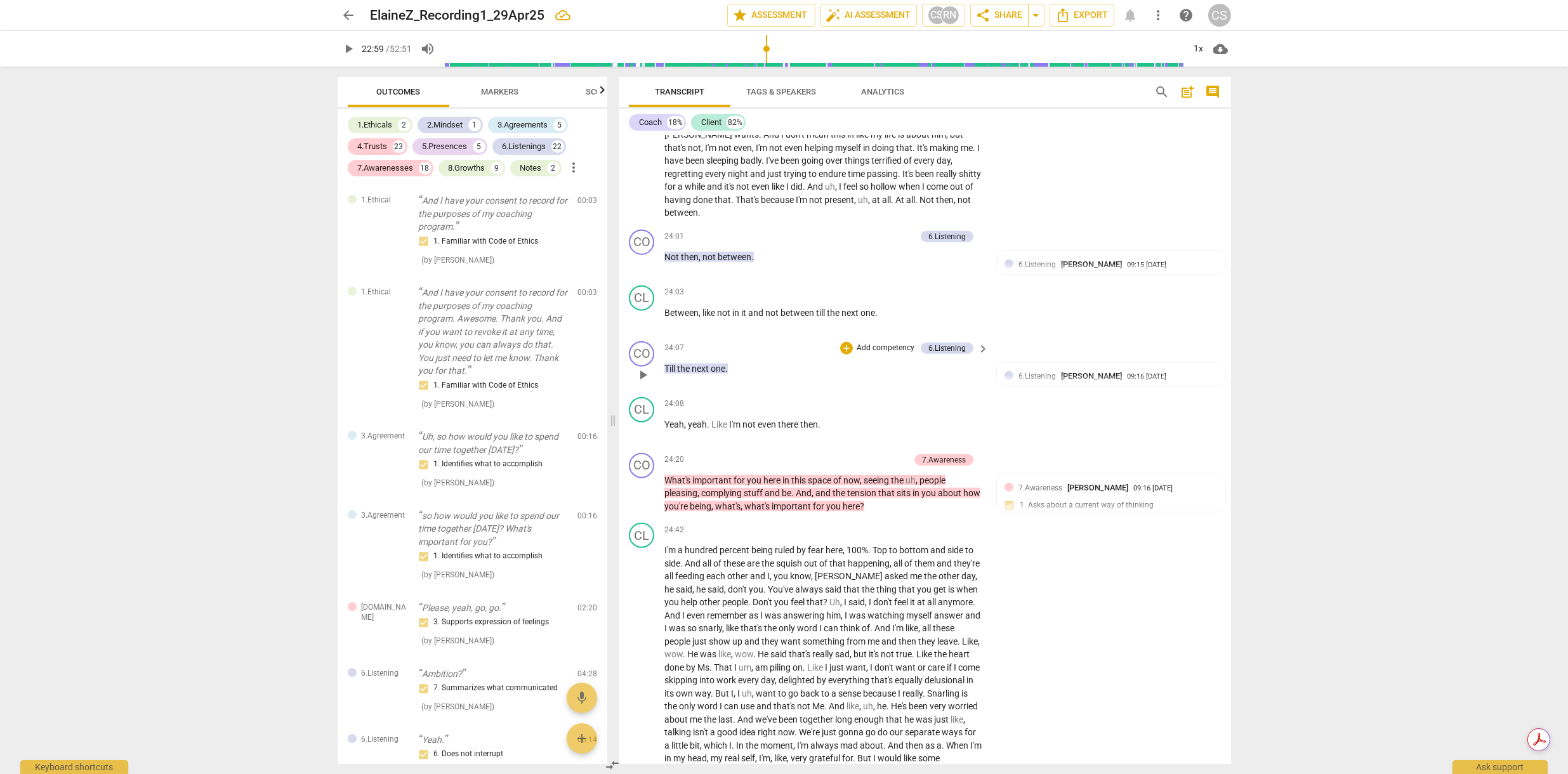
scroll to position [4838, 0]
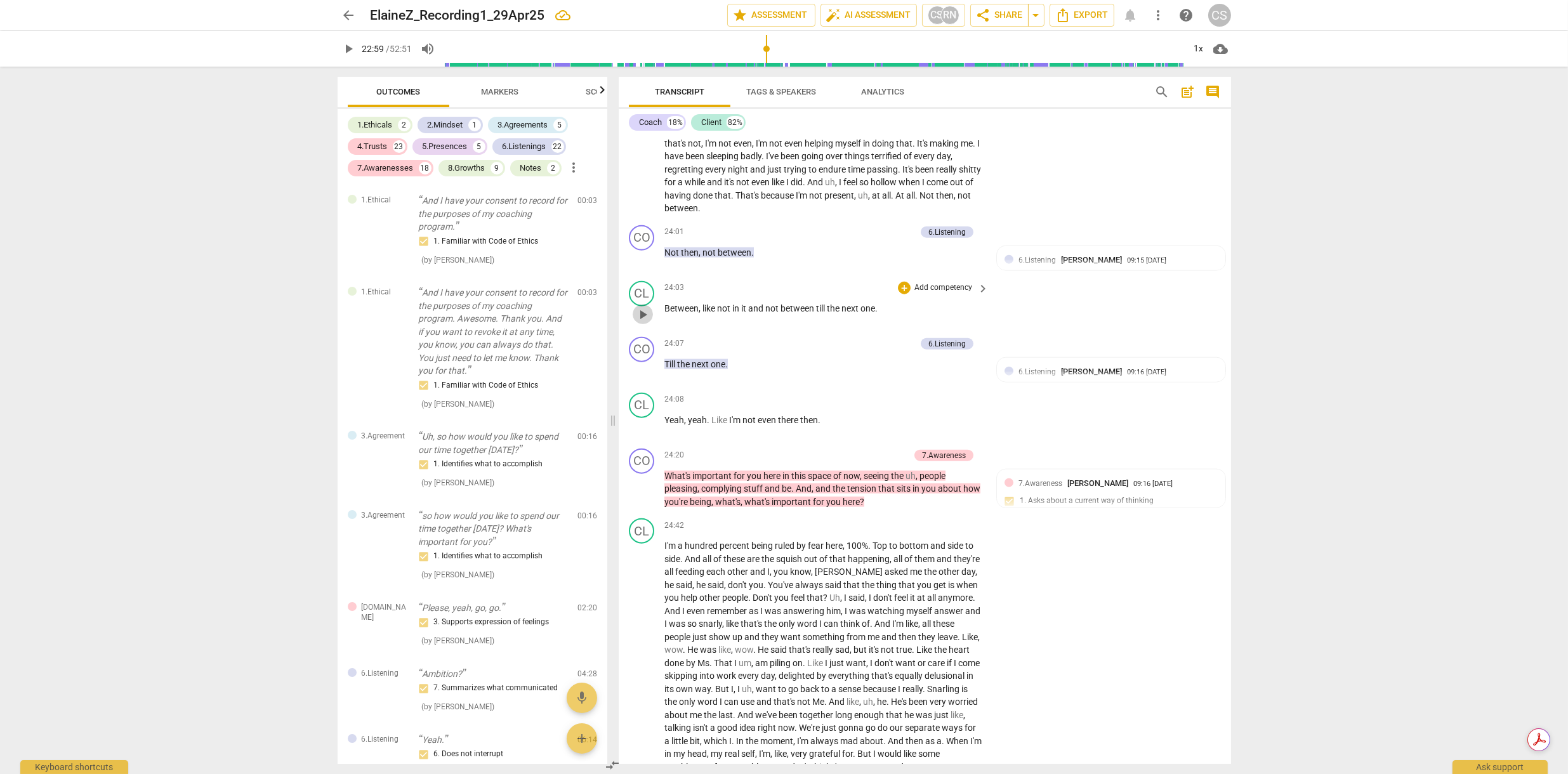
click at [646, 310] on span "play_arrow" at bounding box center [643, 315] width 16 height 16
click at [646, 310] on span "pause" at bounding box center [643, 315] width 16 height 16
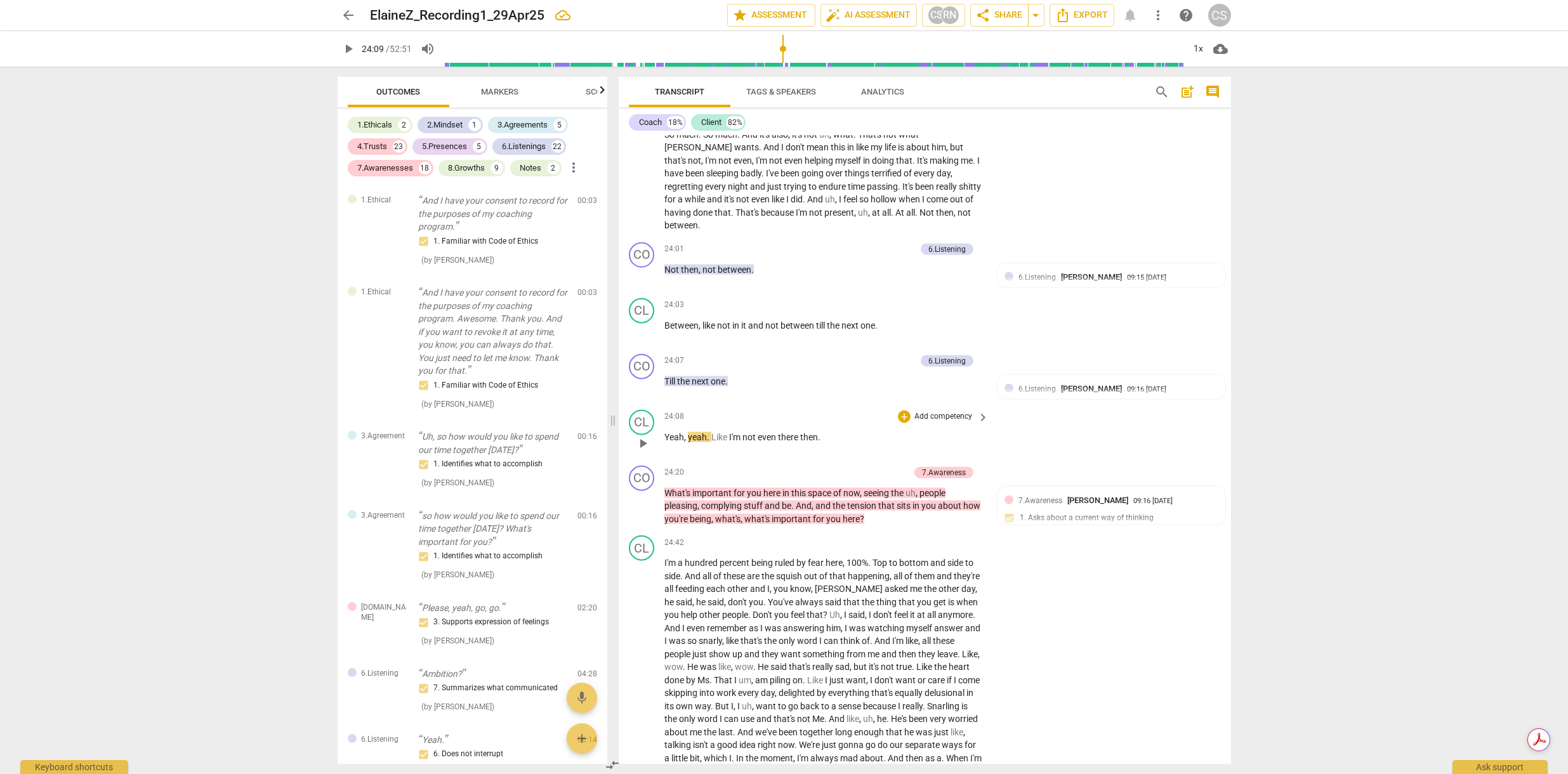
scroll to position [4822, 0]
click at [646, 439] on span "play_arrow" at bounding box center [643, 442] width 16 height 16
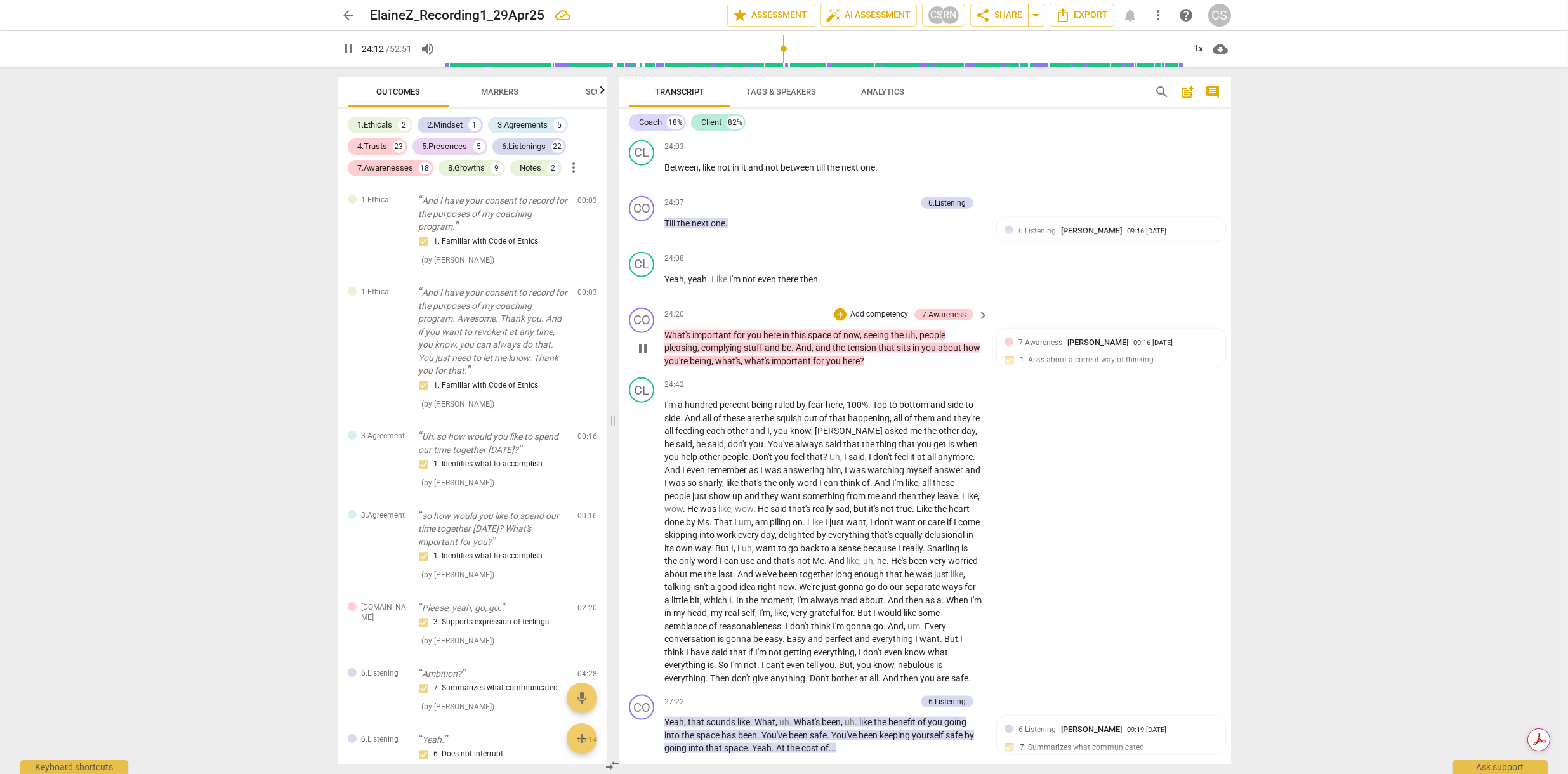
scroll to position [4980, 0]
click at [641, 340] on span "pause" at bounding box center [643, 347] width 16 height 16
click at [645, 344] on span "play_arrow" at bounding box center [643, 347] width 16 height 16
click at [645, 344] on span "pause" at bounding box center [643, 347] width 16 height 16
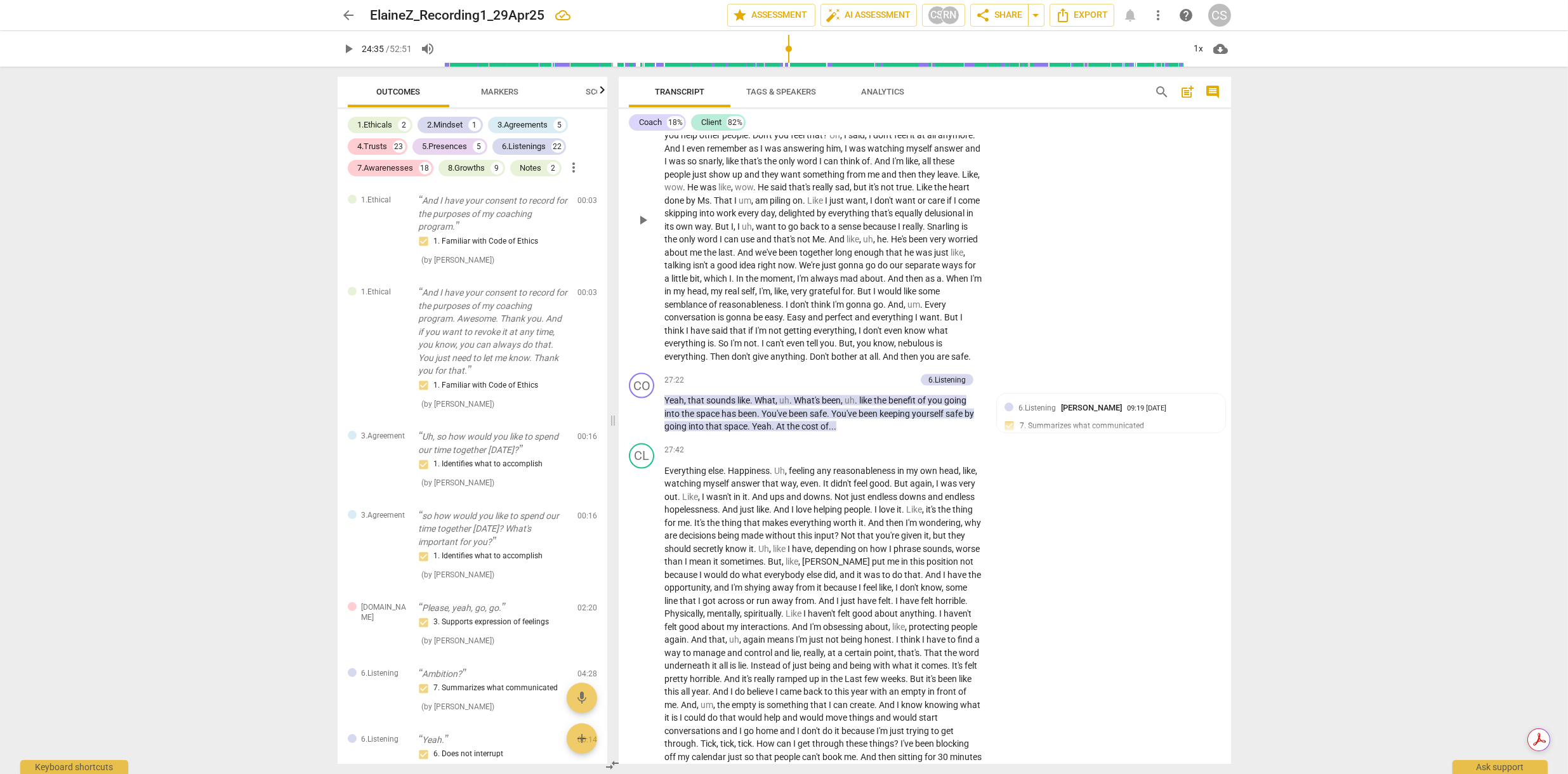
scroll to position [5302, 0]
click at [644, 410] on span "play_arrow" at bounding box center [643, 411] width 16 height 16
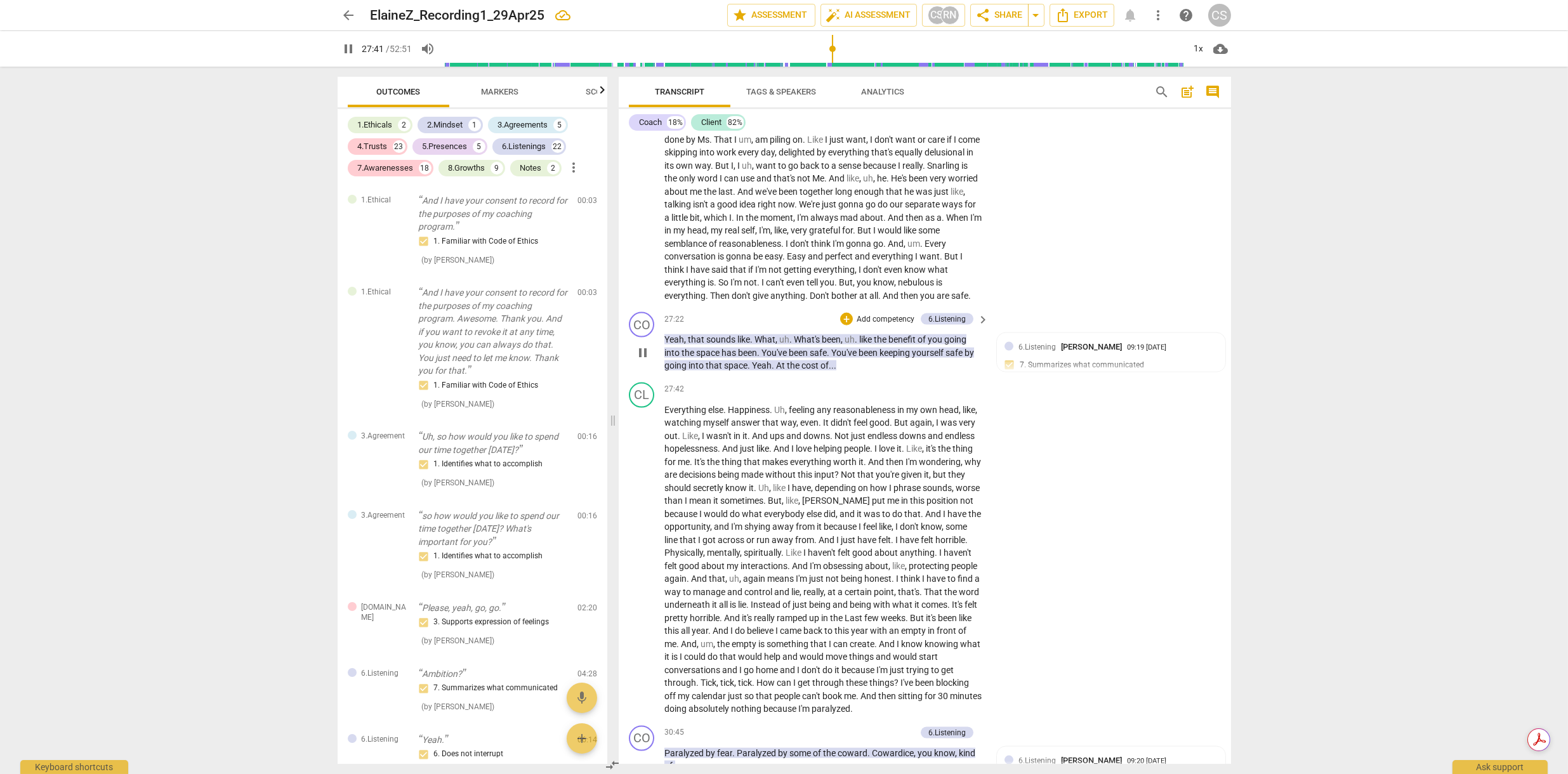
click at [645, 345] on span "pause" at bounding box center [643, 353] width 16 height 16
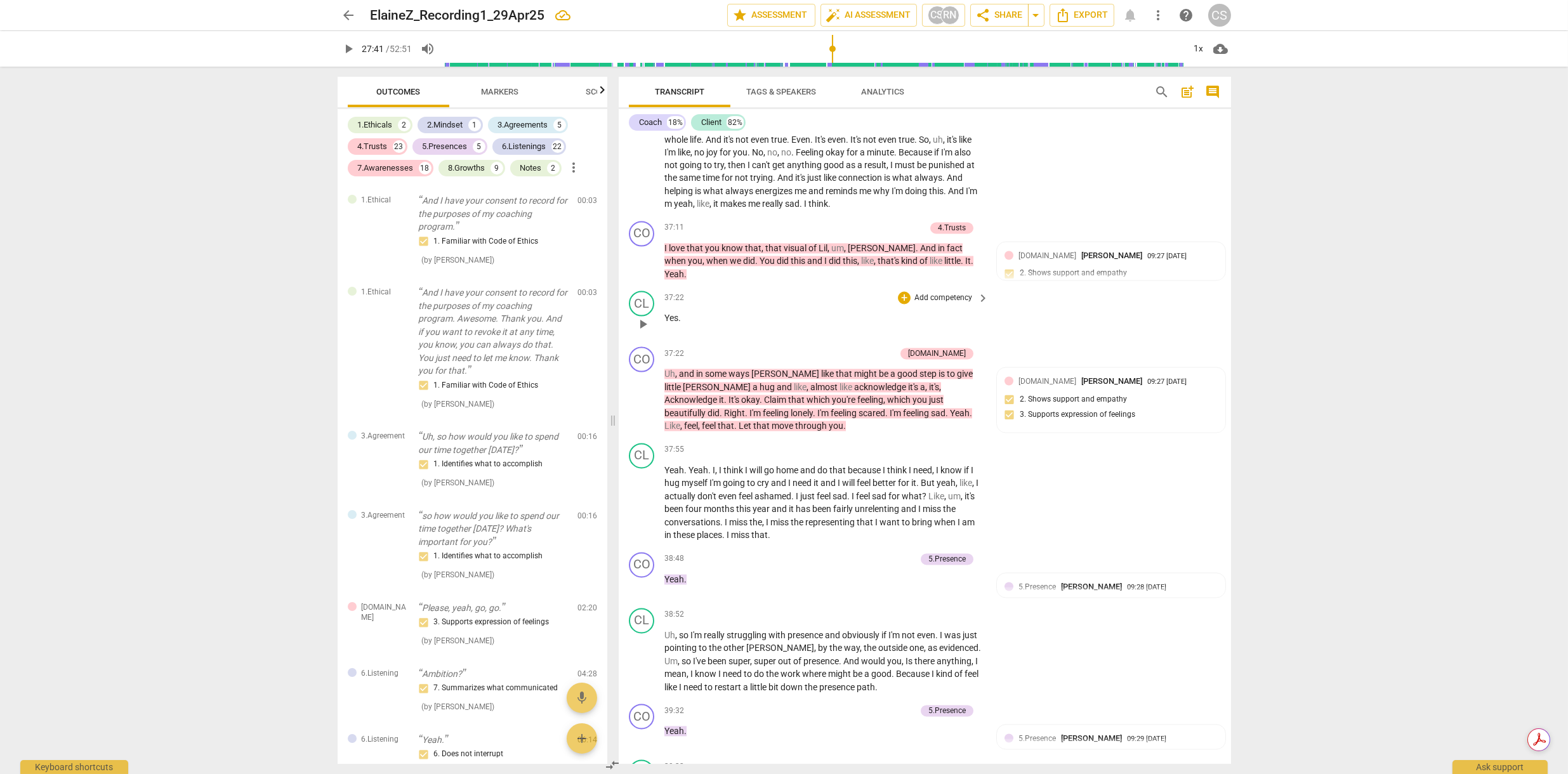
scroll to position [7078, 0]
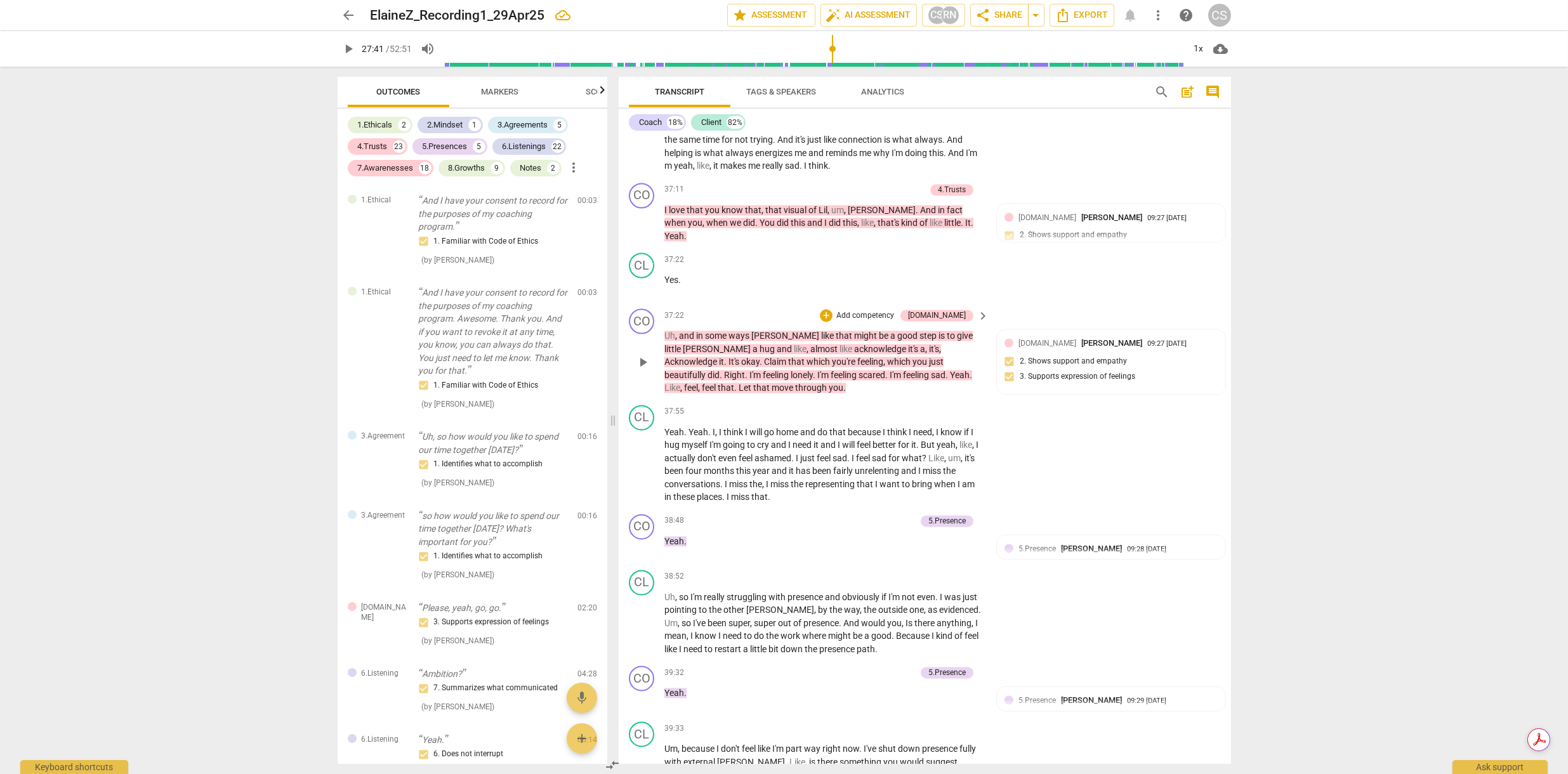
click at [643, 358] on span "play_arrow" at bounding box center [643, 363] width 16 height 16
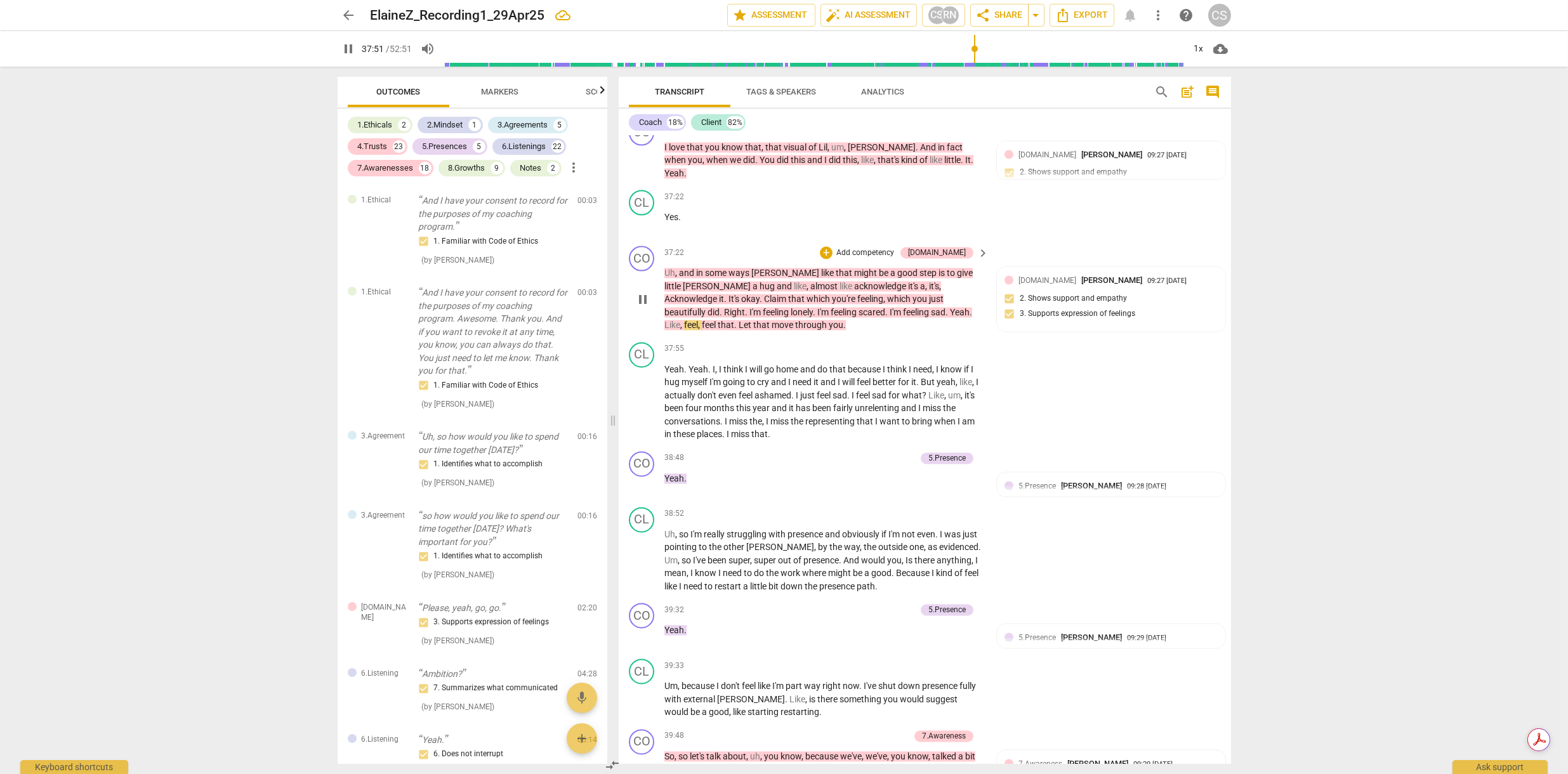
scroll to position [7142, 0]
click at [643, 291] on span "pause" at bounding box center [643, 297] width 16 height 16
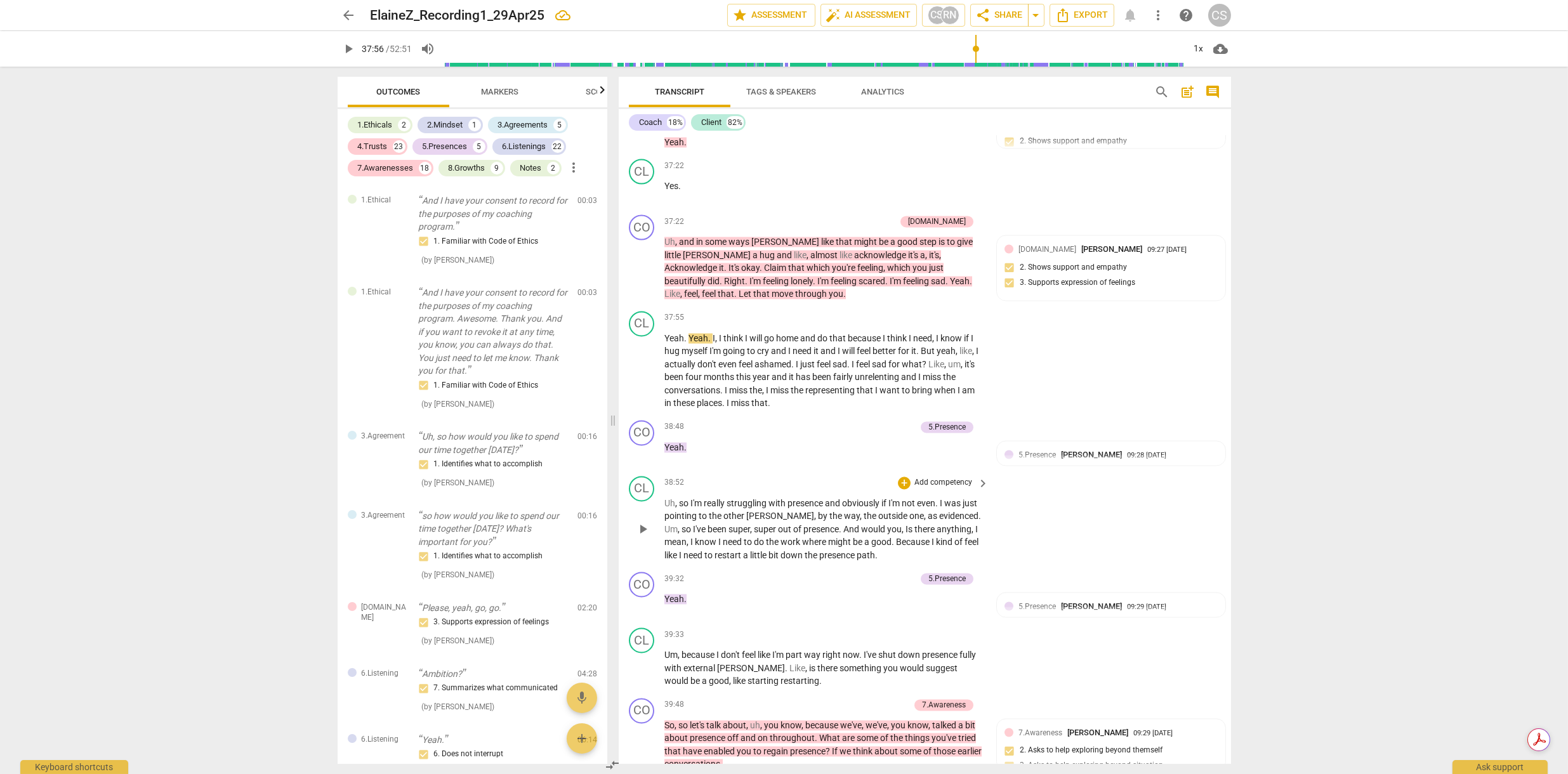
scroll to position [7167, 0]
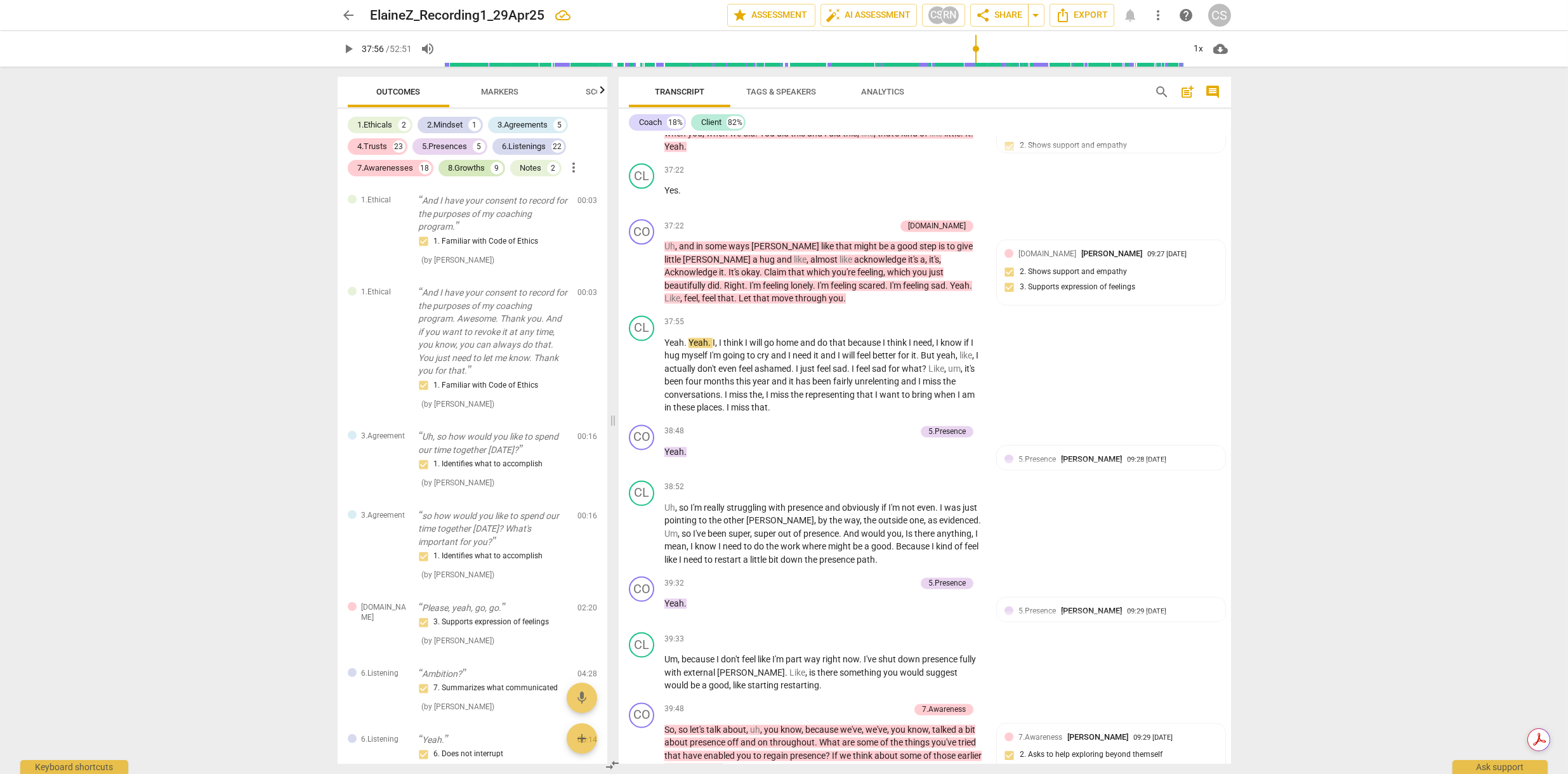
click at [471, 168] on div "8.Growths" at bounding box center [467, 168] width 37 height 13
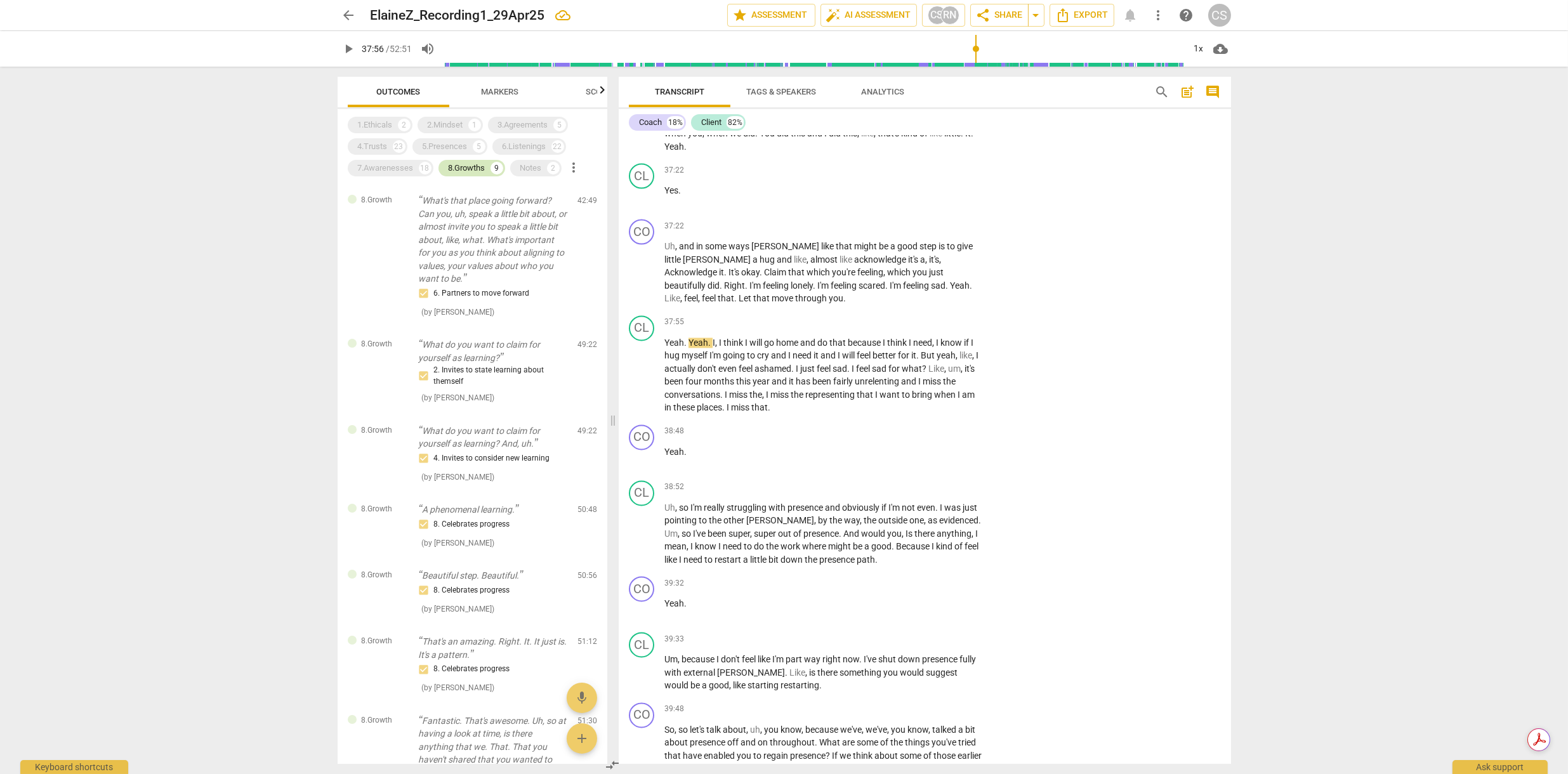
click at [471, 168] on div "8.Growths" at bounding box center [467, 168] width 37 height 13
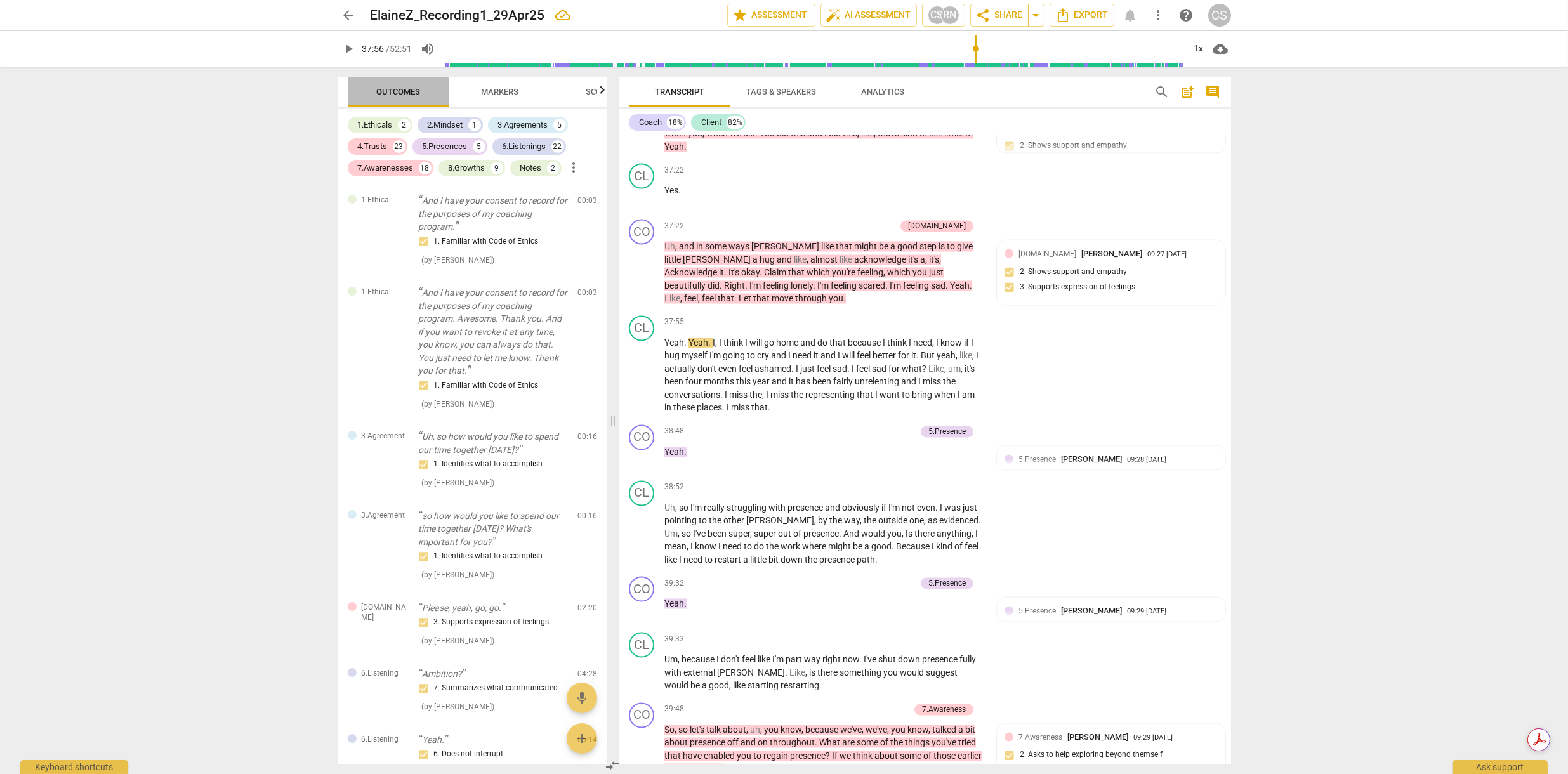
click at [402, 88] on span "Outcomes" at bounding box center [398, 91] width 44 height 10
click at [496, 89] on span "Markers" at bounding box center [499, 91] width 37 height 10
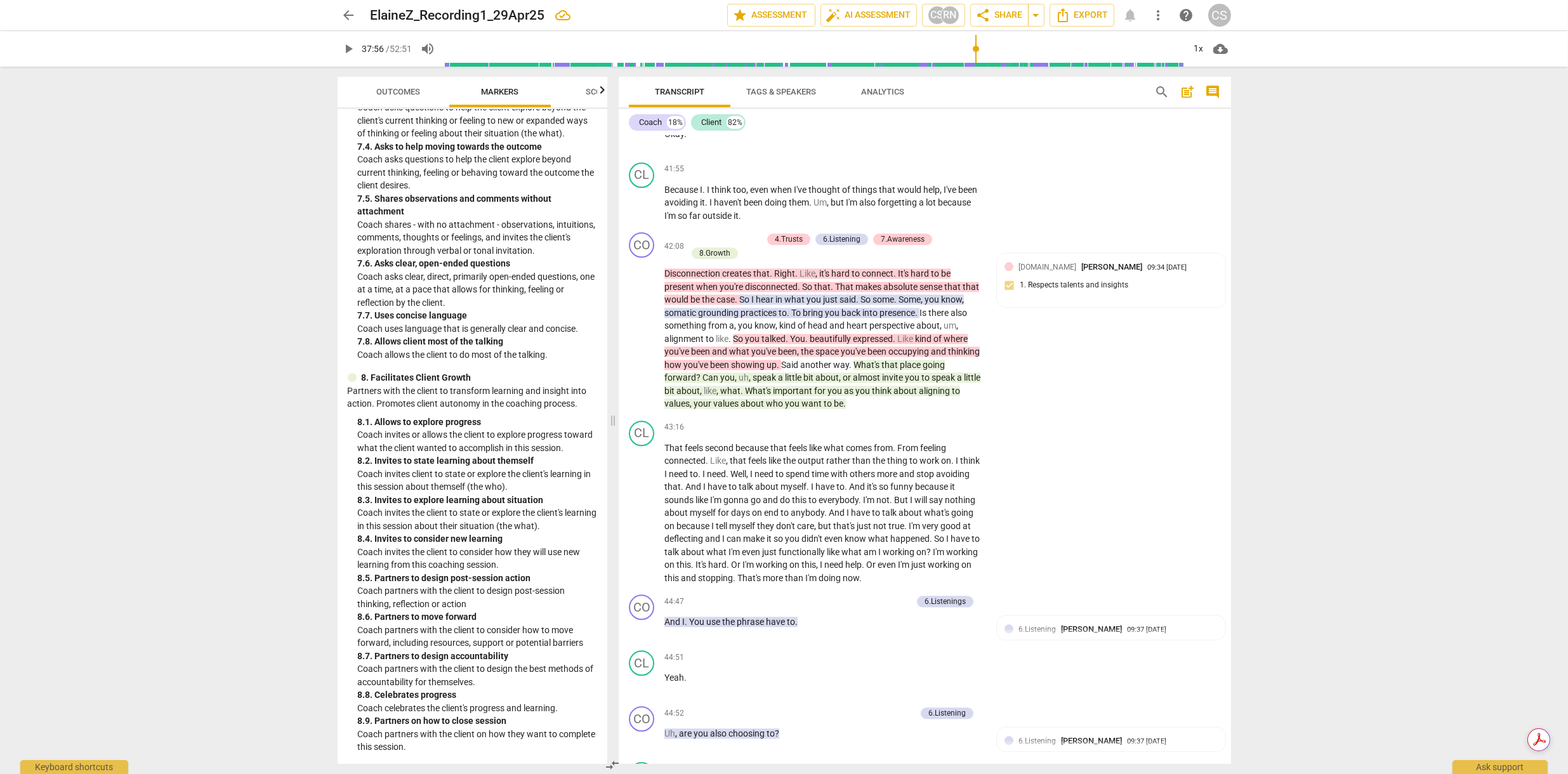
scroll to position [8850, 0]
click at [642, 337] on span "play_arrow" at bounding box center [643, 335] width 16 height 16
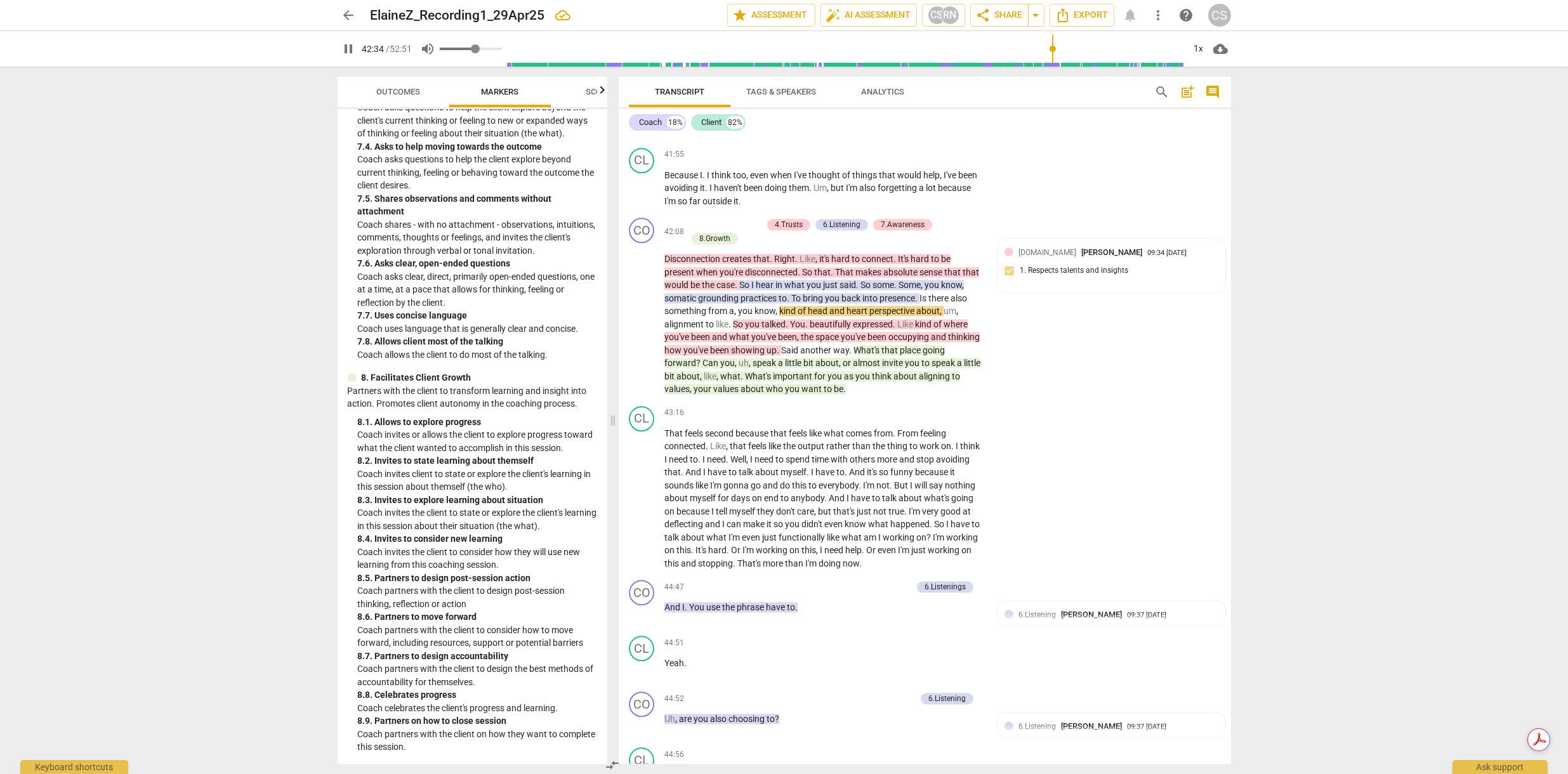
drag, startPoint x: 462, startPoint y: 46, endPoint x: 478, endPoint y: 47, distance: 16.0
click at [478, 48] on input "range" at bounding box center [471, 48] width 63 height 3
click at [639, 317] on span "pause" at bounding box center [643, 317] width 16 height 16
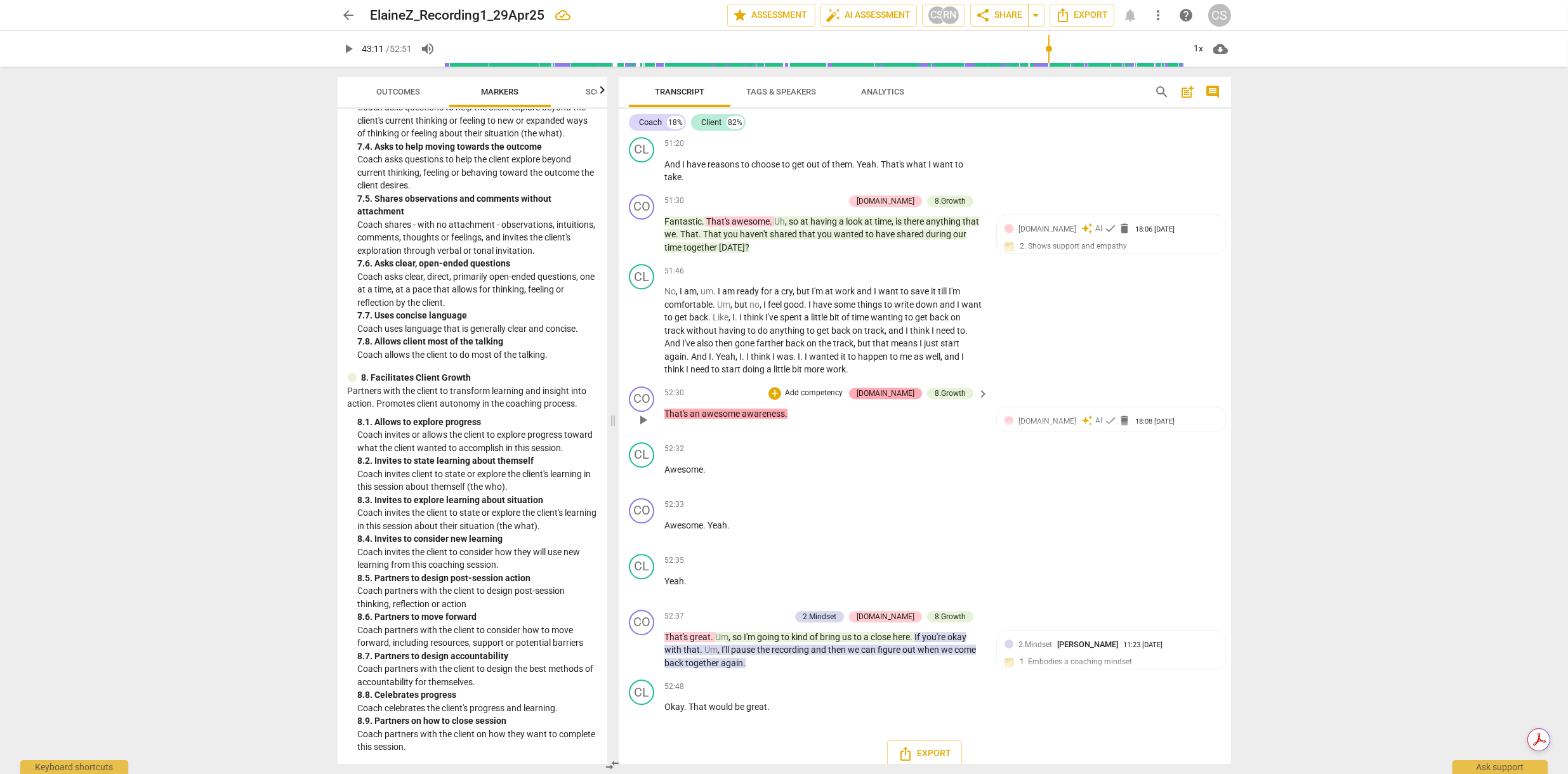
scroll to position [11163, 0]
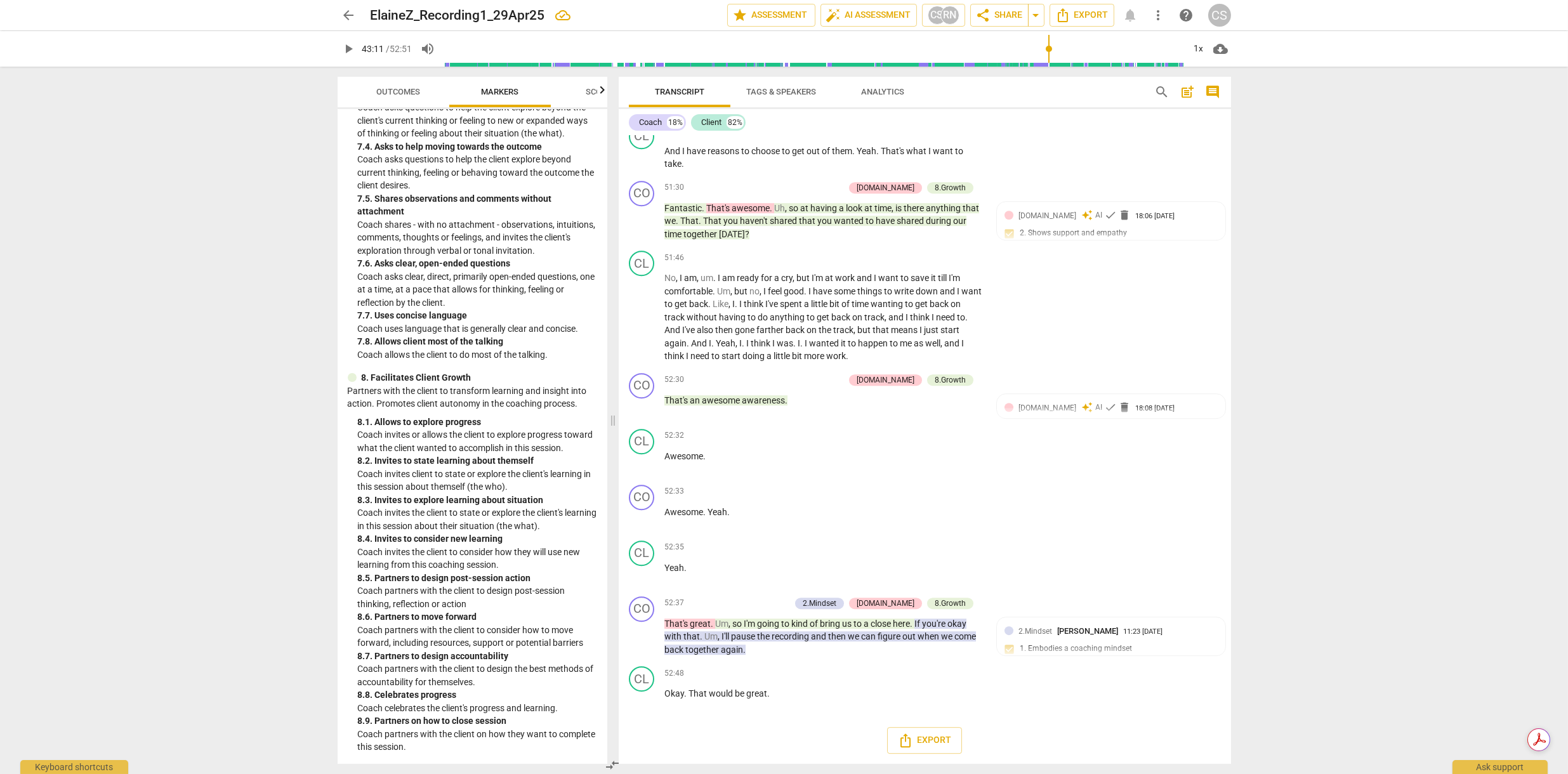
click at [394, 93] on span "Outcomes" at bounding box center [398, 91] width 44 height 10
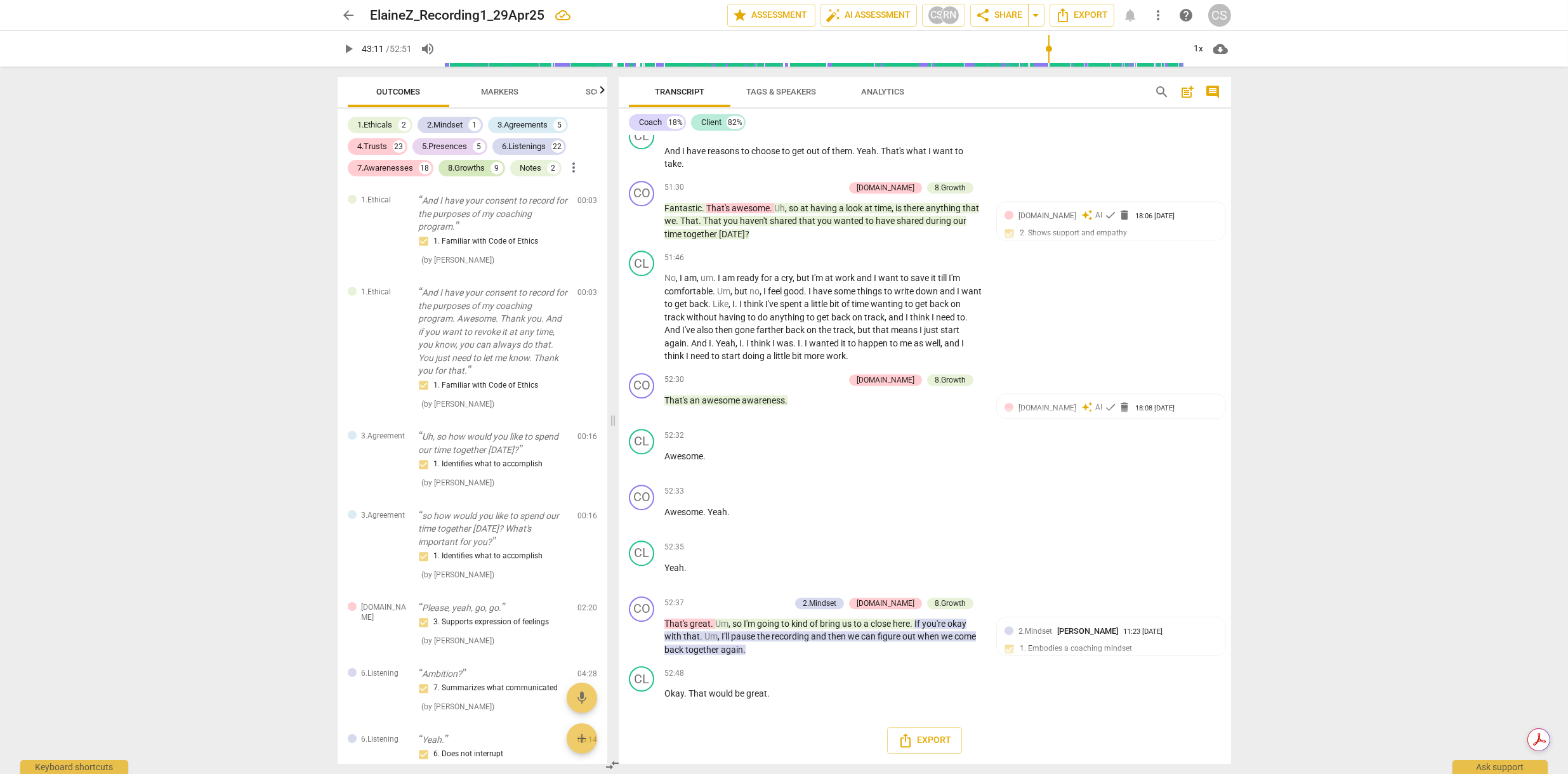
click at [469, 168] on div "8.Growths" at bounding box center [467, 168] width 37 height 13
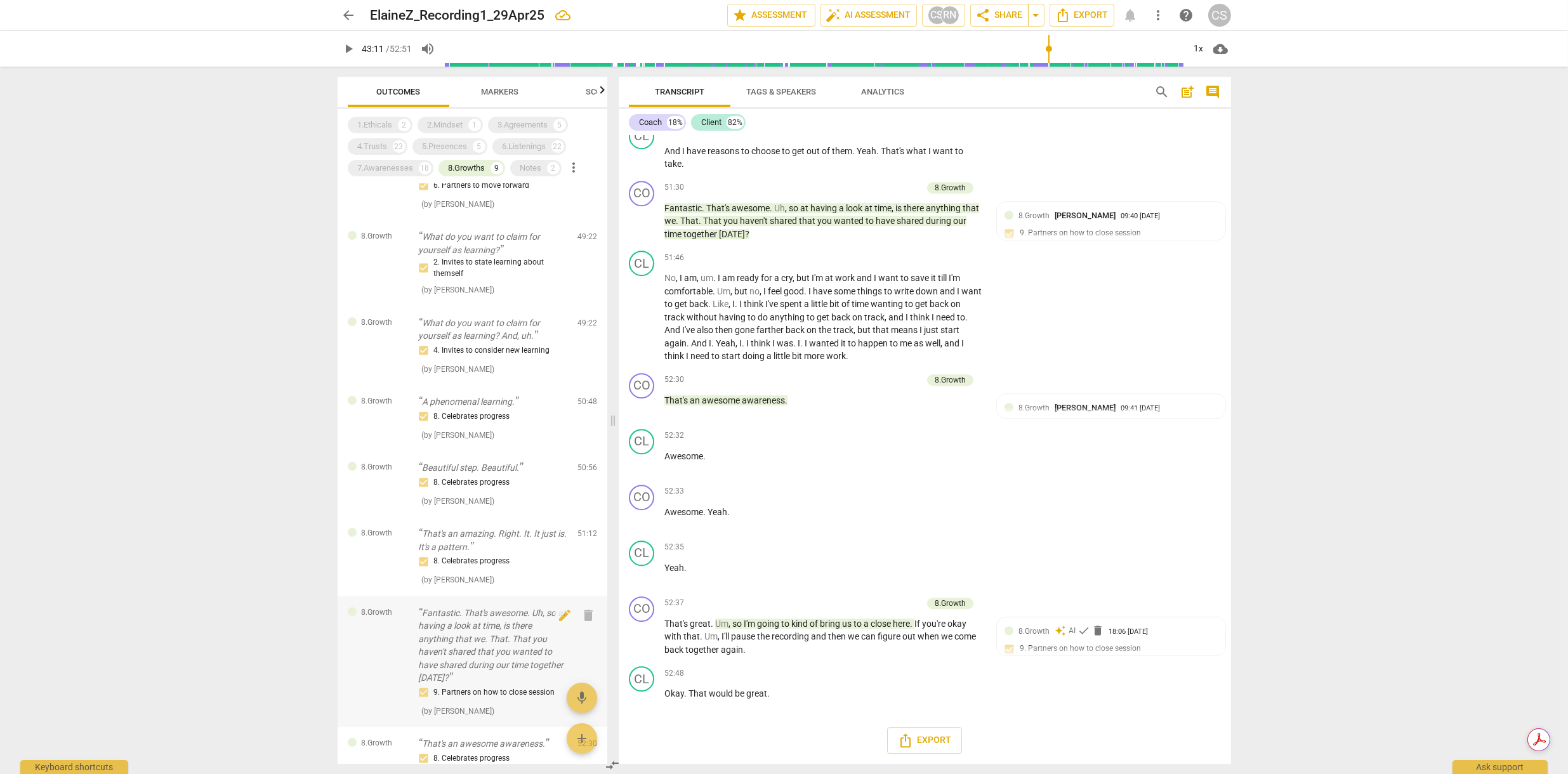
scroll to position [0, 0]
